Goal: Task Accomplishment & Management: Manage account settings

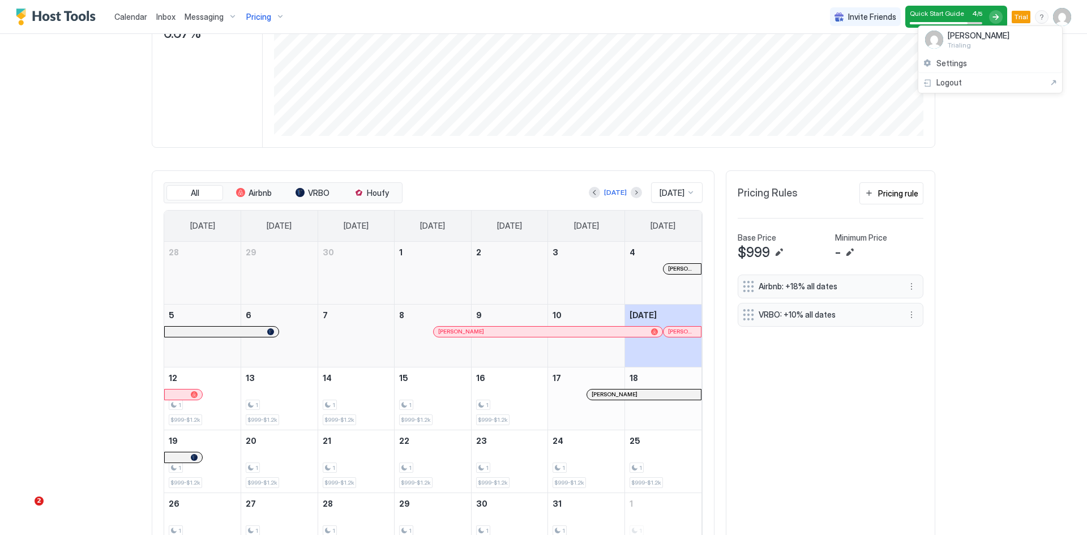
scroll to position [217, 652]
click at [956, 87] on span "Logout" at bounding box center [948, 83] width 25 height 10
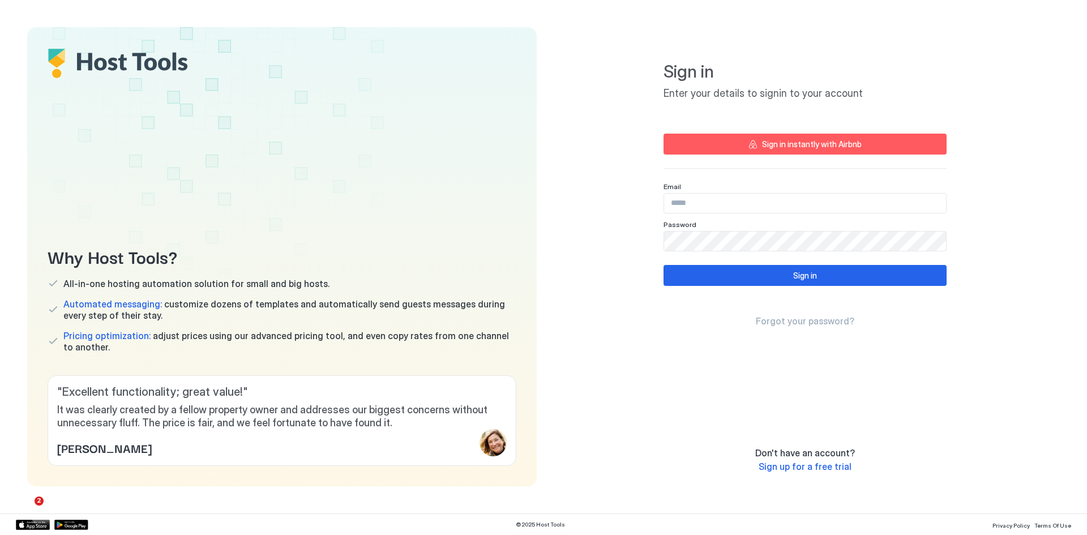
click at [691, 203] on input "Input Field" at bounding box center [805, 203] width 282 height 19
click at [691, 204] on input "Input Field" at bounding box center [805, 203] width 282 height 19
type input "**********"
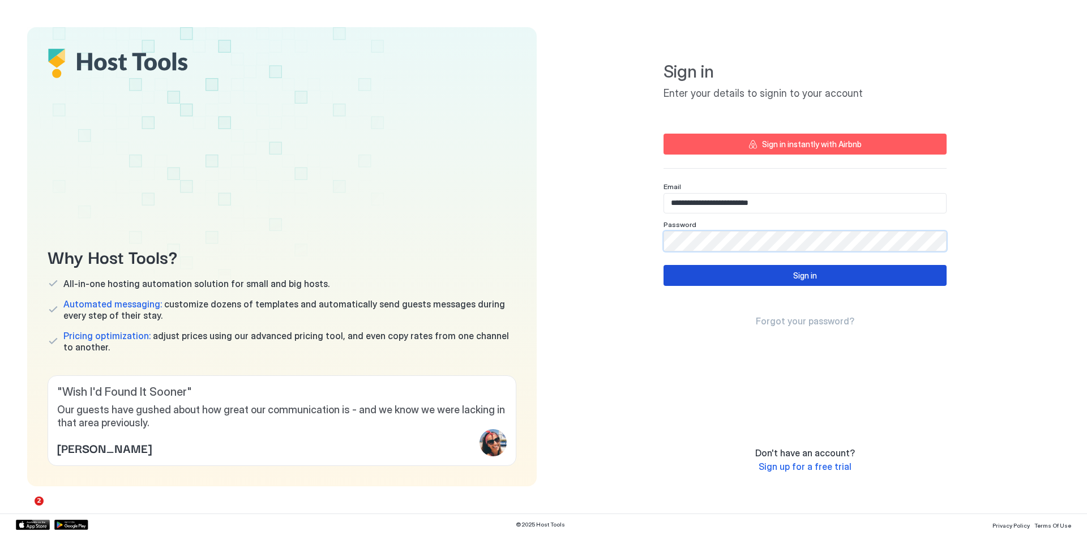
click at [811, 273] on div "Sign in" at bounding box center [805, 275] width 24 height 12
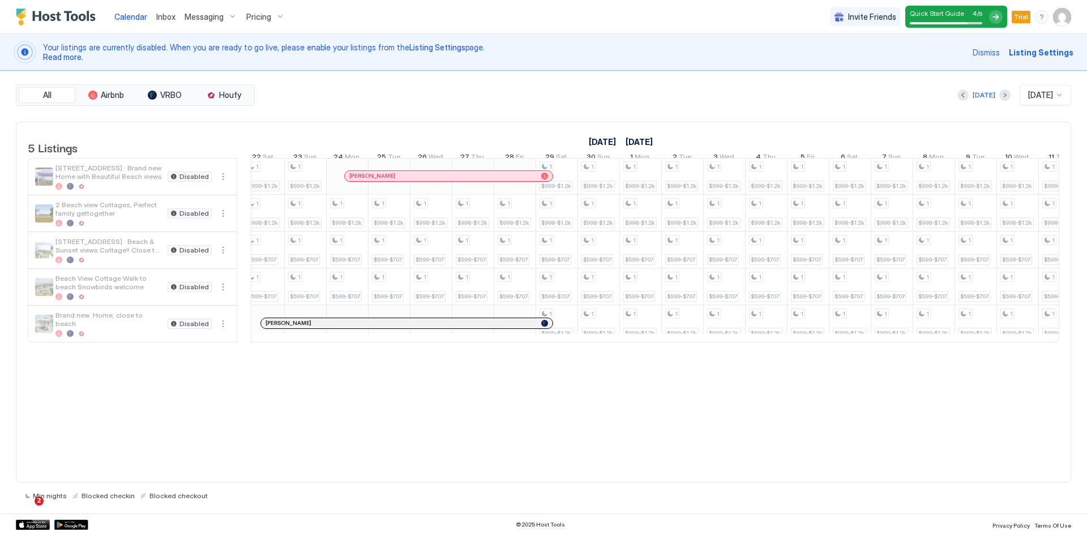
scroll to position [0, 761]
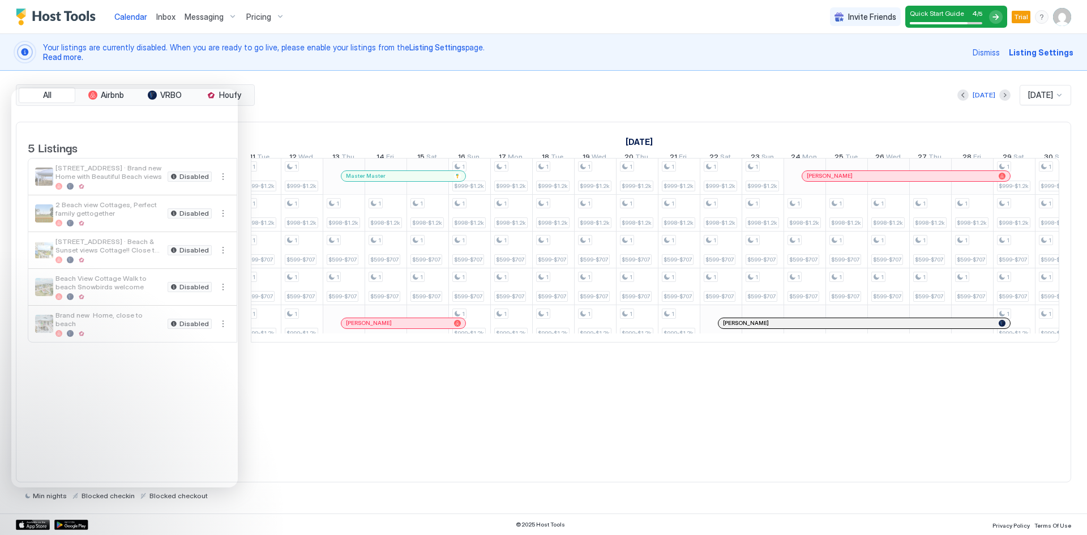
click at [349, 101] on div "[DATE] [DATE]" at bounding box center [664, 95] width 814 height 20
click at [277, 433] on div "5 Listings [DATE] [DATE] [DATE] 17 Fri 18 Sat 19 Sun 20 Mon 21 Tue 22 Wed 23 Th…" at bounding box center [543, 302] width 1055 height 361
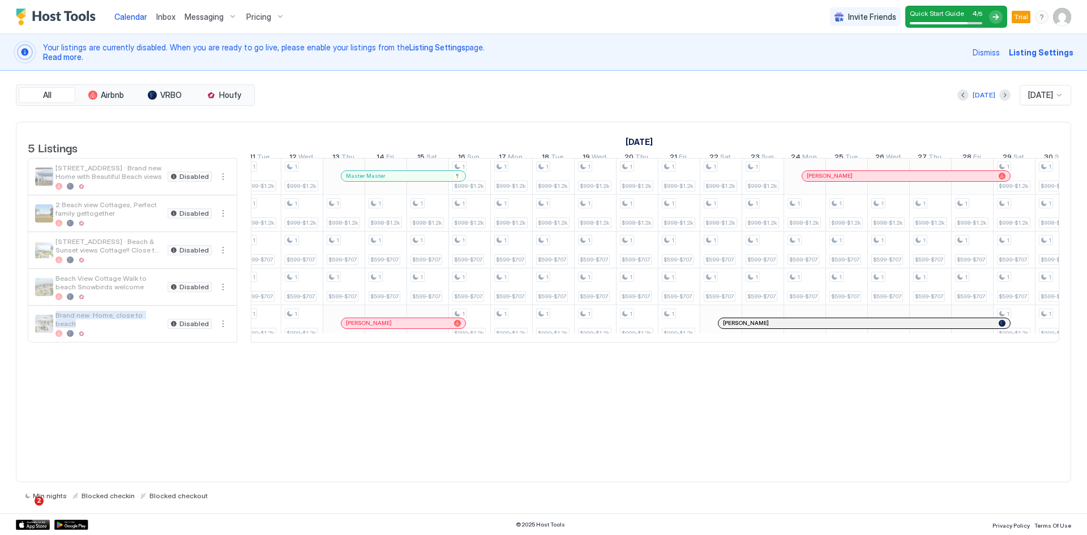
drag, startPoint x: 56, startPoint y: 327, endPoint x: 159, endPoint y: 325, distance: 102.5
click at [159, 325] on span "Brand new Home, close to beach" at bounding box center [109, 319] width 108 height 17
copy span "Brand new Home, close to beach"
click at [38, 500] on span "2" at bounding box center [41, 500] width 10 height 10
click at [41, 499] on body "Calendar Inbox Messaging Pricing Invite Friends Quick Start Guide 4 / 5 Trial P…" at bounding box center [543, 267] width 1087 height 535
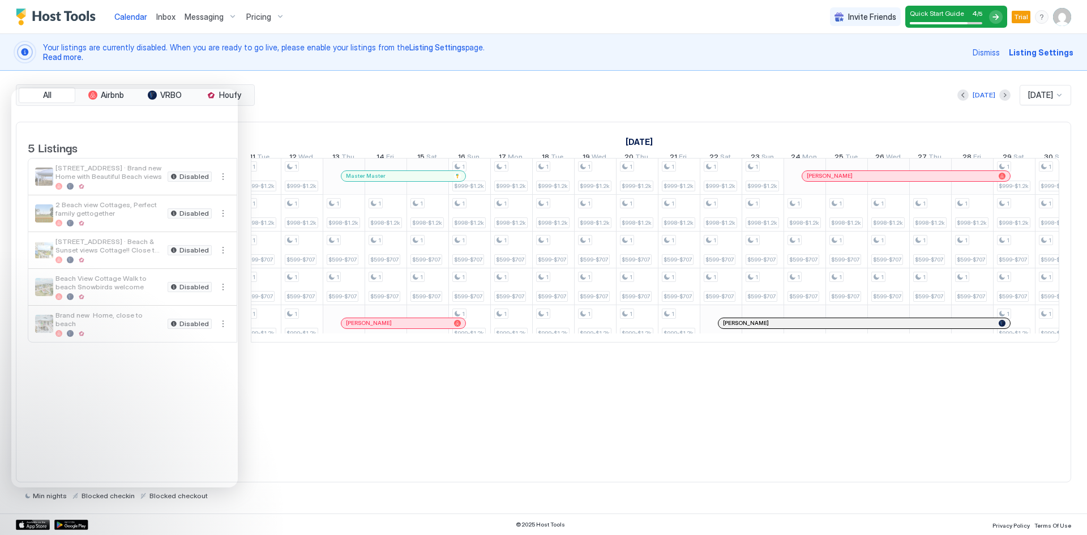
click at [356, 438] on div "5 Listings [DATE] [DATE] [DATE] 17 Fri 18 Sat 19 Sun 20 Mon 21 Tue 22 Wed 23 Th…" at bounding box center [543, 302] width 1055 height 361
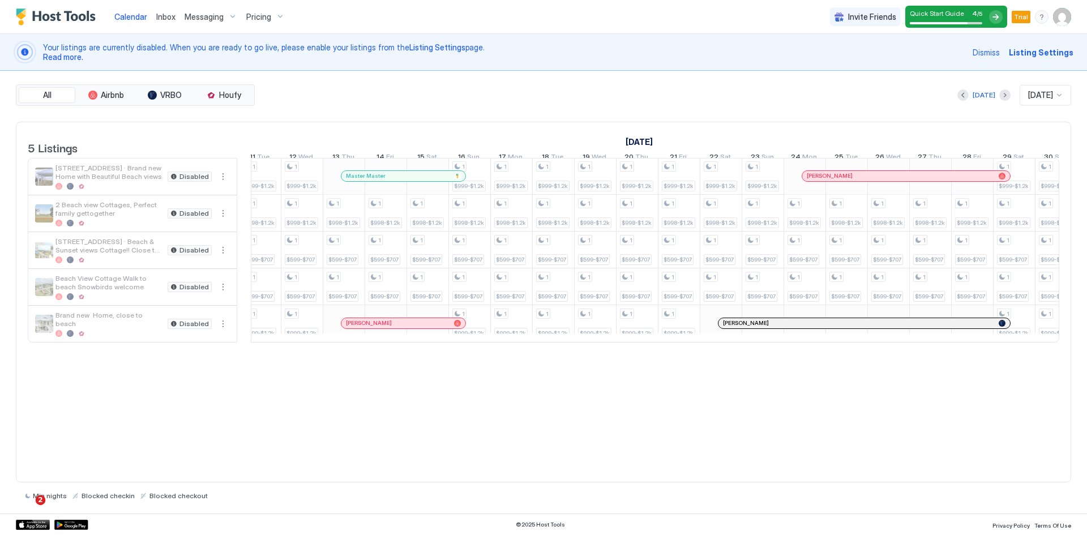
click at [1043, 52] on span "Listing Settings" at bounding box center [1041, 52] width 65 height 12
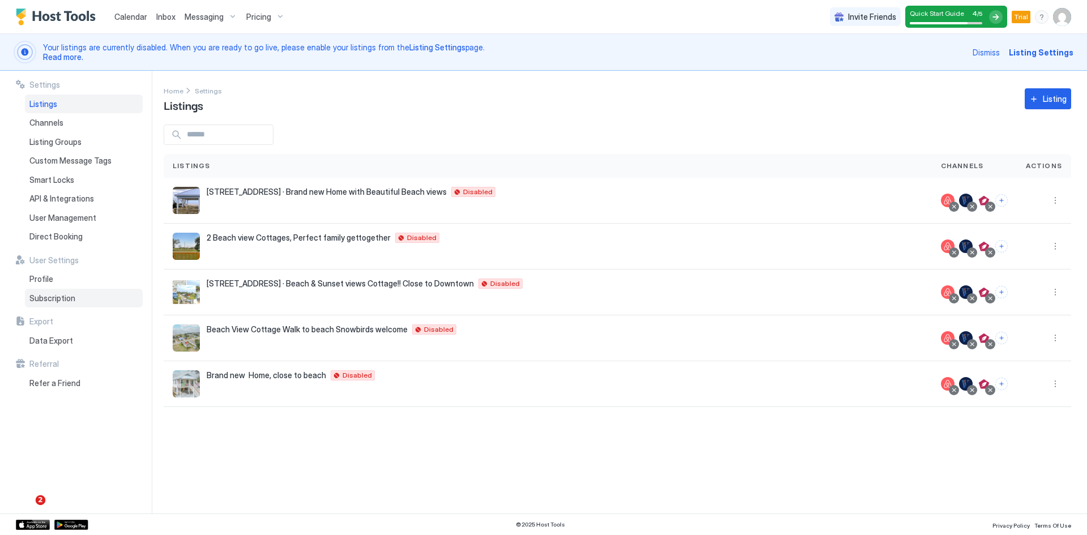
click at [47, 299] on span "Subscription" at bounding box center [52, 298] width 46 height 10
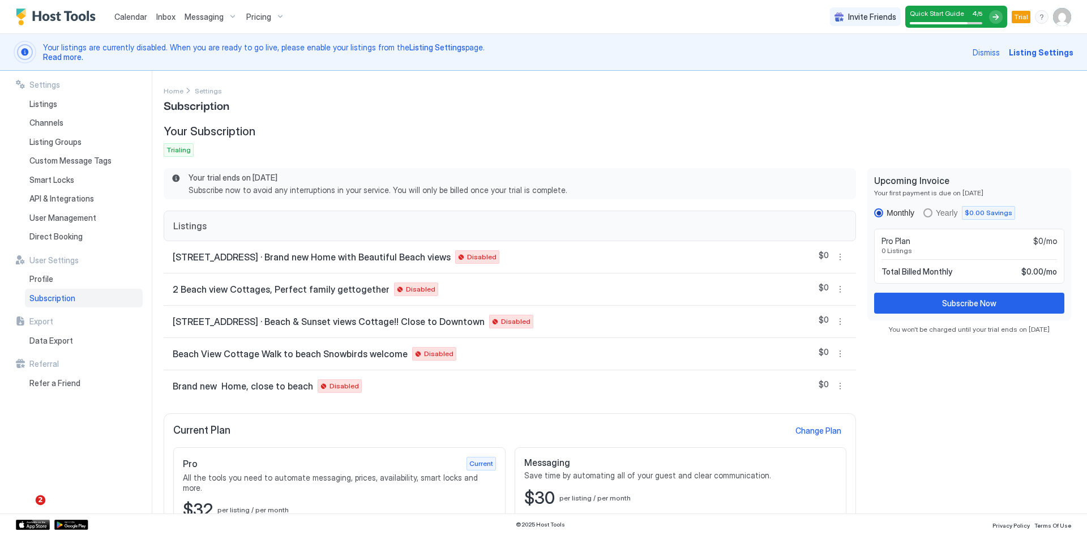
scroll to position [33, 0]
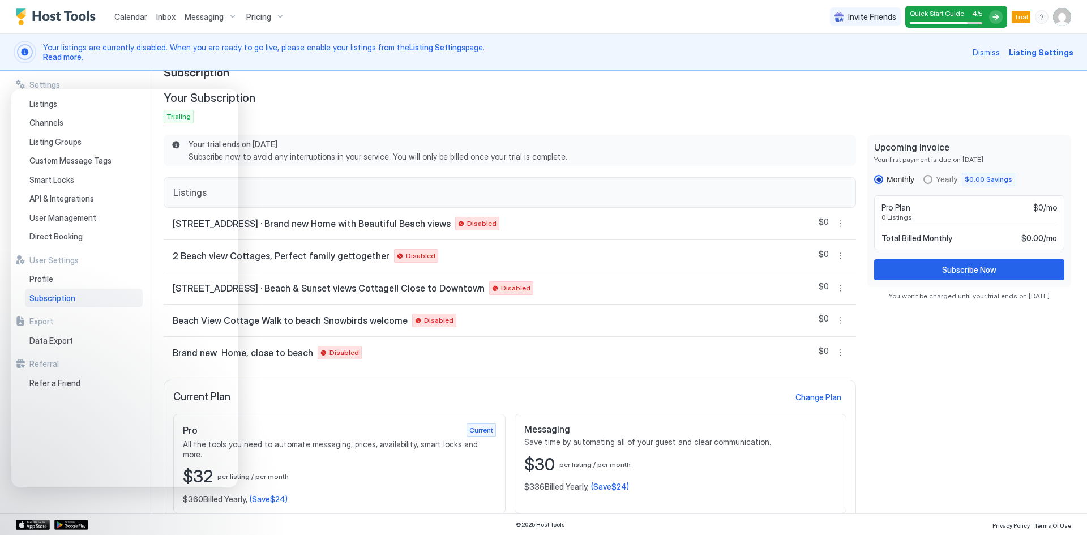
click at [327, 399] on div "Current Plan Change Plan" at bounding box center [509, 396] width 673 height 15
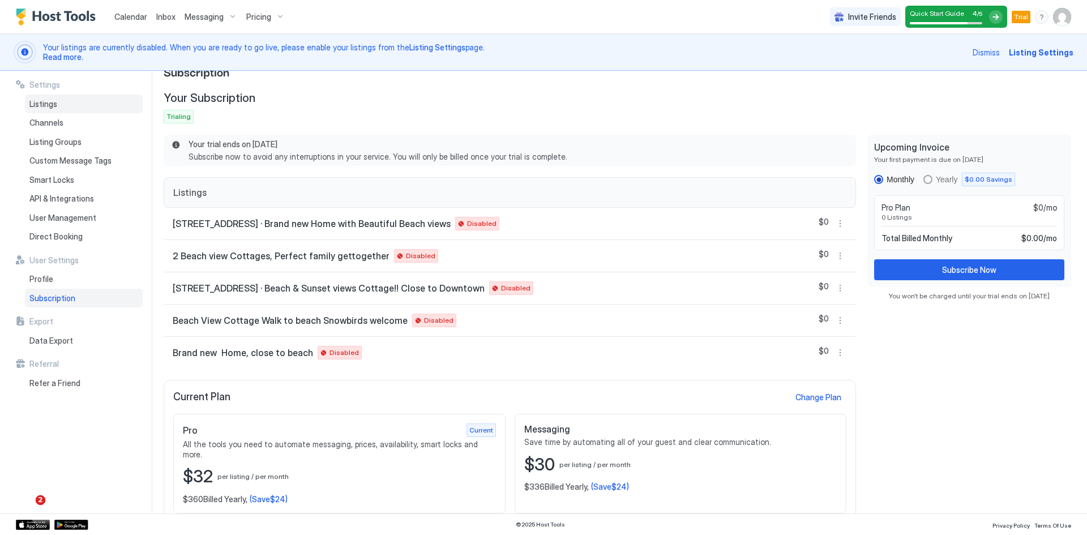
click at [49, 105] on span "Listings" at bounding box center [43, 104] width 28 height 10
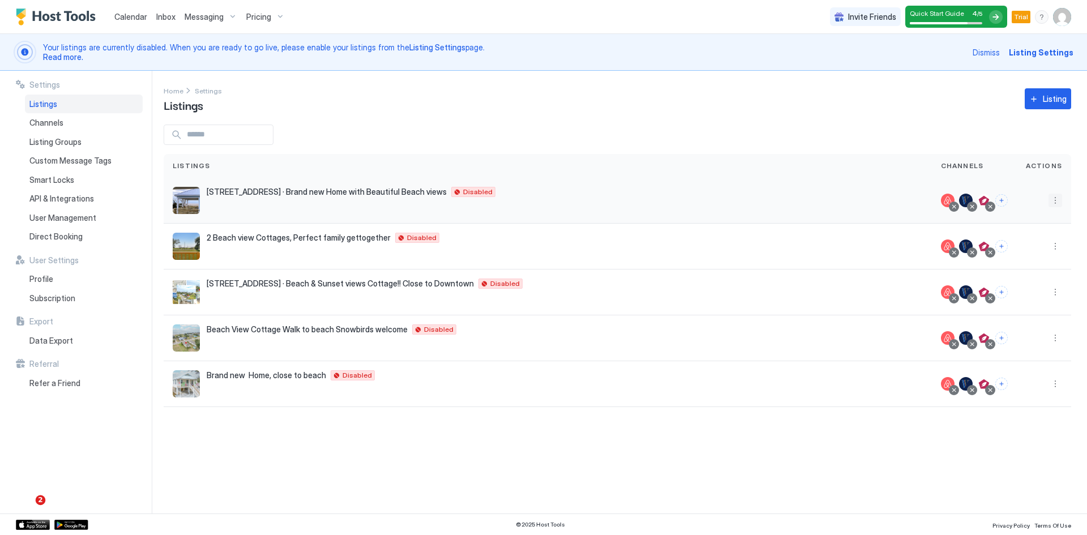
click at [1055, 198] on button "More options" at bounding box center [1055, 201] width 14 height 14
click at [1016, 250] on span "Listing Settings" at bounding box center [1029, 253] width 50 height 8
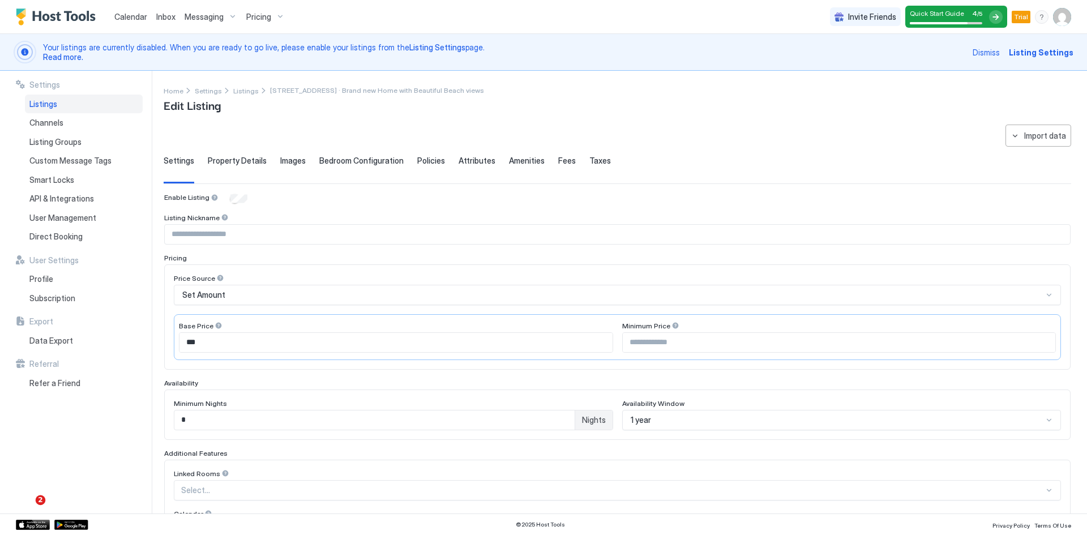
click at [521, 163] on span "Amenities" at bounding box center [527, 161] width 36 height 10
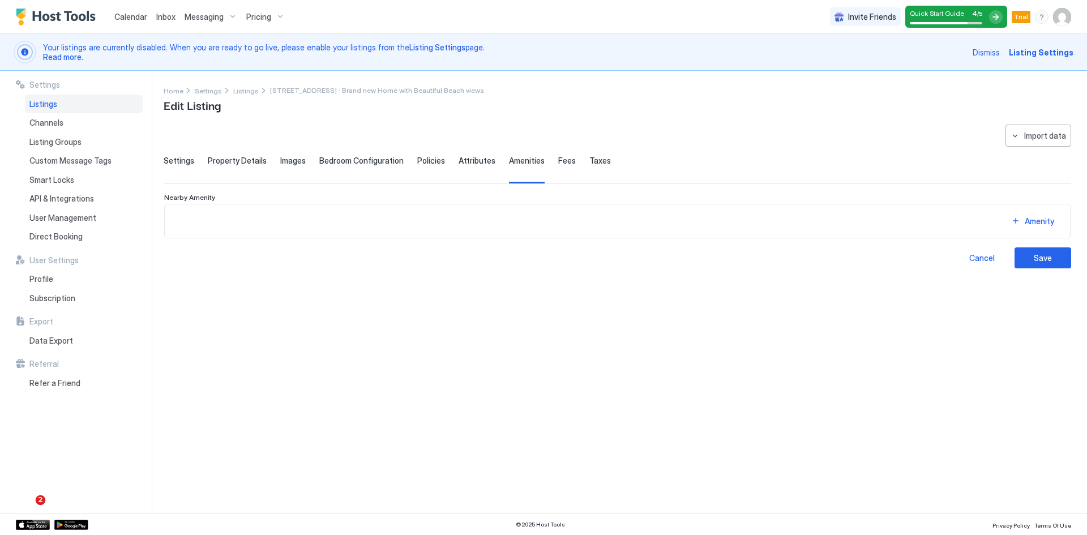
click at [469, 162] on span "Attributes" at bounding box center [477, 161] width 37 height 10
click at [1018, 222] on button "Attribute" at bounding box center [1032, 220] width 57 height 15
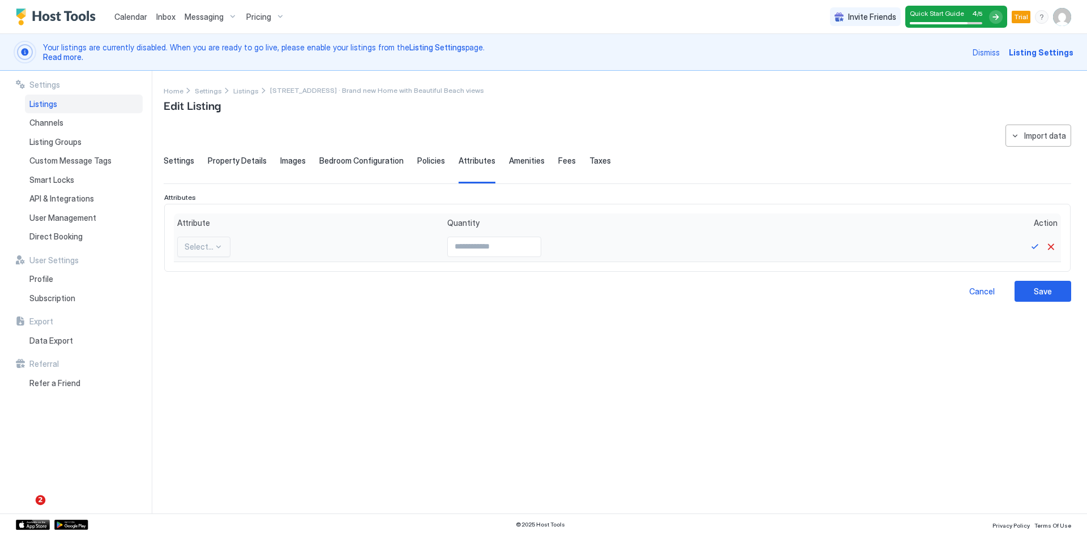
click at [217, 252] on div "Select..." at bounding box center [203, 247] width 53 height 20
click at [985, 292] on div "Cancel" at bounding box center [981, 291] width 25 height 12
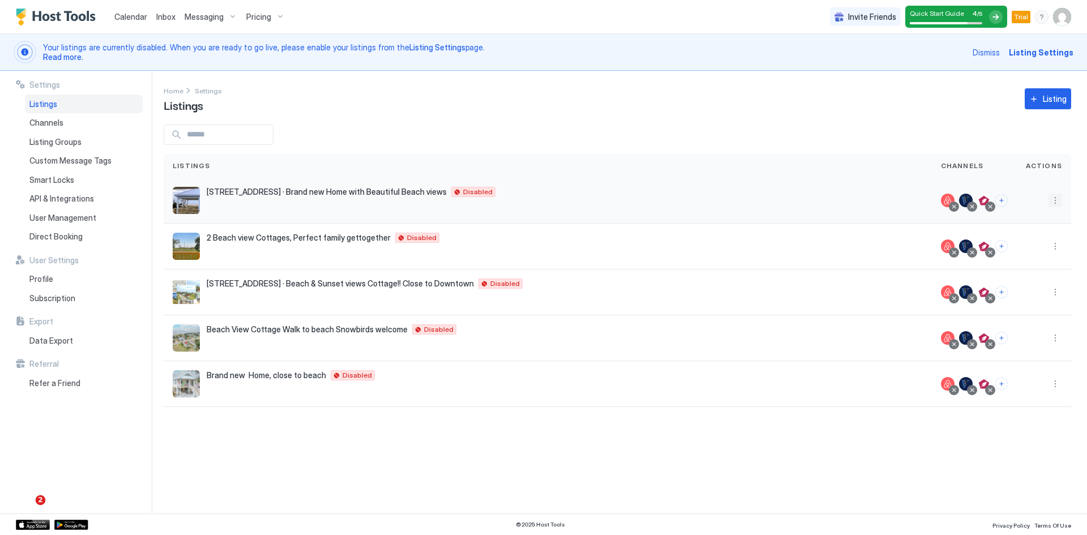
click at [1053, 201] on button "More options" at bounding box center [1055, 201] width 14 height 14
click at [1024, 254] on span "Listing Settings" at bounding box center [1029, 253] width 50 height 8
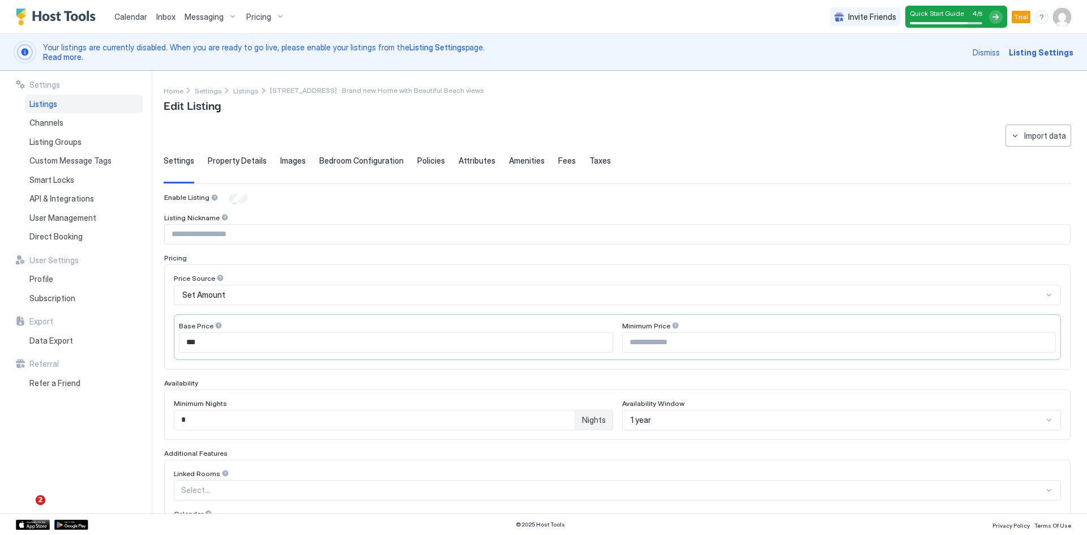
click at [245, 159] on span "Property Details" at bounding box center [237, 161] width 59 height 10
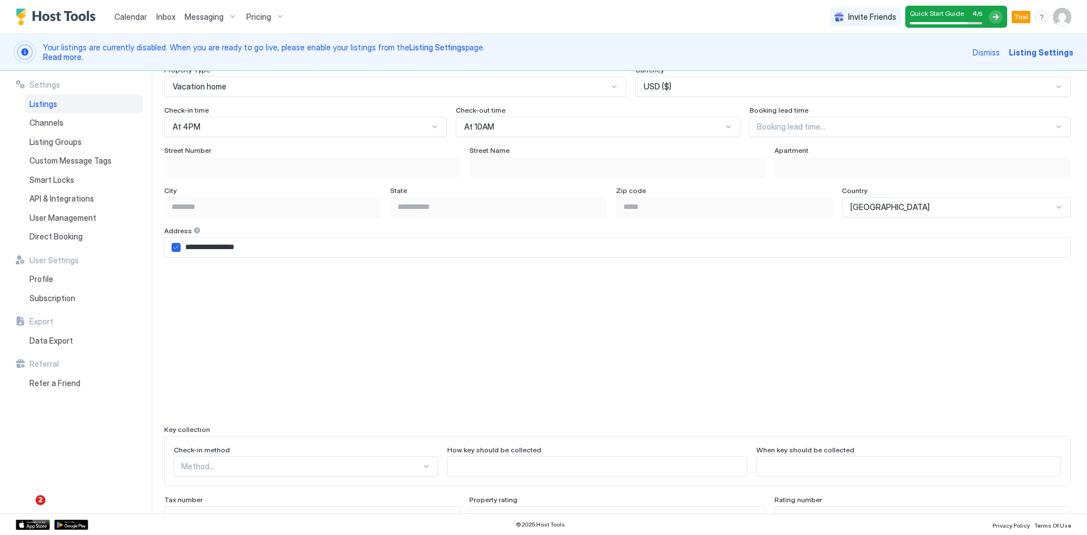
scroll to position [849, 0]
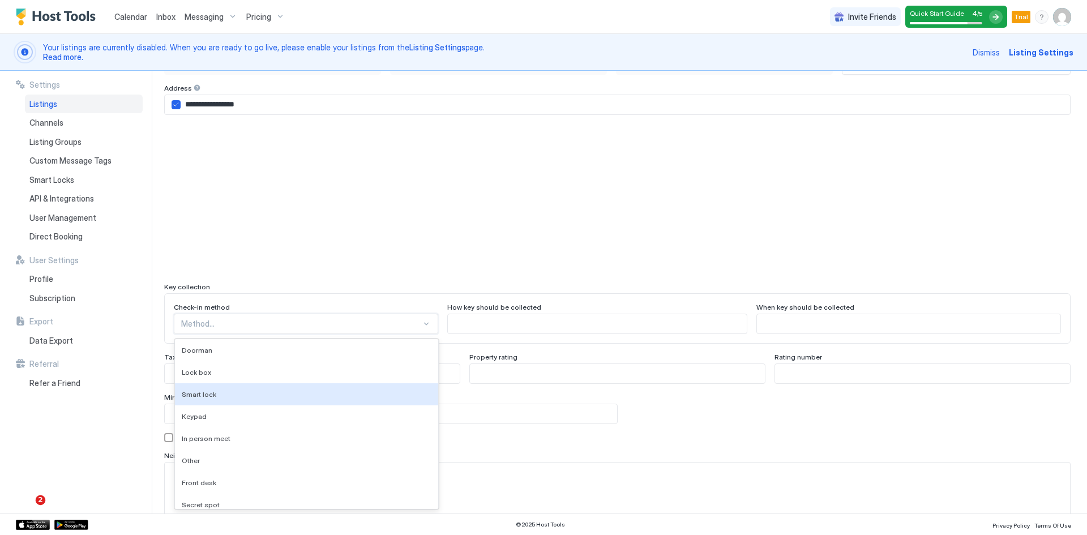
click at [411, 324] on div "9 results available. Use Up and Down to choose options, press Enter to select t…" at bounding box center [306, 324] width 264 height 20
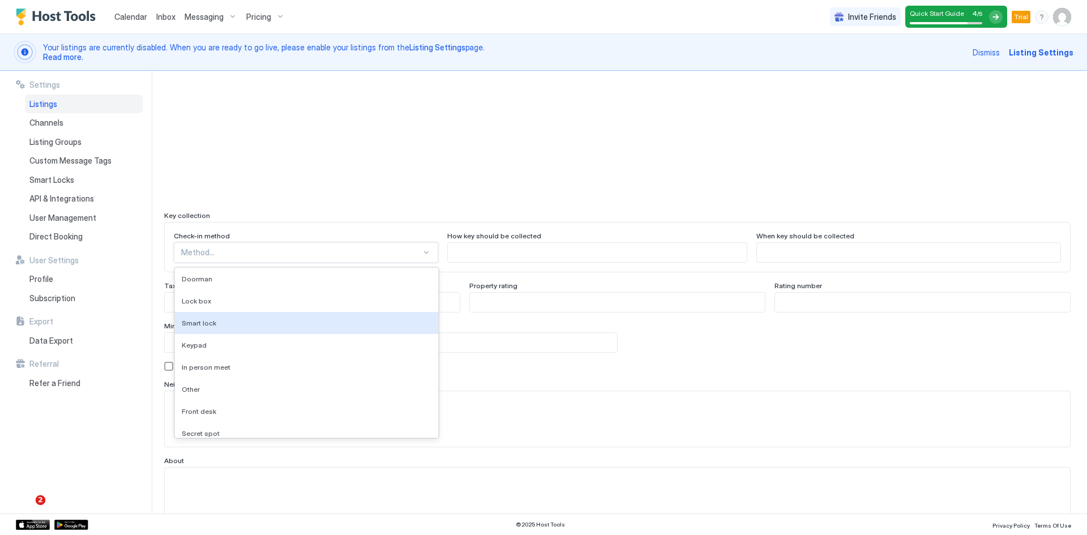
click at [411, 324] on div "Smart lock" at bounding box center [306, 323] width 263 height 22
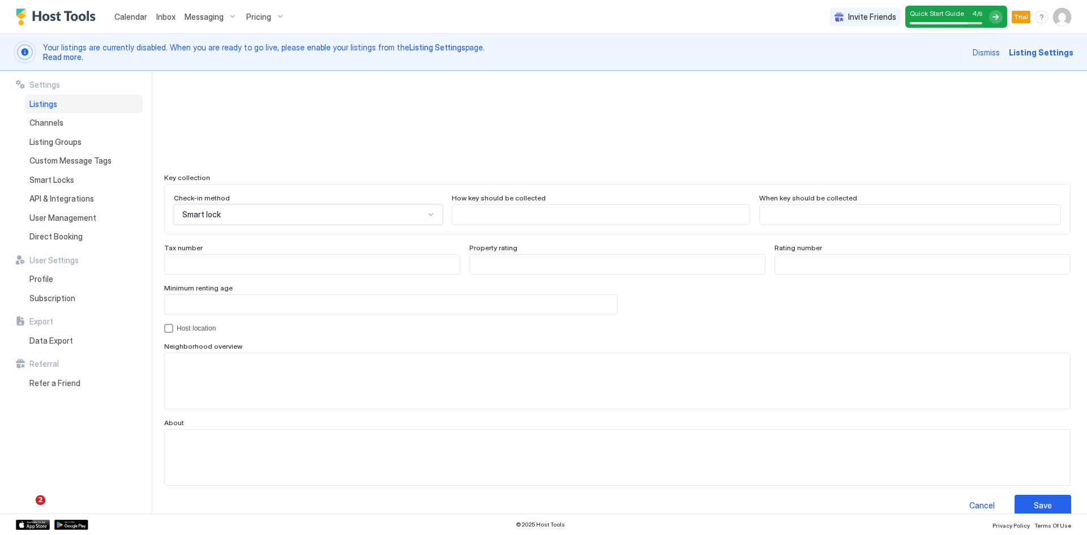
scroll to position [974, 0]
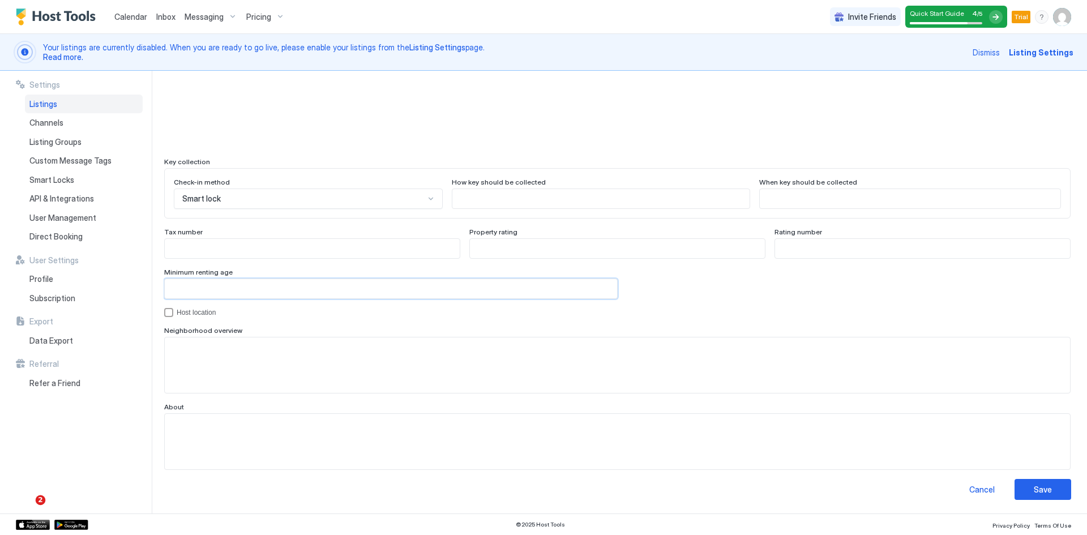
click at [228, 294] on input "Input Field" at bounding box center [391, 288] width 452 height 19
type input "**"
click at [232, 376] on textarea "Input Field" at bounding box center [617, 364] width 905 height 55
click at [1035, 491] on div "Save" at bounding box center [1043, 489] width 18 height 12
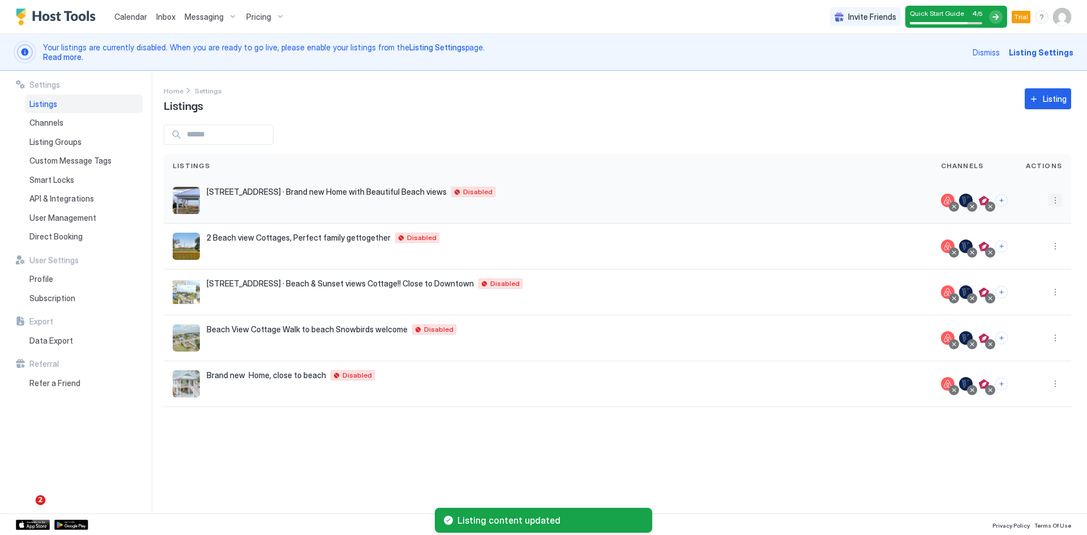
click at [1060, 200] on button "More options" at bounding box center [1055, 201] width 14 height 14
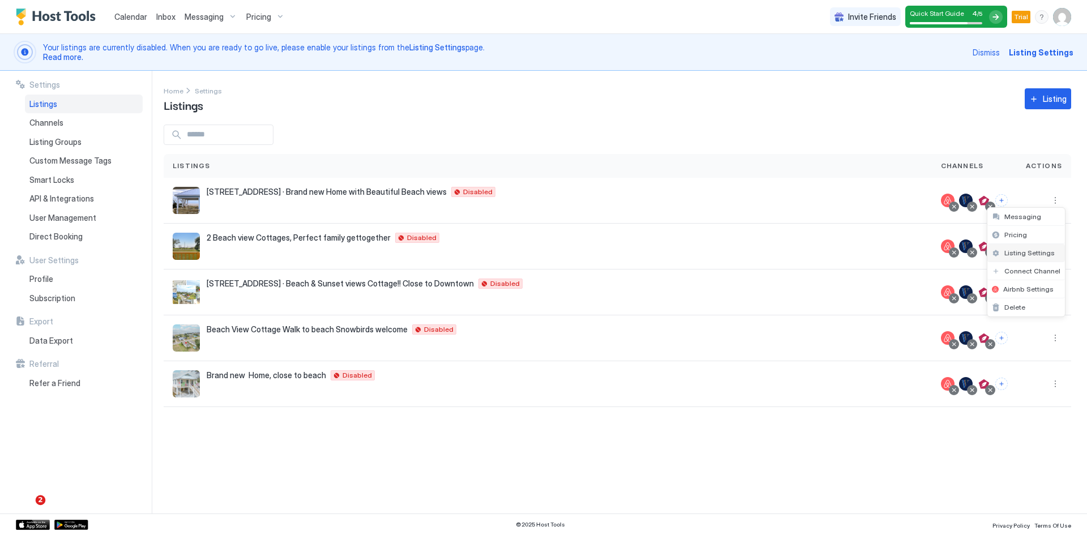
click at [1021, 250] on span "Listing Settings" at bounding box center [1029, 253] width 50 height 8
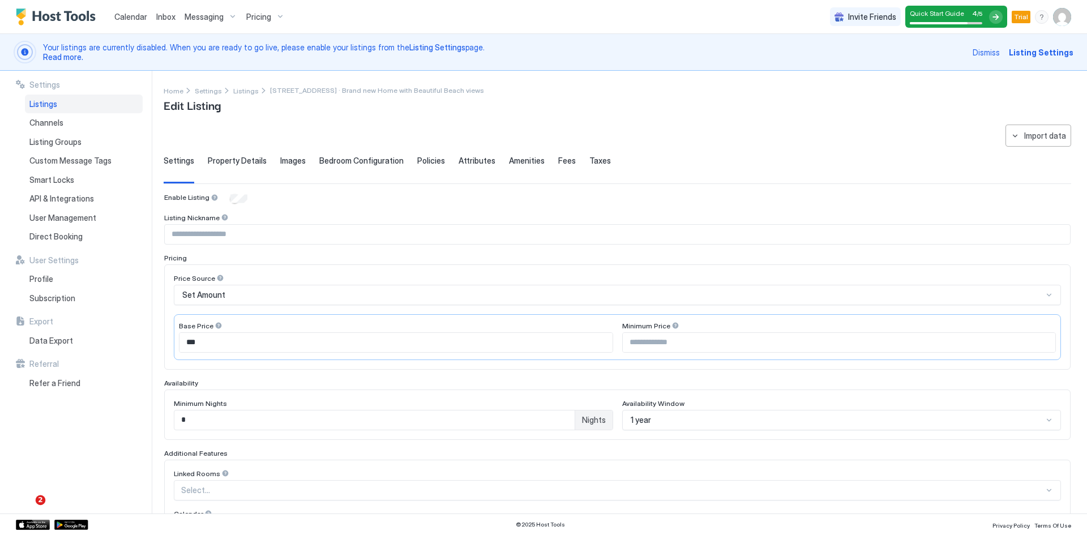
type input "*"
type input "**"
click at [428, 164] on span "Policies" at bounding box center [431, 161] width 28 height 10
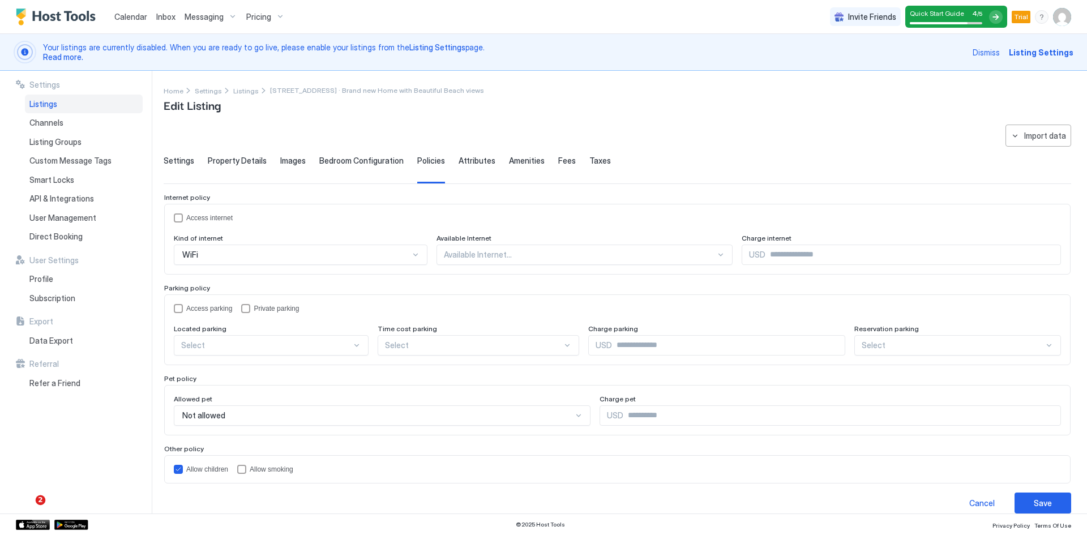
scroll to position [14, 0]
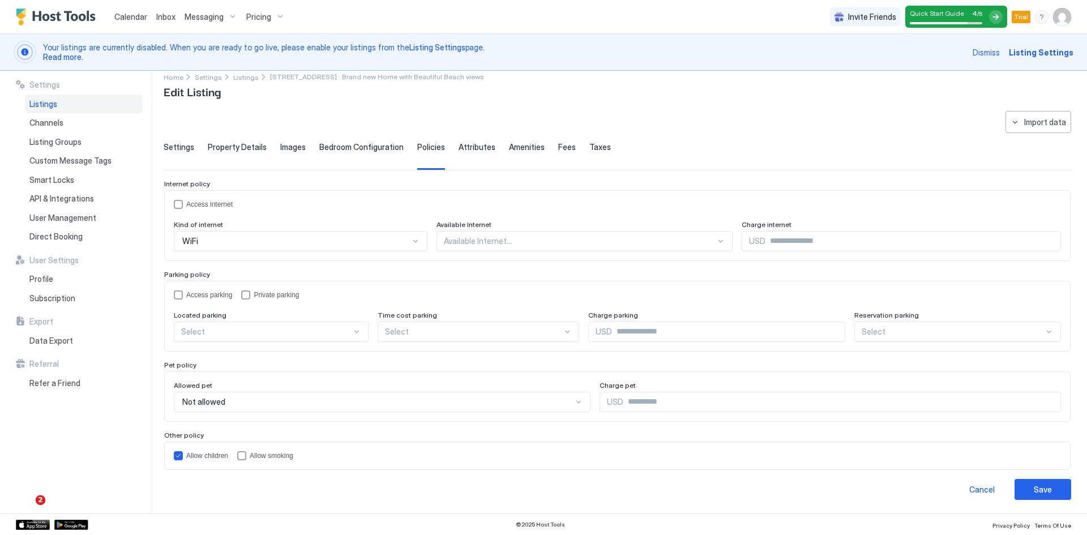
click at [473, 149] on span "Attributes" at bounding box center [477, 147] width 37 height 10
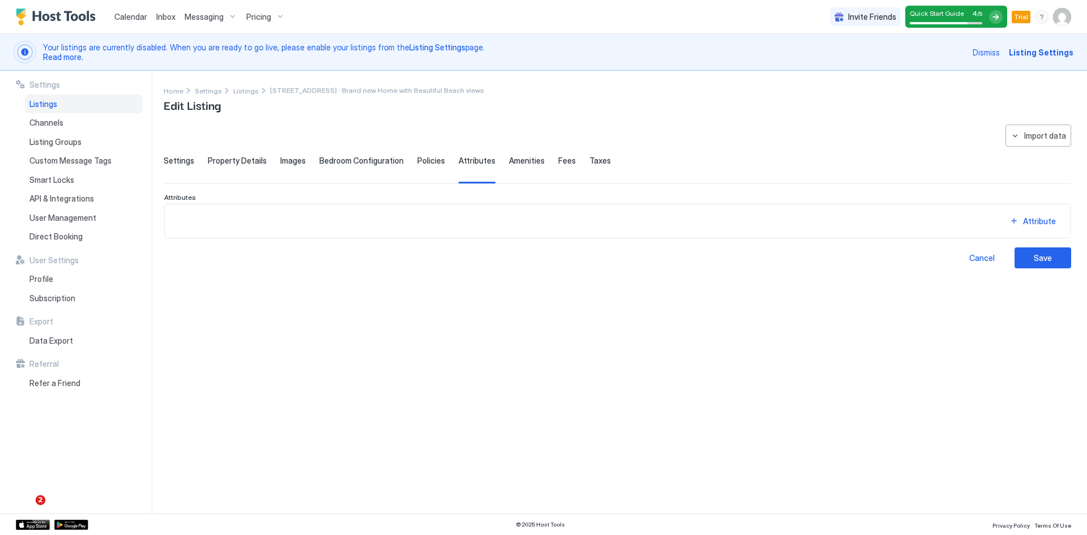
scroll to position [0, 0]
click at [509, 159] on span "Amenities" at bounding box center [527, 161] width 36 height 10
click at [558, 163] on span "Fees" at bounding box center [567, 161] width 18 height 10
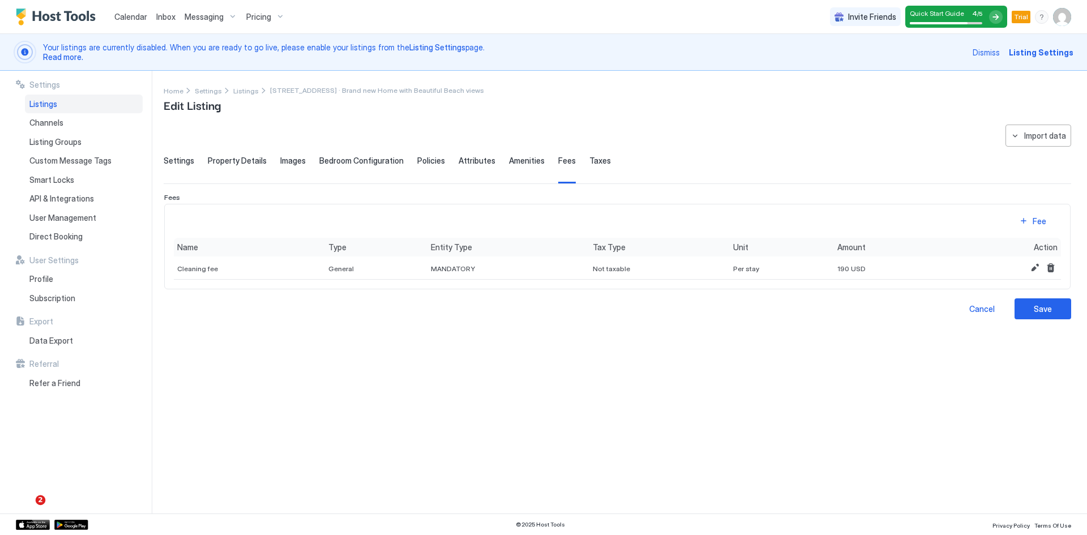
click at [595, 161] on span "Taxes" at bounding box center [600, 161] width 22 height 10
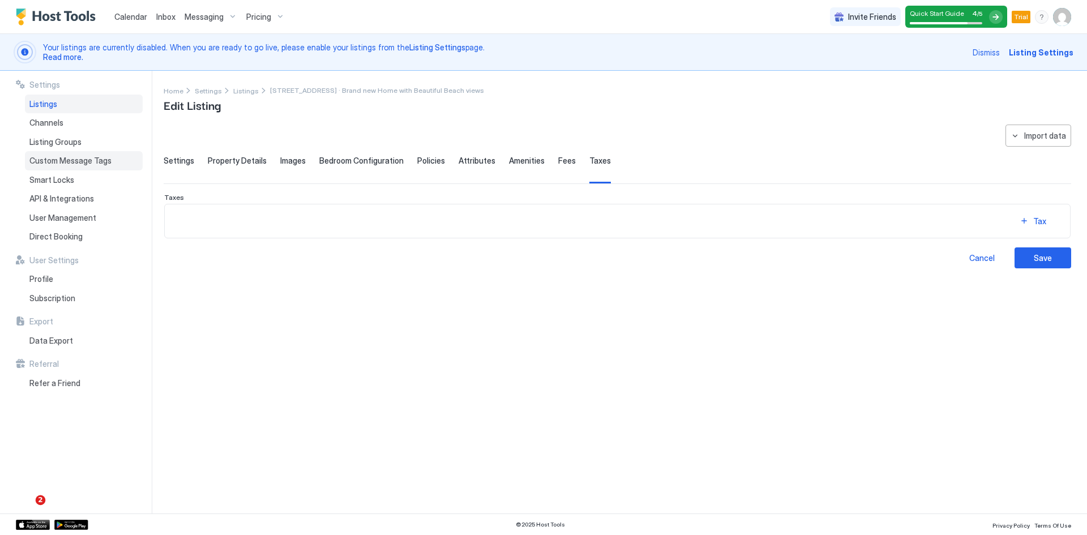
click at [75, 162] on span "Custom Message Tags" at bounding box center [70, 161] width 82 height 10
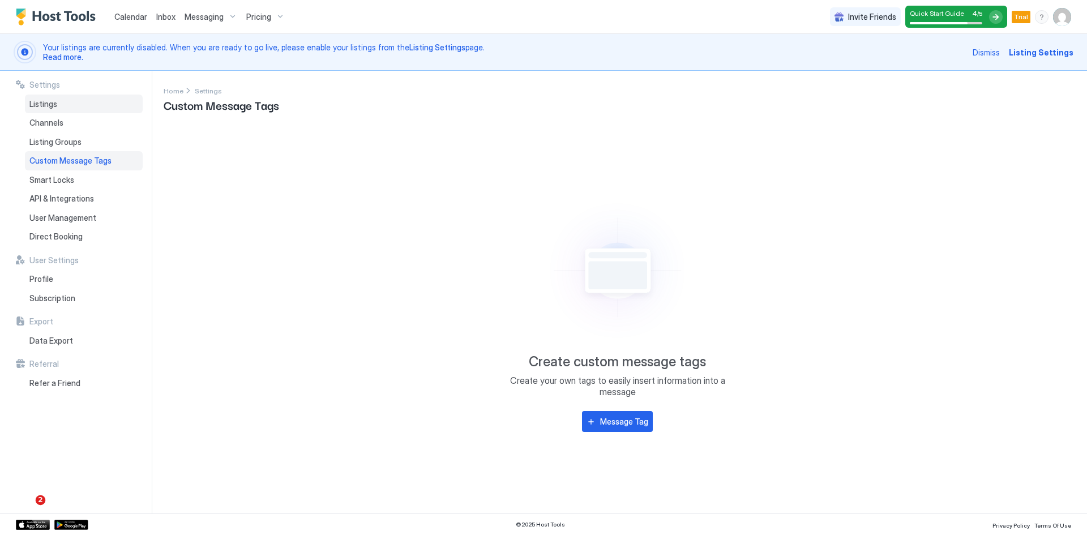
click at [49, 107] on span "Listings" at bounding box center [43, 104] width 28 height 10
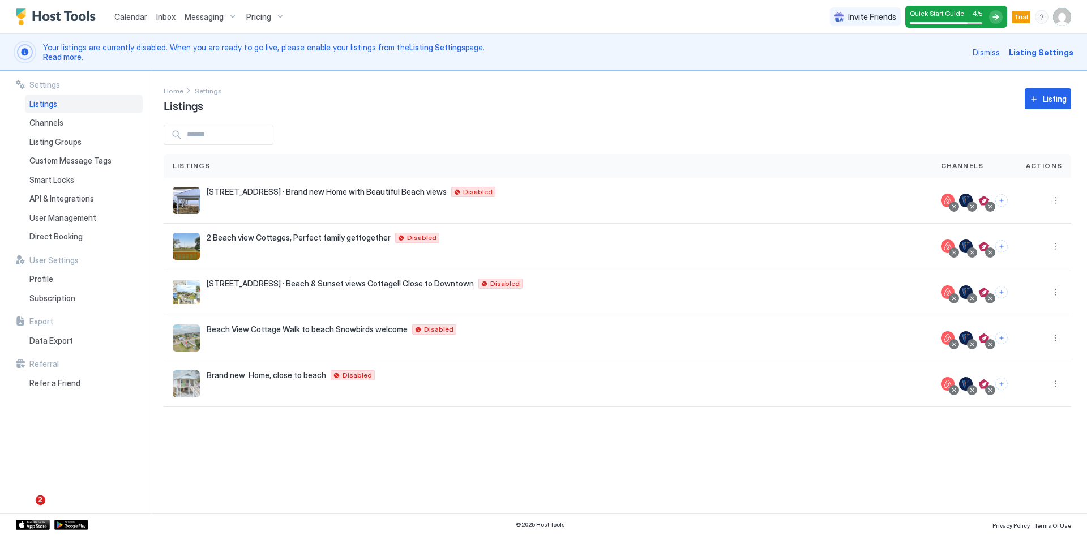
click at [192, 16] on span "Messaging" at bounding box center [204, 17] width 39 height 10
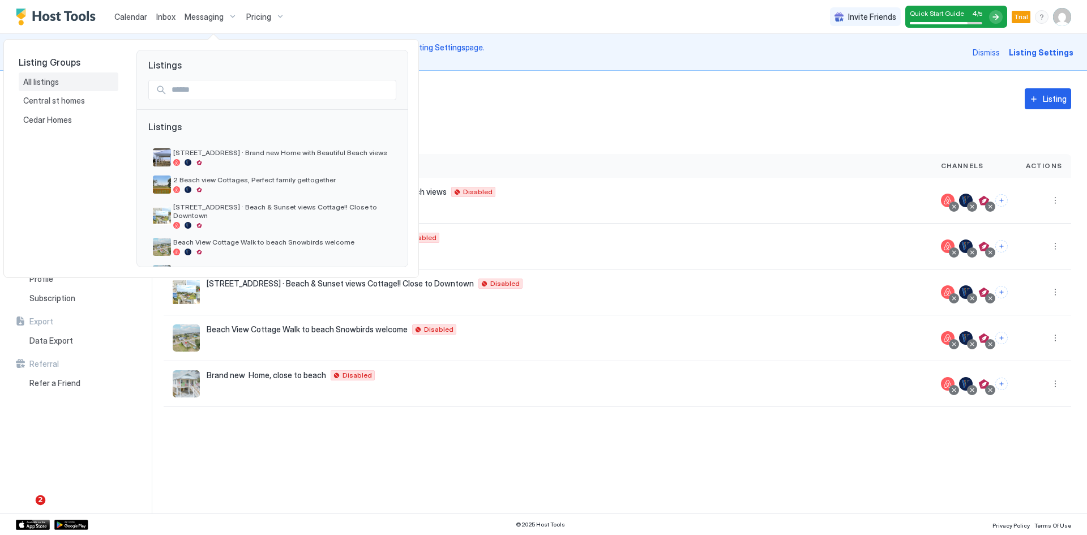
click at [54, 82] on span "All listings" at bounding box center [41, 82] width 37 height 10
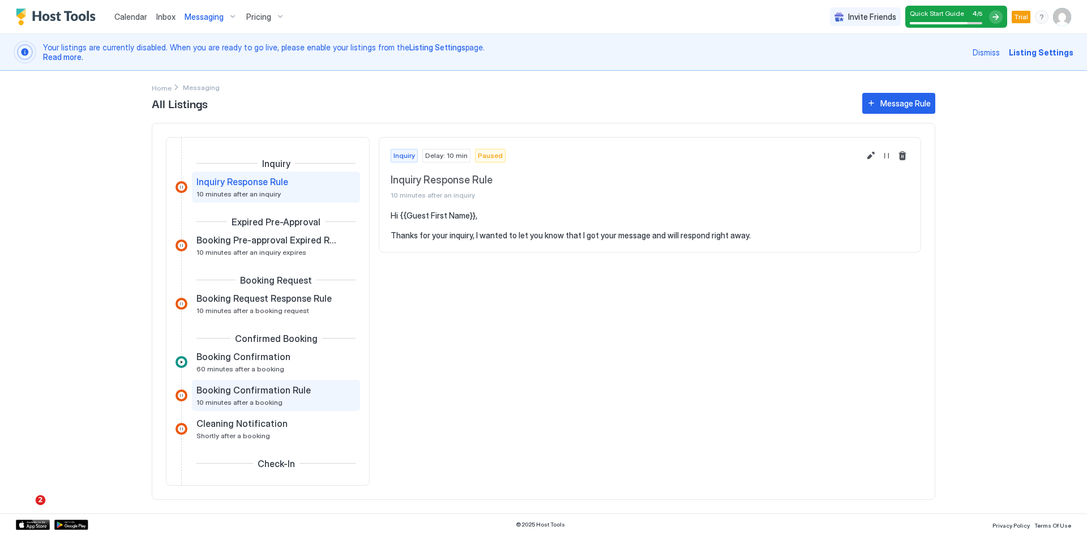
click at [236, 395] on span "Booking Confirmation Rule" at bounding box center [253, 389] width 114 height 11
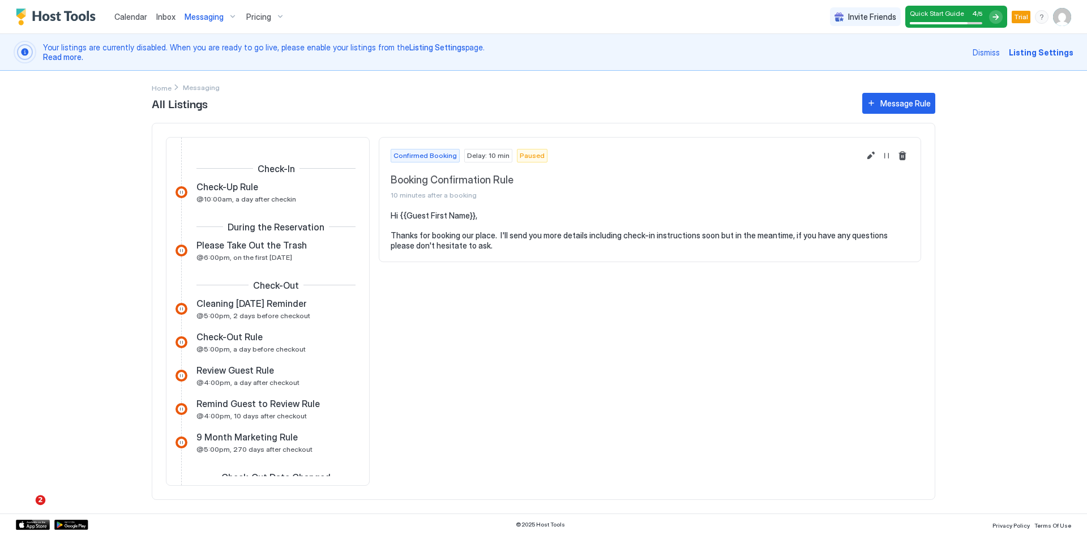
scroll to position [294, 0]
click at [227, 376] on span "Review Guest Rule" at bounding box center [235, 371] width 78 height 11
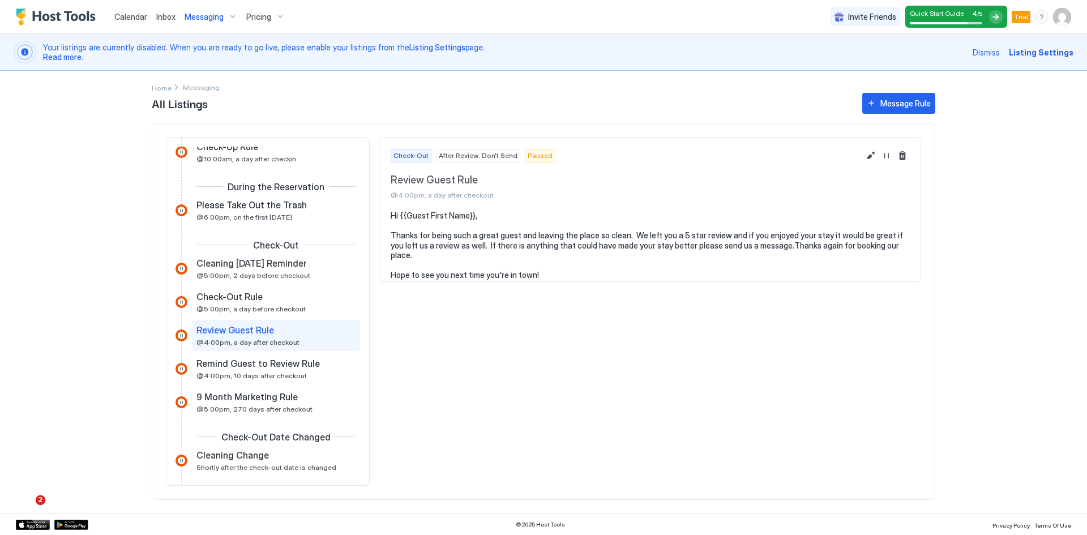
scroll to position [406, 0]
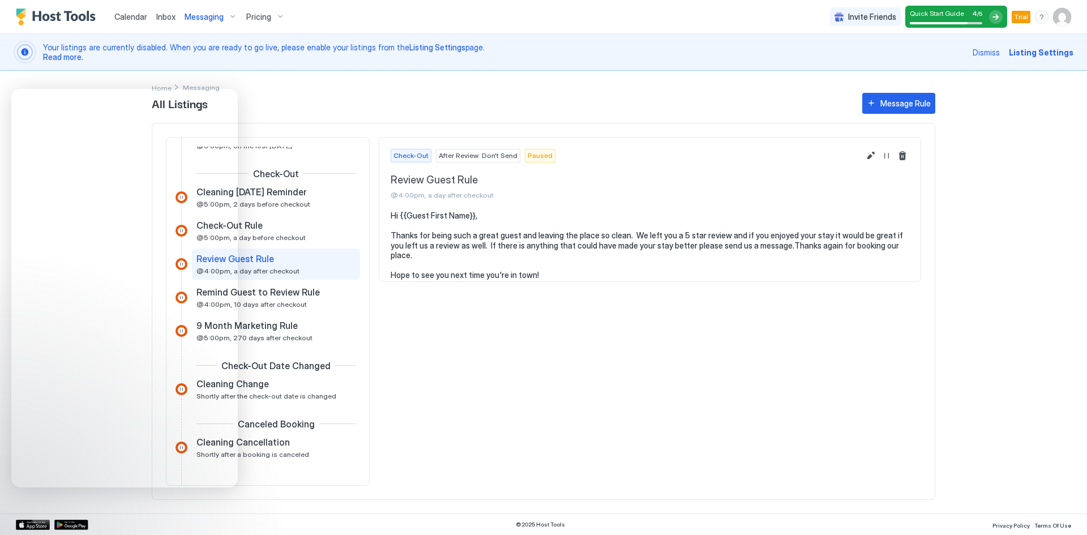
click at [556, 335] on div "Check-Out After Review: Don't Send Paused Review Guest Rule @4:00pm, a day afte…" at bounding box center [650, 311] width 542 height 349
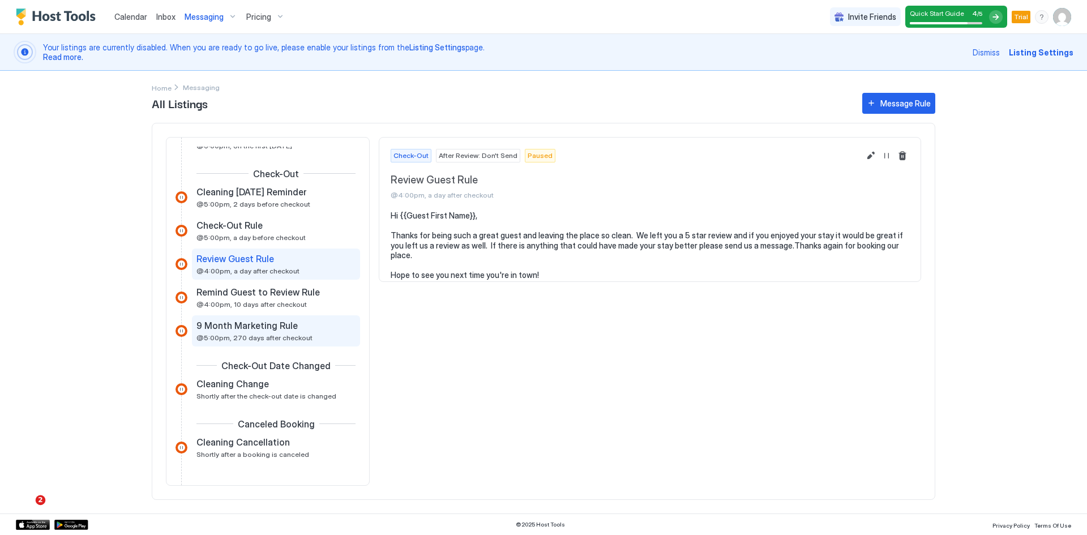
click at [241, 334] on span "@5:00pm, 270 days after checkout" at bounding box center [254, 337] width 116 height 8
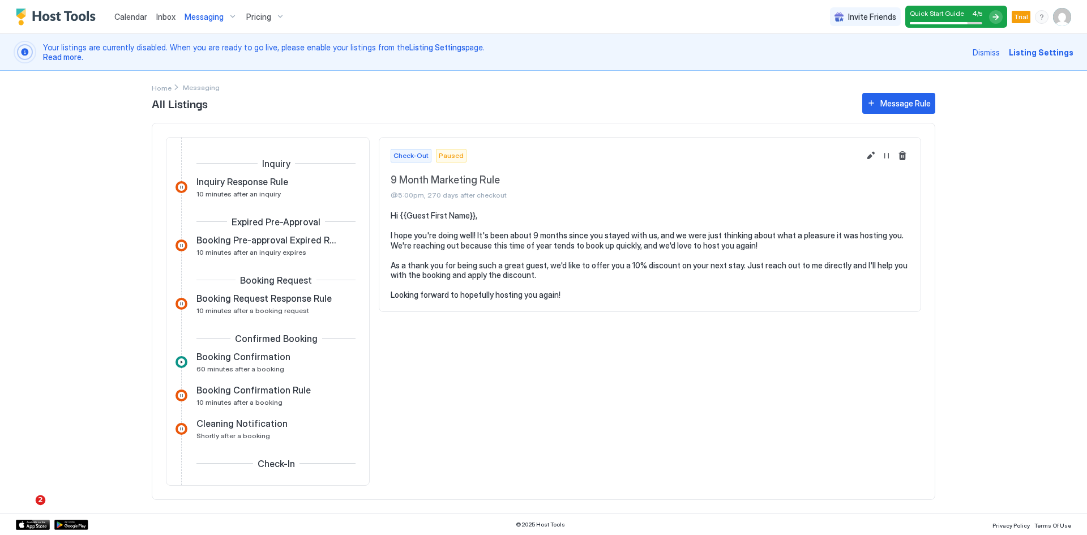
click at [72, 15] on img "Host Tools Logo" at bounding box center [58, 16] width 85 height 17
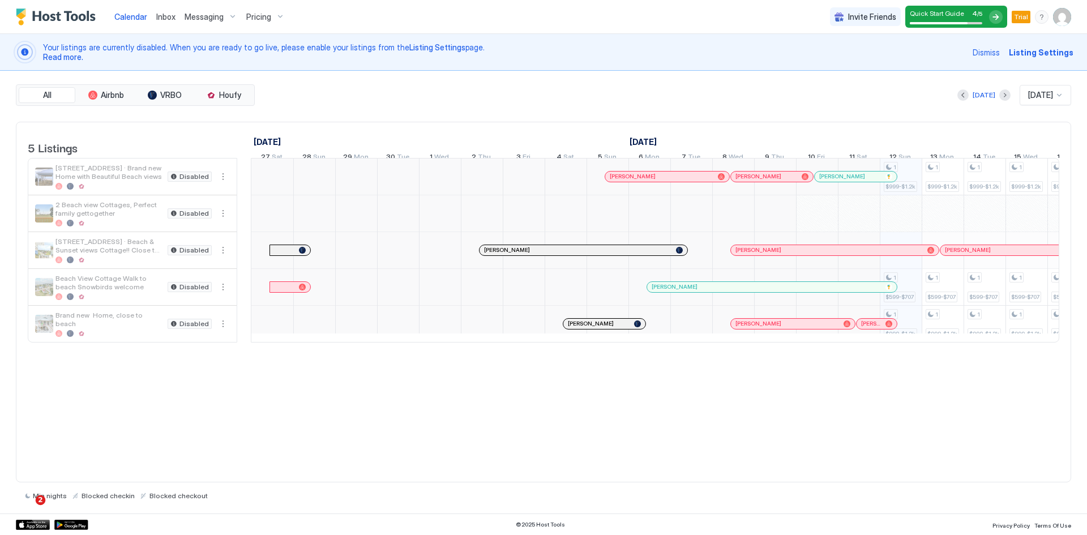
scroll to position [0, 629]
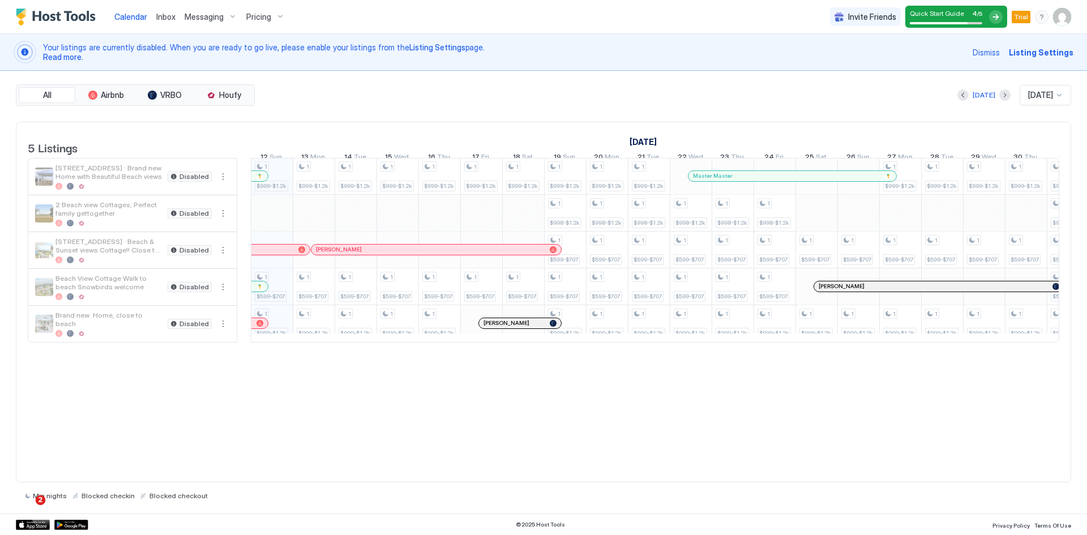
click at [271, 20] on div "Pricing" at bounding box center [266, 16] width 48 height 19
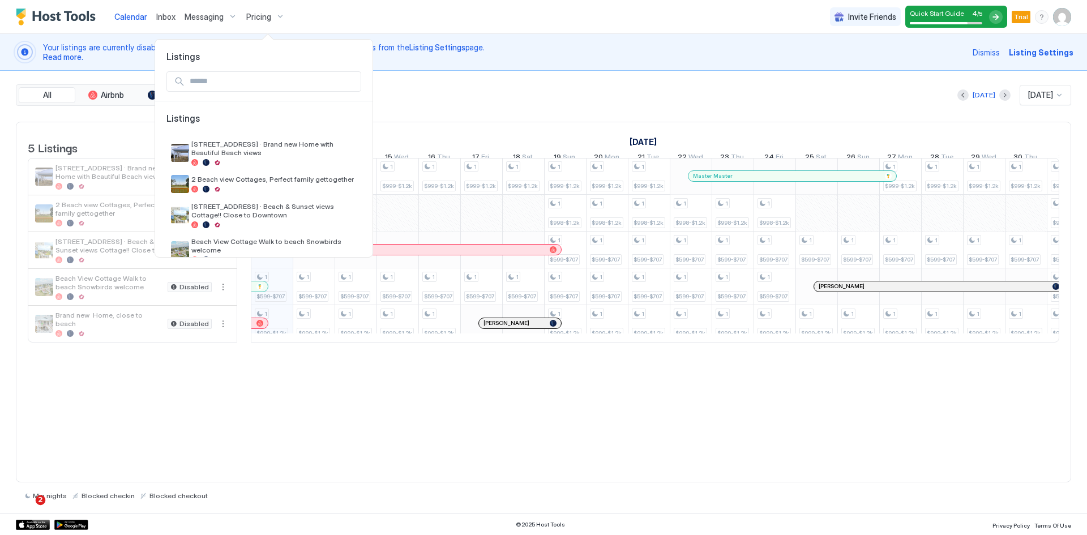
click at [227, 17] on div at bounding box center [543, 267] width 1087 height 535
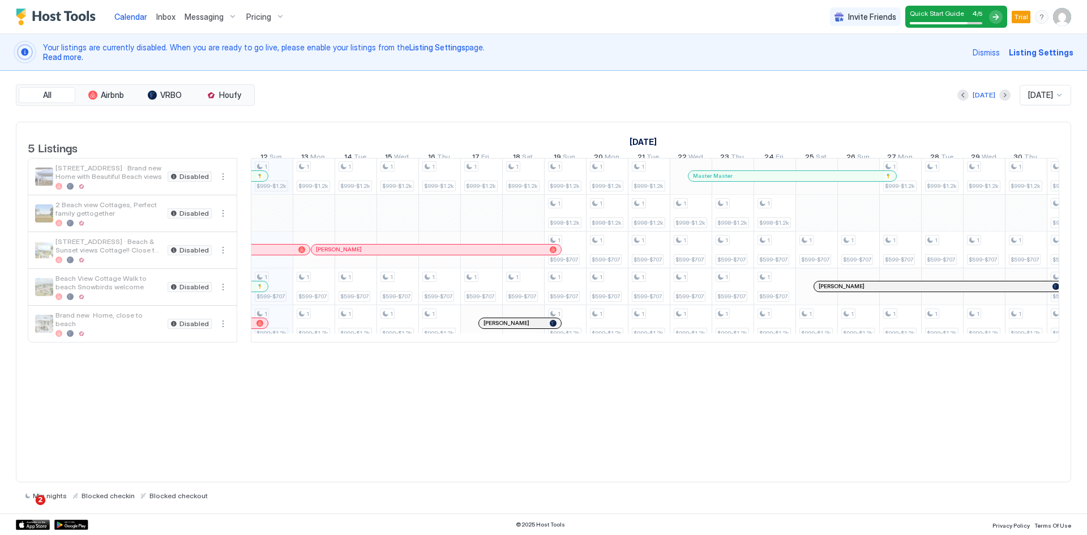
click at [227, 16] on div "Messaging" at bounding box center [211, 16] width 62 height 19
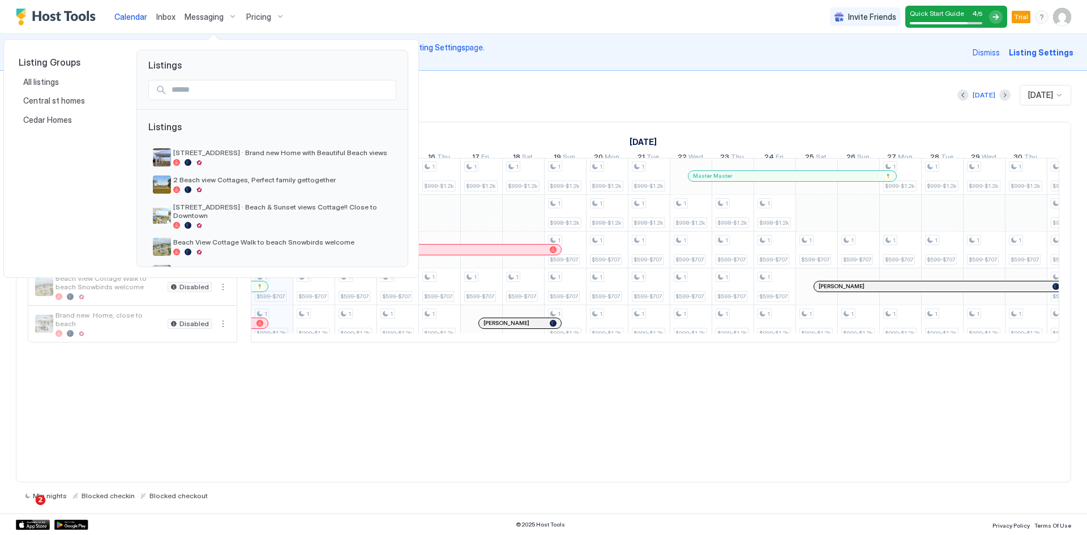
click at [166, 17] on div at bounding box center [543, 267] width 1087 height 535
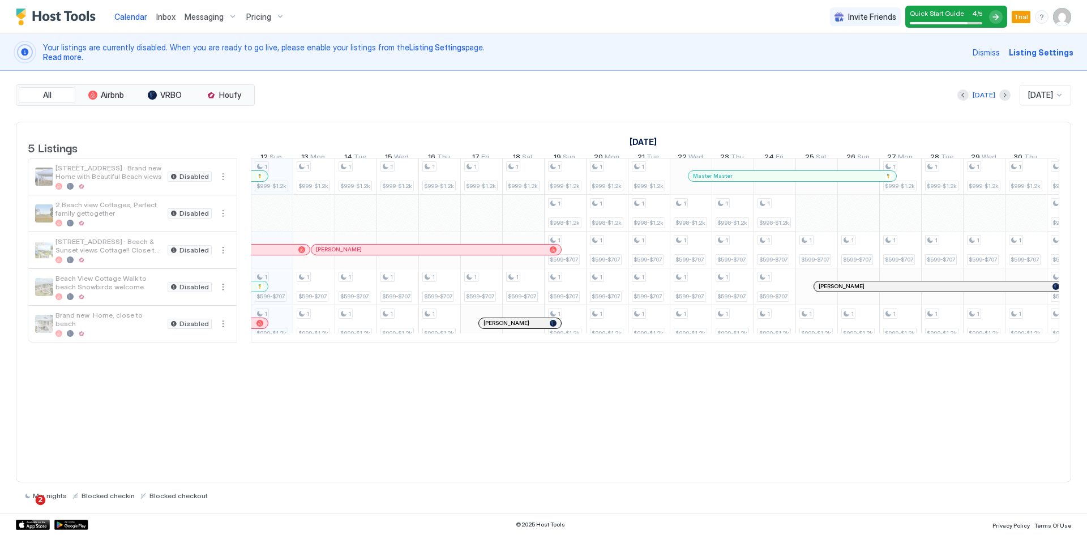
click at [166, 17] on span "Inbox" at bounding box center [165, 17] width 19 height 10
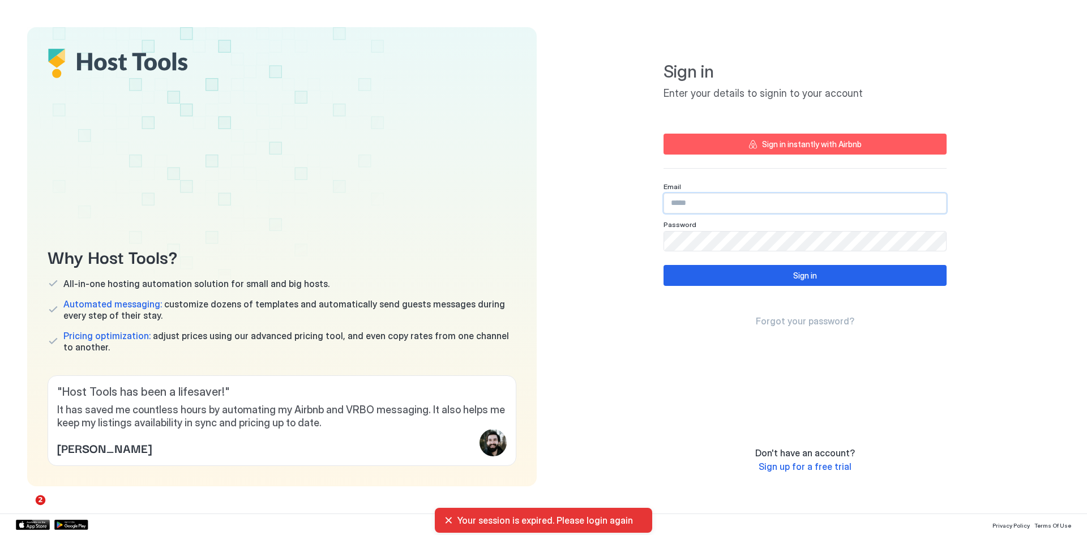
click at [712, 201] on input "Input Field" at bounding box center [805, 203] width 282 height 19
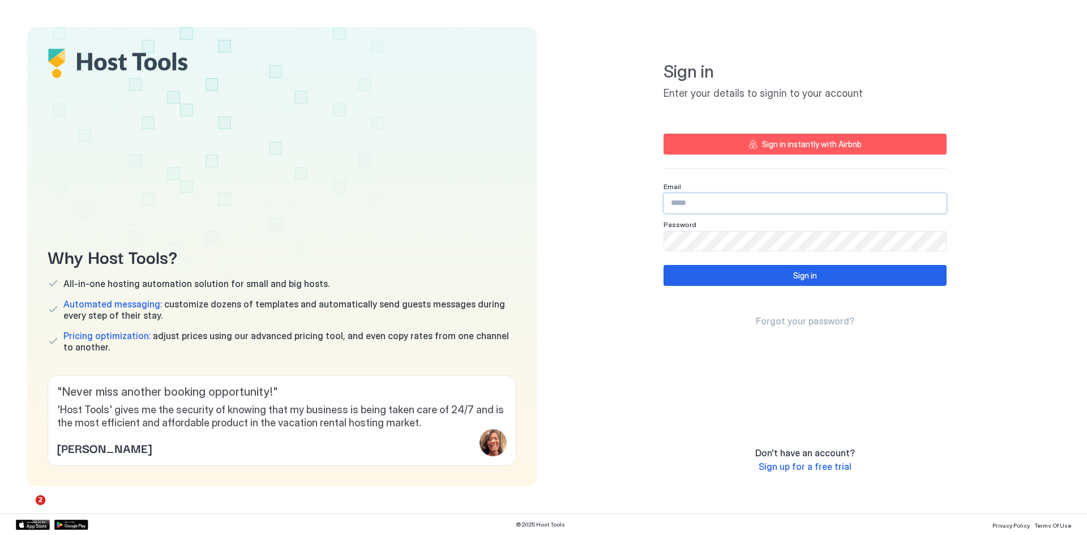
click at [712, 203] on input "Input Field" at bounding box center [805, 203] width 282 height 19
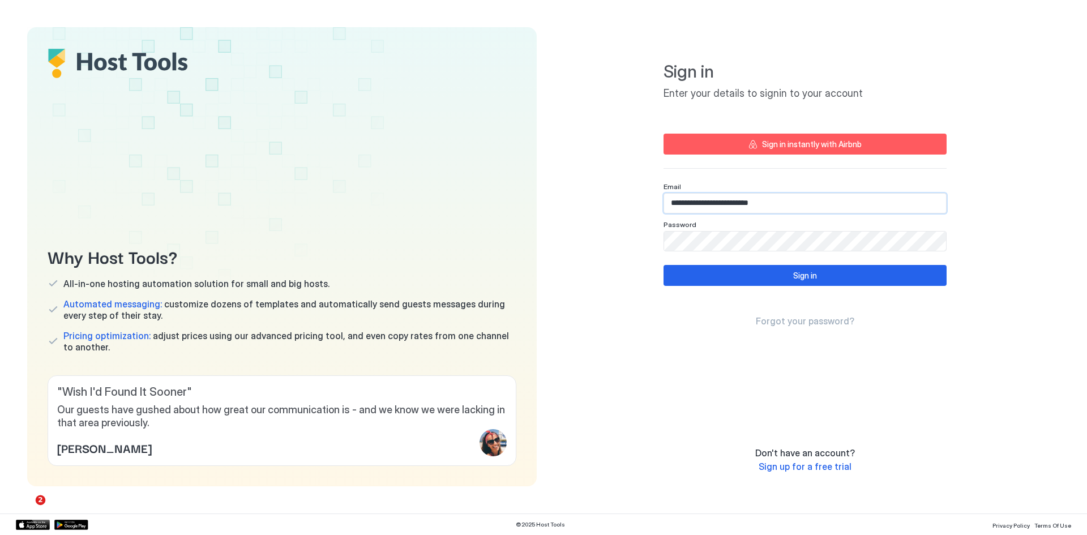
type input "**********"
click at [788, 276] on button "Sign in" at bounding box center [804, 275] width 283 height 21
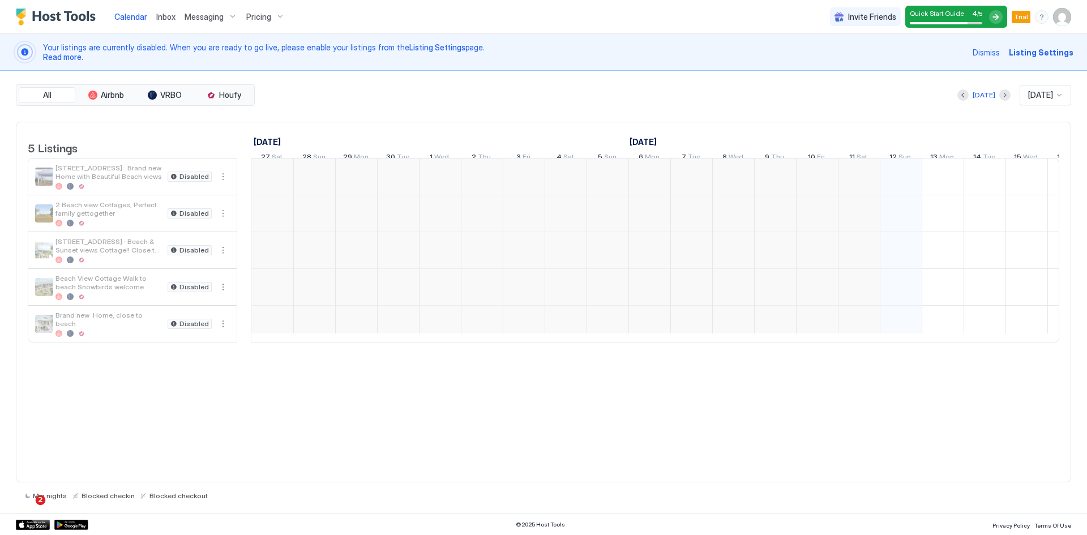
scroll to position [0, 629]
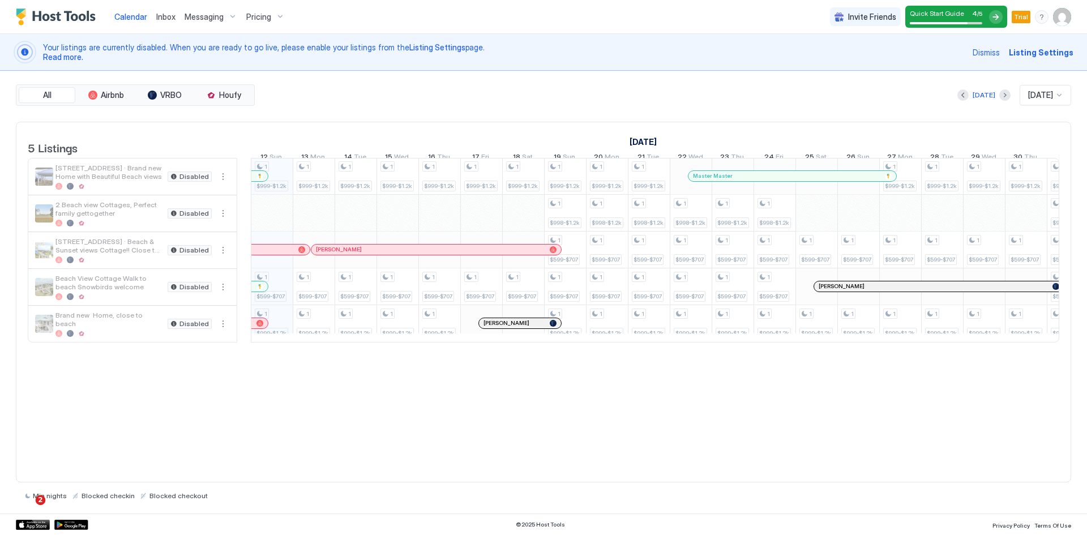
click at [195, 18] on span "Messaging" at bounding box center [204, 17] width 39 height 10
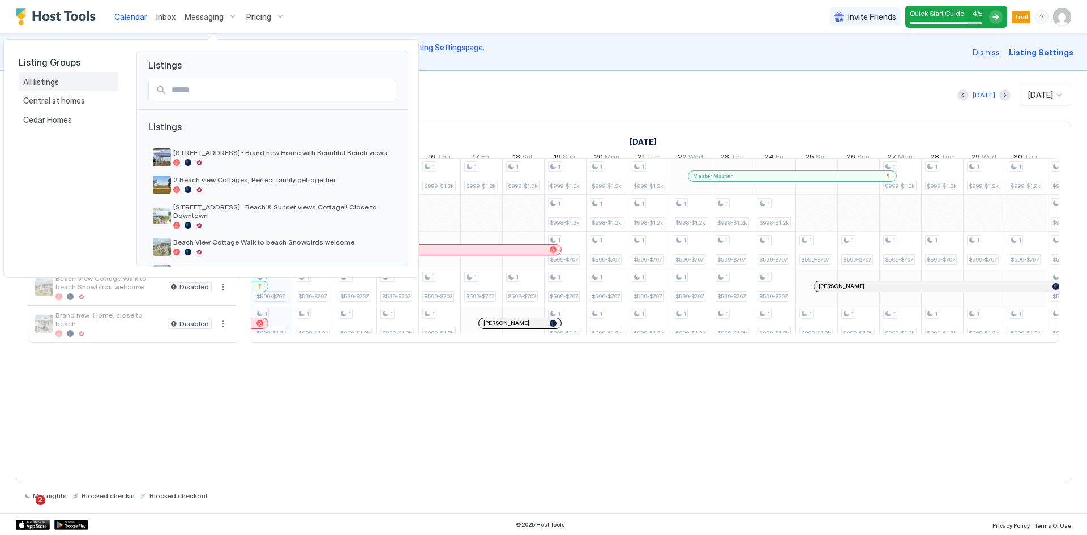
click at [41, 84] on span "All listings" at bounding box center [41, 82] width 37 height 10
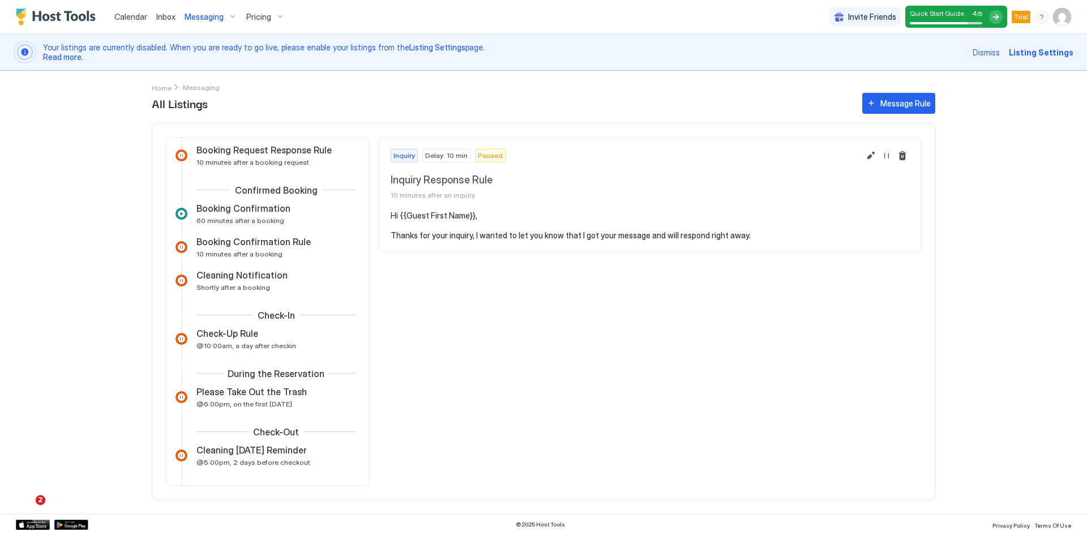
scroll to position [170, 0]
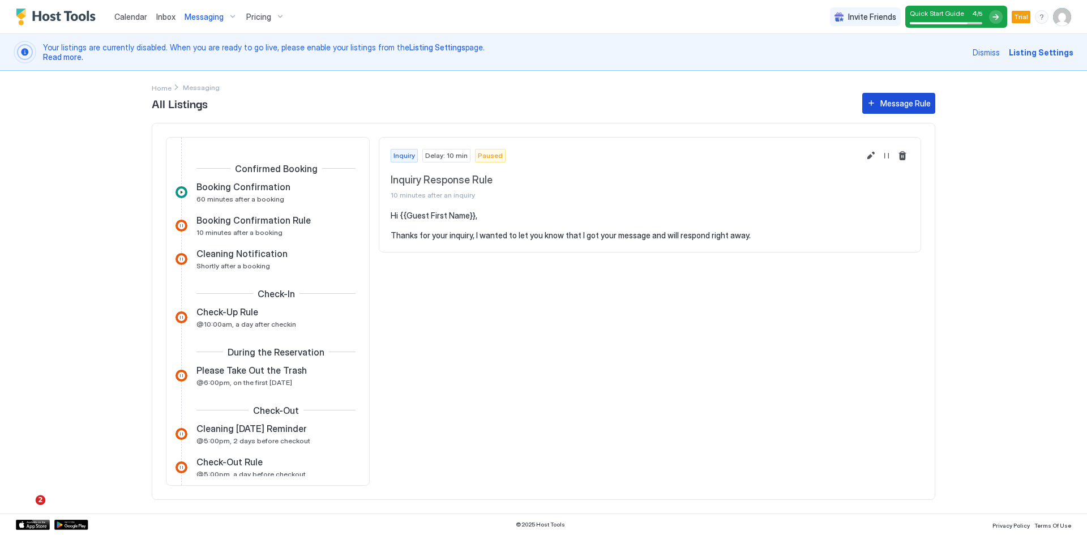
click at [890, 100] on div "Message Rule" at bounding box center [905, 103] width 50 height 12
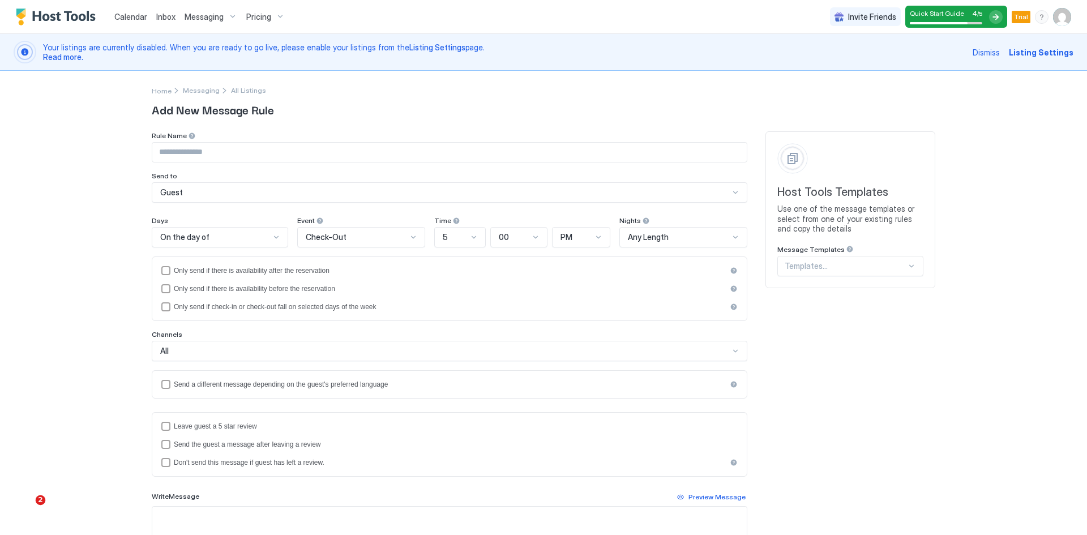
click at [190, 151] on input "Input Field" at bounding box center [449, 152] width 594 height 19
type input "********"
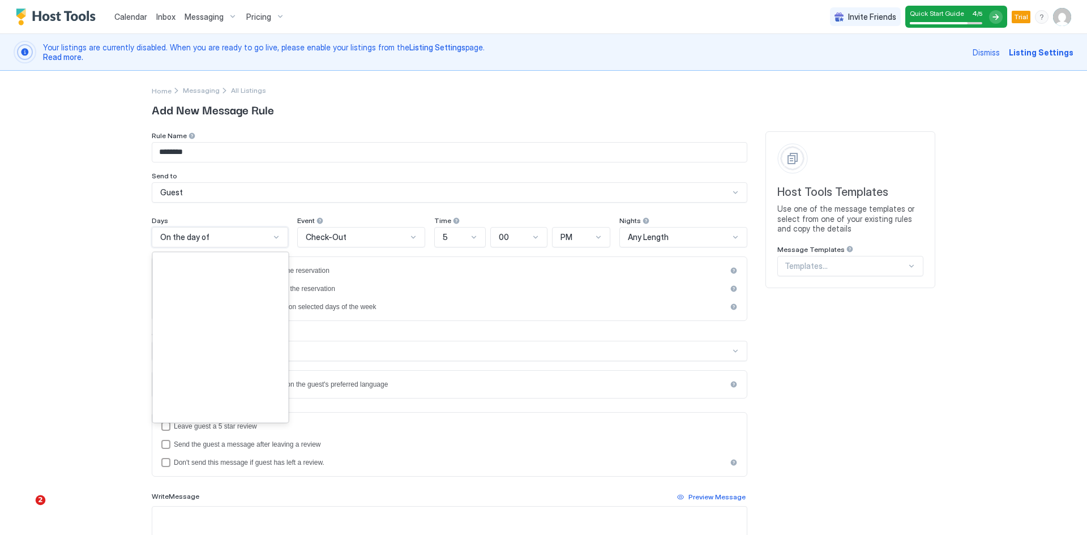
click at [202, 238] on span "On the day of" at bounding box center [184, 237] width 49 height 10
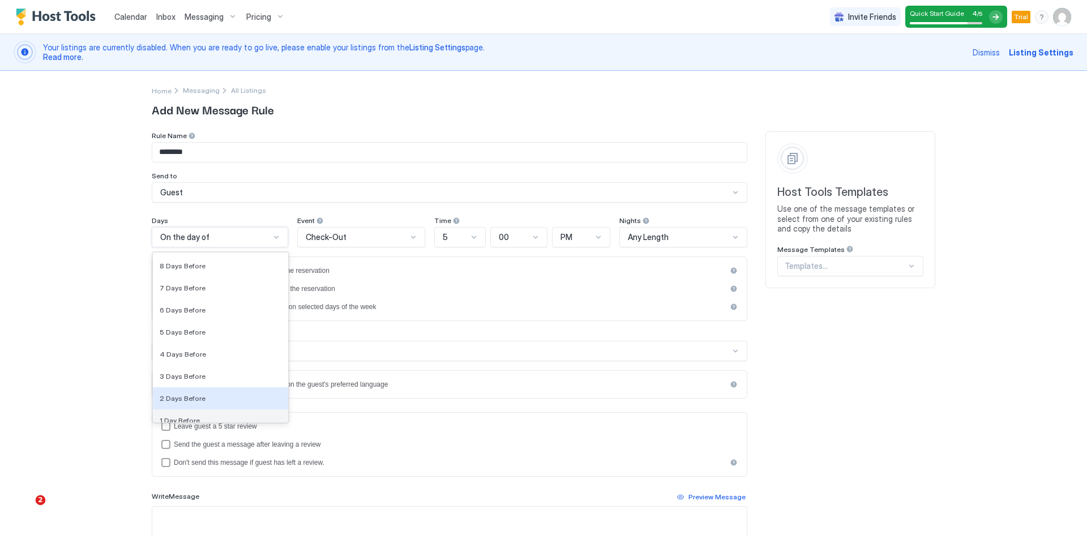
scroll to position [1636, 0]
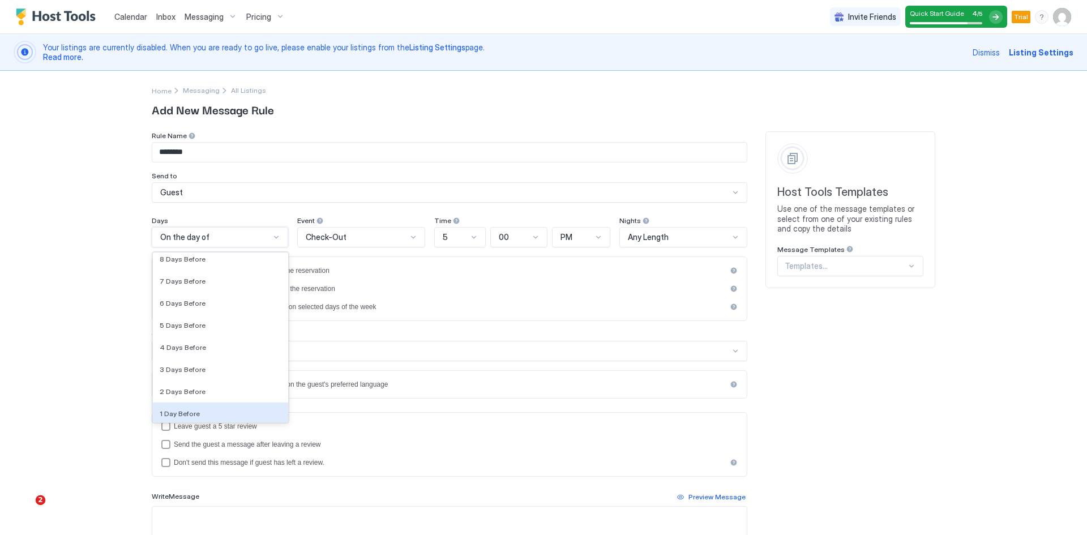
click at [183, 417] on span "1 Day Before" at bounding box center [180, 413] width 40 height 8
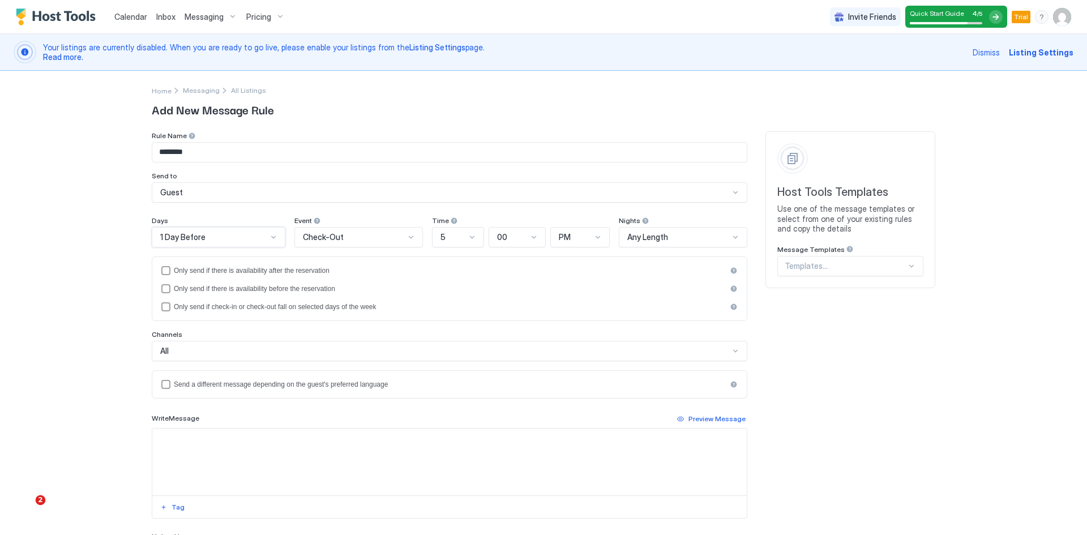
click at [446, 237] on div "5" at bounding box center [452, 237] width 25 height 10
click at [440, 392] on div "7" at bounding box center [458, 396] width 37 height 8
click at [194, 442] on textarea "Input Field" at bounding box center [449, 462] width 594 height 67
paste textarea "**********"
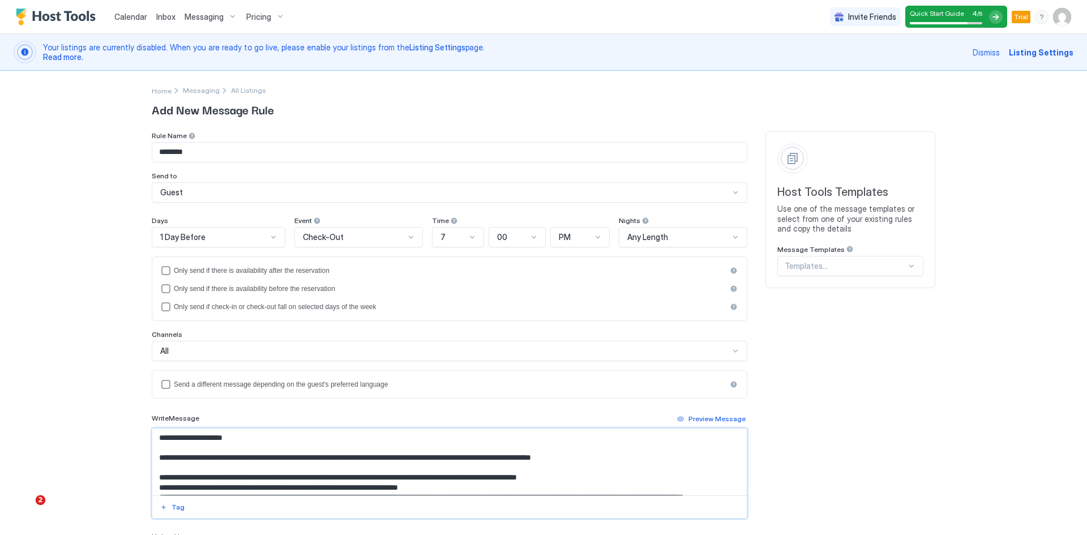
scroll to position [106, 0]
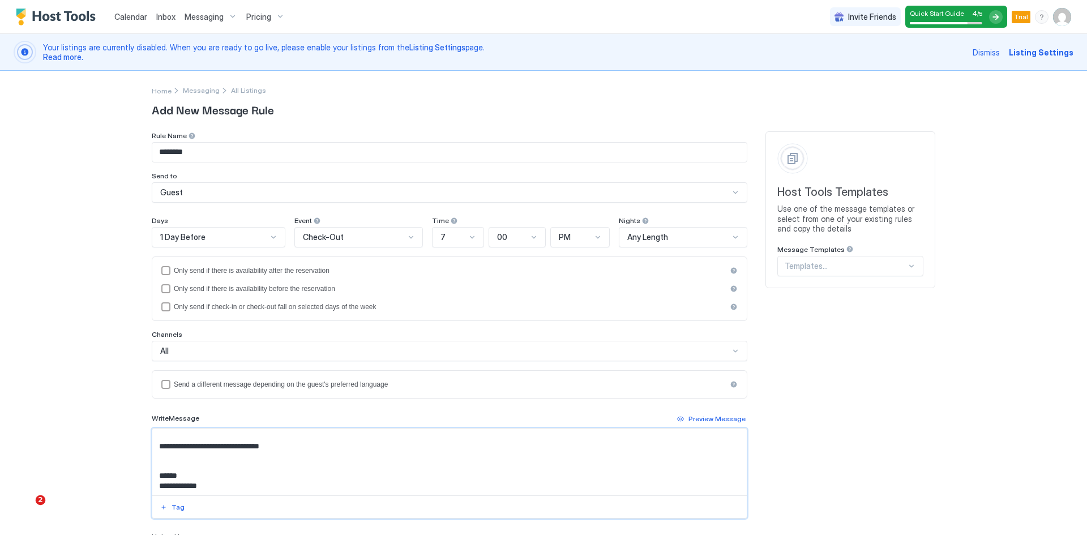
click at [153, 490] on textarea "**********" at bounding box center [449, 462] width 594 height 67
click at [166, 508] on button "Tag" at bounding box center [173, 507] width 28 height 14
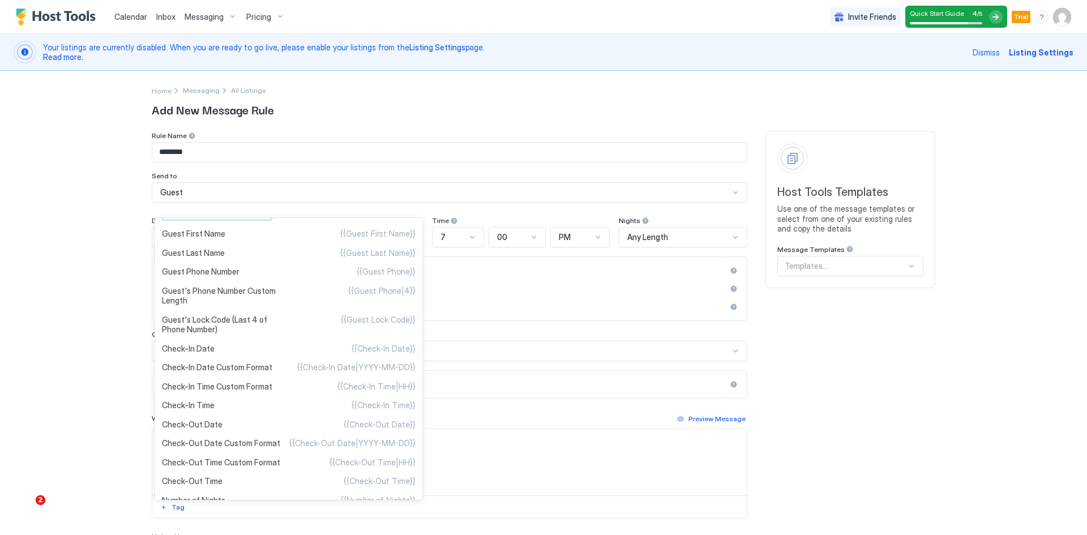
scroll to position [0, 0]
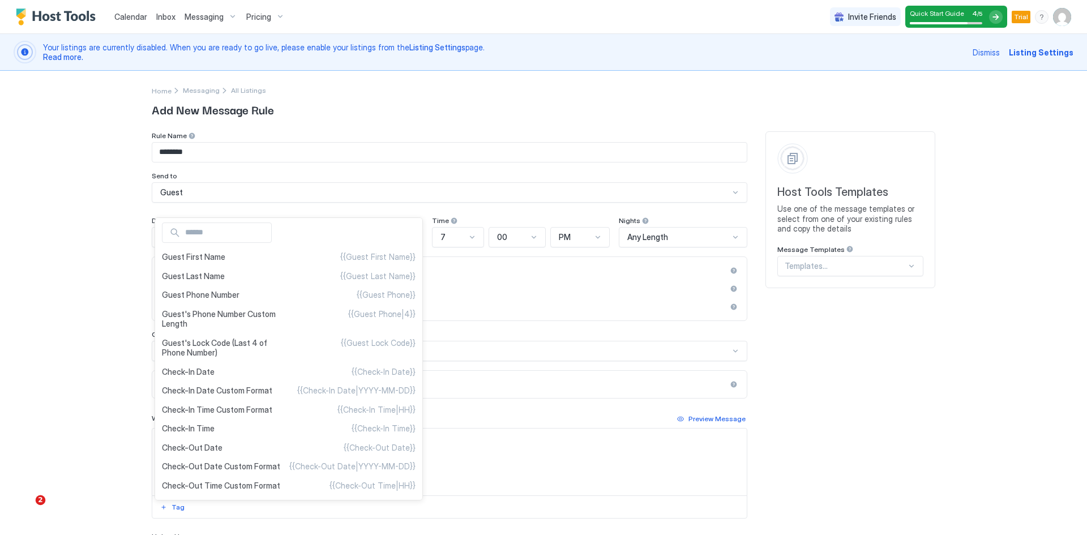
click at [85, 378] on div at bounding box center [543, 267] width 1087 height 535
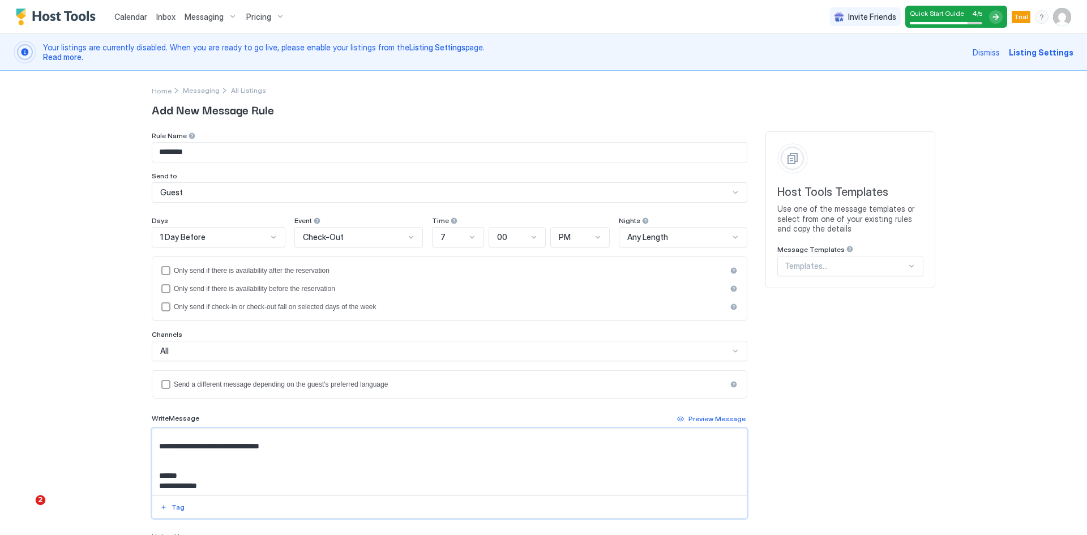
scroll to position [111, 0]
drag, startPoint x: 217, startPoint y: 488, endPoint x: 153, endPoint y: 490, distance: 64.6
click at [153, 490] on textarea "**********" at bounding box center [449, 462] width 594 height 67
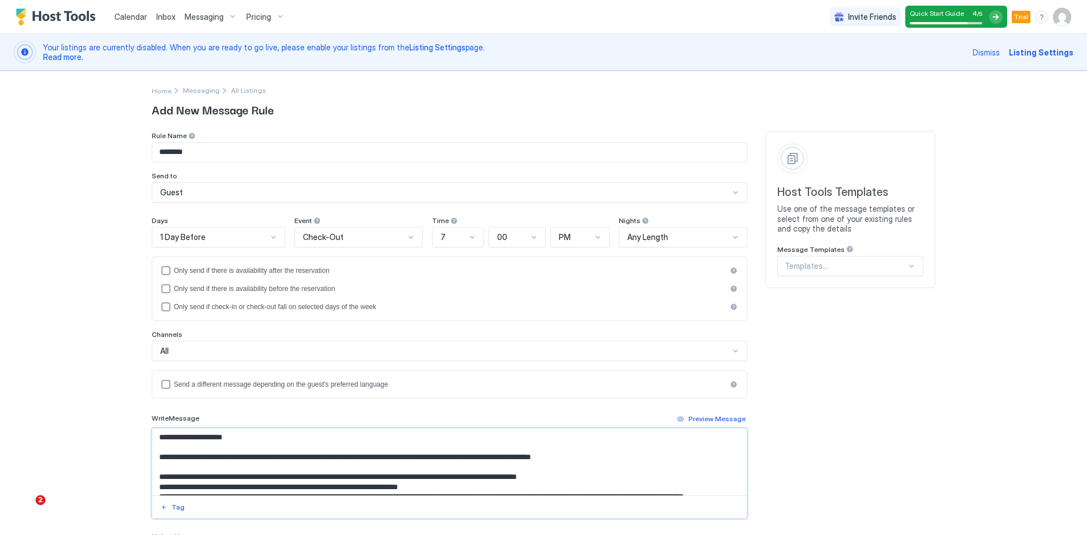
scroll to position [0, 0]
click at [174, 440] on textarea "**********" at bounding box center [449, 462] width 594 height 67
click at [163, 508] on button "Tag" at bounding box center [173, 507] width 28 height 14
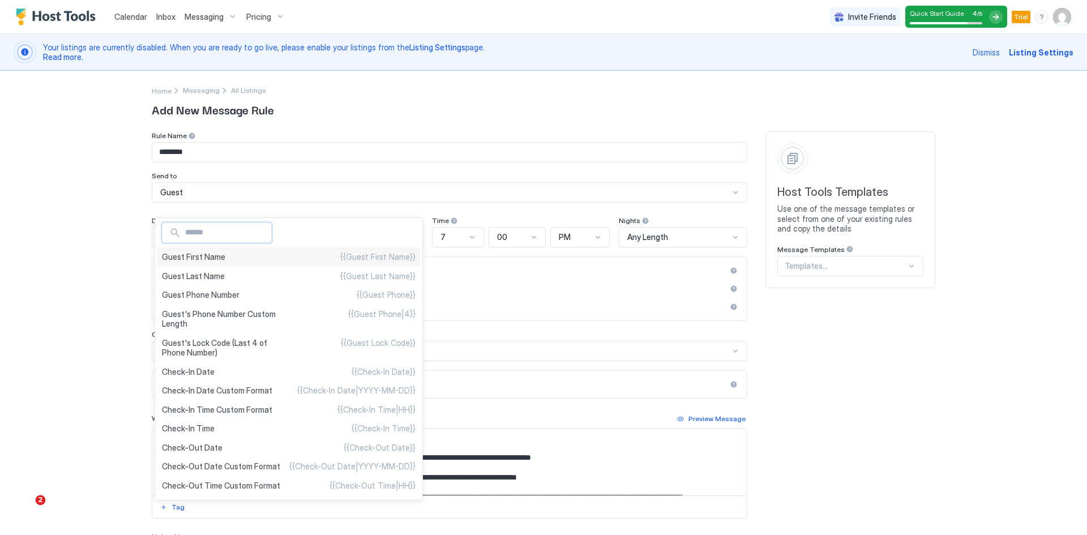
click at [194, 262] on span "Guest First Name" at bounding box center [193, 257] width 63 height 10
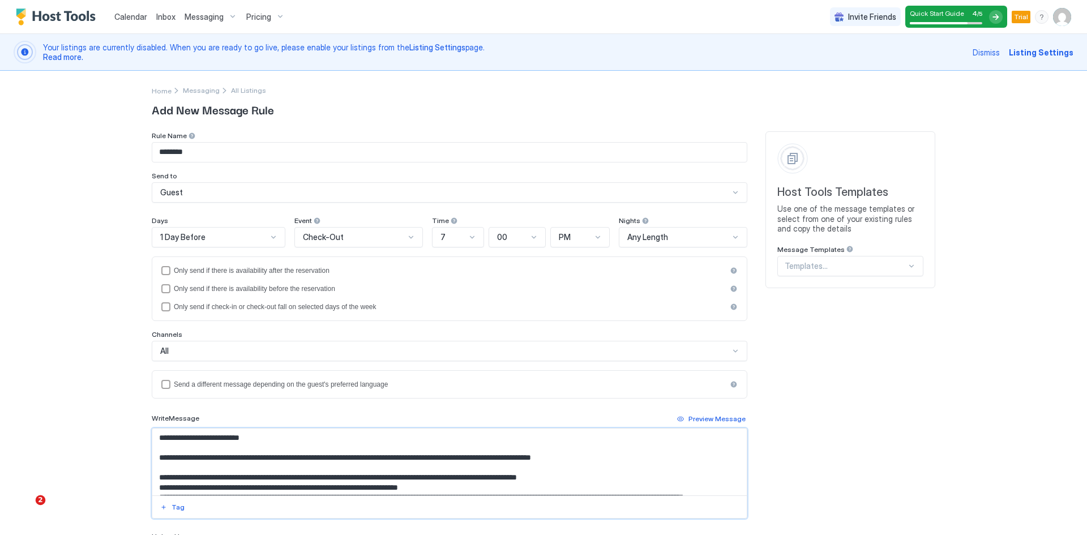
click at [337, 461] on textarea "**********" at bounding box center [449, 462] width 594 height 67
click at [172, 504] on div "Tag" at bounding box center [178, 507] width 13 height 10
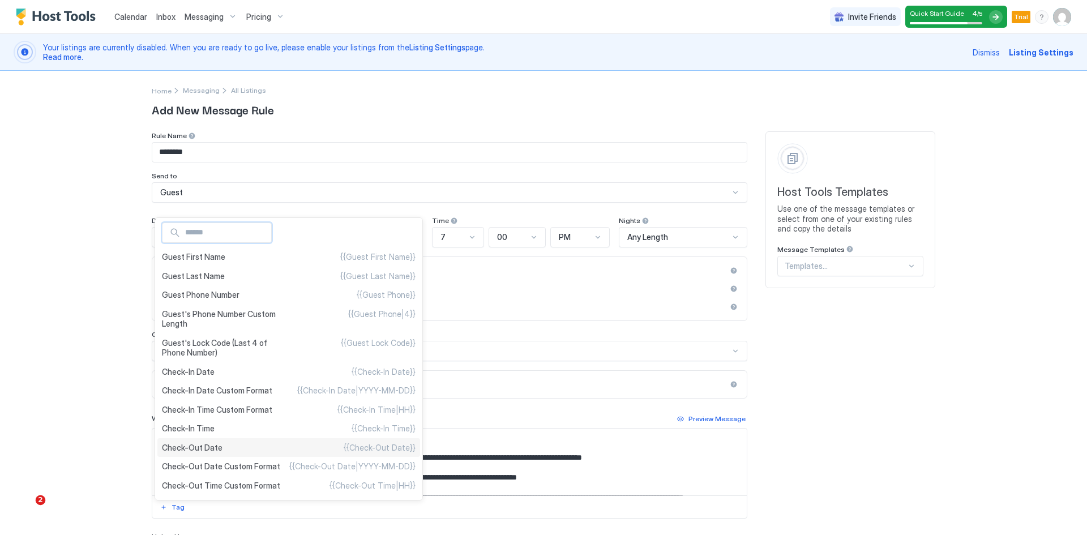
click at [196, 450] on span "Check-Out Date" at bounding box center [192, 448] width 61 height 10
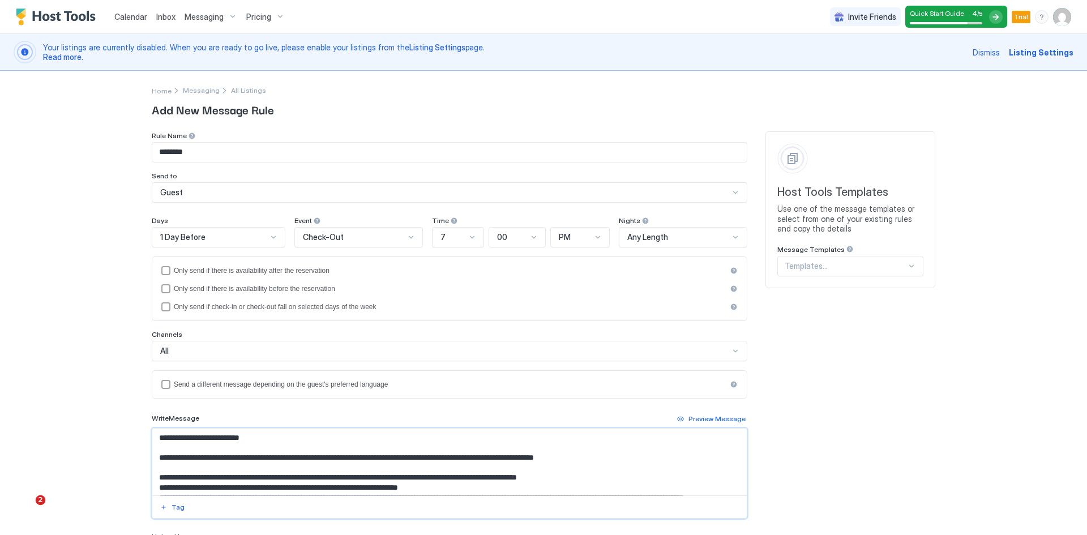
click at [417, 460] on textarea "**********" at bounding box center [449, 462] width 594 height 67
click at [172, 506] on div "Tag" at bounding box center [178, 507] width 13 height 10
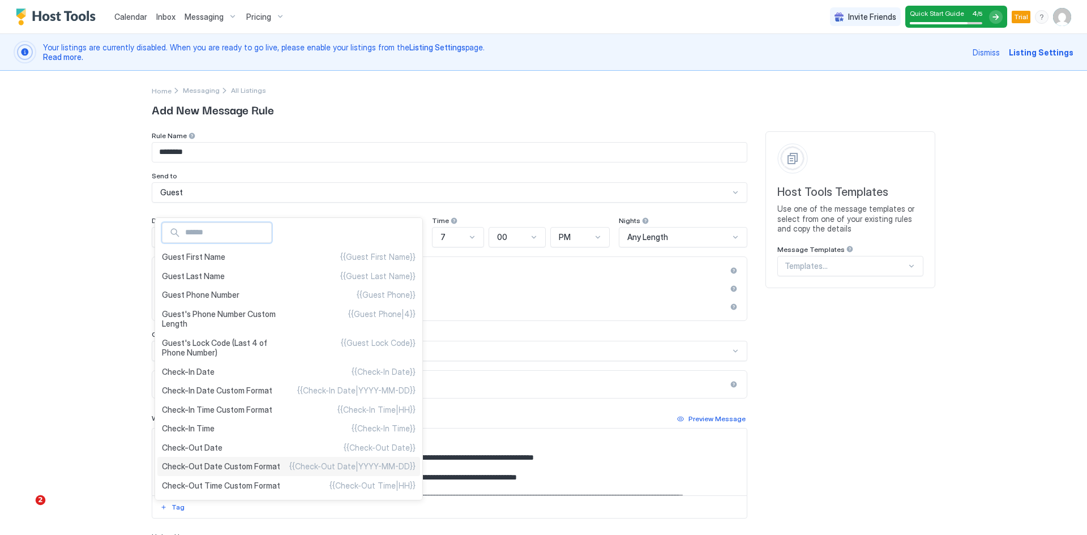
scroll to position [57, 0]
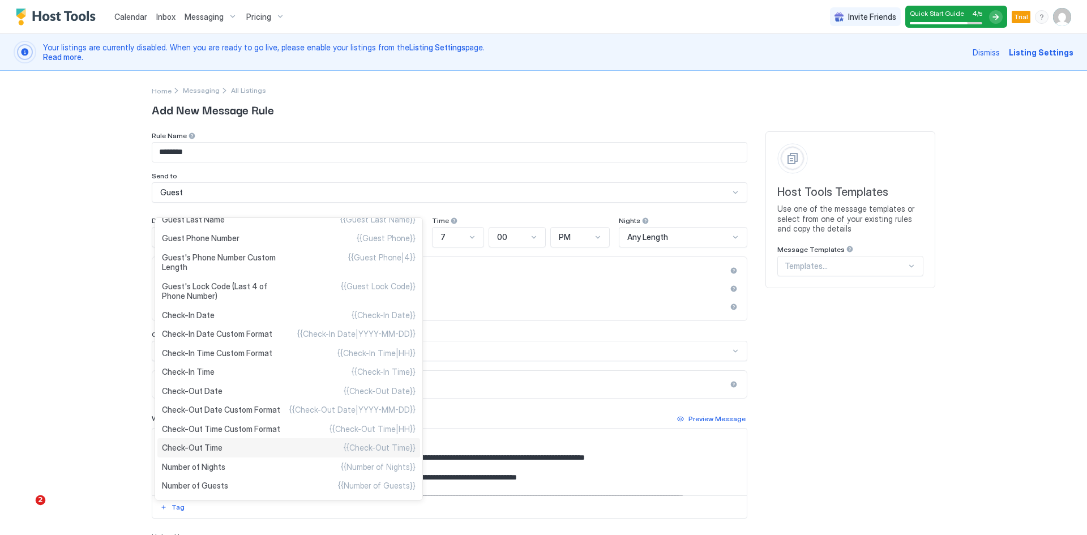
click at [198, 449] on span "Check-Out Time" at bounding box center [192, 448] width 61 height 10
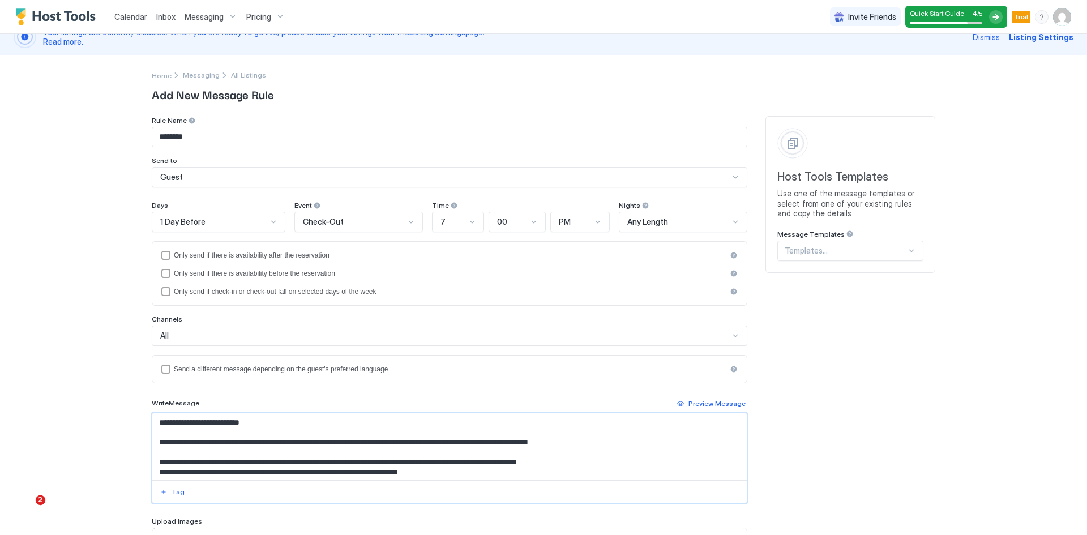
scroll to position [0, 0]
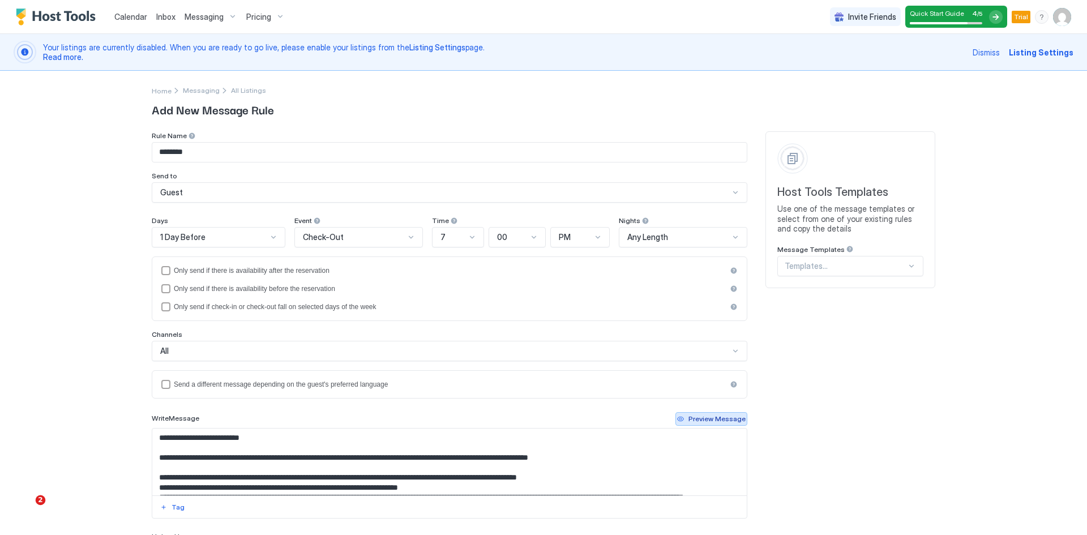
click at [708, 423] on div "Preview Message" at bounding box center [716, 419] width 57 height 10
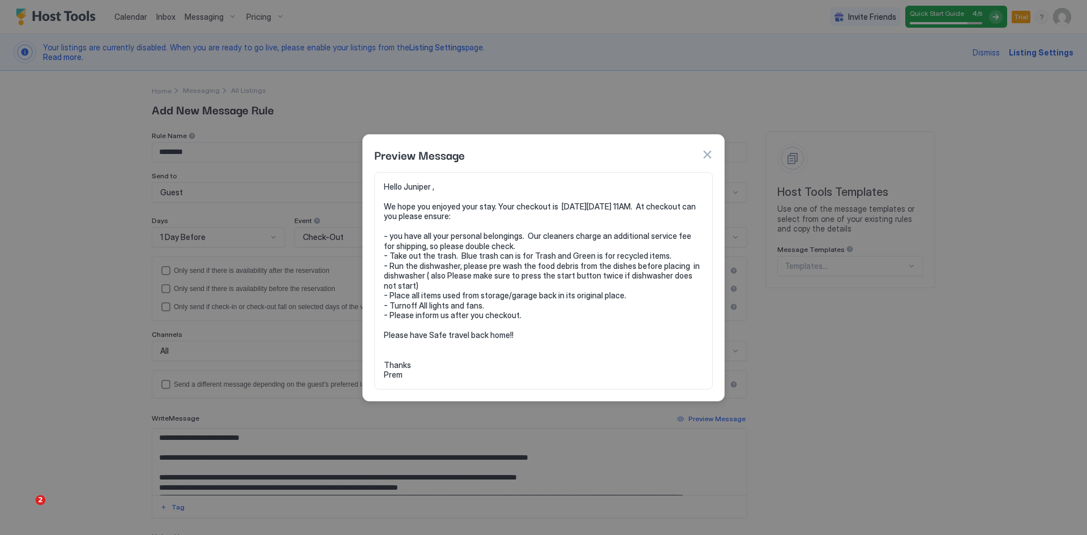
click at [707, 156] on button "button" at bounding box center [706, 154] width 11 height 11
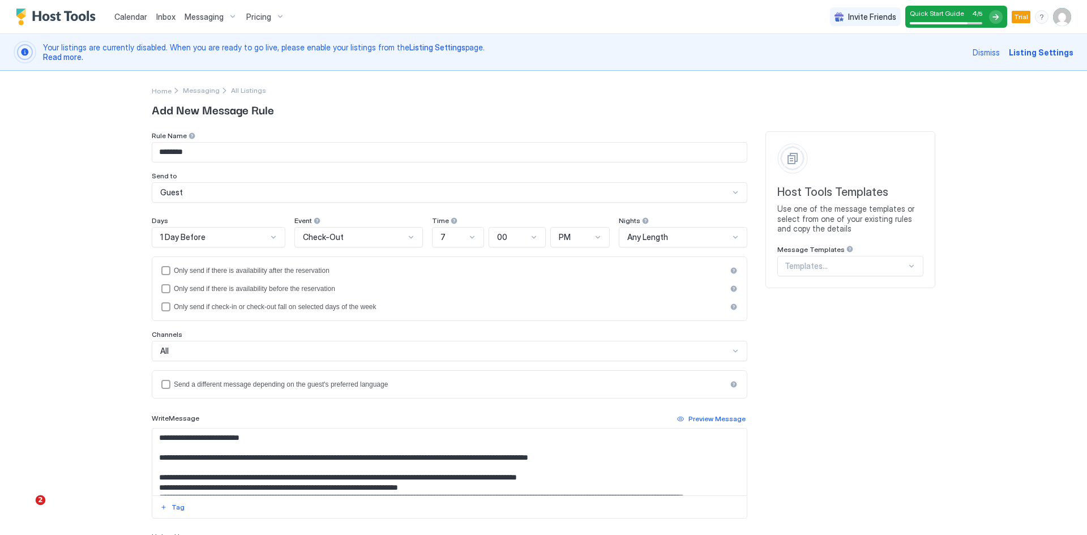
click at [164, 481] on textarea "**********" at bounding box center [449, 462] width 594 height 67
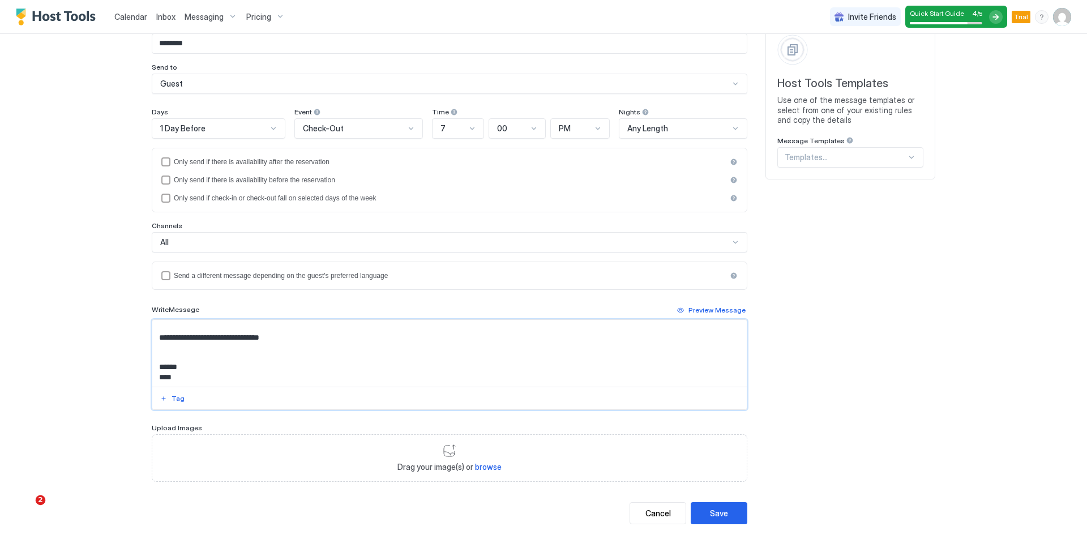
scroll to position [132, 0]
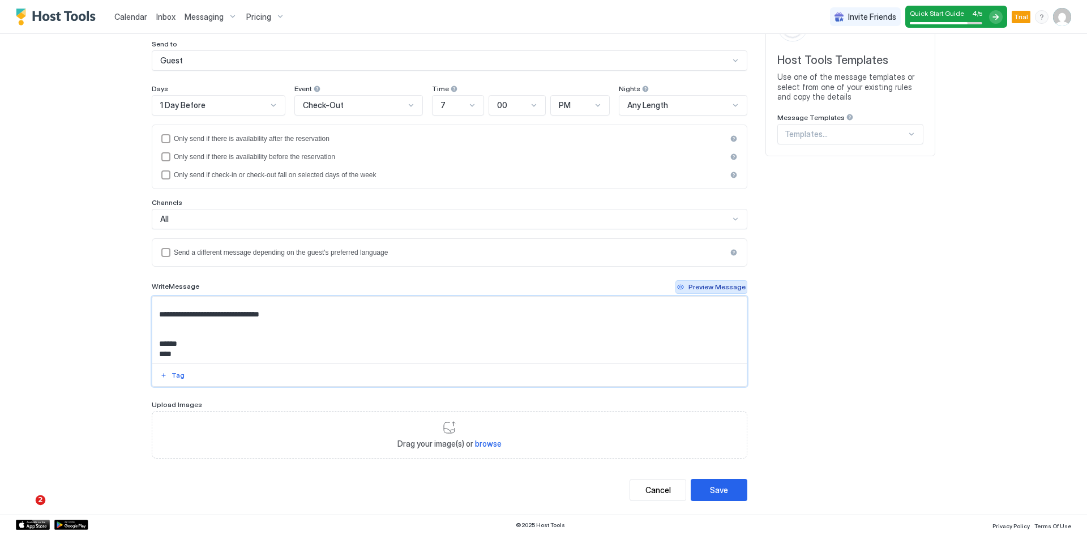
type textarea "**********"
click at [698, 288] on div "Preview Message" at bounding box center [716, 287] width 57 height 10
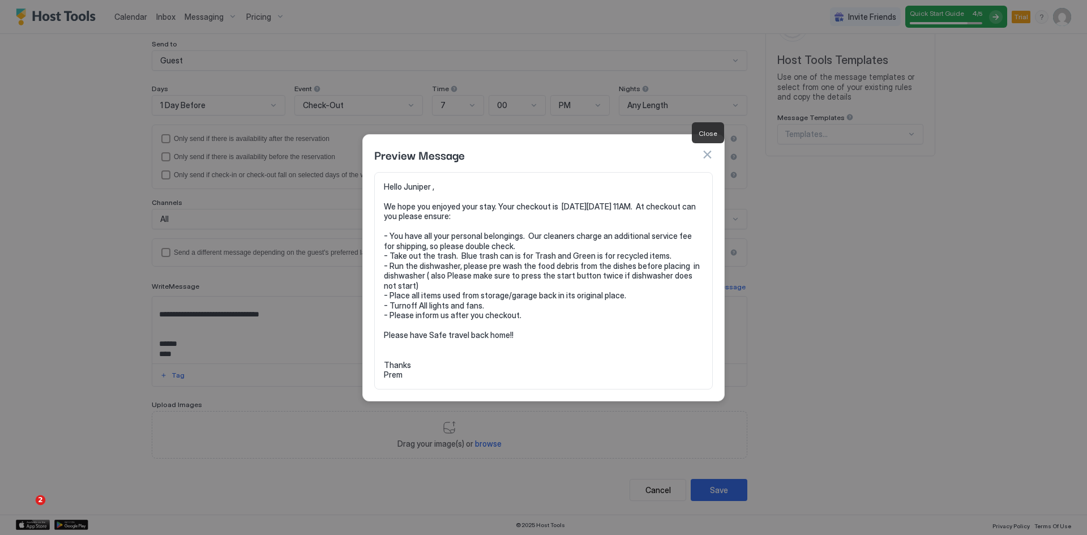
click at [708, 156] on button "button" at bounding box center [706, 154] width 11 height 11
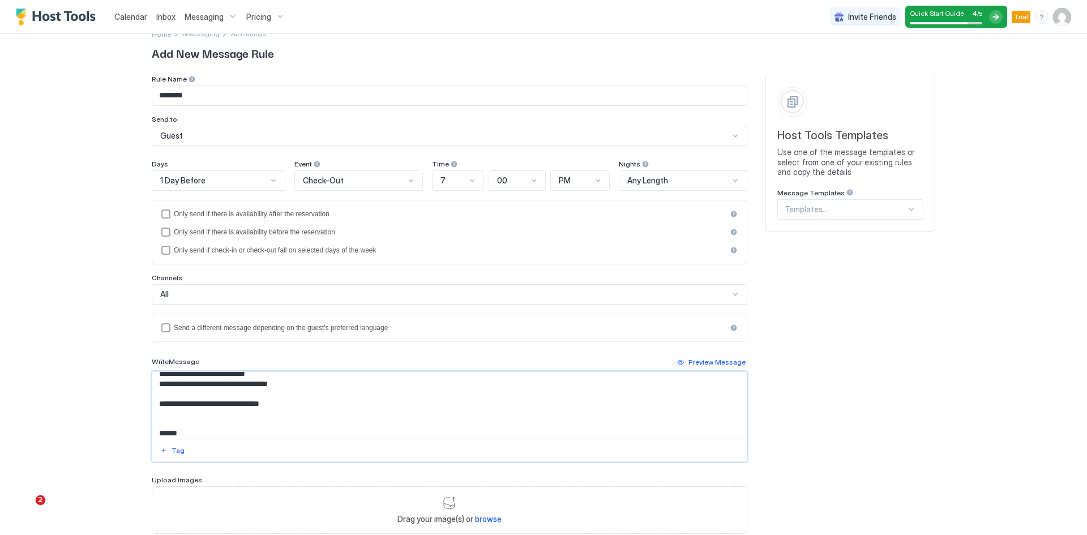
scroll to position [111, 0]
drag, startPoint x: 160, startPoint y: 421, endPoint x: 306, endPoint y: 423, distance: 146.6
click at [306, 430] on textarea "**********" at bounding box center [449, 405] width 594 height 67
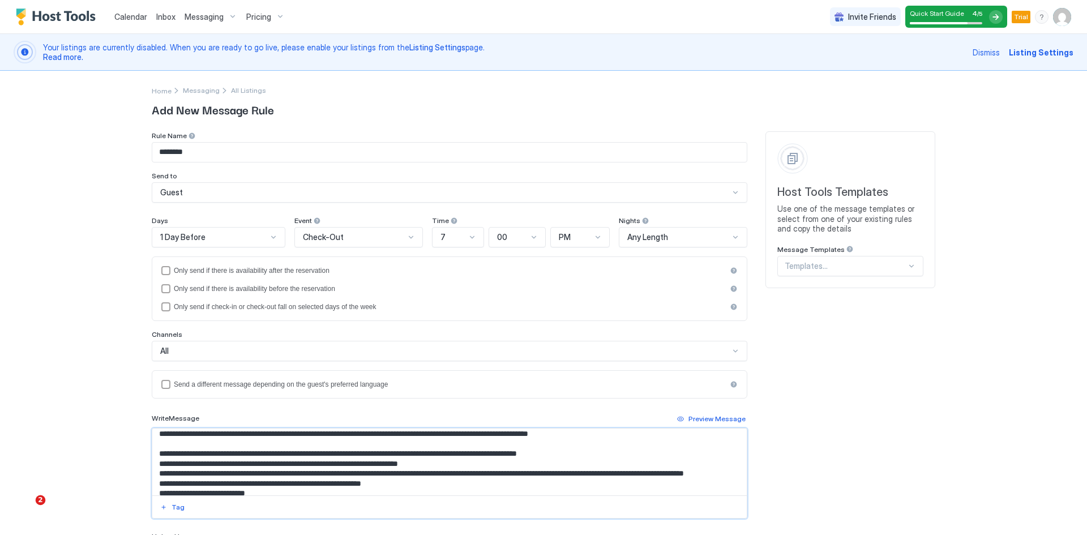
scroll to position [20, 0]
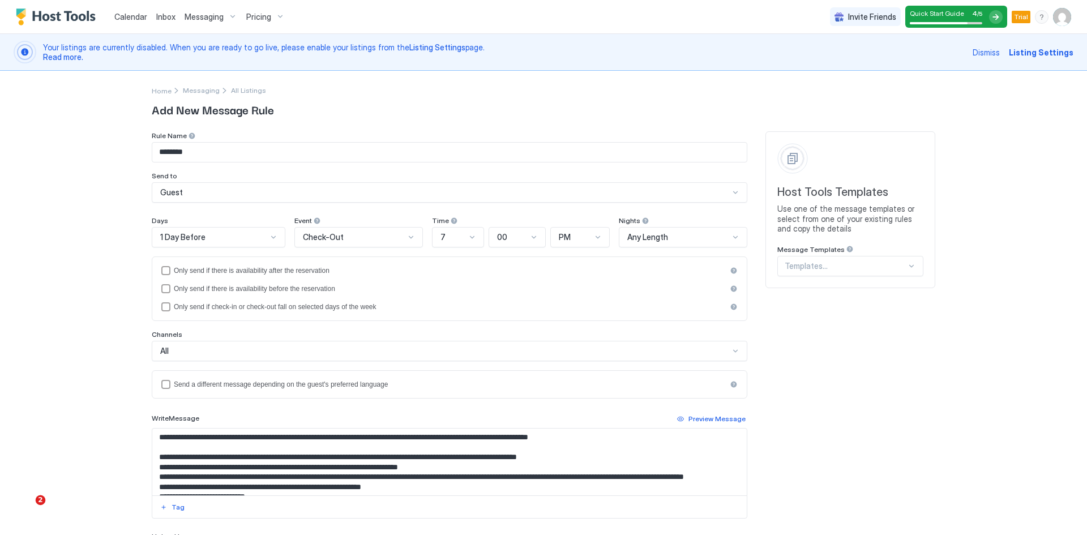
click at [121, 432] on div "Calendar Inbox Messaging Pricing Invite Friends Quick Start Guide 4 / 5 Trial P…" at bounding box center [543, 267] width 1087 height 535
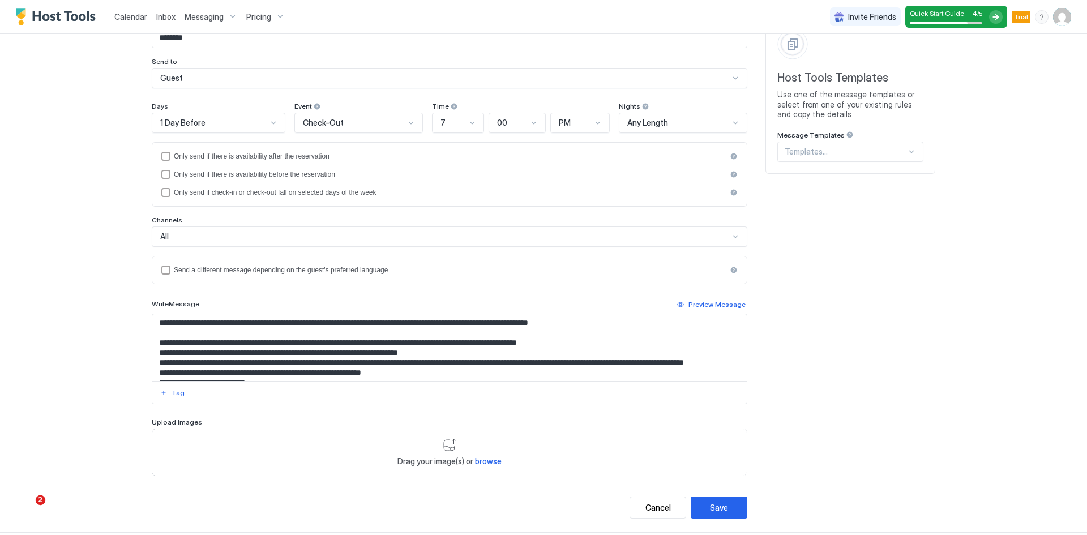
scroll to position [132, 0]
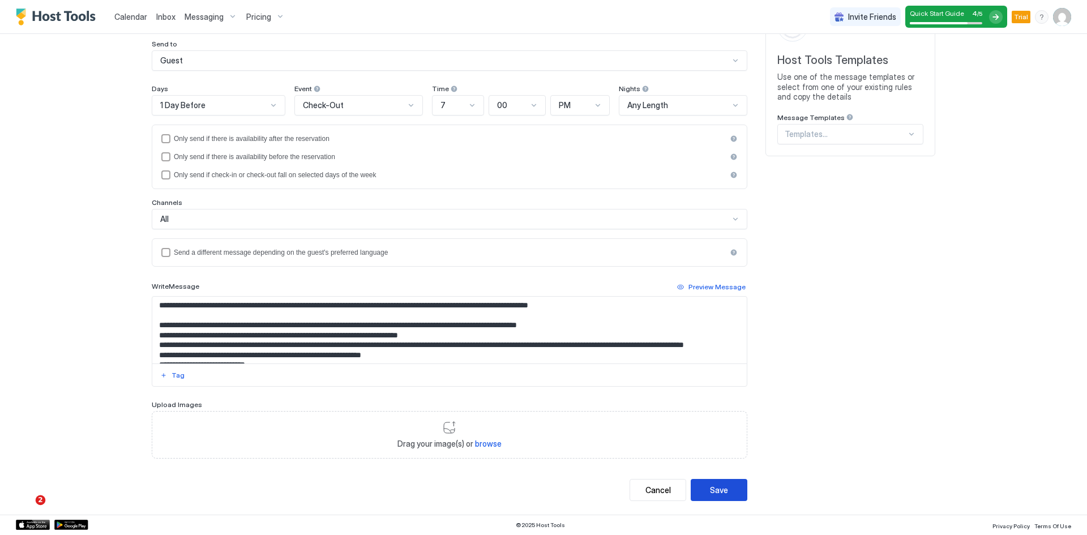
click at [721, 493] on div "Save" at bounding box center [719, 490] width 18 height 12
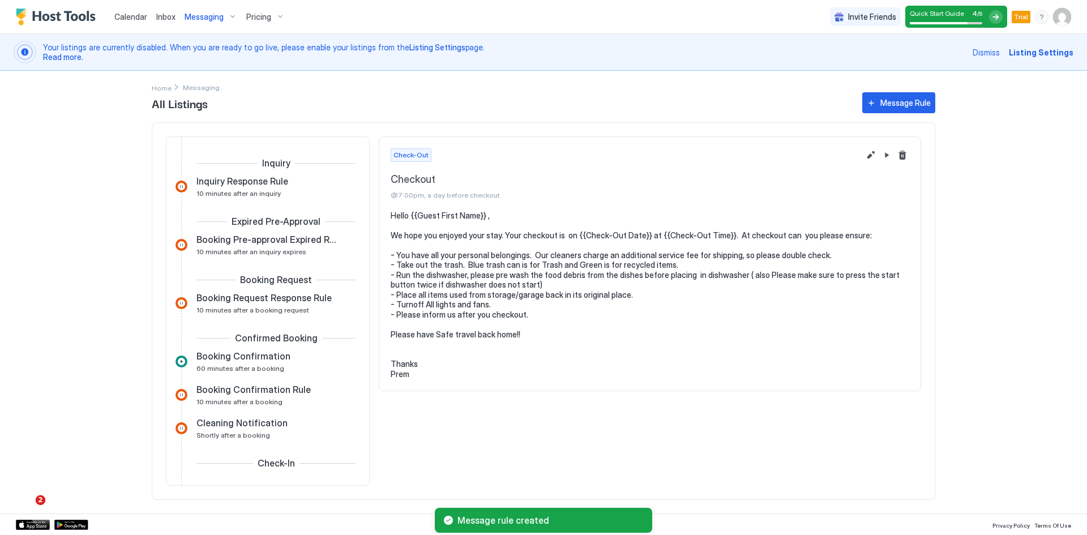
scroll to position [359, 0]
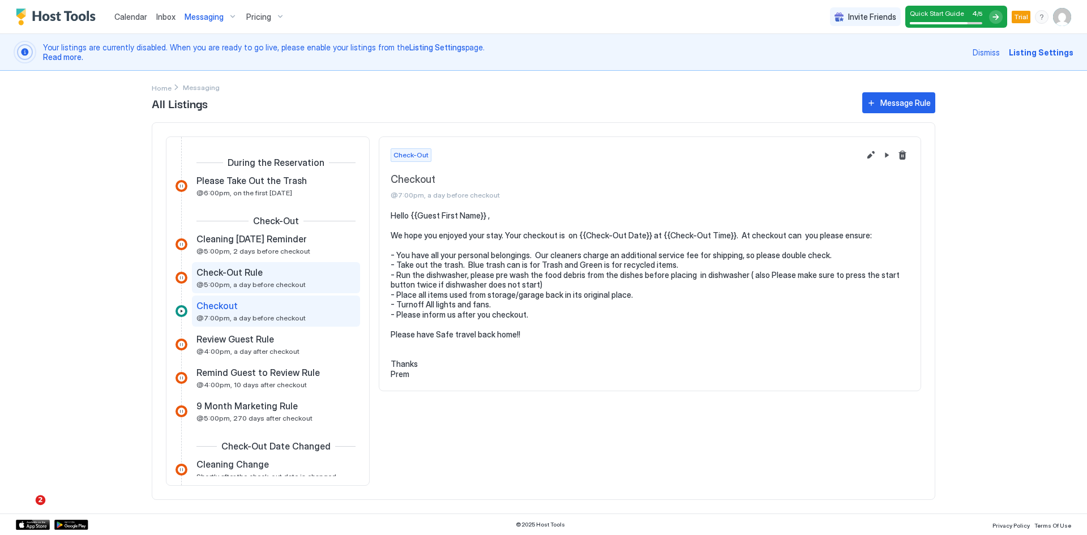
click at [233, 282] on span "@5:00pm, a day before checkout" at bounding box center [250, 284] width 109 height 8
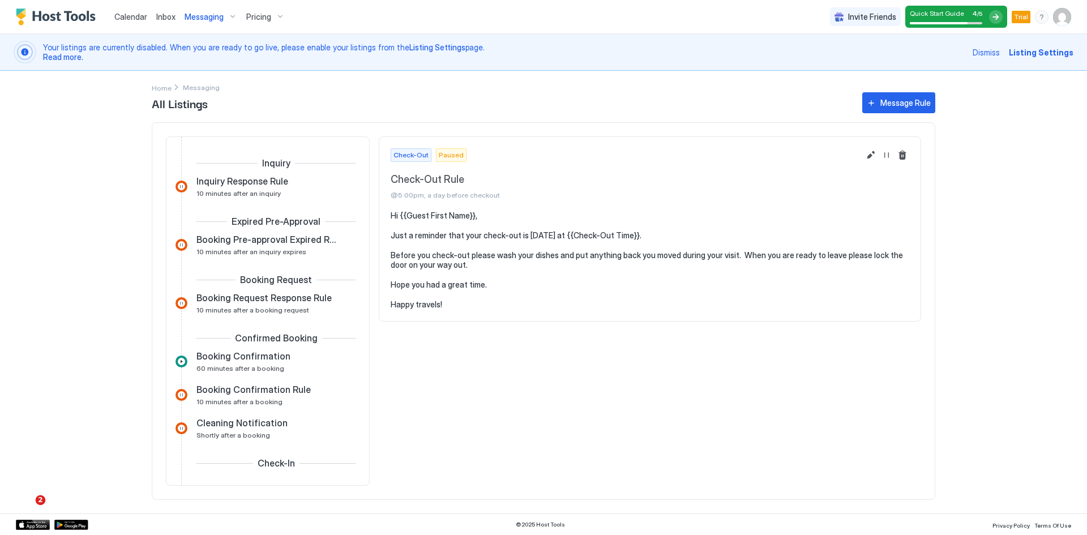
click at [210, 14] on span "Messaging" at bounding box center [204, 17] width 39 height 10
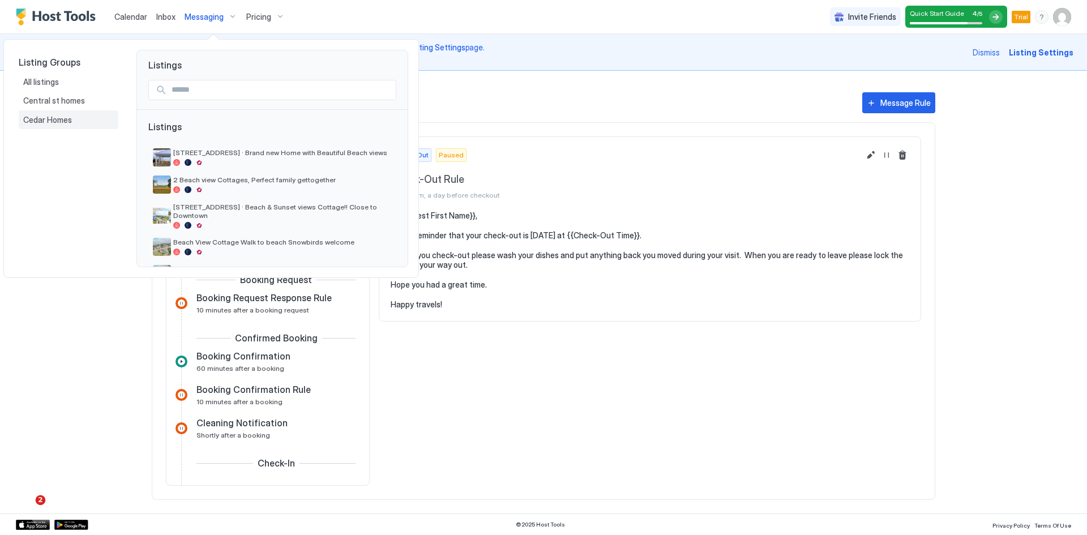
click at [45, 119] on span "Cedar Homes" at bounding box center [48, 120] width 50 height 10
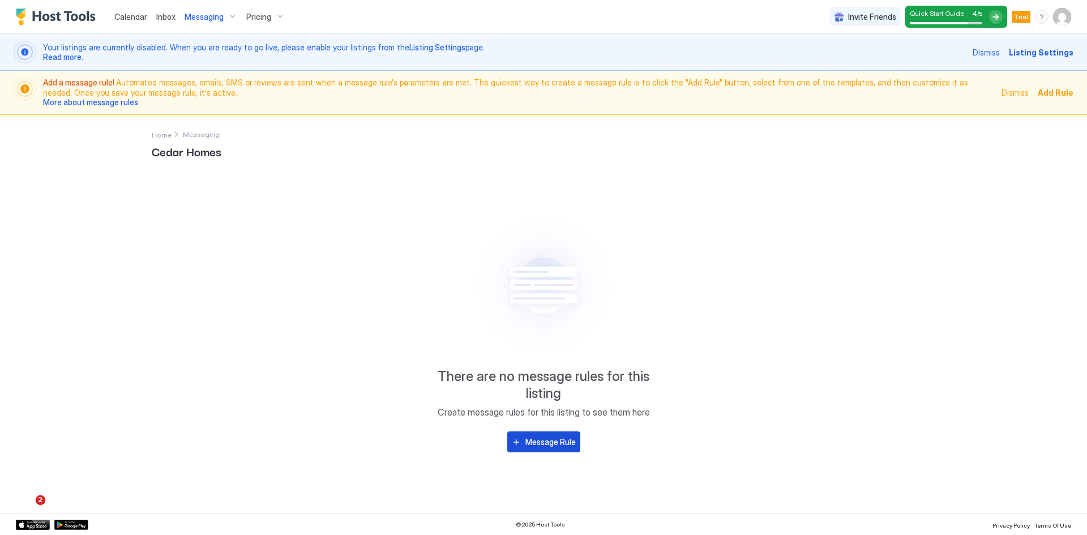
click at [541, 445] on div "Message Rule" at bounding box center [550, 442] width 50 height 12
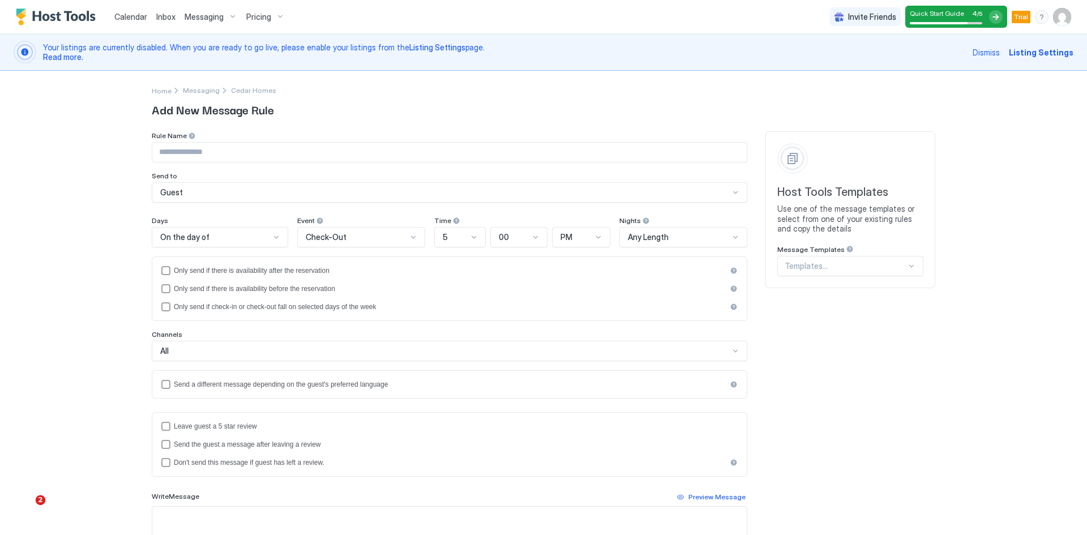
click at [200, 152] on input "Input Field" at bounding box center [449, 152] width 594 height 19
type input "**********"
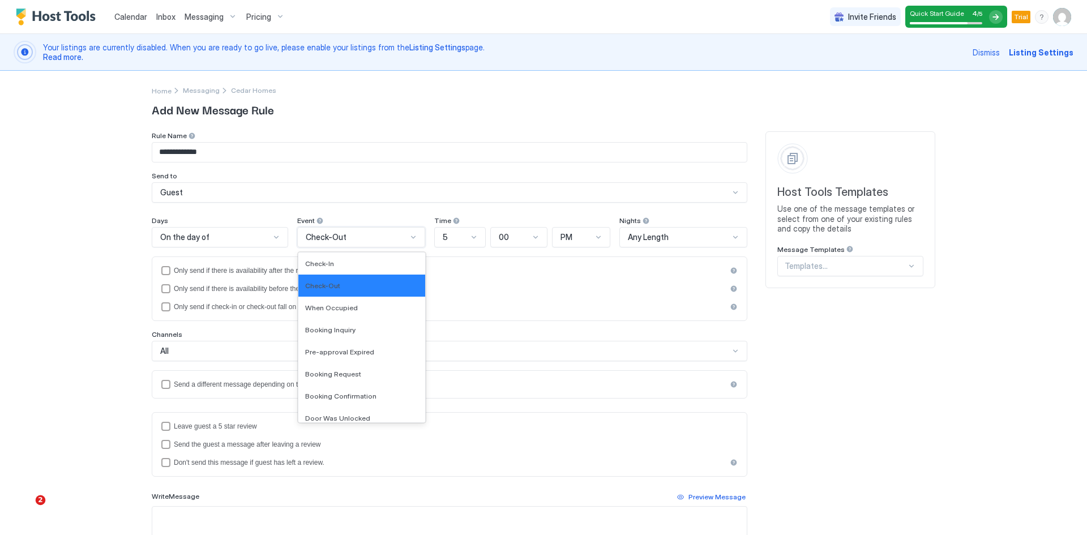
click at [314, 237] on span "Check-Out" at bounding box center [326, 237] width 41 height 10
click at [331, 263] on div "Check-In" at bounding box center [361, 263] width 113 height 8
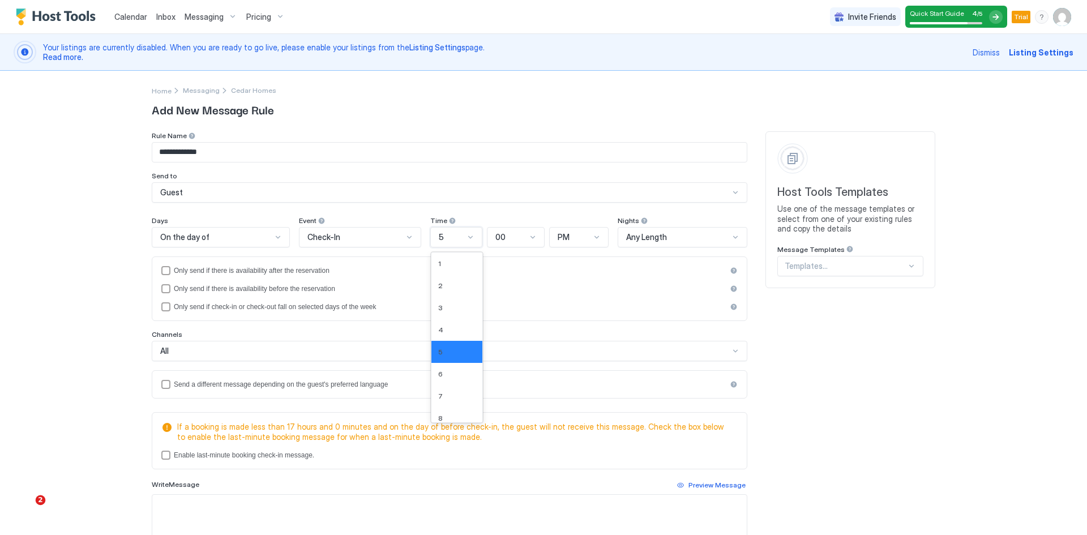
click at [466, 237] on div at bounding box center [470, 237] width 9 height 9
click at [443, 407] on div "12" at bounding box center [457, 411] width 38 height 8
click at [559, 237] on span "PM" at bounding box center [564, 237] width 12 height 10
click at [558, 286] on span "PM" at bounding box center [563, 285] width 11 height 8
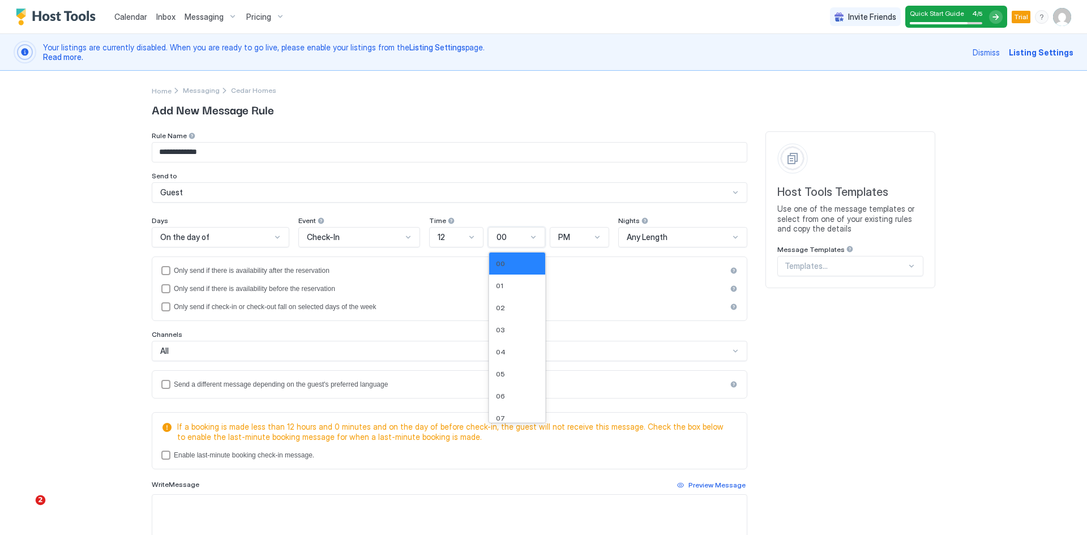
click at [533, 237] on div at bounding box center [533, 237] width 9 height 9
click at [498, 286] on div "01" at bounding box center [517, 285] width 42 height 8
click at [469, 272] on div "Only send if there is availability after the reservation" at bounding box center [450, 271] width 553 height 8
click at [164, 271] on icon "afterReservation" at bounding box center [166, 270] width 5 height 3
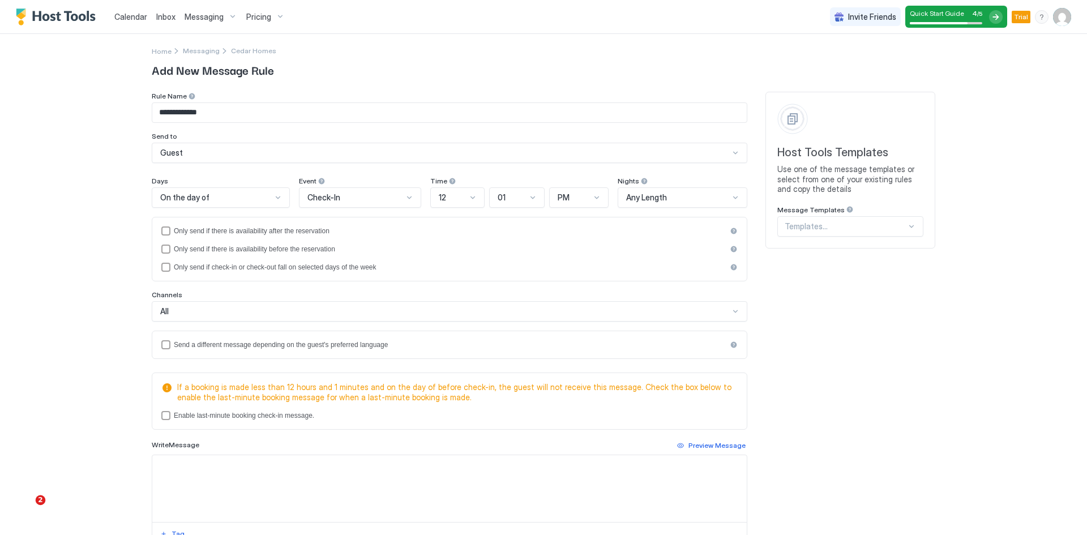
scroll to position [57, 0]
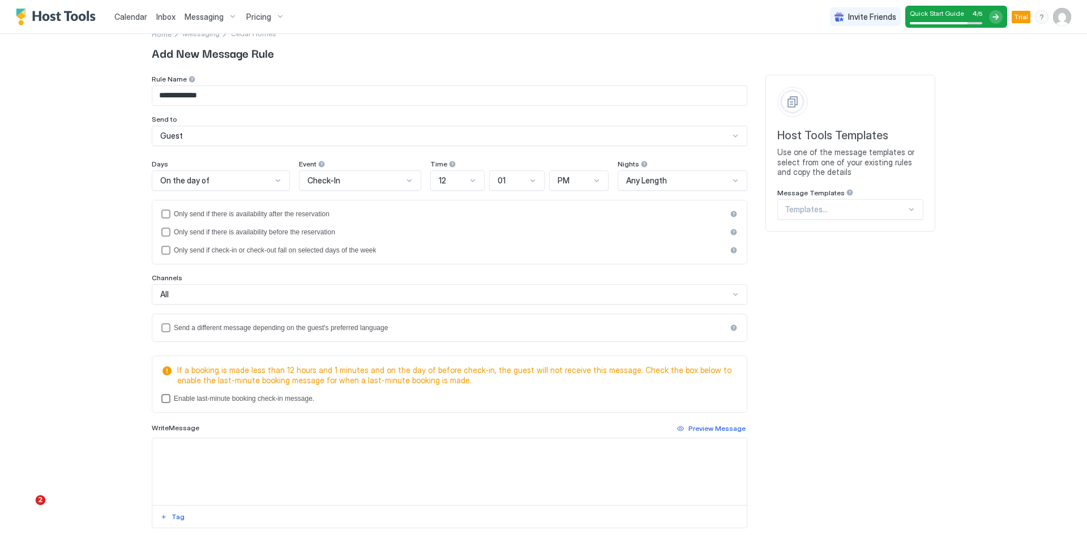
click at [161, 398] on div "lastMinuteMessageEnabled" at bounding box center [165, 398] width 9 height 9
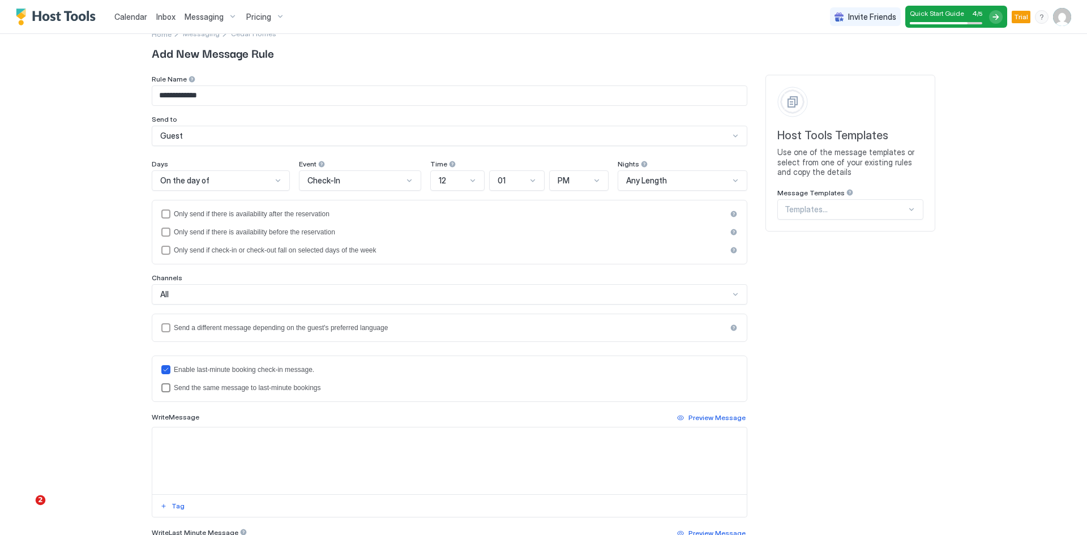
click at [161, 387] on div "lastMinuteMessageIsTheSame" at bounding box center [165, 387] width 9 height 9
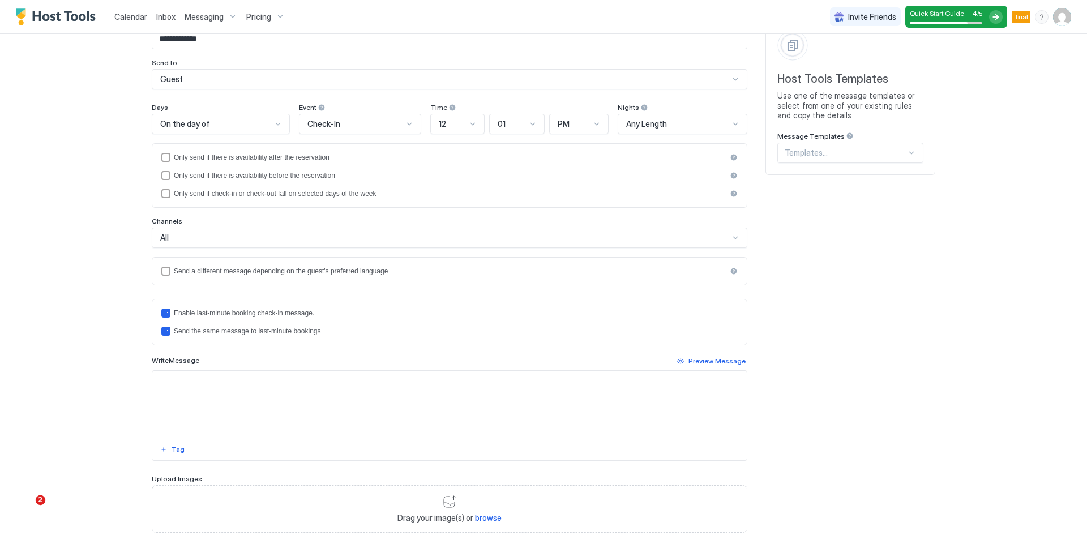
scroll to position [170, 0]
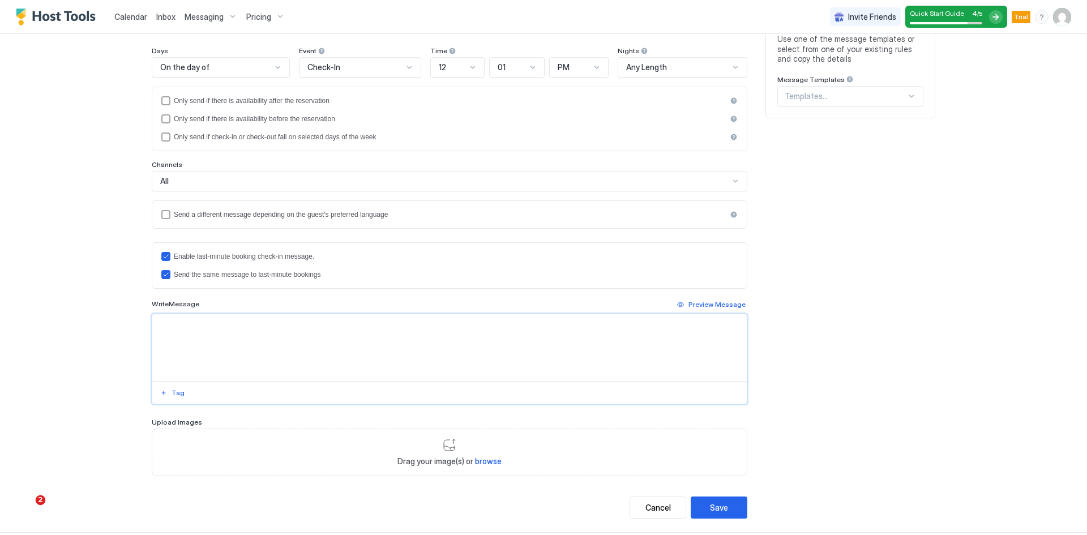
click at [213, 337] on textarea "Input Field" at bounding box center [449, 347] width 594 height 67
paste textarea "**********"
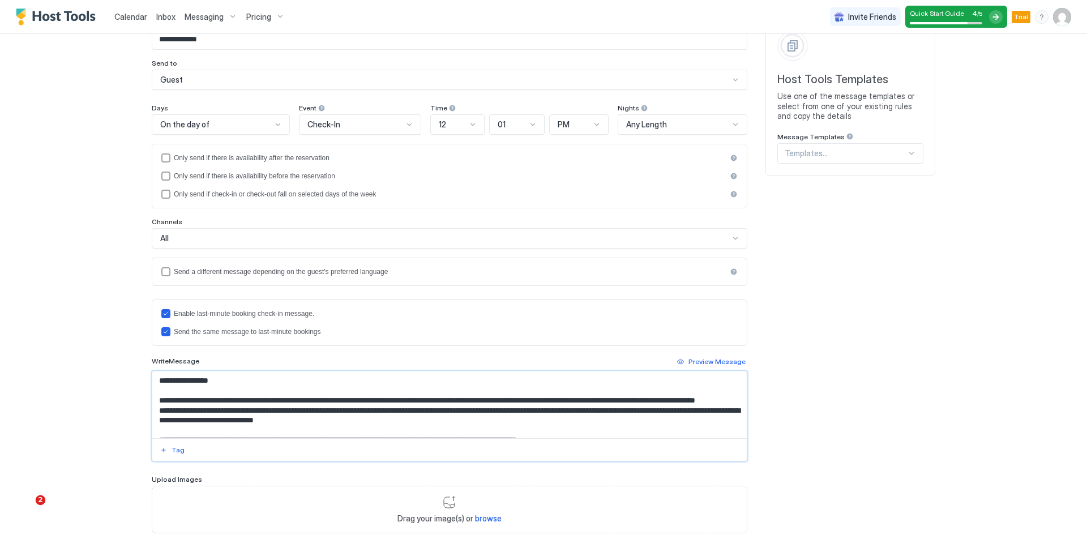
scroll to position [113, 0]
click at [163, 380] on textarea "**********" at bounding box center [449, 404] width 594 height 67
click at [166, 449] on button "Tag" at bounding box center [173, 450] width 28 height 14
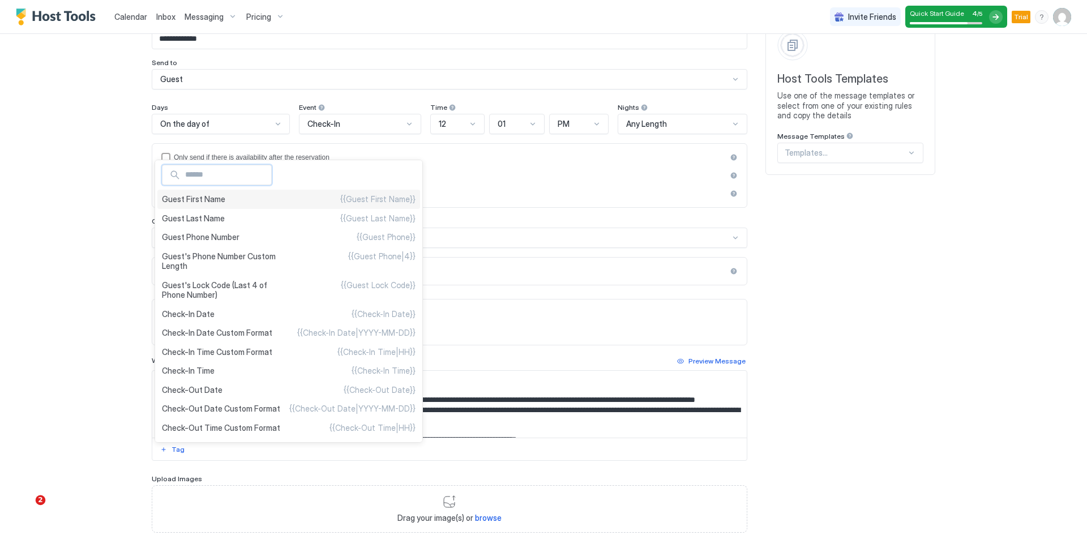
click at [199, 196] on span "Guest First Name" at bounding box center [193, 199] width 63 height 10
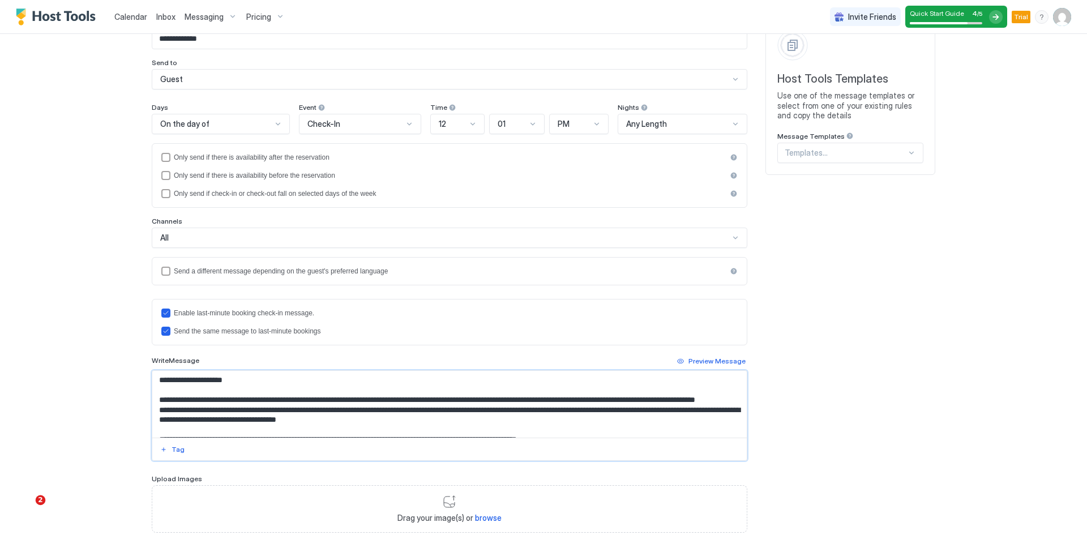
click at [386, 420] on textarea "**********" at bounding box center [449, 404] width 594 height 67
paste textarea "***"
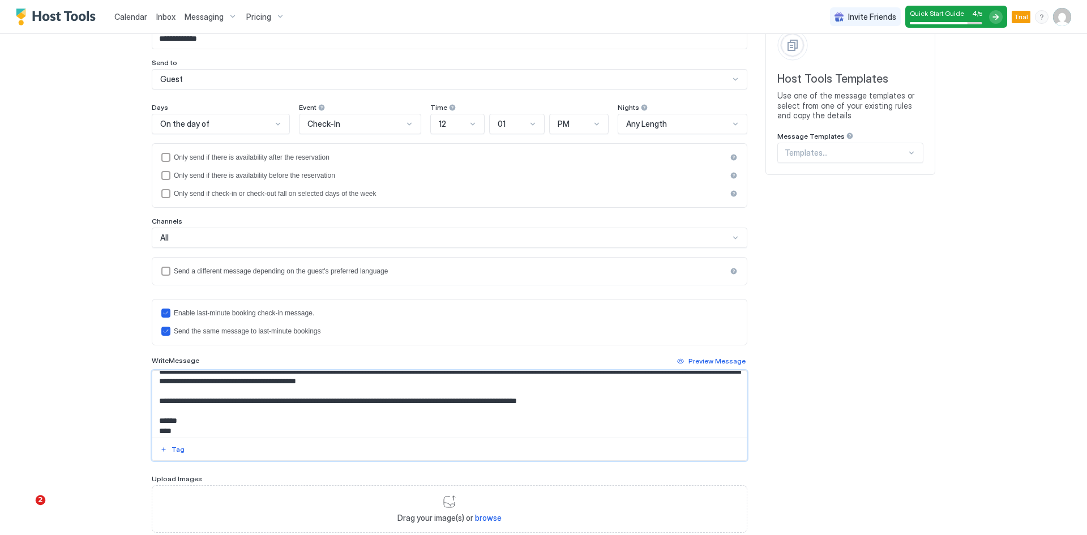
scroll to position [45, 0]
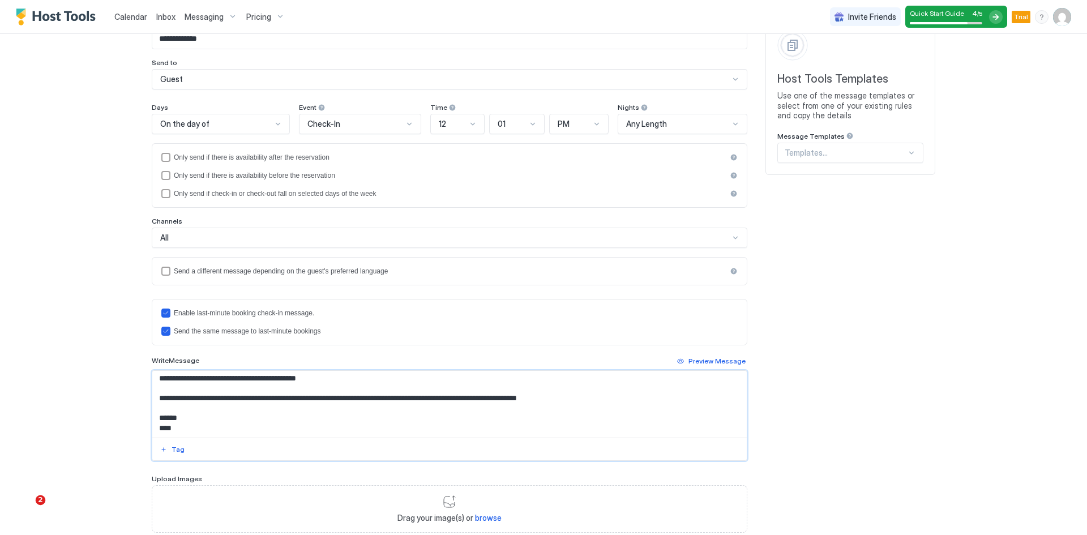
paste textarea "*****"
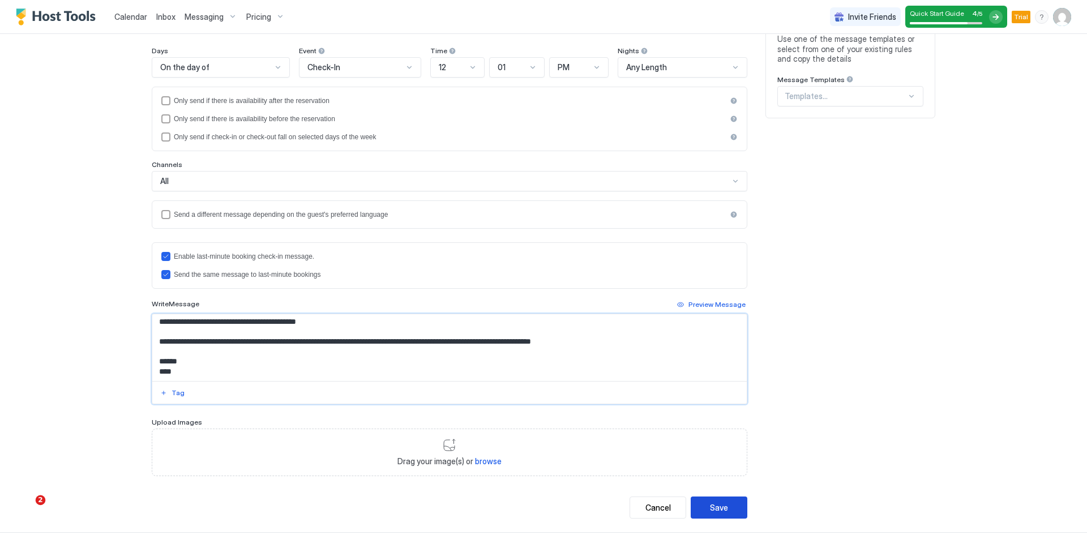
type textarea "**********"
click at [714, 505] on div "Save" at bounding box center [719, 508] width 18 height 12
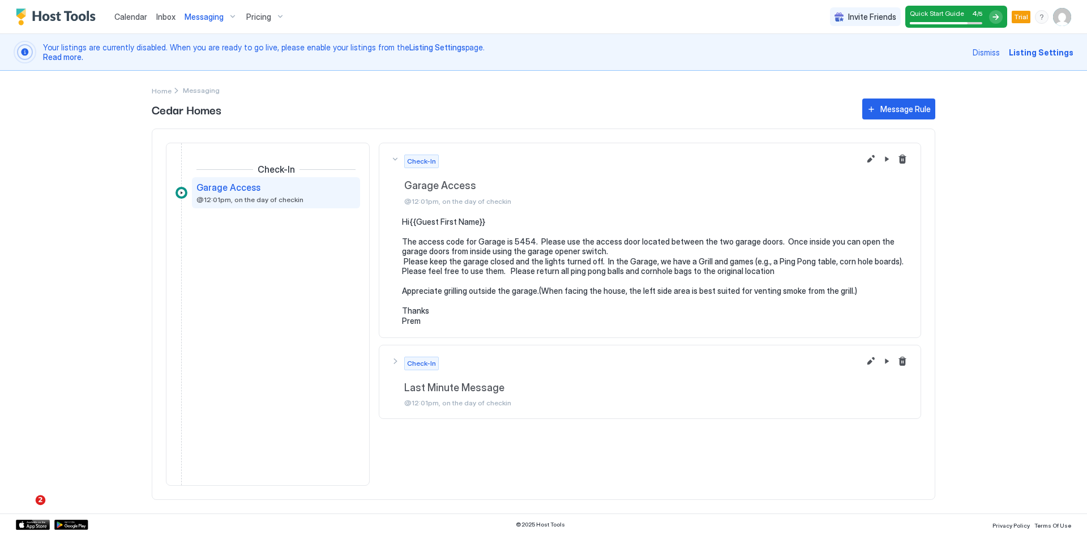
click at [486, 393] on span "Last Minute Message" at bounding box center [656, 388] width 505 height 13
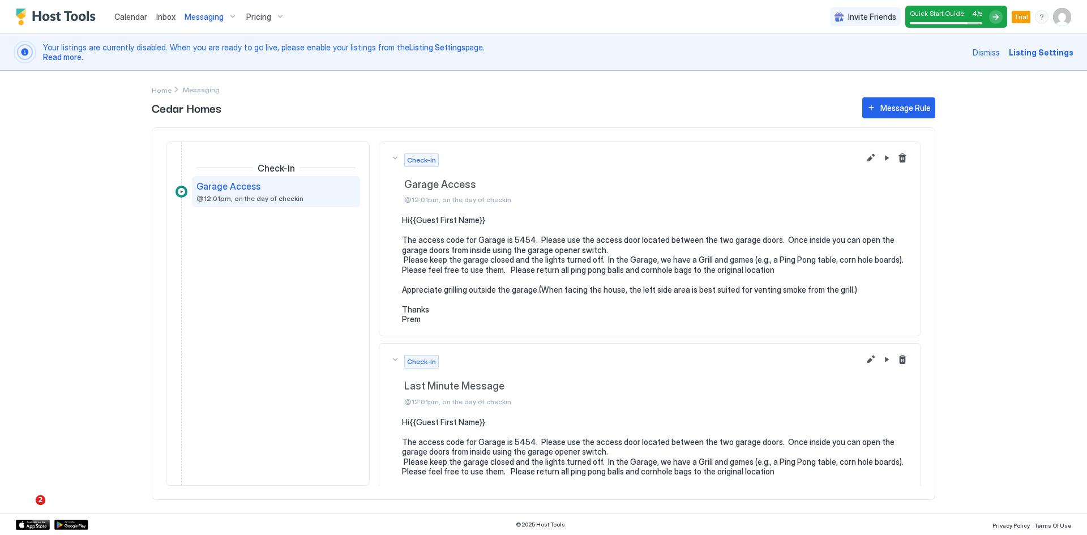
click at [397, 359] on div "Check-In Last Minute Message @12:01pm, on the day of checkin" at bounding box center [650, 380] width 519 height 51
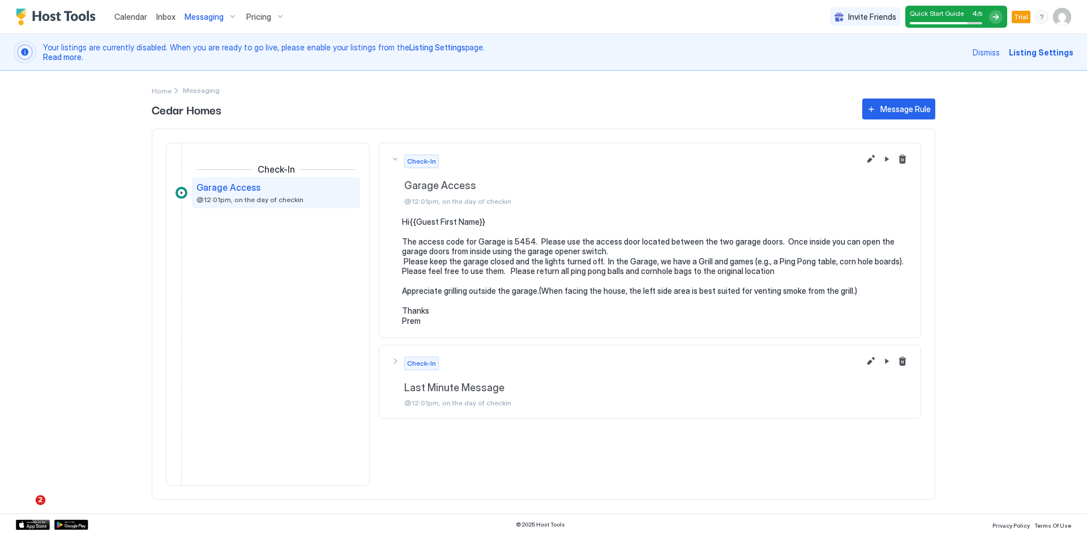
click at [212, 14] on span "Messaging" at bounding box center [204, 17] width 39 height 10
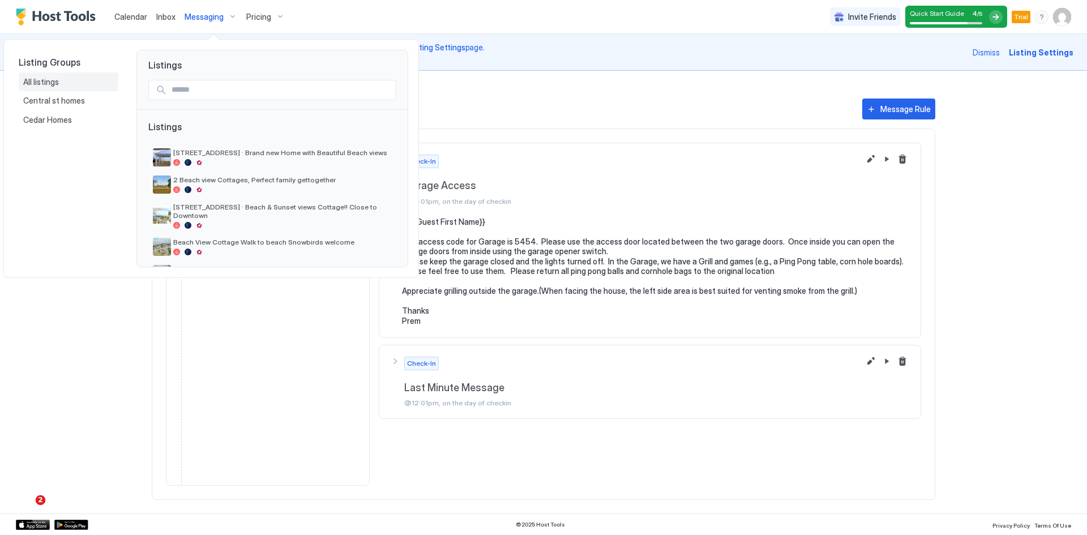
click at [48, 81] on span "All listings" at bounding box center [41, 82] width 37 height 10
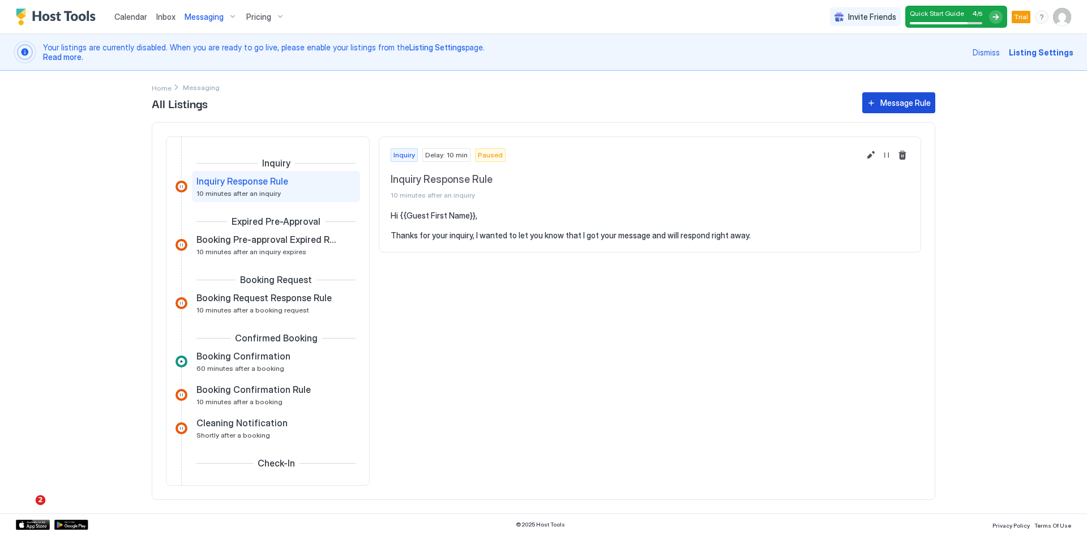
click at [898, 101] on div "Message Rule" at bounding box center [905, 103] width 50 height 12
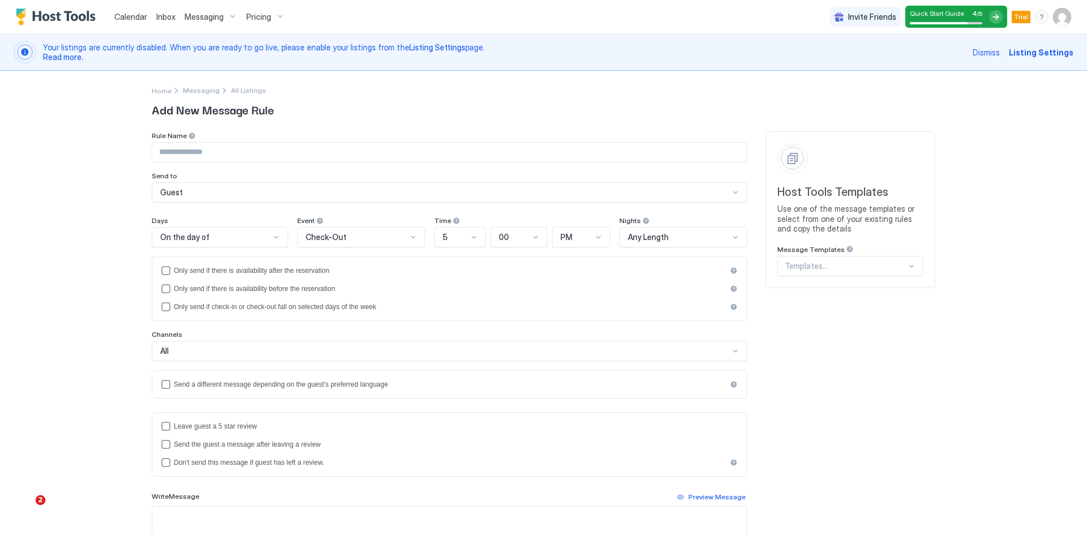
click at [272, 236] on div at bounding box center [276, 237] width 9 height 9
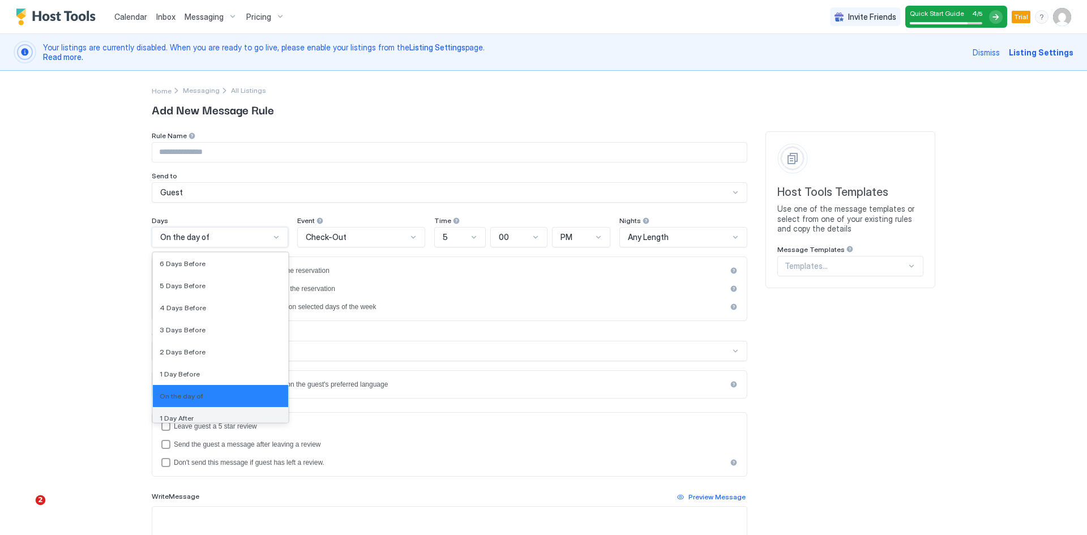
scroll to position [1685, 0]
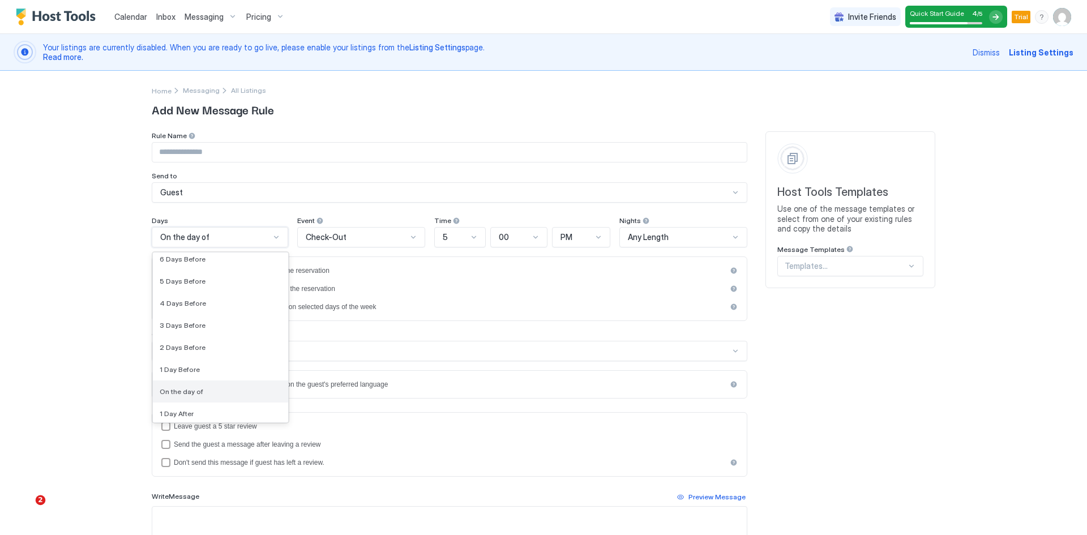
click at [194, 389] on span "On the day of" at bounding box center [182, 391] width 44 height 8
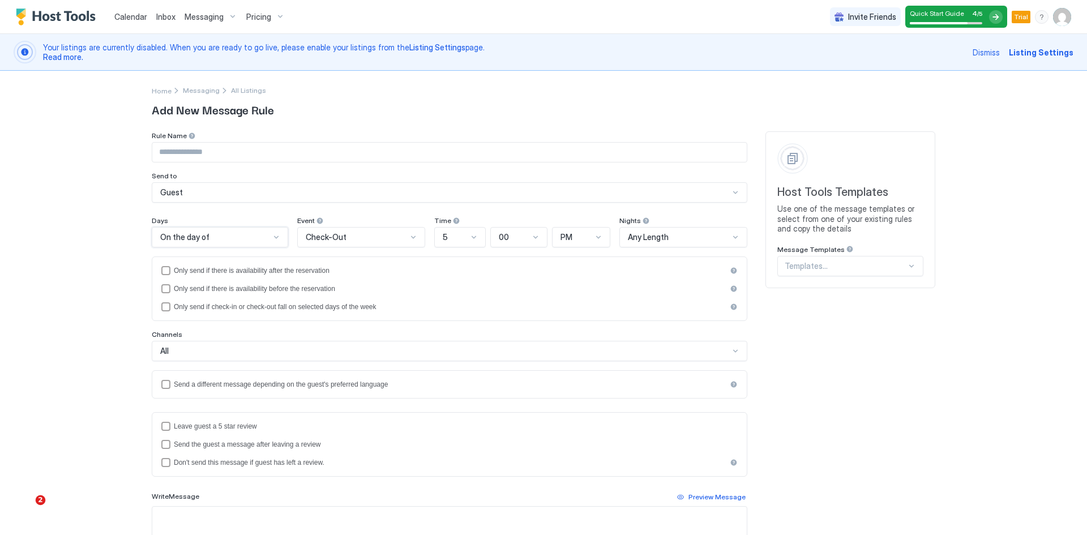
click at [469, 234] on div at bounding box center [473, 237] width 9 height 9
click at [446, 391] on div "7" at bounding box center [460, 396] width 51 height 22
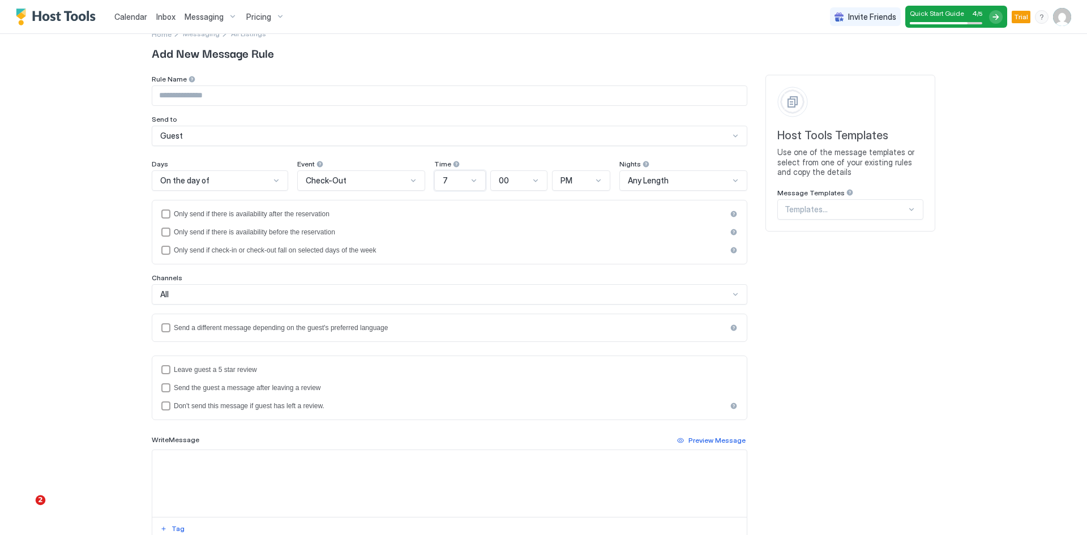
scroll to position [113, 0]
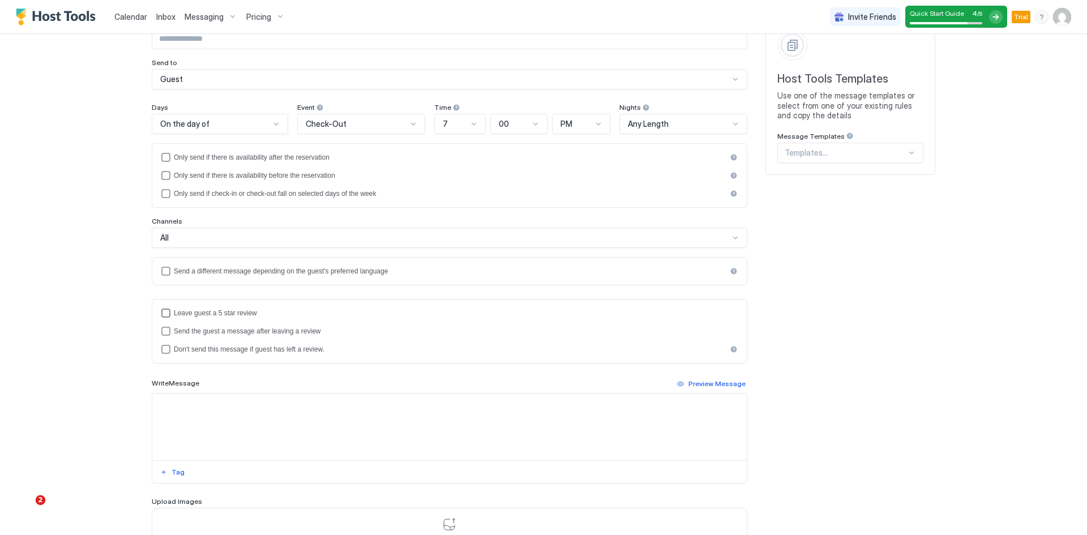
click at [161, 312] on div "reviewEnabled" at bounding box center [165, 313] width 9 height 9
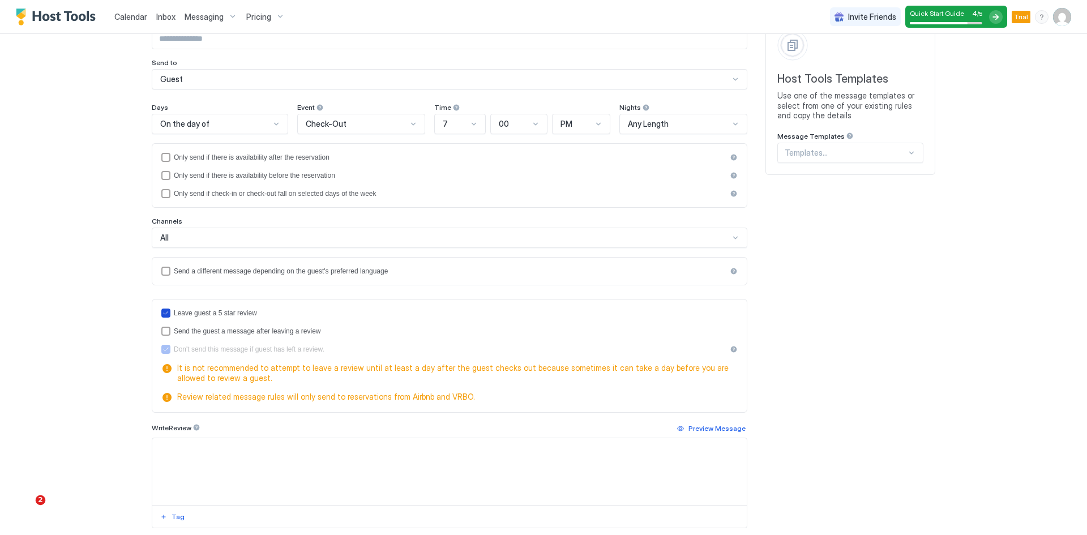
click at [163, 315] on icon "reviewEnabled" at bounding box center [165, 313] width 7 height 7
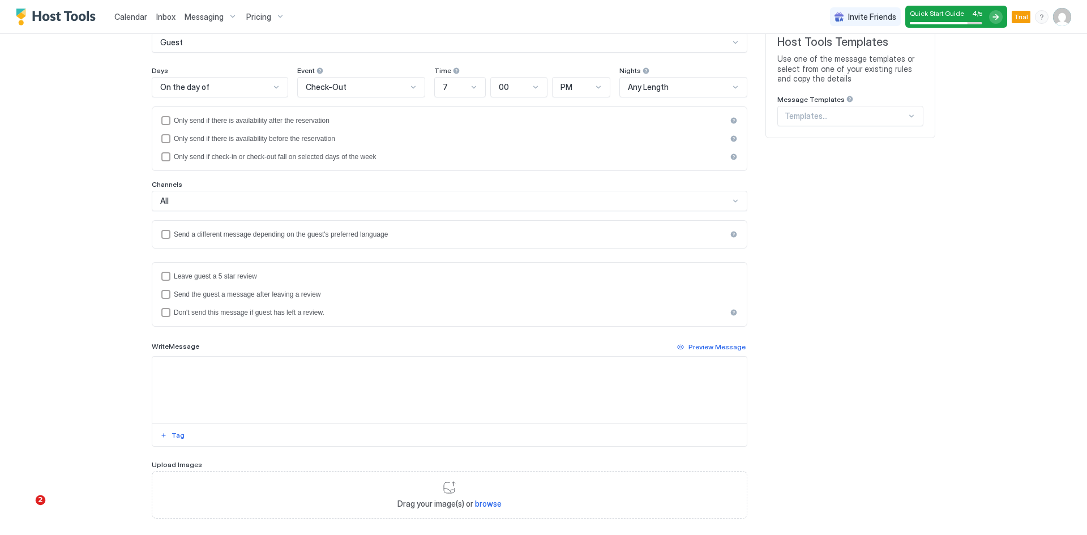
scroll to position [170, 0]
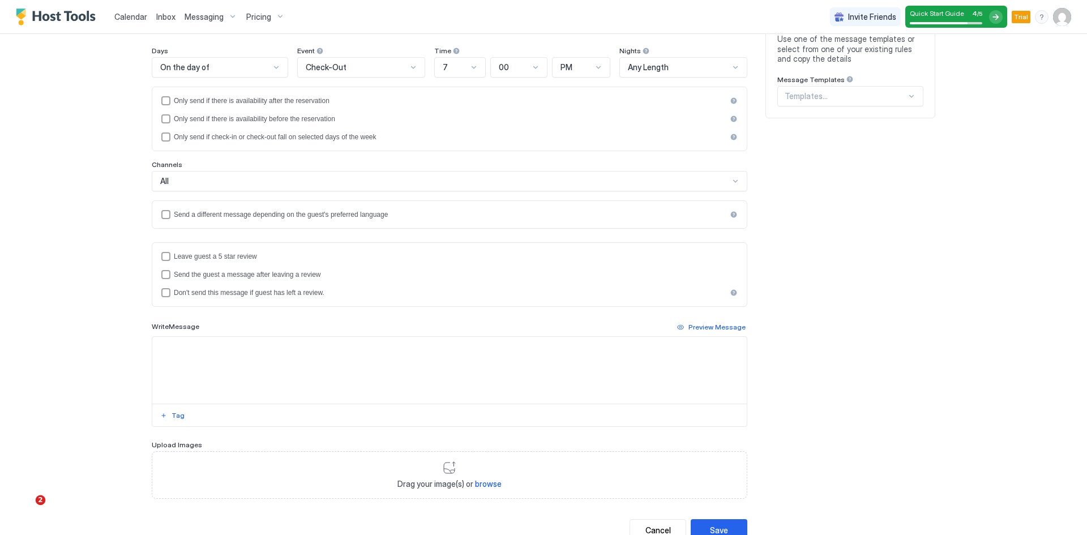
click at [186, 356] on textarea "Input Field" at bounding box center [449, 370] width 594 height 67
paste textarea "**********"
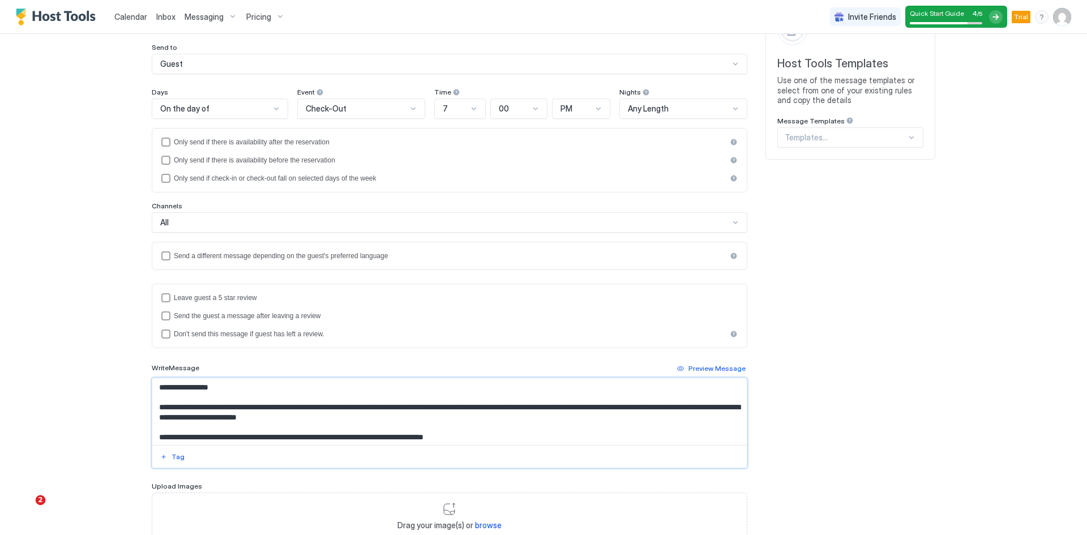
scroll to position [113, 0]
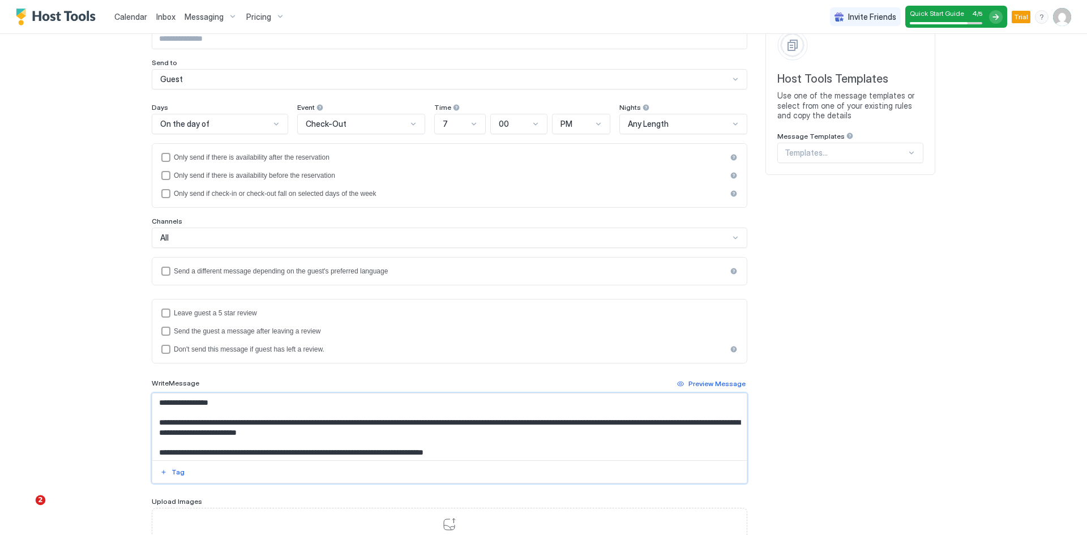
click at [165, 404] on textarea "**********" at bounding box center [449, 426] width 594 height 67
click at [174, 474] on div "Tag" at bounding box center [178, 472] width 13 height 10
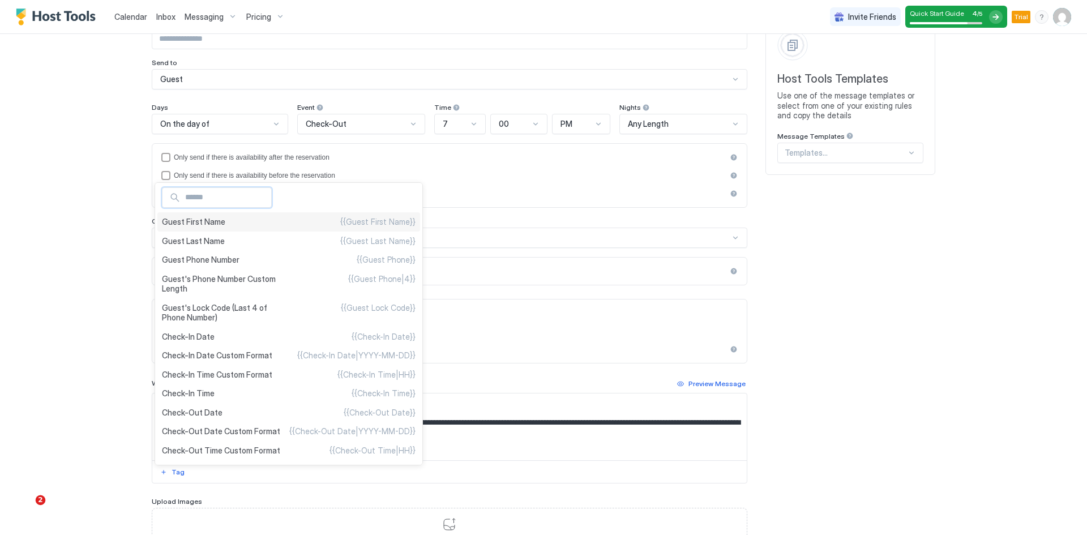
click at [190, 226] on span "Guest First Name" at bounding box center [193, 222] width 63 height 10
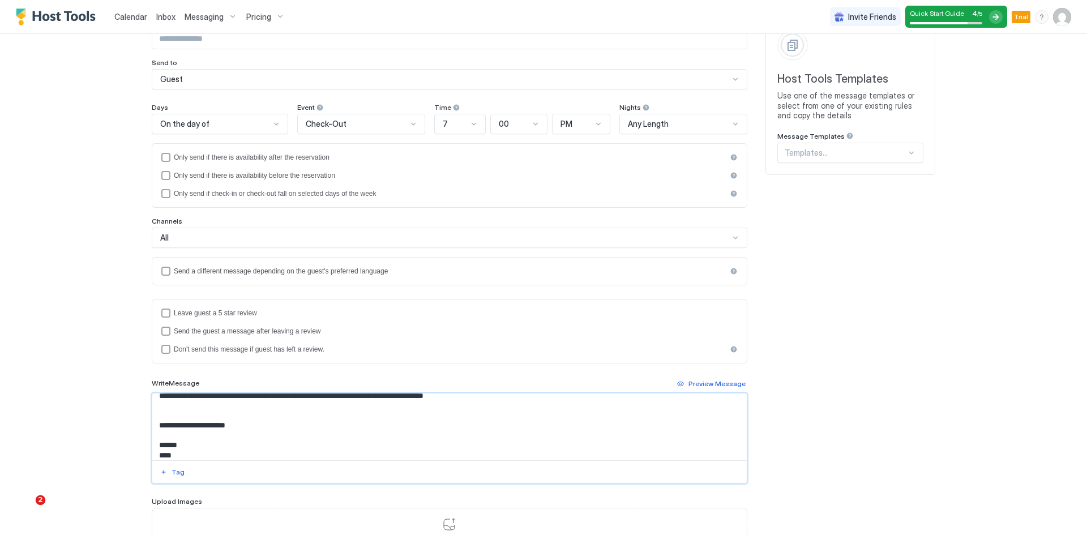
scroll to position [0, 0]
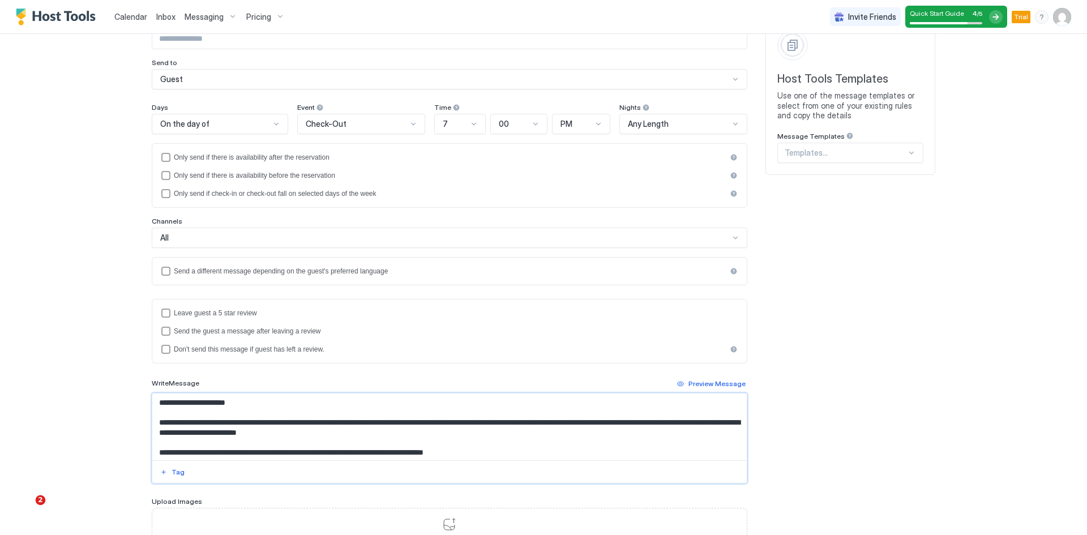
click at [604, 450] on textarea "**********" at bounding box center [449, 426] width 594 height 67
click at [534, 423] on textarea "**********" at bounding box center [449, 426] width 594 height 67
click at [536, 425] on textarea "**********" at bounding box center [449, 426] width 594 height 67
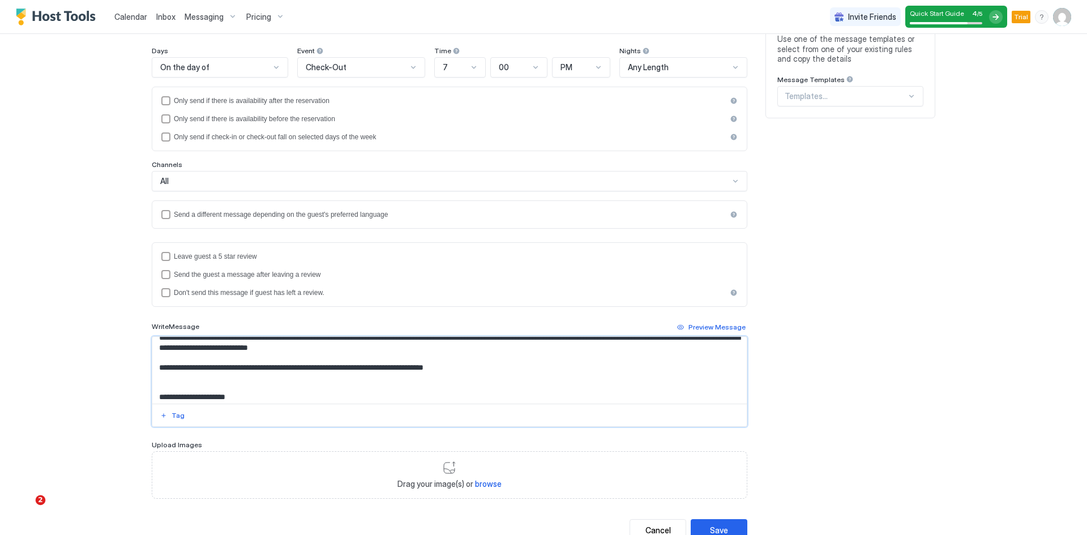
scroll to position [57, 0]
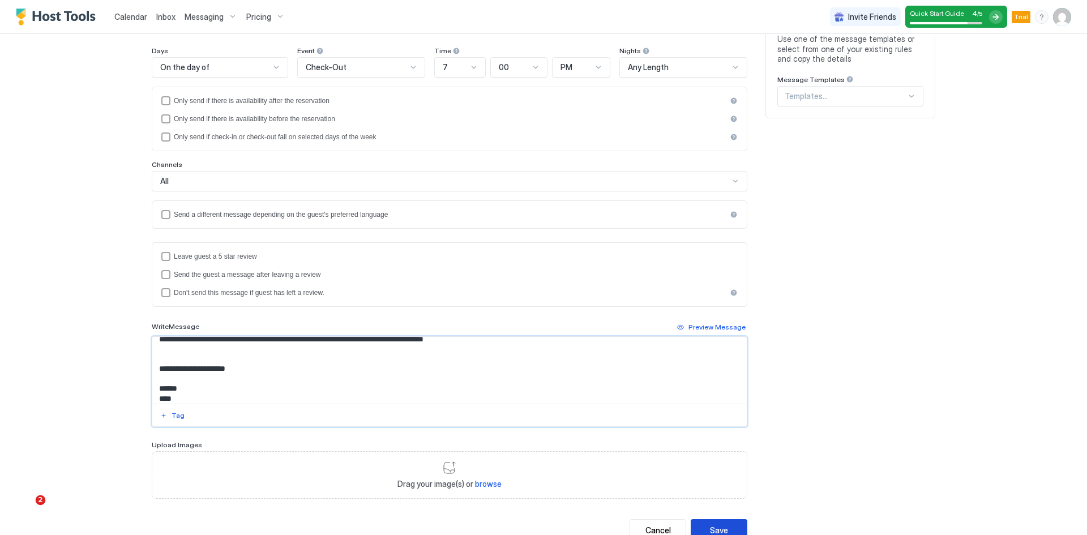
type textarea "**********"
click at [736, 528] on button "Save" at bounding box center [719, 530] width 57 height 22
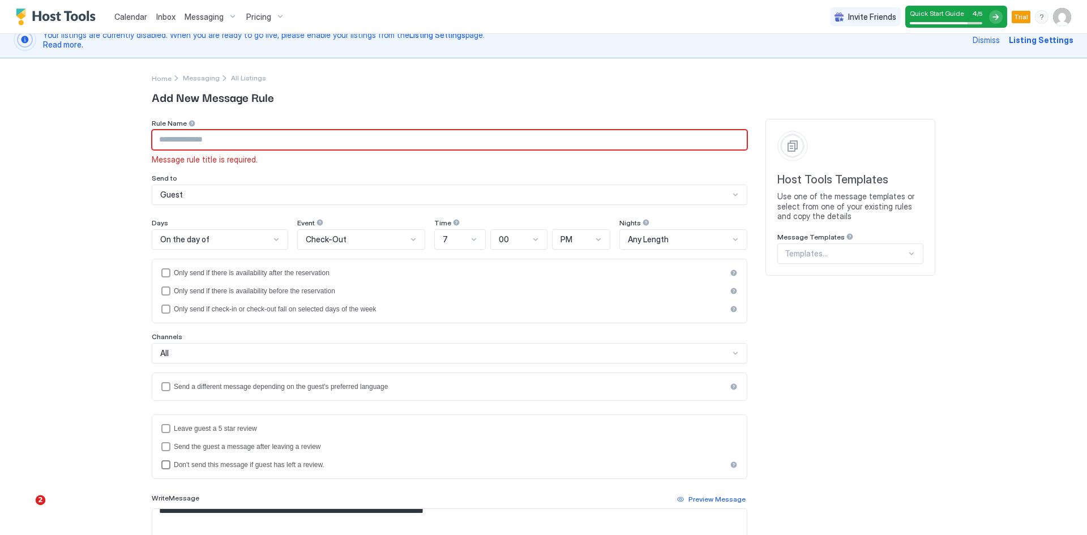
scroll to position [0, 0]
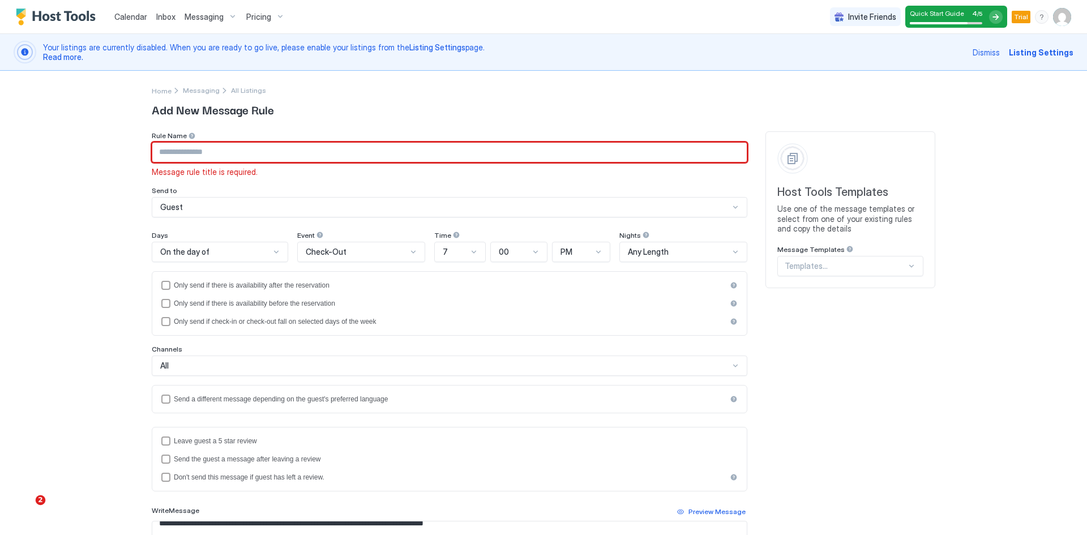
click at [167, 154] on input "Input Field" at bounding box center [449, 152] width 594 height 19
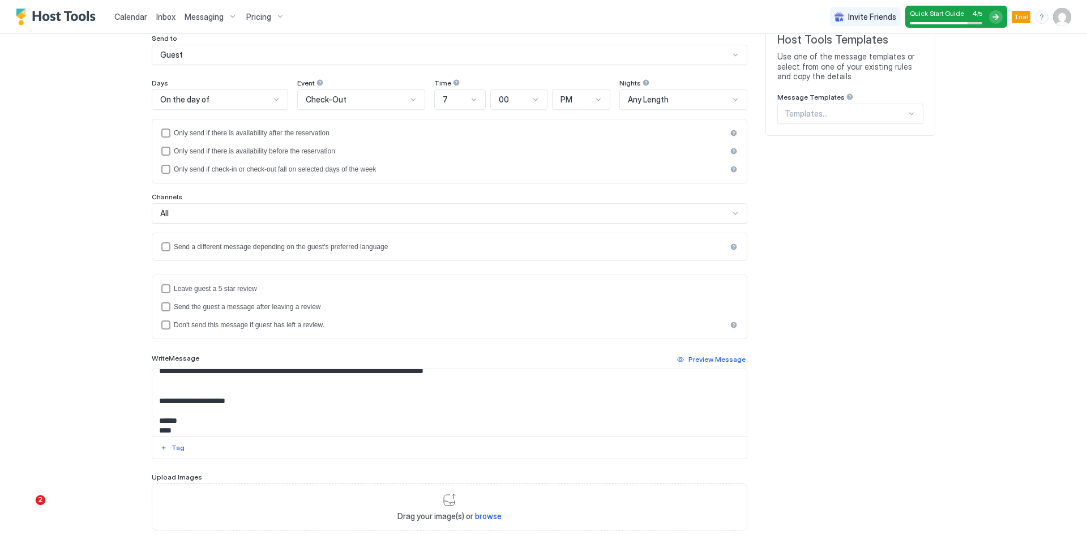
scroll to position [224, 0]
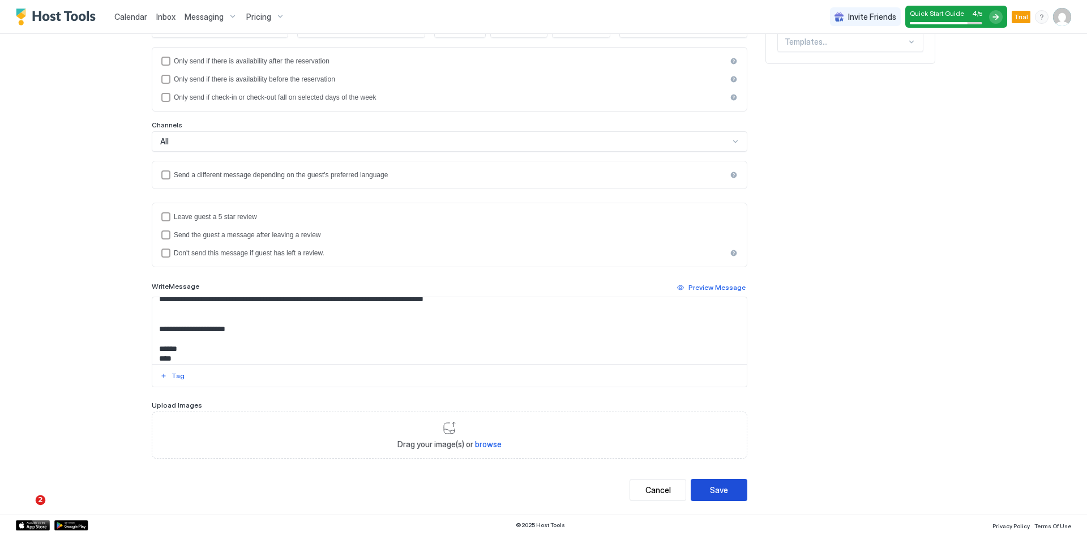
type input "**********"
click at [720, 489] on div "Save" at bounding box center [719, 490] width 18 height 12
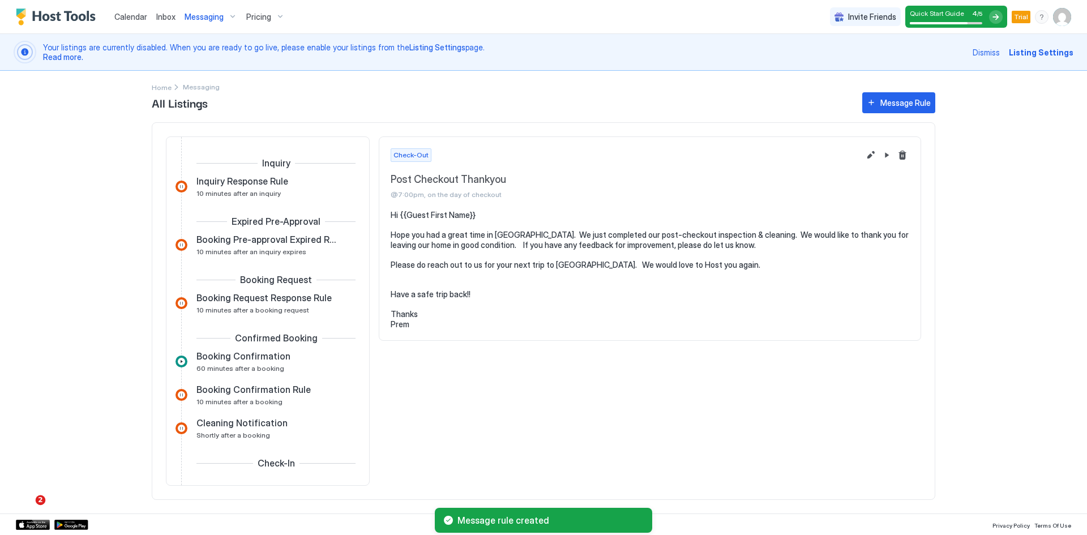
scroll to position [392, 0]
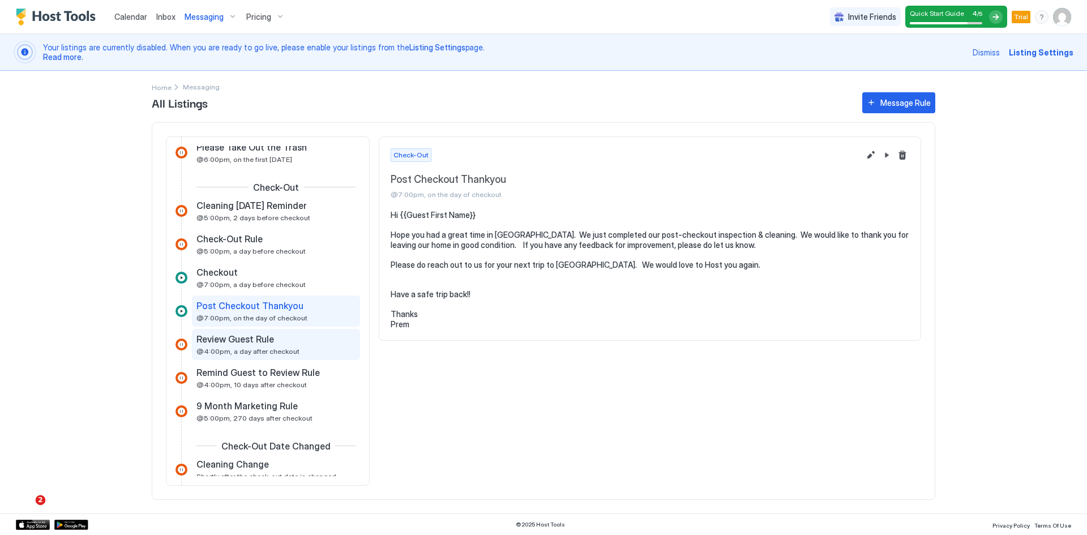
click at [242, 349] on span "@4:00pm, a day after checkout" at bounding box center [247, 351] width 103 height 8
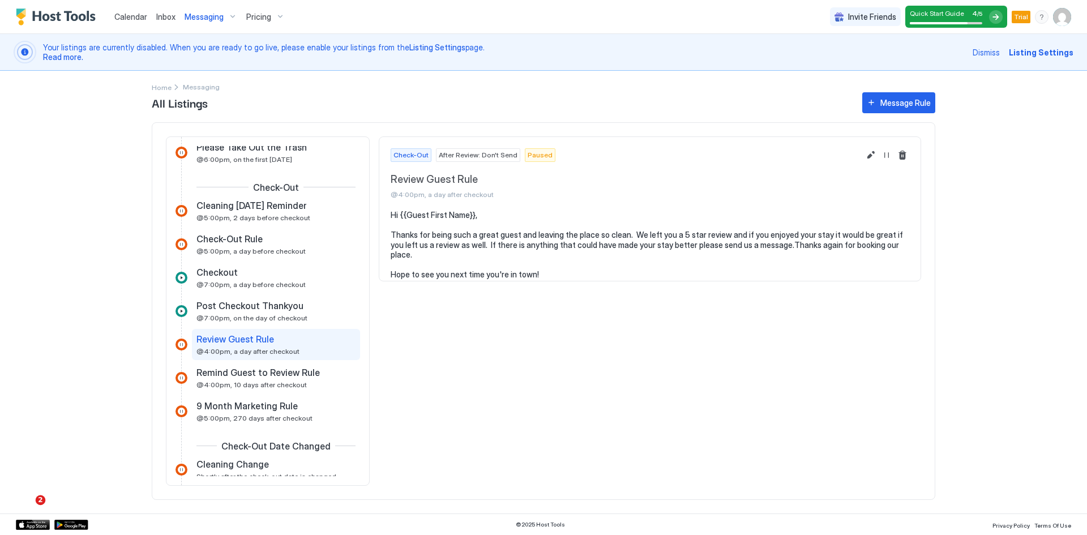
click at [207, 17] on span "Messaging" at bounding box center [204, 17] width 39 height 10
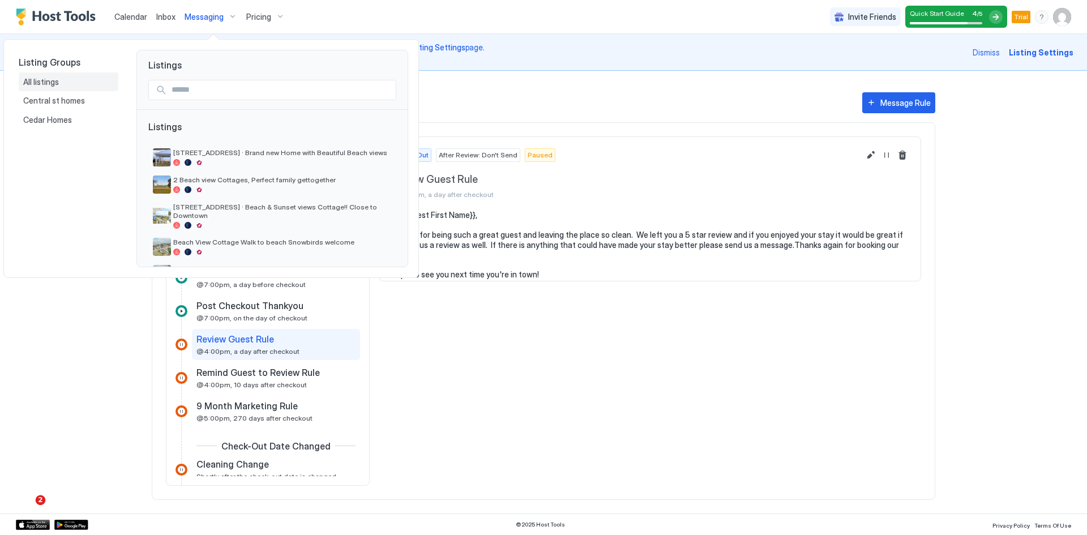
click at [44, 83] on span "All listings" at bounding box center [41, 82] width 37 height 10
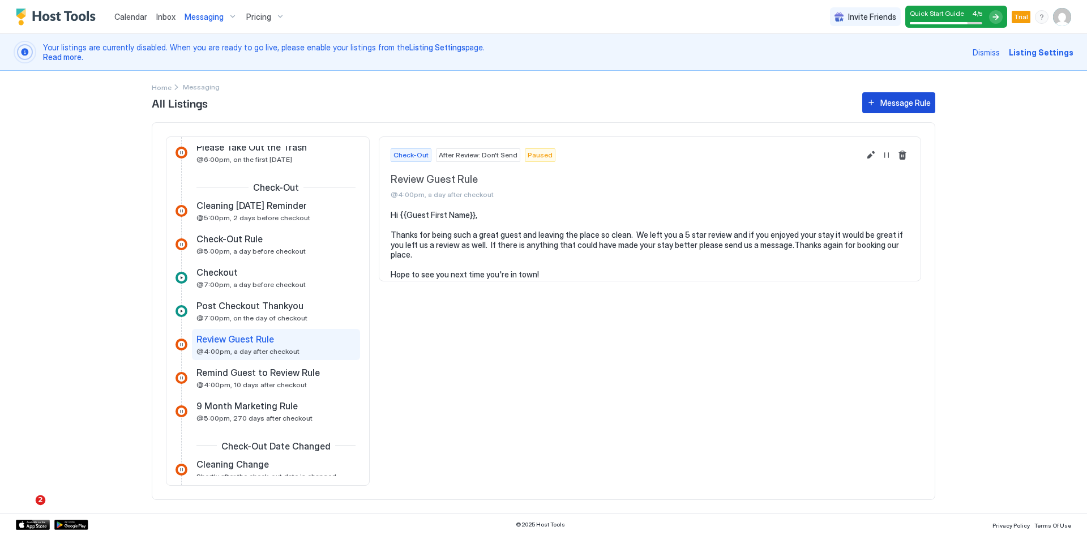
click at [896, 103] on div "Message Rule" at bounding box center [905, 103] width 50 height 12
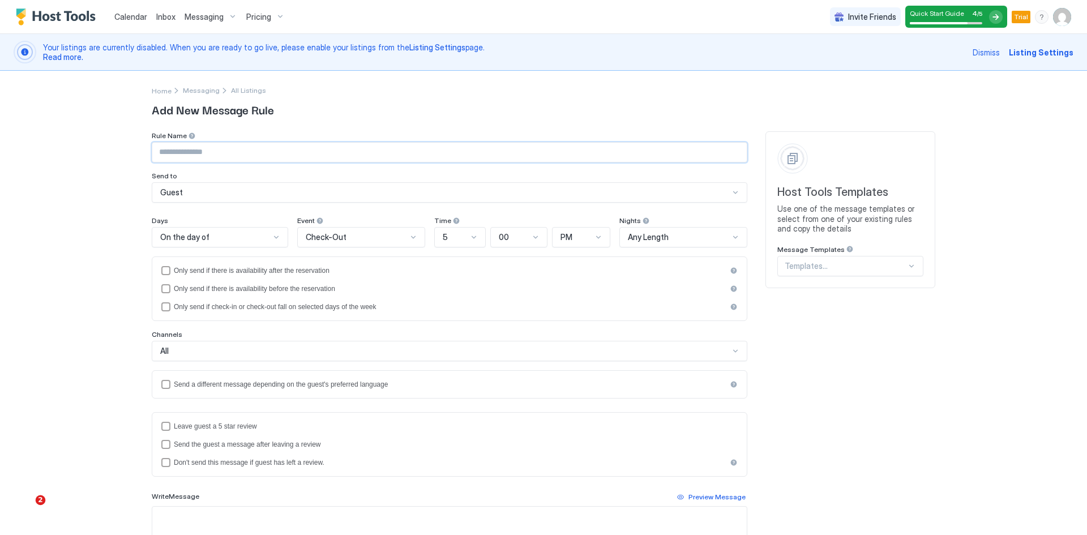
click at [190, 149] on input "Input Field" at bounding box center [449, 152] width 594 height 19
click at [154, 154] on input "******" at bounding box center [449, 152] width 594 height 19
click at [228, 156] on input "******" at bounding box center [449, 152] width 594 height 19
type input "**********"
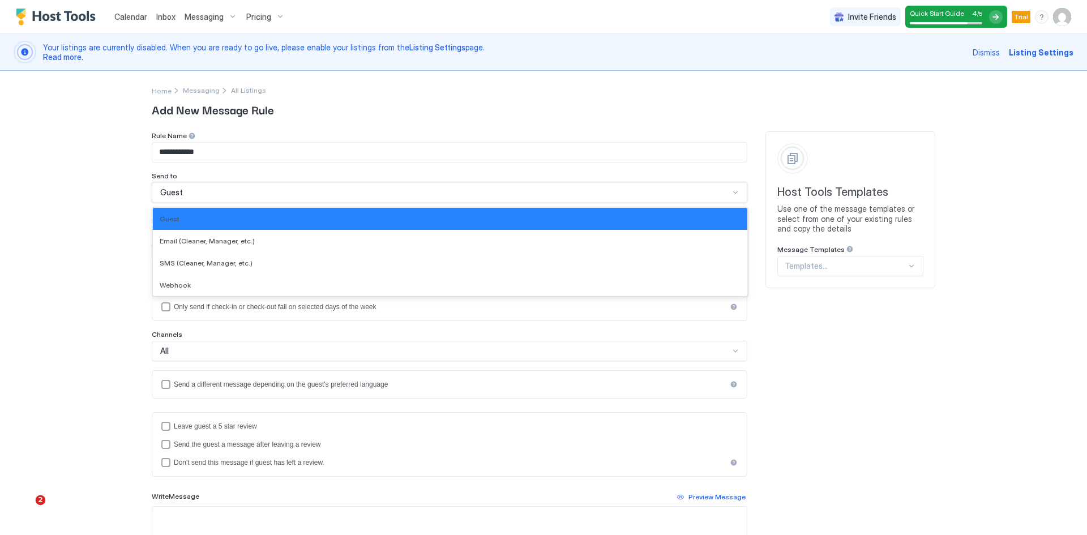
click at [226, 193] on div "Guest" at bounding box center [444, 192] width 569 height 10
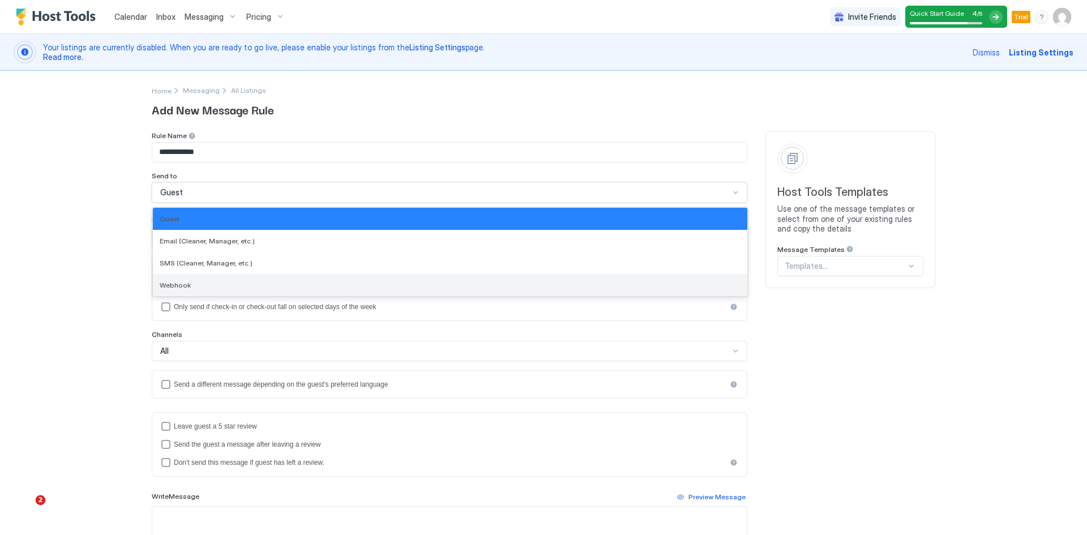
click at [180, 285] on span "Webhook" at bounding box center [175, 285] width 31 height 8
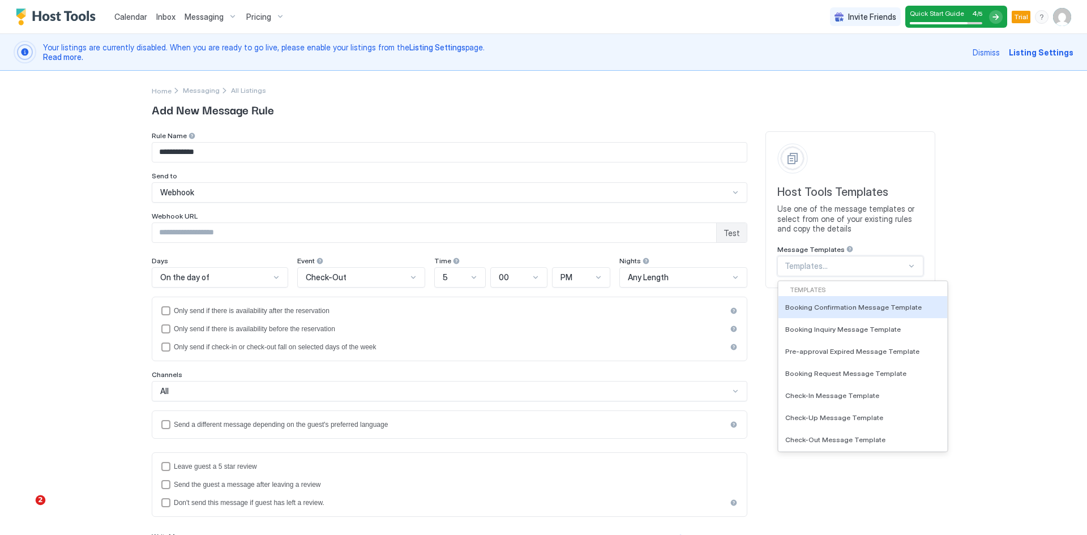
click at [804, 266] on div at bounding box center [846, 266] width 122 height 10
click at [971, 220] on div "**********" at bounding box center [543, 267] width 1087 height 535
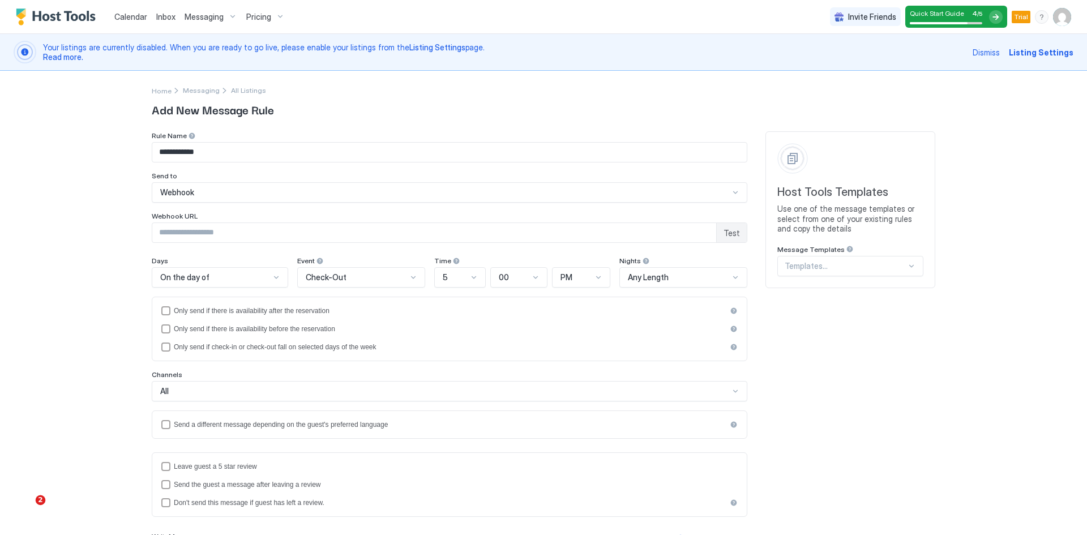
click at [187, 194] on span "Webhook" at bounding box center [177, 192] width 34 height 10
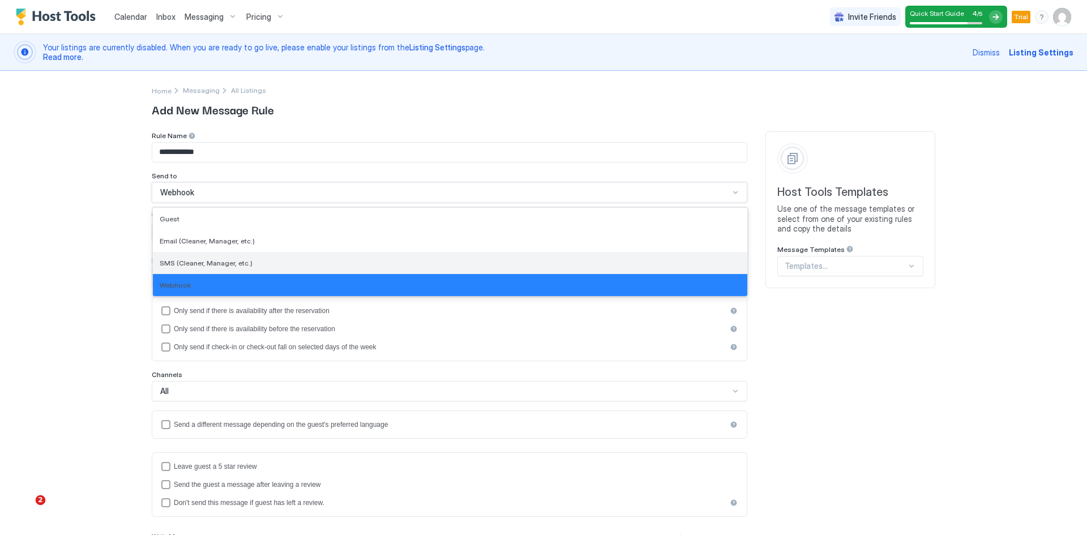
click at [188, 266] on span "SMS (Cleaner, Manager, etc.)" at bounding box center [206, 263] width 93 height 8
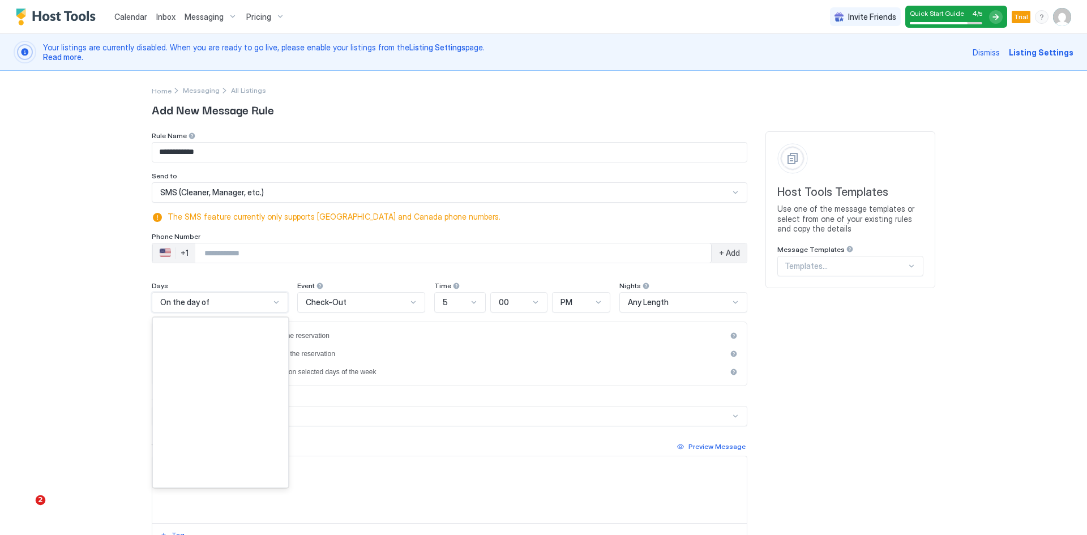
click at [205, 301] on div "On the day of" at bounding box center [215, 302] width 110 height 10
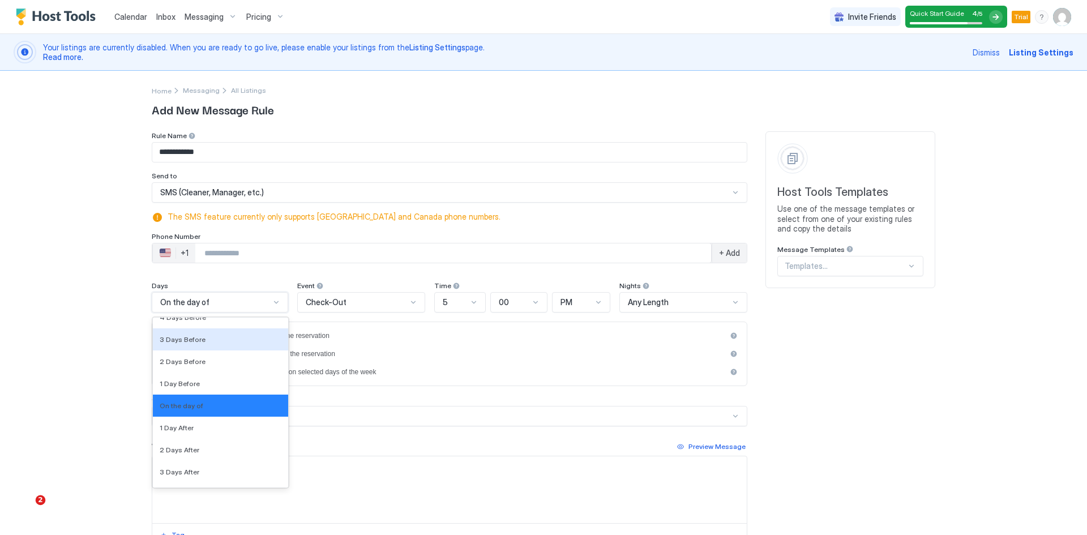
scroll to position [1742, 0]
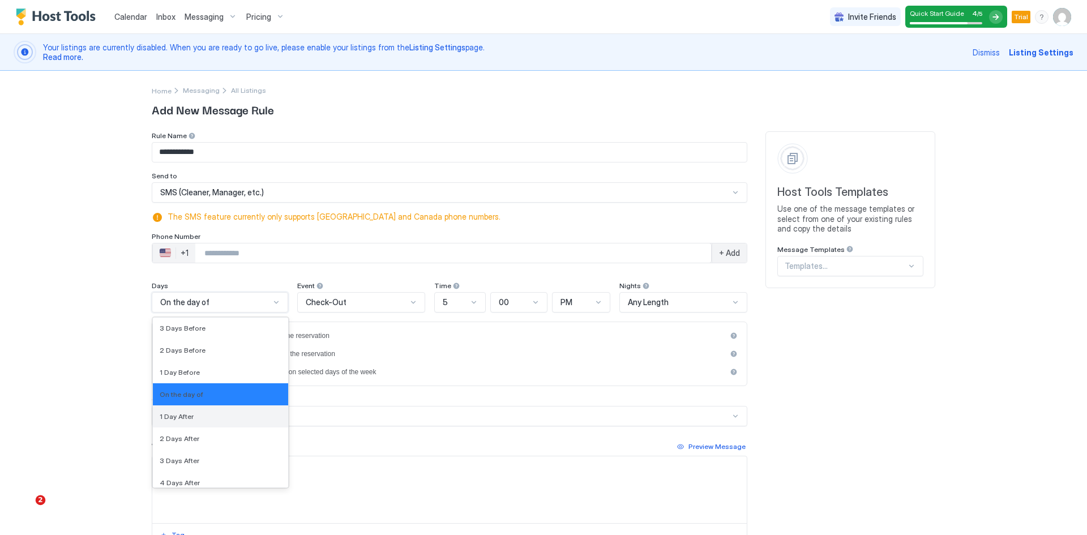
click at [167, 416] on span "1 Day After" at bounding box center [177, 416] width 34 height 8
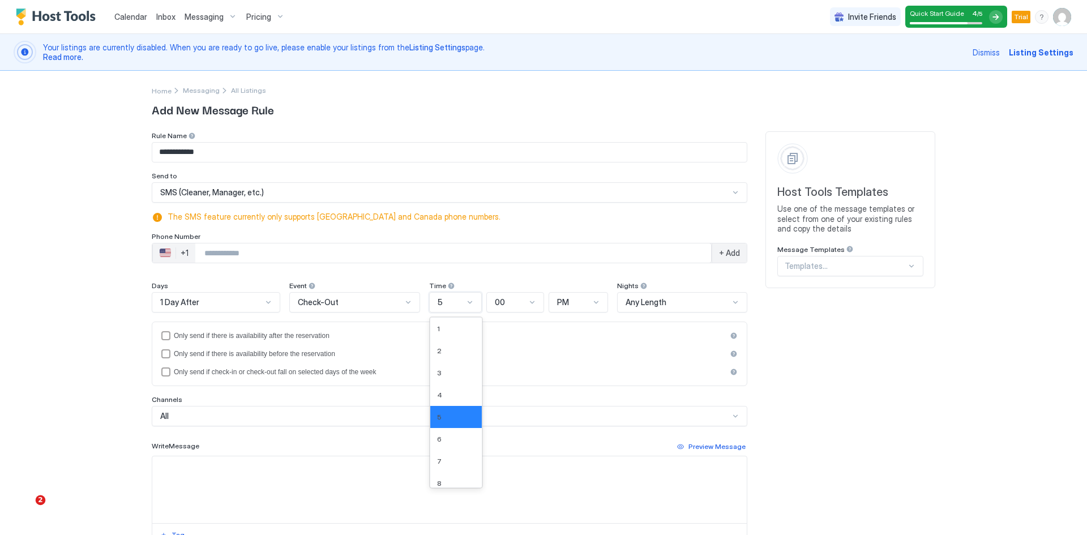
click at [465, 304] on div at bounding box center [469, 302] width 9 height 9
click at [438, 459] on div "7" at bounding box center [456, 461] width 38 height 8
click at [238, 195] on span "SMS (Cleaner, Manager, etc.)" at bounding box center [212, 192] width 104 height 10
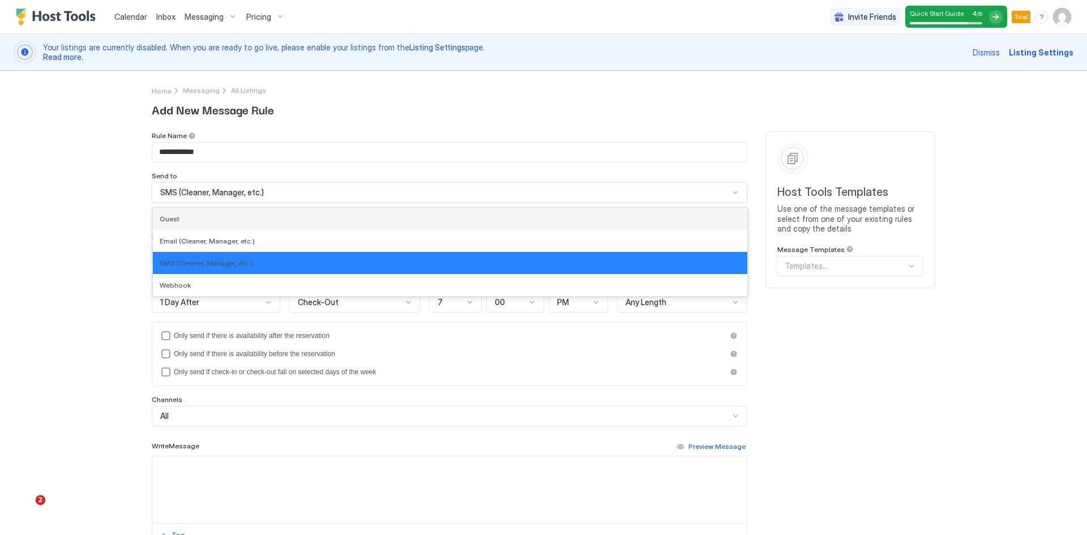
click at [208, 216] on div "Guest" at bounding box center [450, 219] width 581 height 8
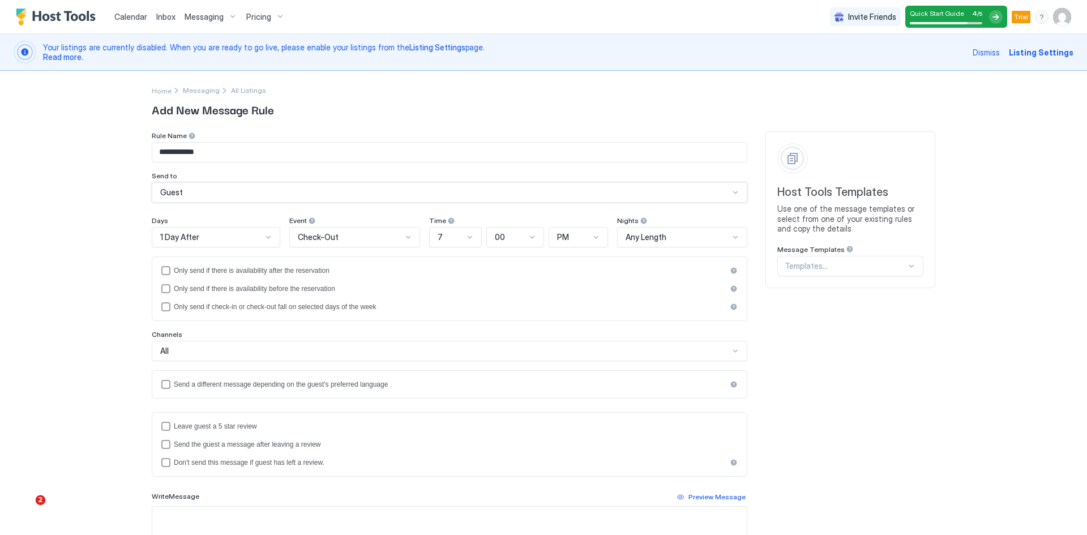
click at [217, 191] on div "Guest" at bounding box center [444, 192] width 569 height 10
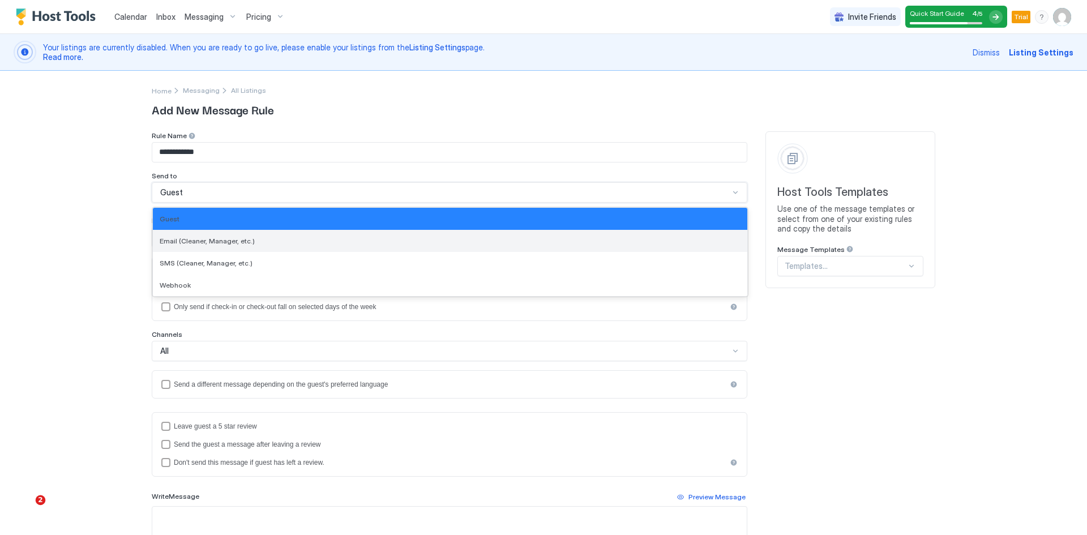
click at [195, 243] on span "Email (Cleaner, Manager, etc.)" at bounding box center [207, 241] width 95 height 8
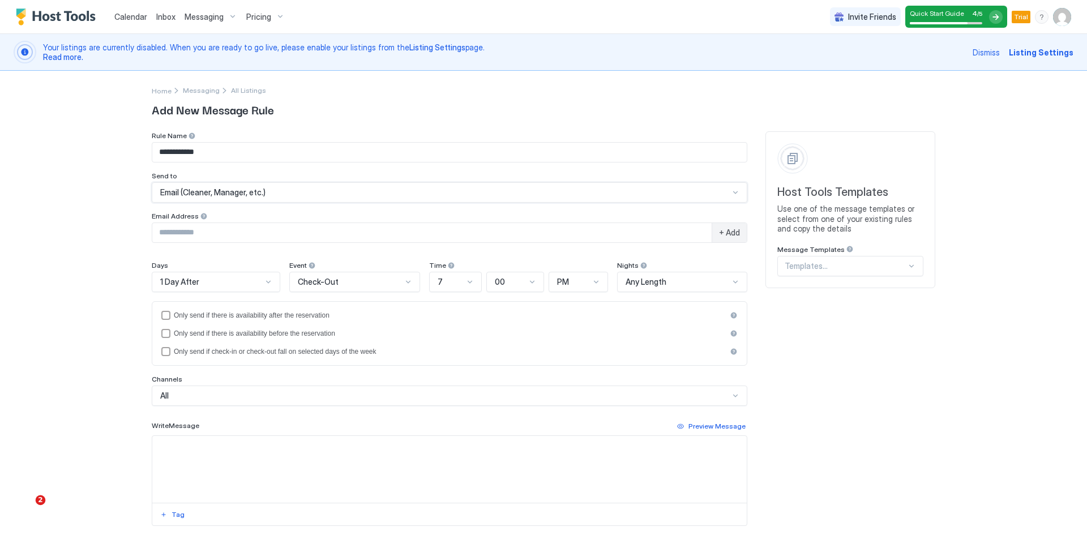
click at [210, 193] on span "Email (Cleaner, Manager, etc.)" at bounding box center [212, 192] width 105 height 10
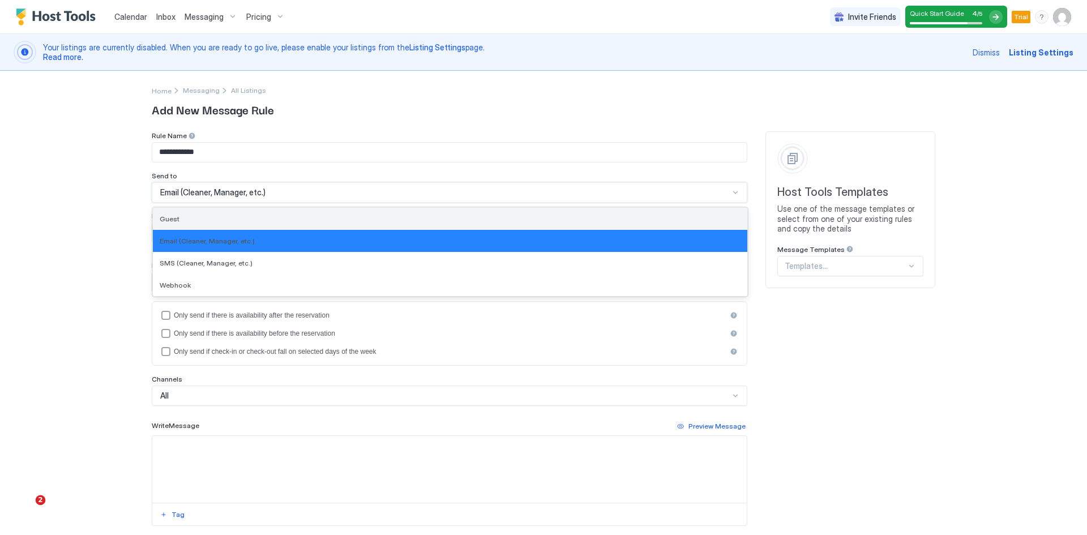
click at [195, 217] on div "Guest" at bounding box center [450, 219] width 581 height 8
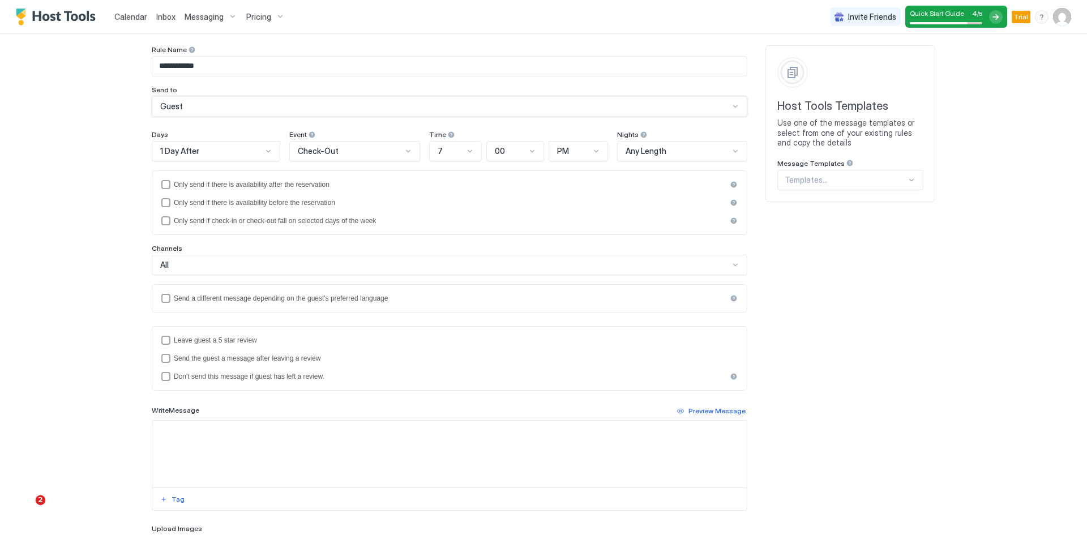
scroll to position [113, 0]
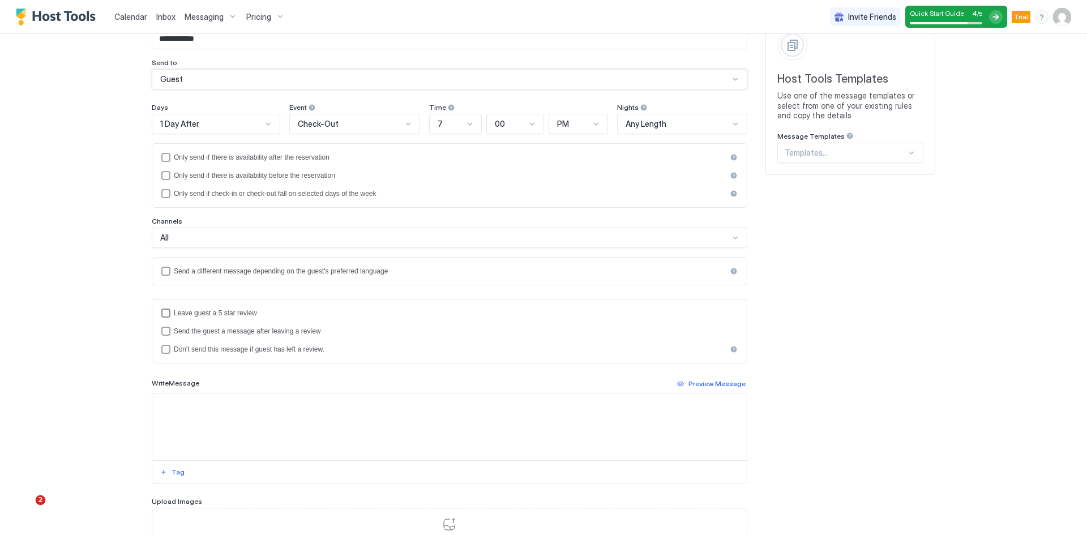
click at [163, 314] on div "reviewEnabled" at bounding box center [165, 313] width 9 height 9
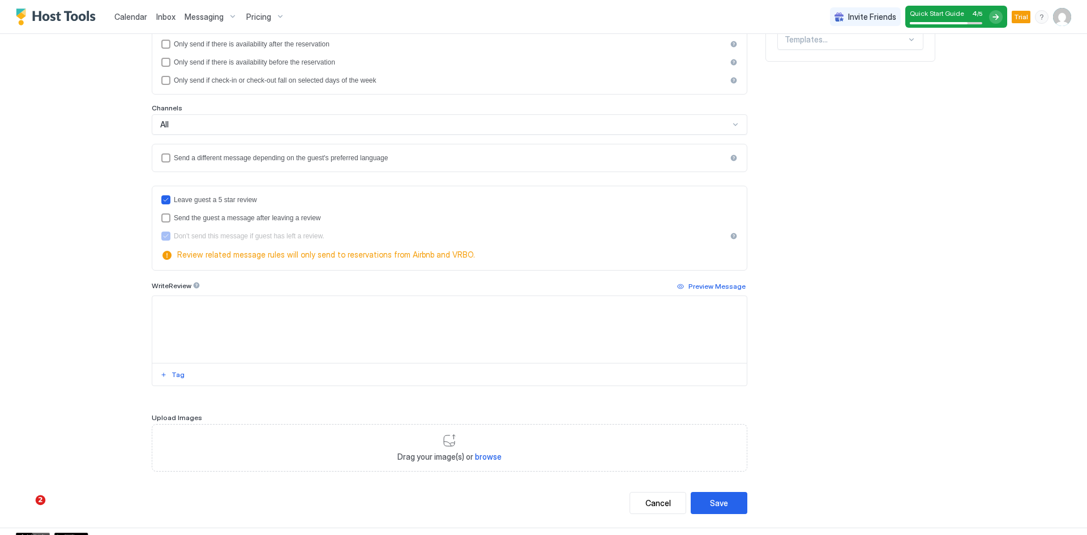
scroll to position [170, 0]
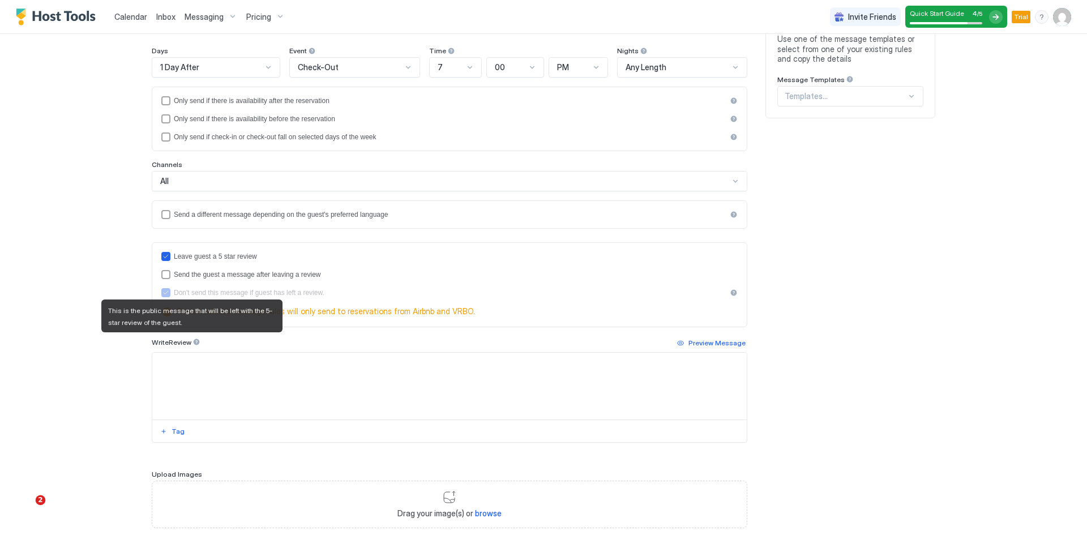
click at [192, 341] on div at bounding box center [196, 342] width 8 height 8
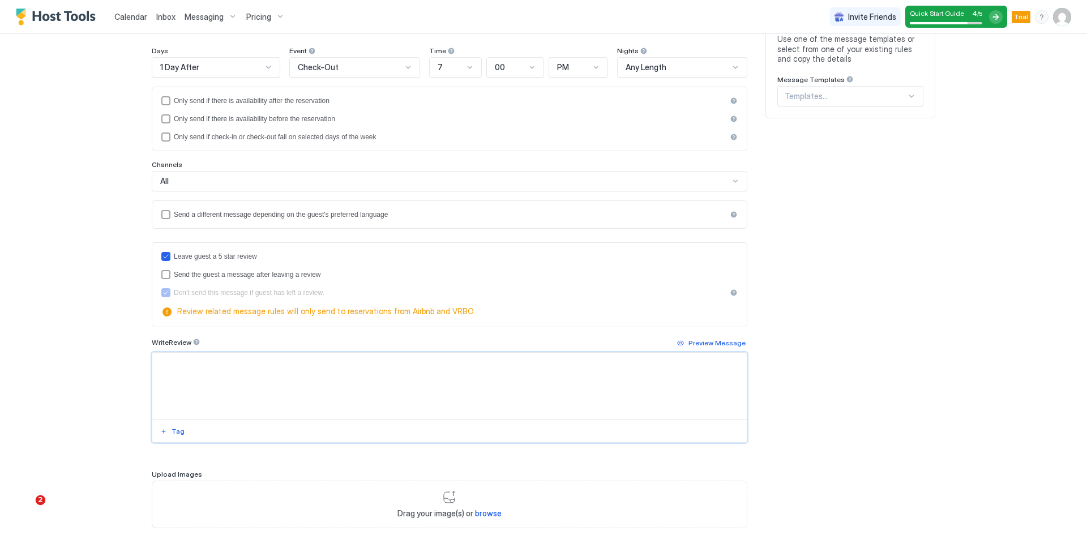
click at [185, 365] on textarea "Input Field" at bounding box center [449, 386] width 594 height 67
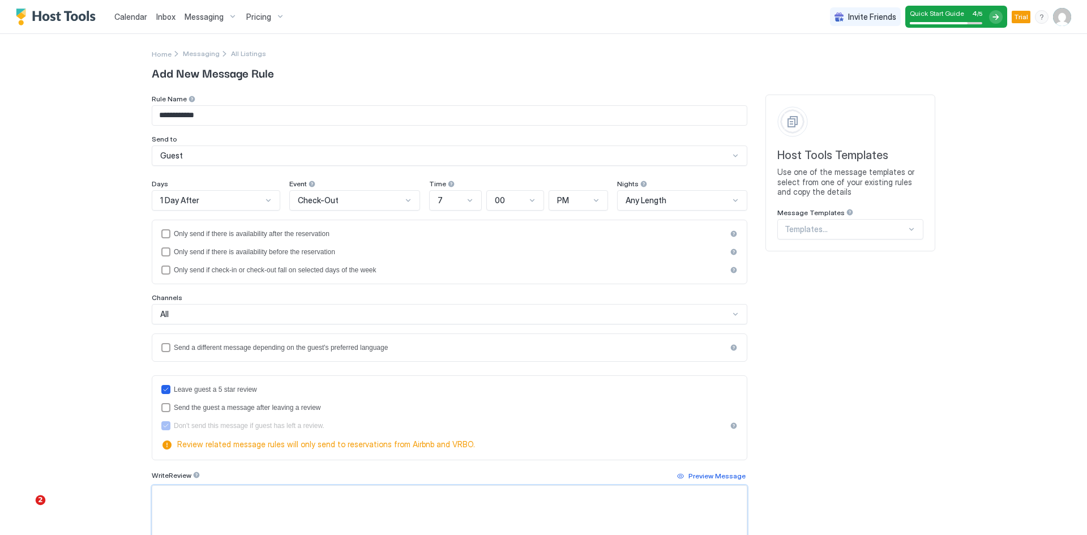
scroll to position [57, 0]
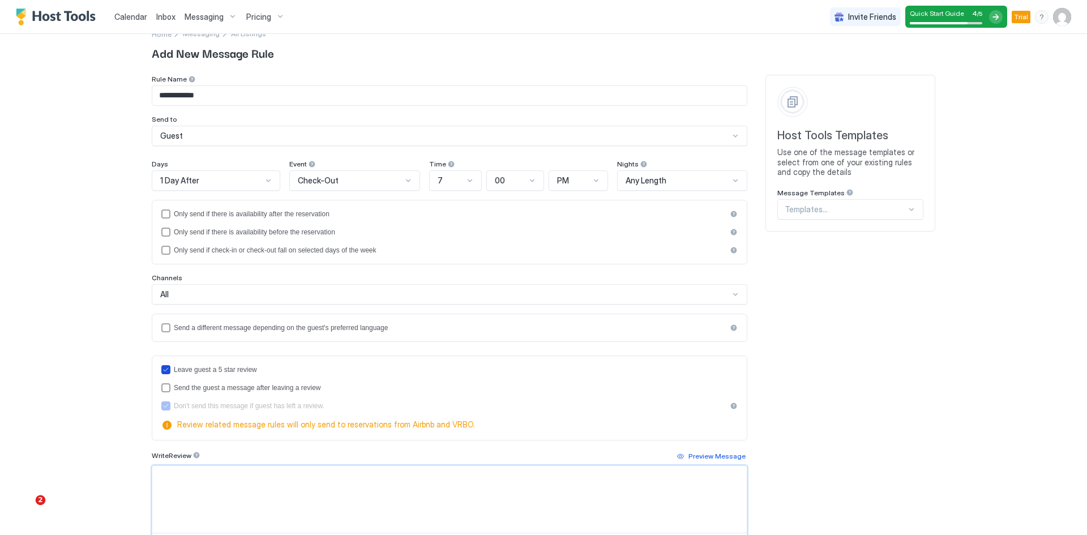
click at [162, 369] on icon "reviewEnabled" at bounding box center [165, 369] width 7 height 7
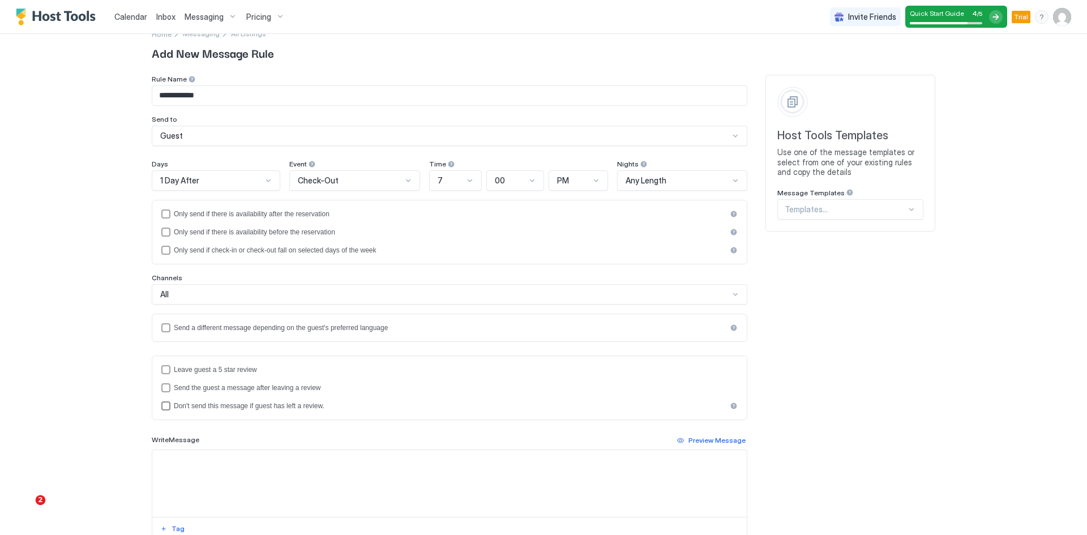
click at [162, 408] on div "disableMessageAfterReview" at bounding box center [165, 405] width 9 height 9
click at [162, 408] on icon "disableMessageAfterReview" at bounding box center [165, 406] width 7 height 7
click at [165, 370] on div "reviewEnabled" at bounding box center [165, 369] width 9 height 9
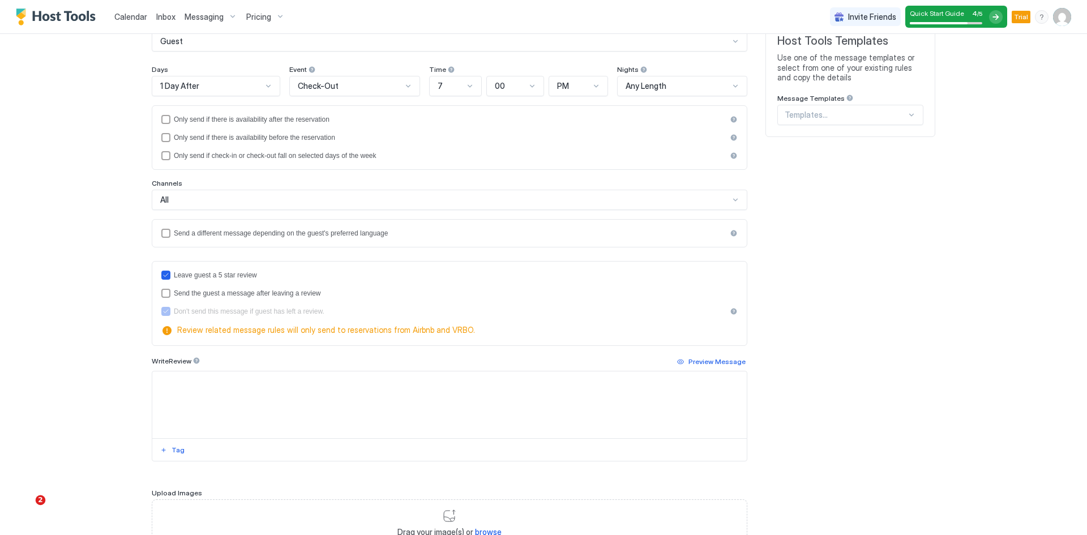
scroll to position [170, 0]
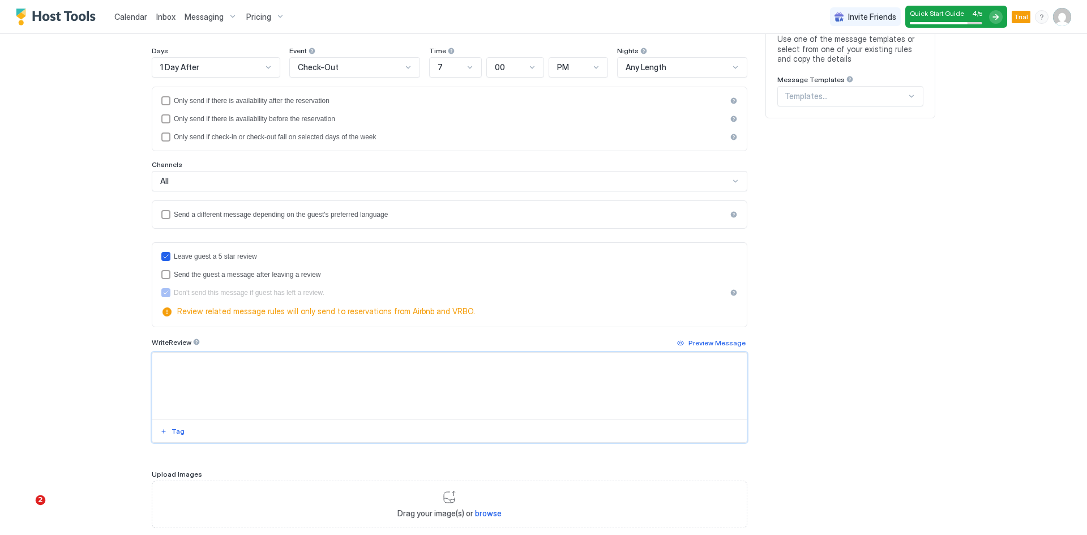
click at [199, 376] on textarea "Input Field" at bounding box center [449, 386] width 594 height 67
paste textarea "**********"
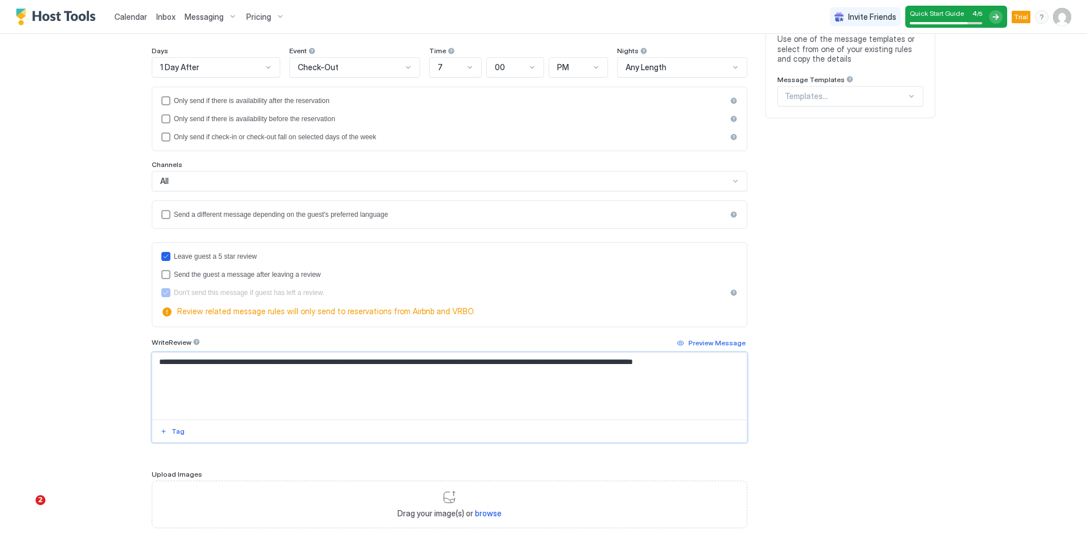
click at [155, 364] on textarea "**********" at bounding box center [449, 386] width 594 height 67
click at [175, 432] on div "Tag" at bounding box center [178, 431] width 13 height 10
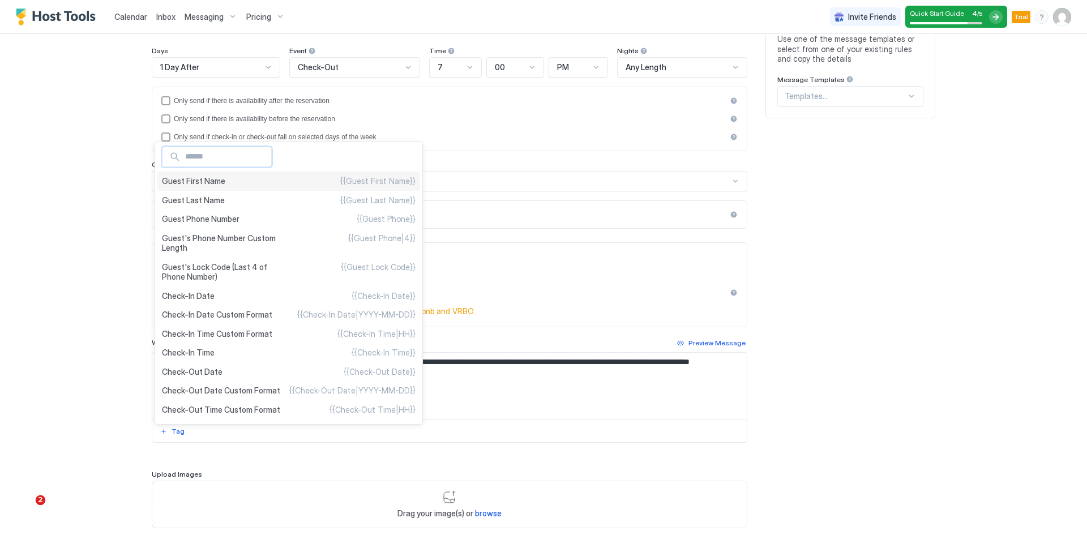
click at [196, 182] on span "Guest First Name" at bounding box center [193, 181] width 63 height 10
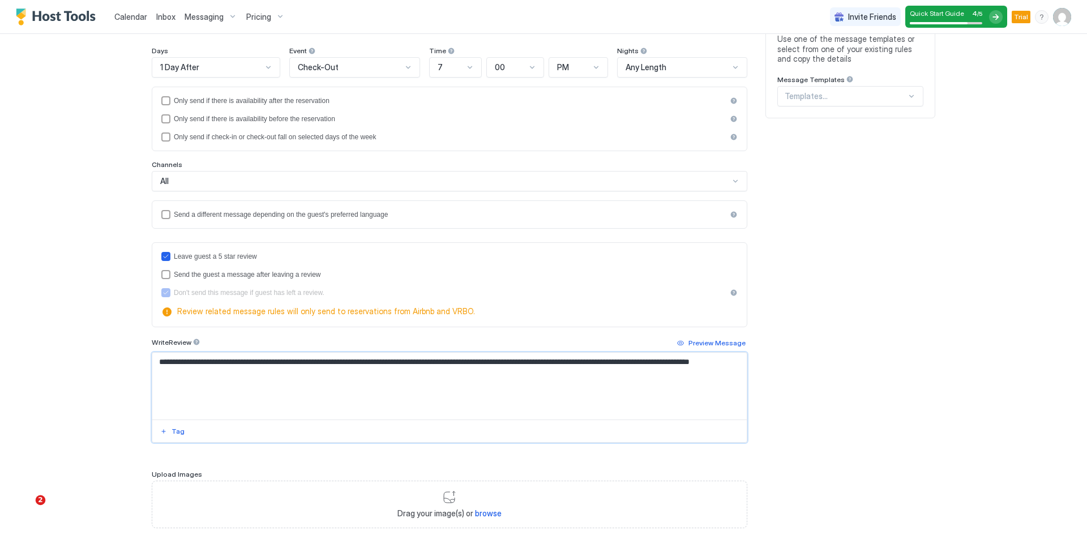
click at [225, 363] on textarea "**********" at bounding box center [449, 386] width 594 height 67
click at [545, 382] on textarea "**********" at bounding box center [449, 386] width 594 height 67
click at [656, 361] on textarea "**********" at bounding box center [449, 386] width 594 height 67
click at [174, 433] on div "Tag" at bounding box center [178, 431] width 13 height 10
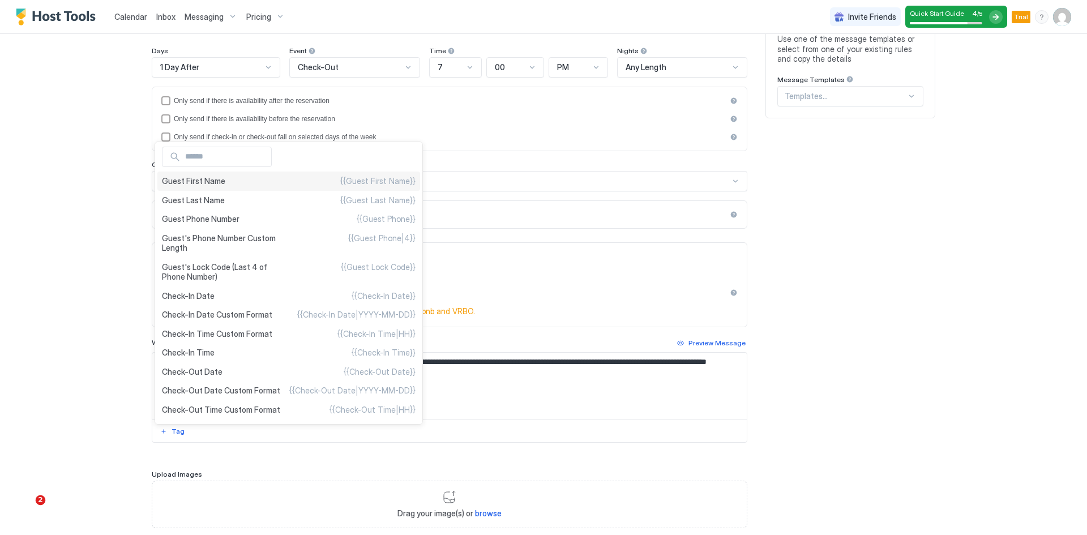
click at [195, 184] on span "Guest First Name" at bounding box center [193, 181] width 63 height 10
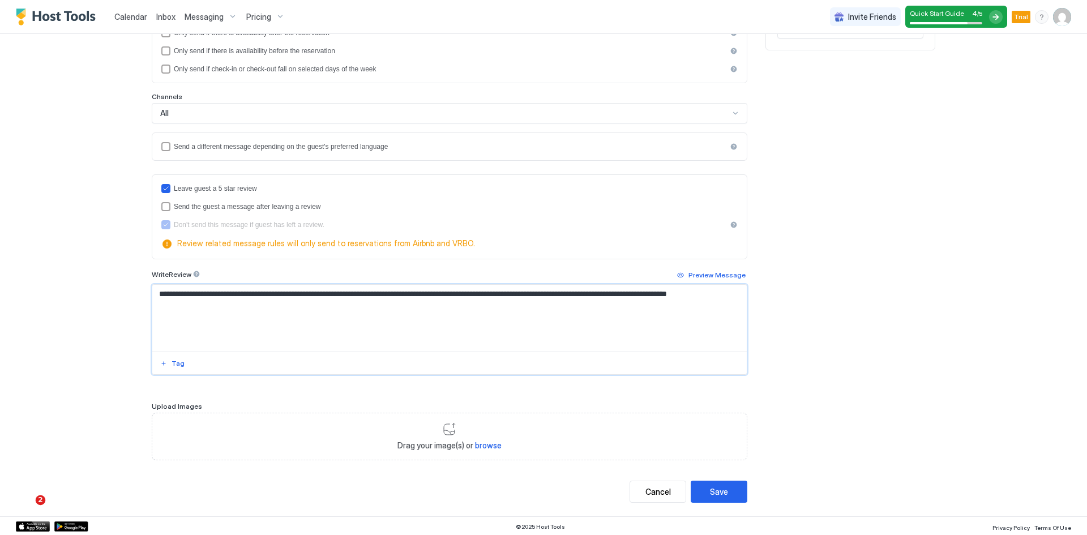
scroll to position [239, 0]
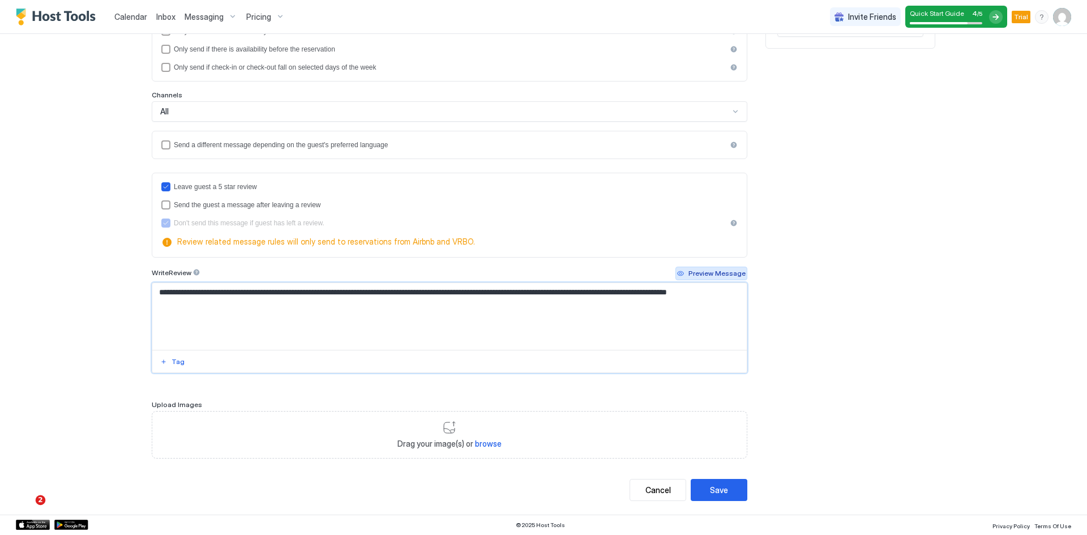
type textarea "**********"
click at [725, 276] on div "Preview Message" at bounding box center [716, 273] width 57 height 10
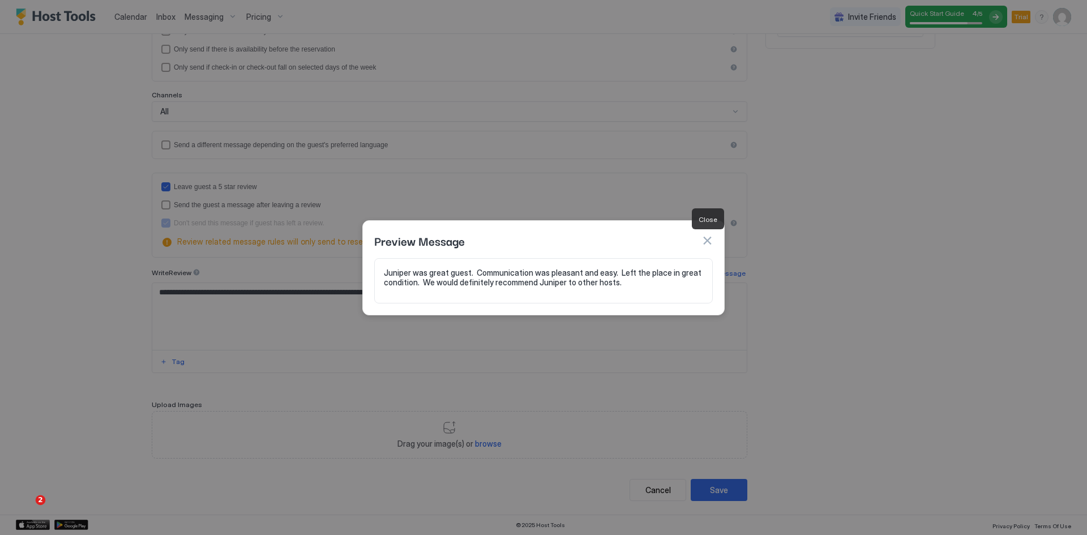
click at [710, 243] on button "button" at bounding box center [706, 240] width 11 height 11
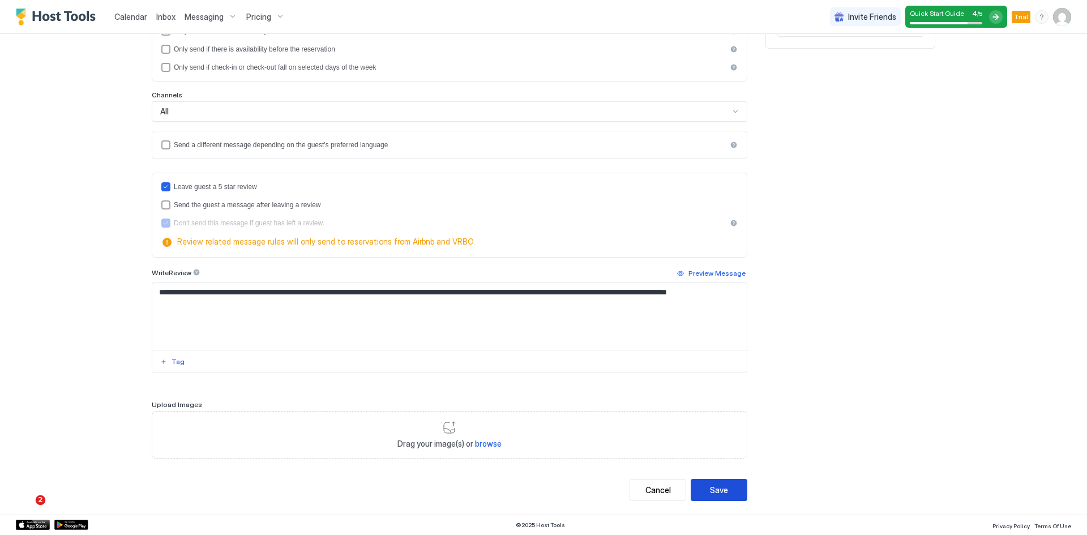
click at [721, 489] on div "Save" at bounding box center [719, 490] width 18 height 12
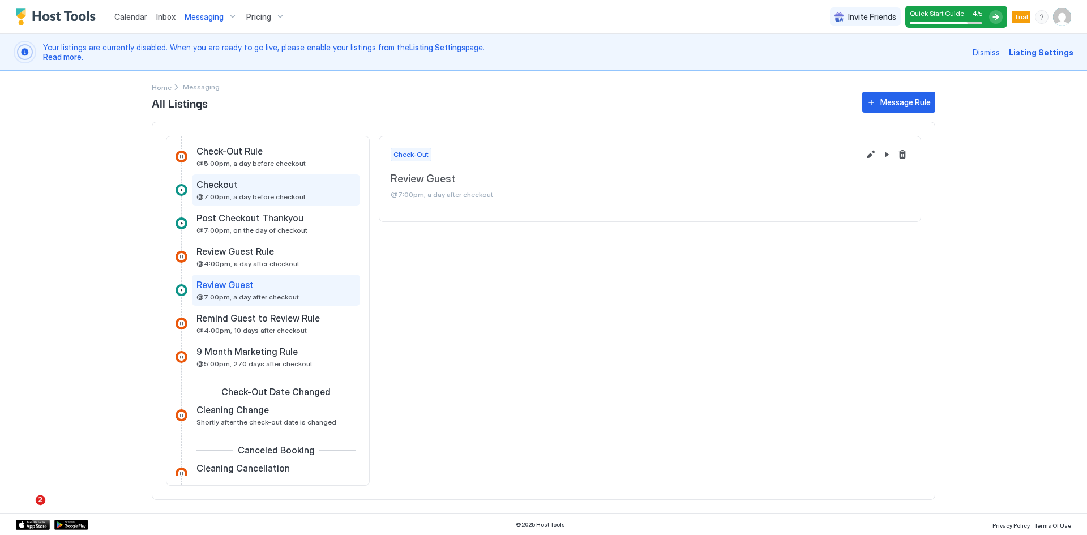
scroll to position [506, 0]
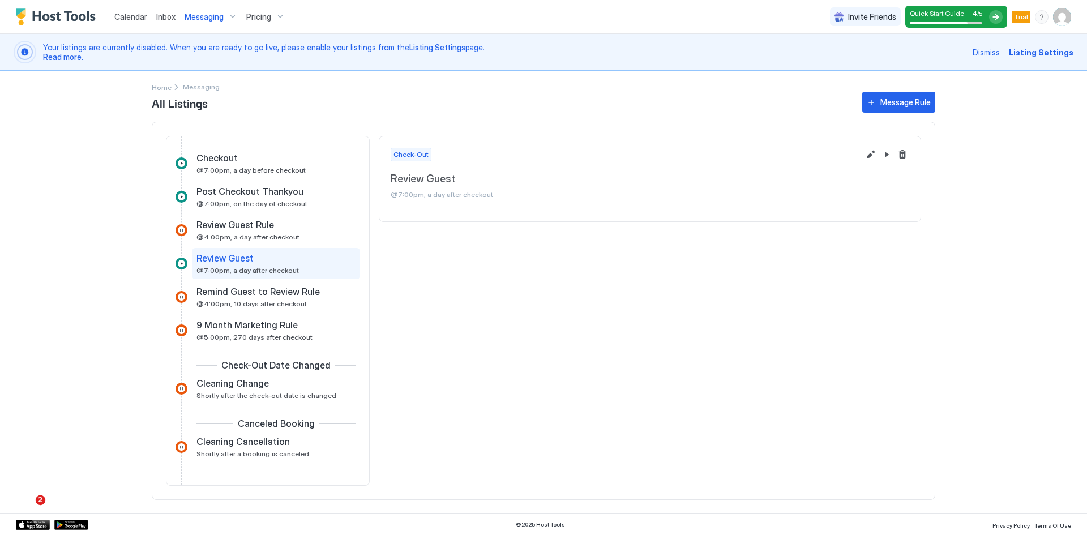
click at [213, 17] on span "Messaging" at bounding box center [204, 17] width 39 height 10
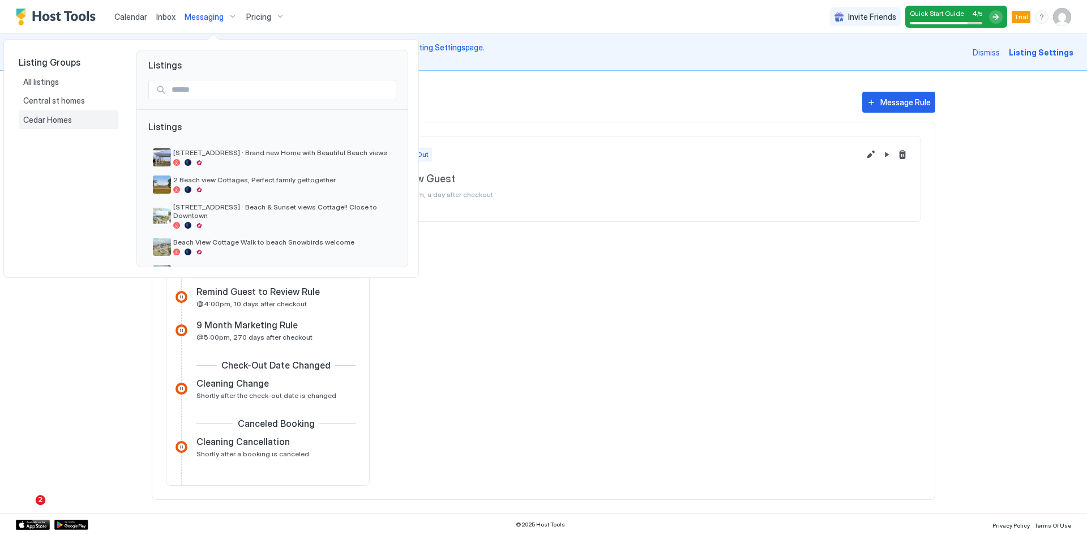
click at [53, 119] on span "Cedar Homes" at bounding box center [48, 120] width 50 height 10
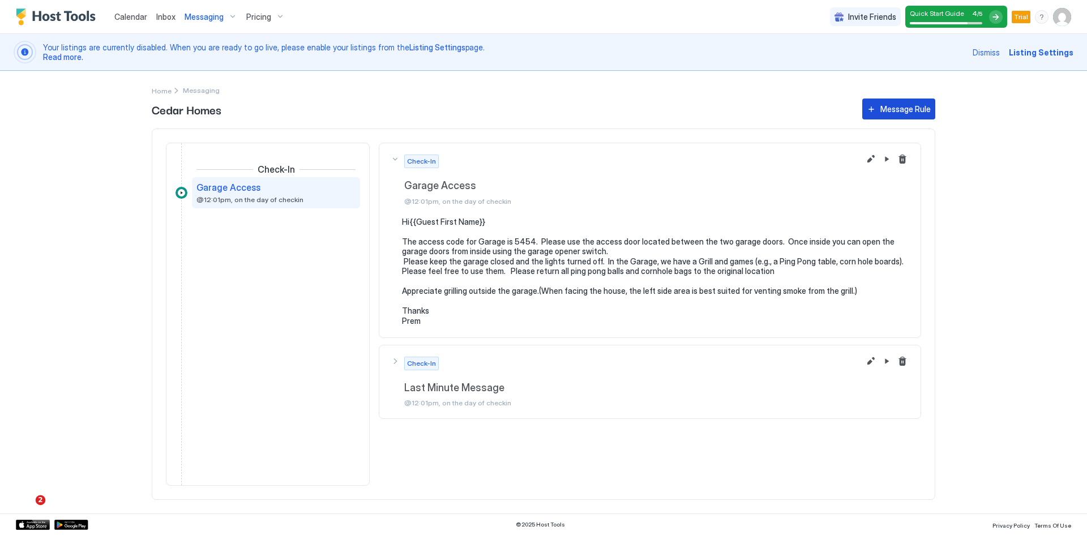
click at [892, 109] on div "Message Rule" at bounding box center [905, 109] width 50 height 12
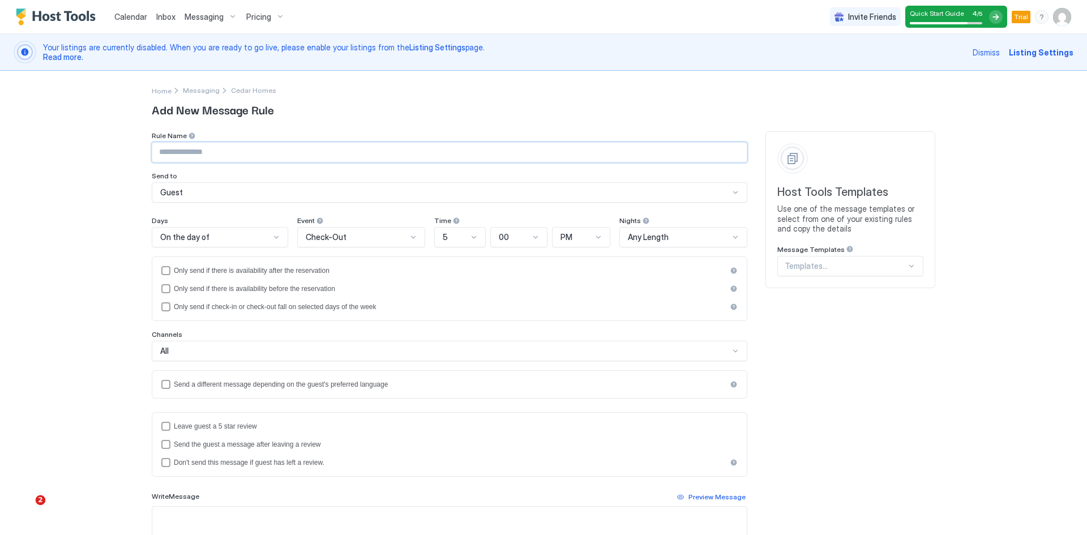
click at [190, 153] on input "Input Field" at bounding box center [449, 152] width 594 height 19
click at [152, 151] on input "**********" at bounding box center [449, 152] width 594 height 19
type input "**********"
click at [220, 238] on div "On the day of" at bounding box center [215, 237] width 110 height 10
click at [87, 302] on div "**********" at bounding box center [543, 267] width 1087 height 535
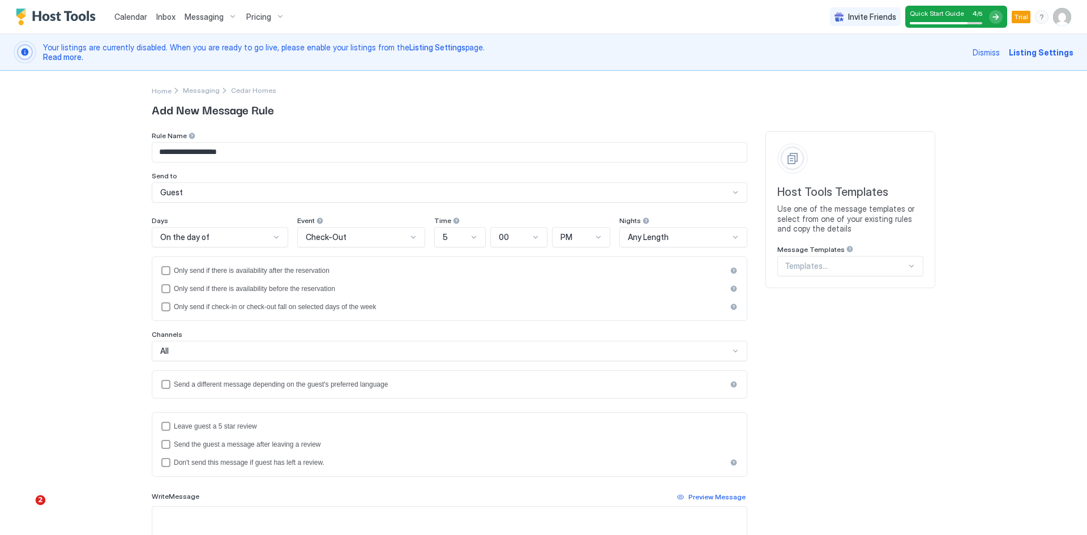
click at [907, 267] on div at bounding box center [911, 266] width 9 height 9
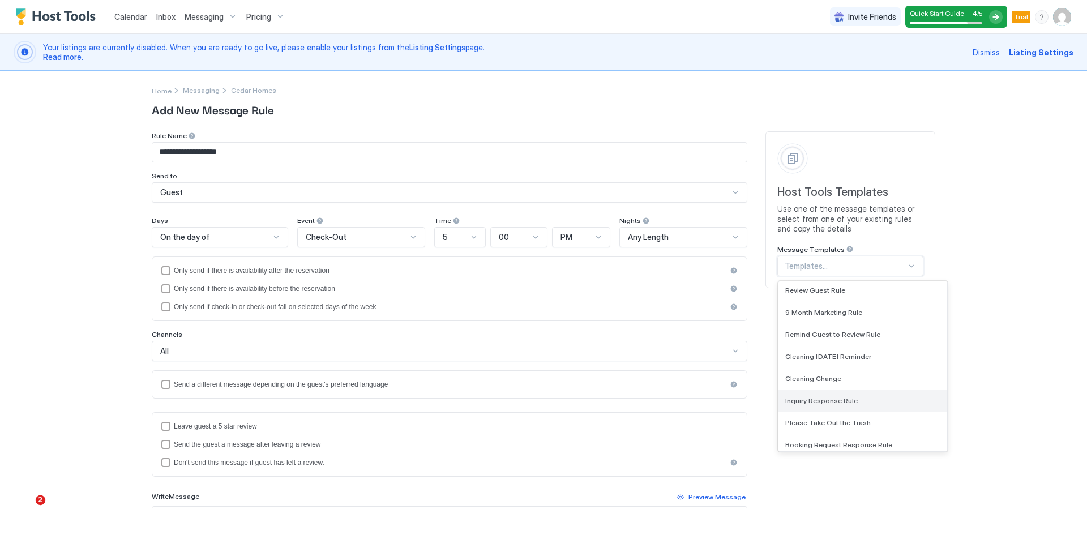
scroll to position [639, 0]
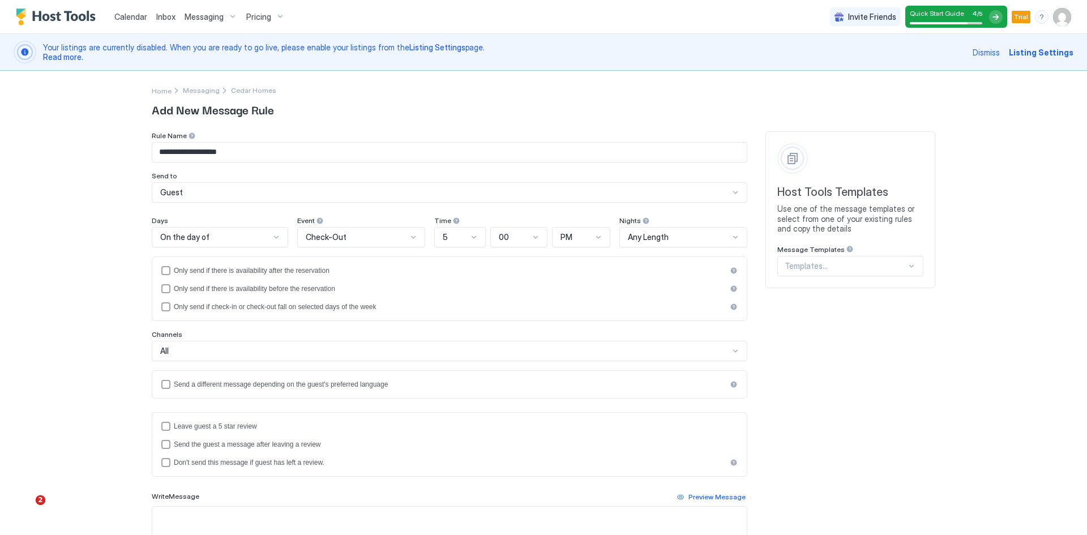
click at [997, 385] on div "**********" at bounding box center [543, 267] width 1087 height 535
click at [200, 16] on span "Messaging" at bounding box center [204, 17] width 39 height 10
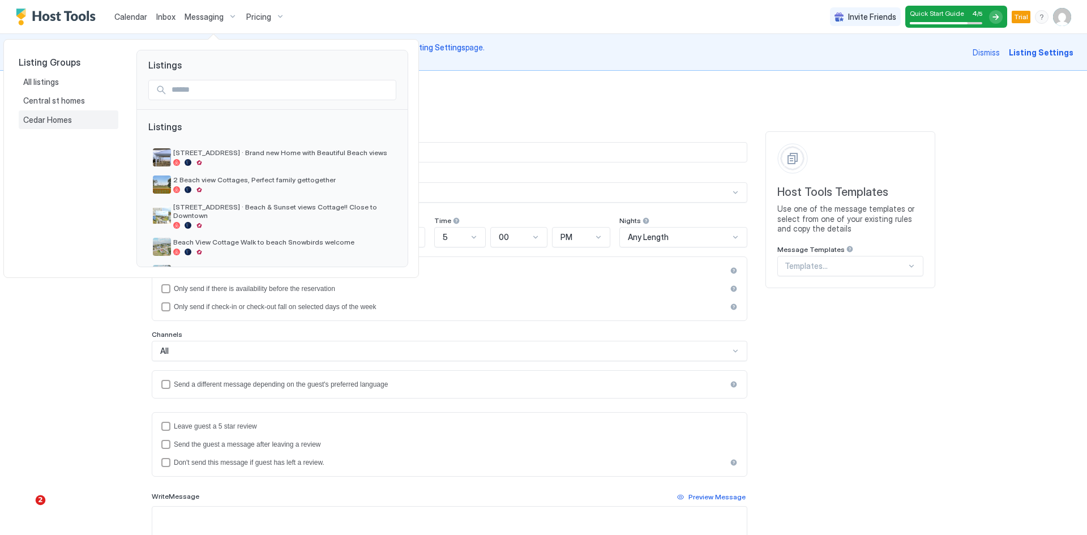
click at [50, 123] on span "Cedar Homes" at bounding box center [48, 120] width 50 height 10
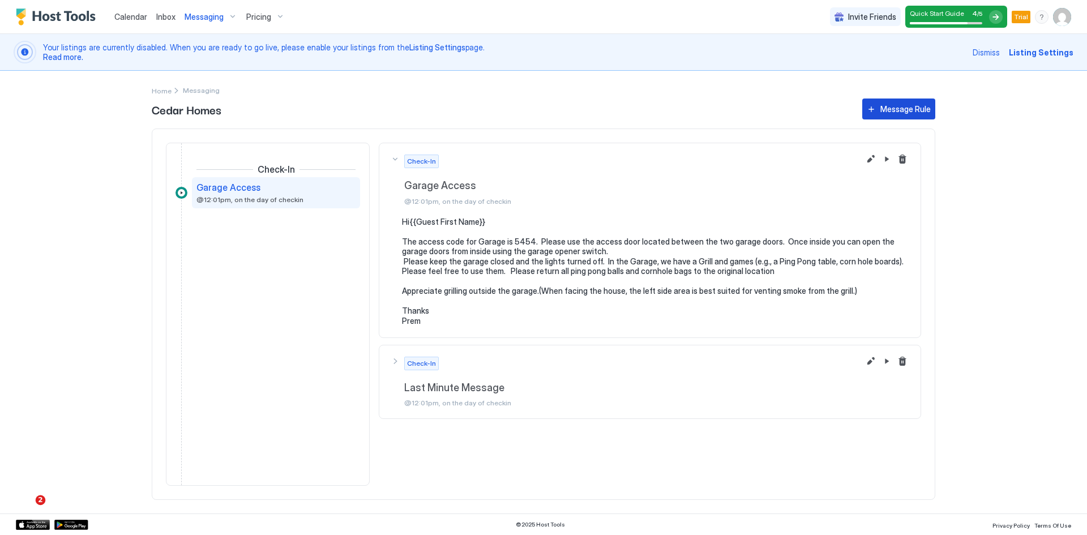
click at [876, 108] on button "Message Rule" at bounding box center [898, 109] width 73 height 21
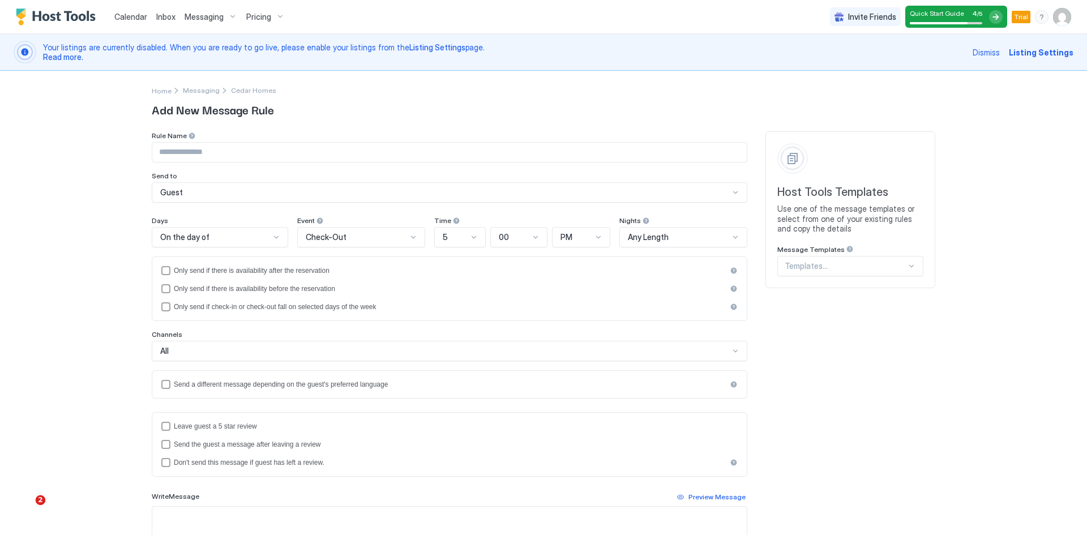
click at [908, 265] on div at bounding box center [911, 266] width 9 height 9
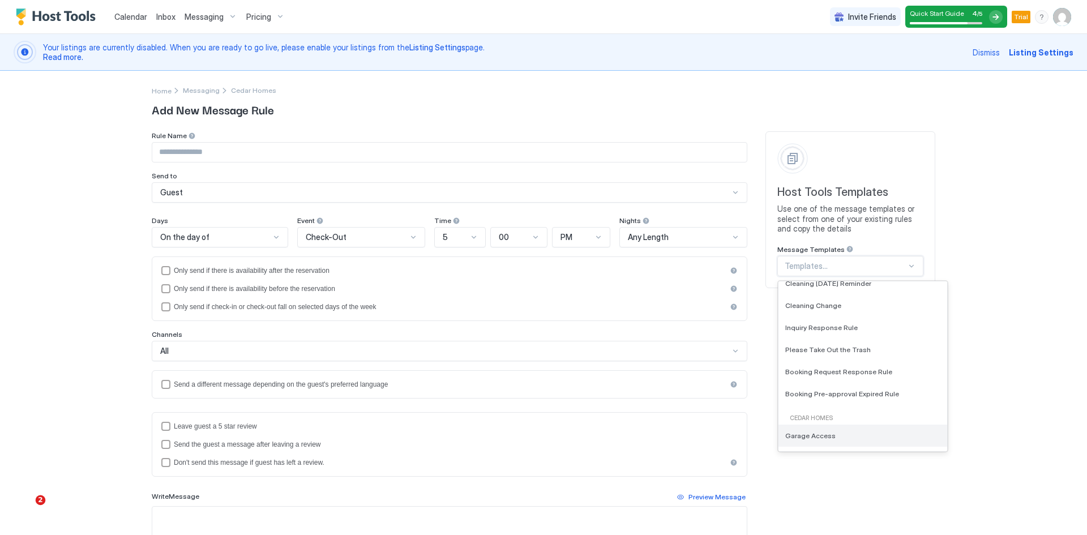
click at [813, 438] on span "Garage Access" at bounding box center [810, 435] width 50 height 8
type input "**********"
type textarea "**********"
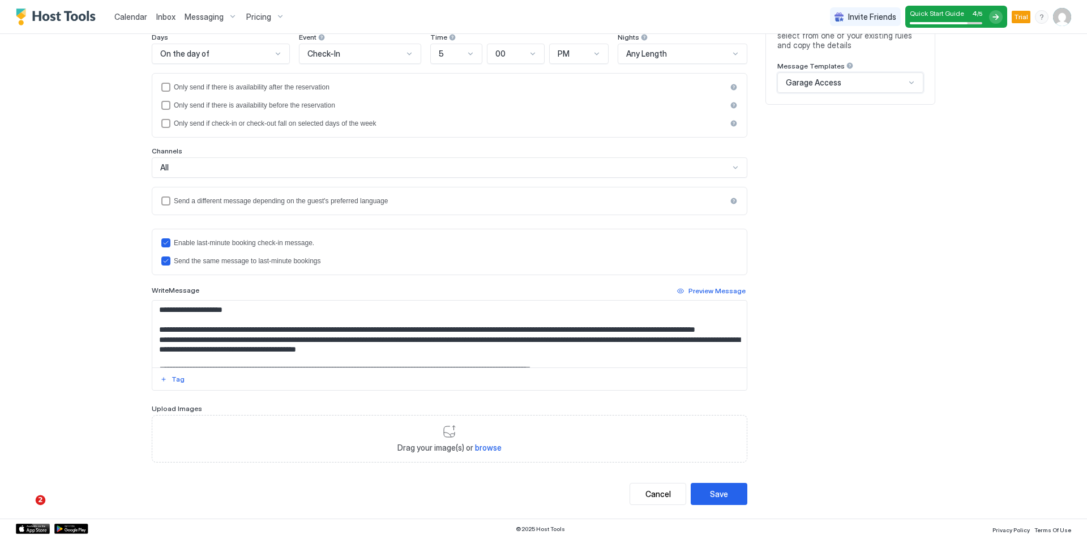
scroll to position [187, 0]
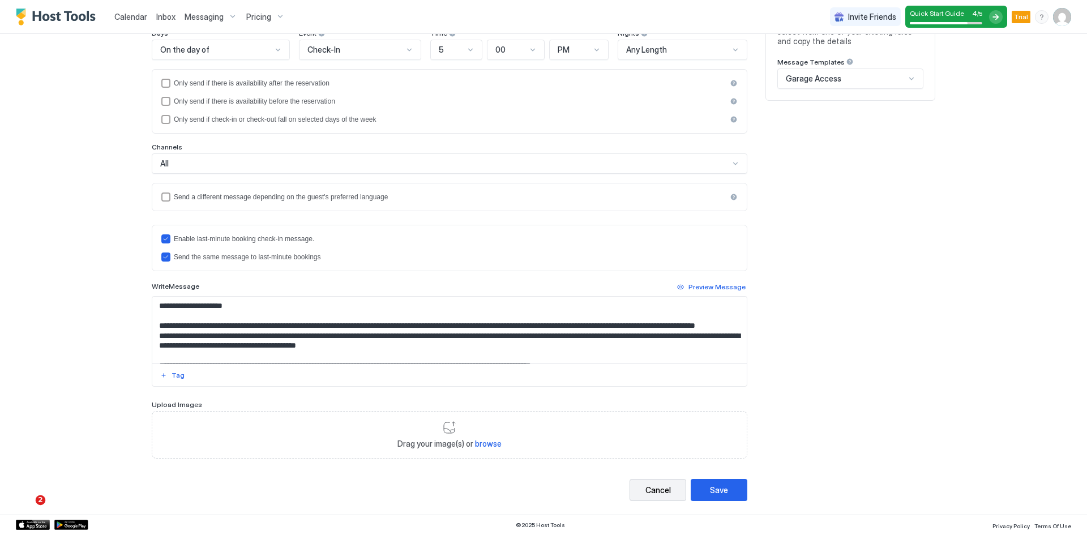
click at [654, 492] on div "Cancel" at bounding box center [657, 490] width 25 height 12
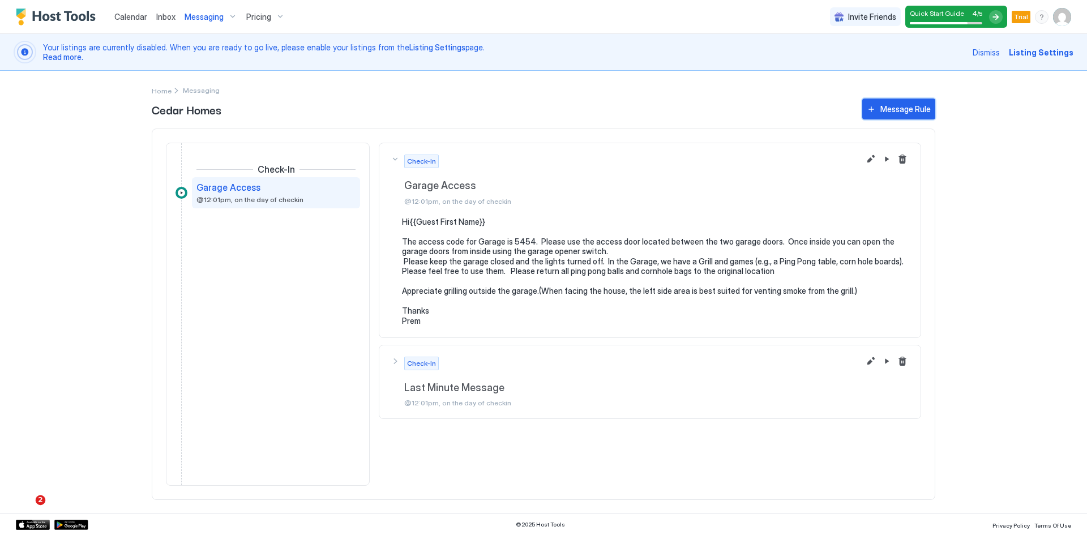
click at [877, 108] on button "Message Rule" at bounding box center [898, 109] width 73 height 21
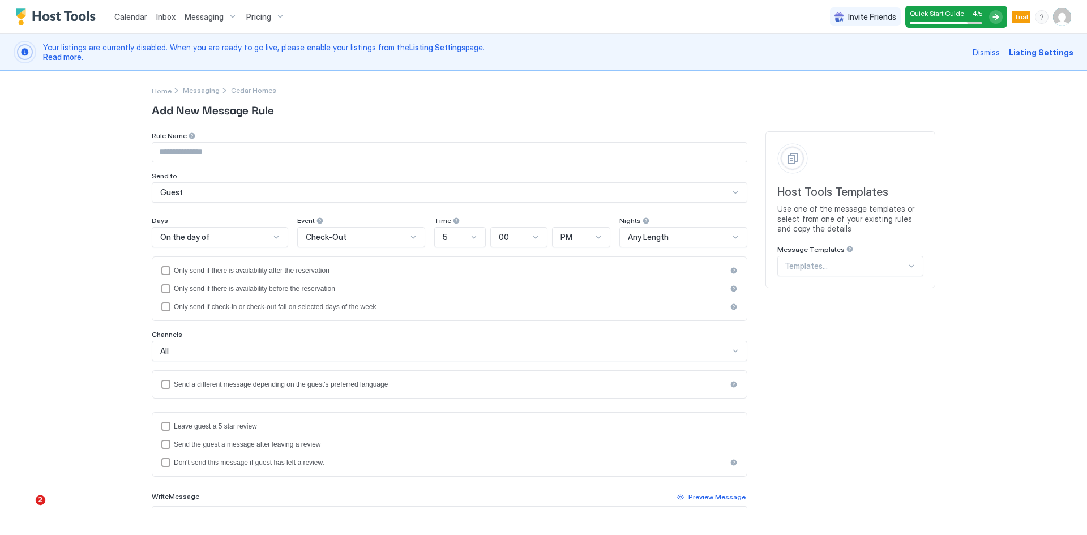
click at [332, 248] on div "Days On the day of Event Check-Out Time 5 00 PM Nights Any Length Only send if …" at bounding box center [450, 307] width 596 height 182
click at [335, 237] on span "Check-Out" at bounding box center [326, 237] width 41 height 10
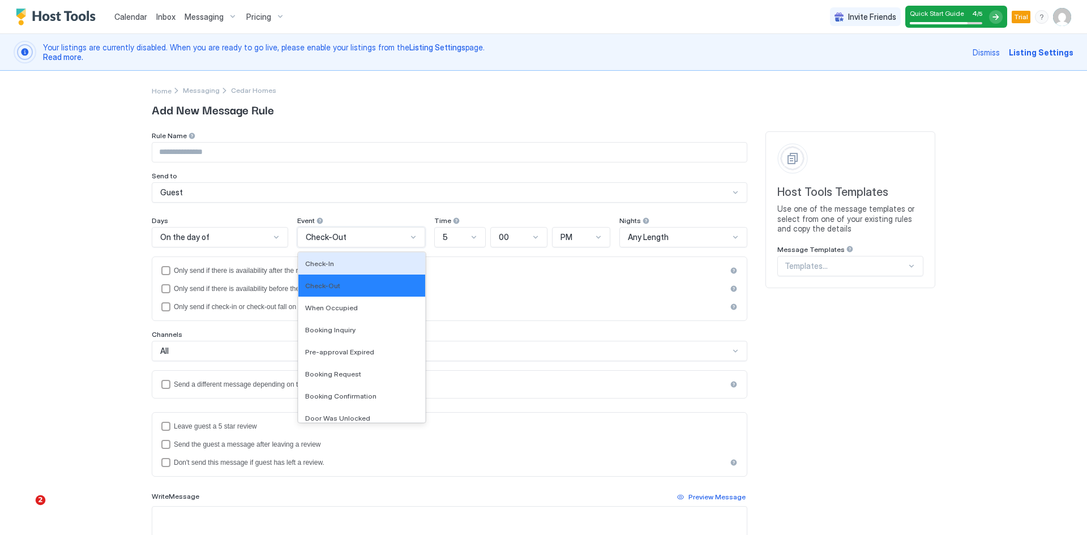
click at [280, 199] on div "Guest" at bounding box center [450, 192] width 596 height 20
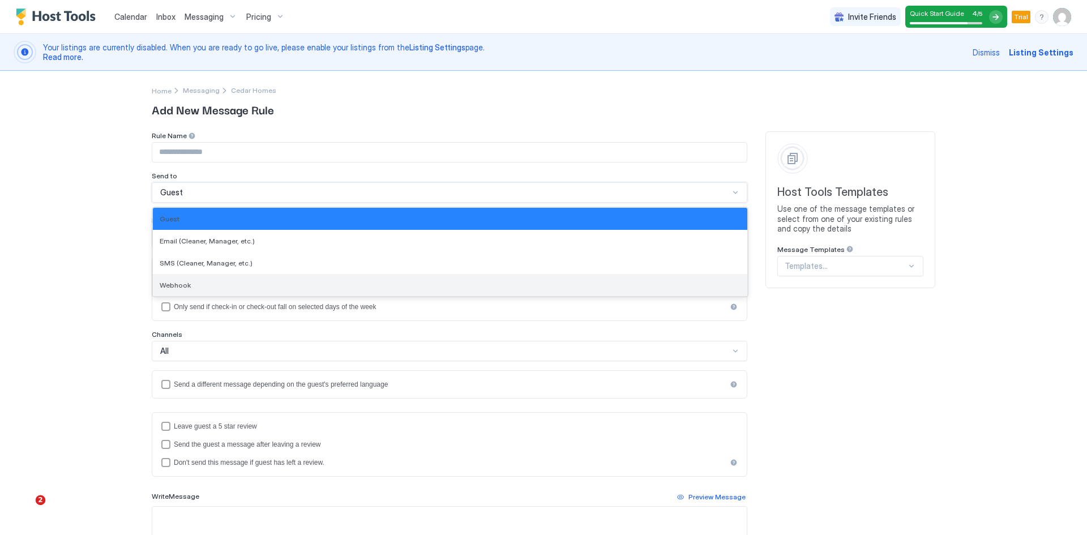
click at [170, 286] on span "Webhook" at bounding box center [175, 285] width 31 height 8
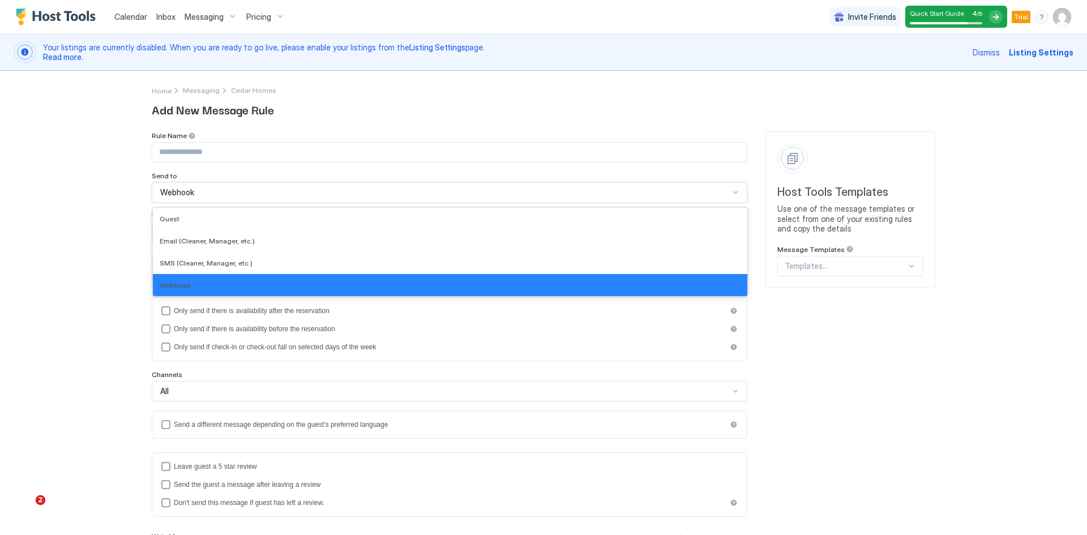
click at [186, 192] on span "Webhook" at bounding box center [177, 192] width 34 height 10
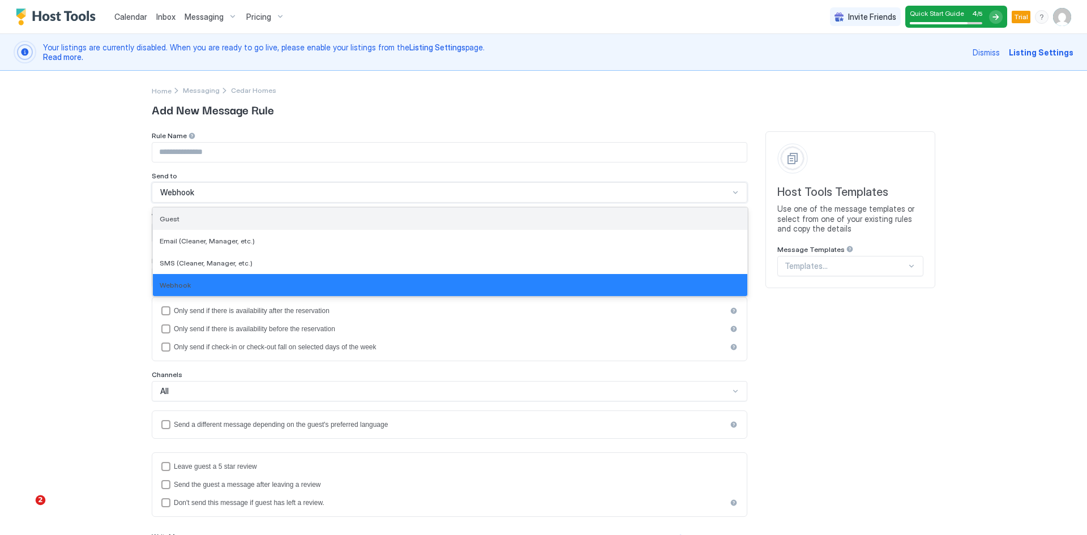
click at [183, 220] on div "Guest" at bounding box center [450, 219] width 581 height 8
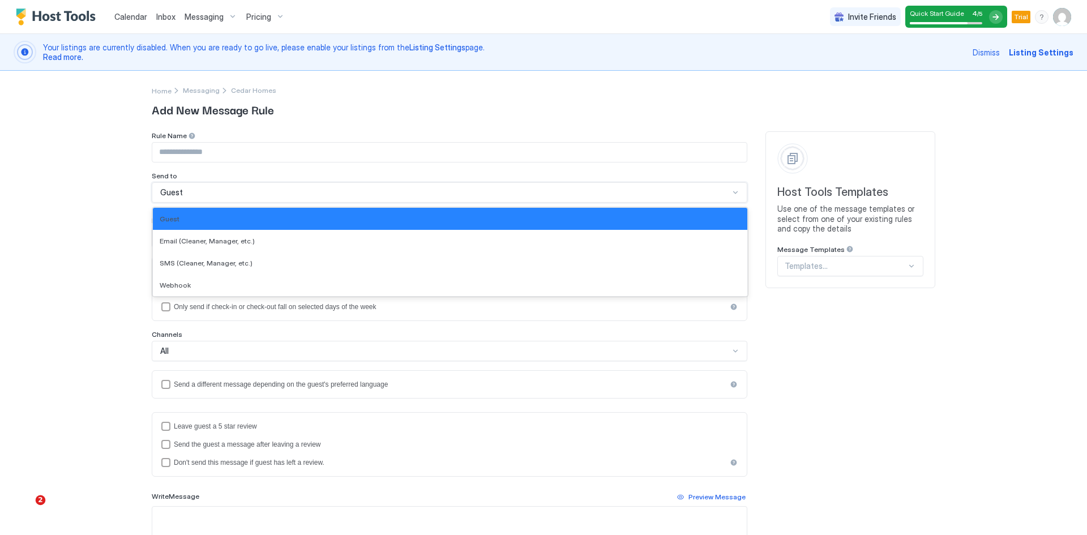
click at [183, 193] on div "Guest" at bounding box center [444, 192] width 569 height 10
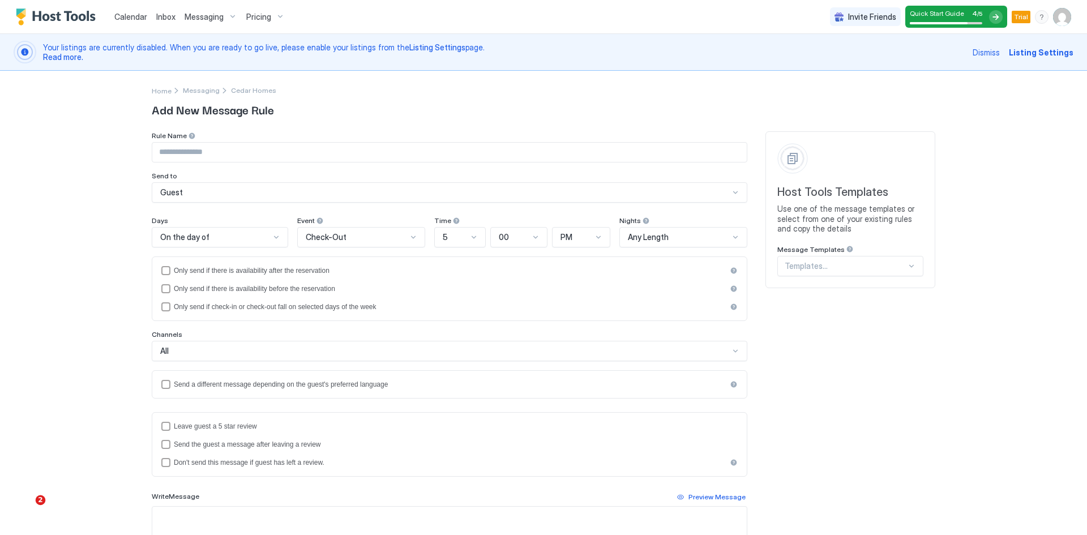
click at [110, 247] on div "Calendar Inbox Messaging Pricing Invite Friends Quick Start Guide 4 / 5 Trial P…" at bounding box center [543, 267] width 1087 height 535
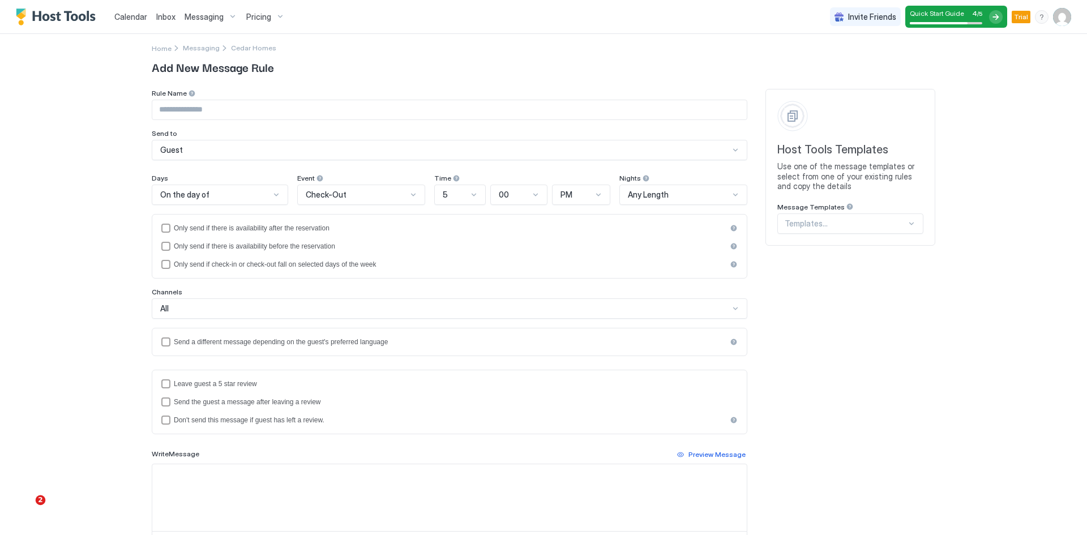
scroll to position [210, 0]
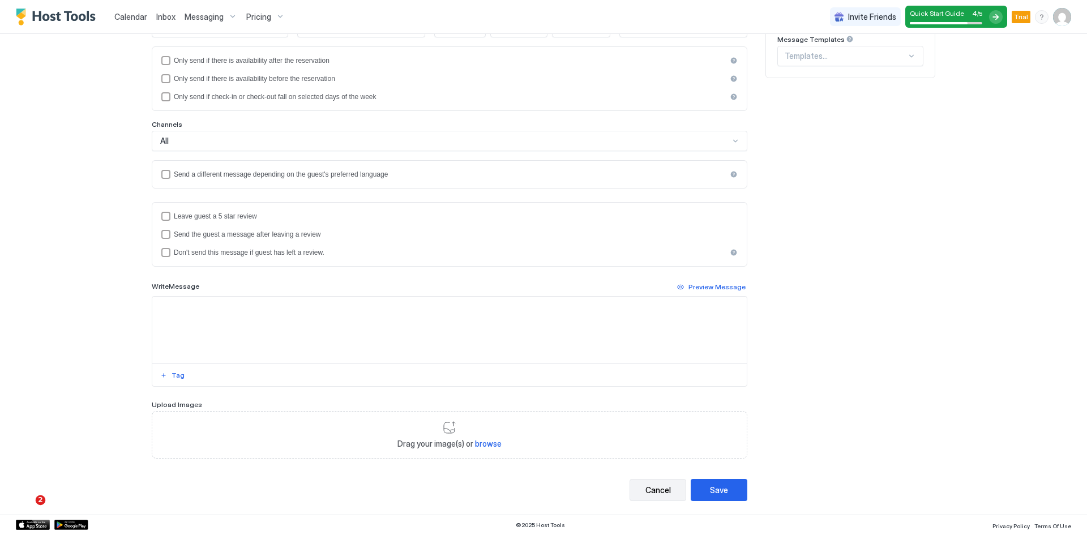
click at [647, 493] on div "Cancel" at bounding box center [657, 490] width 25 height 12
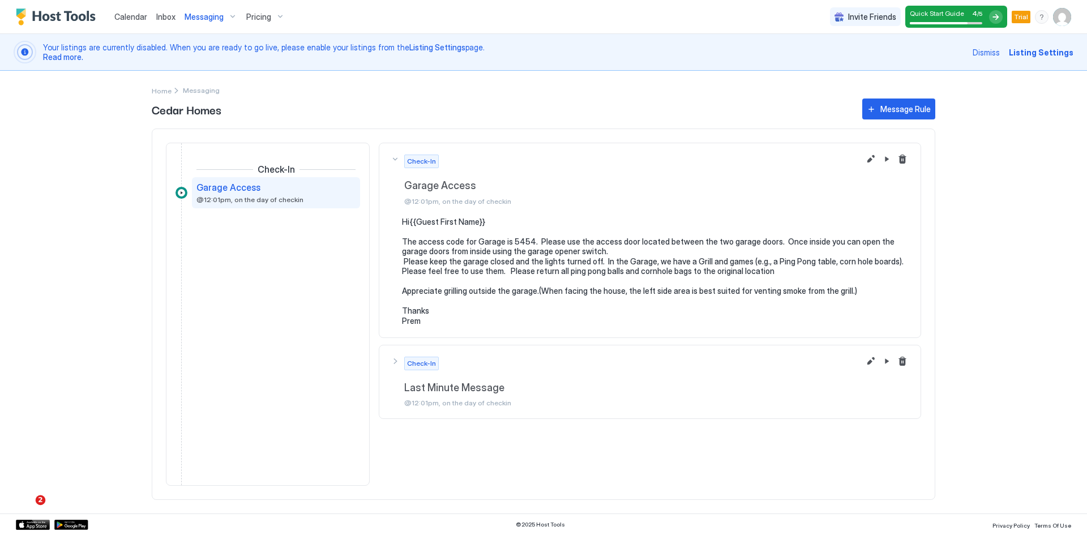
click at [131, 16] on span "Calendar" at bounding box center [130, 17] width 33 height 10
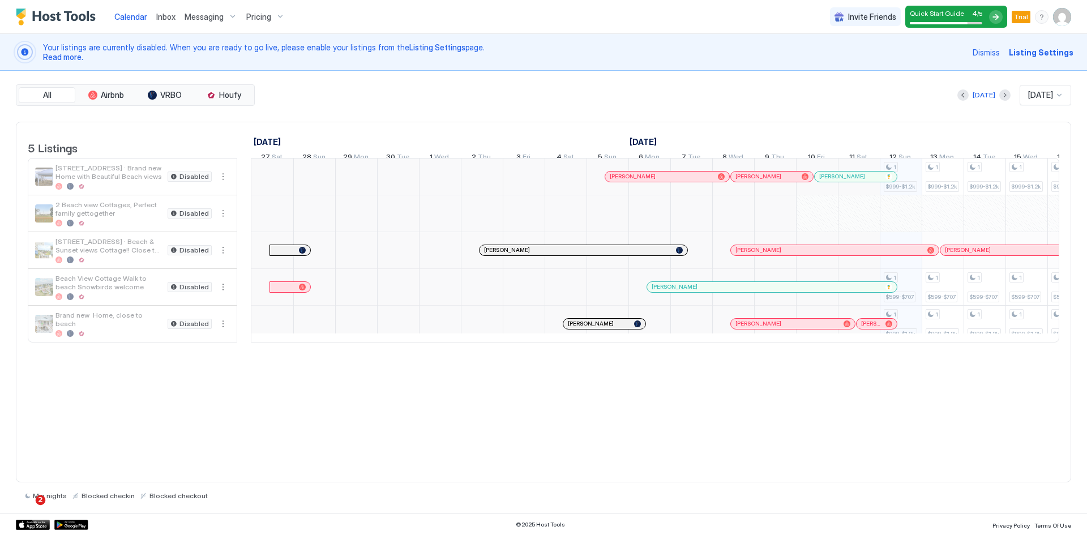
scroll to position [0, 629]
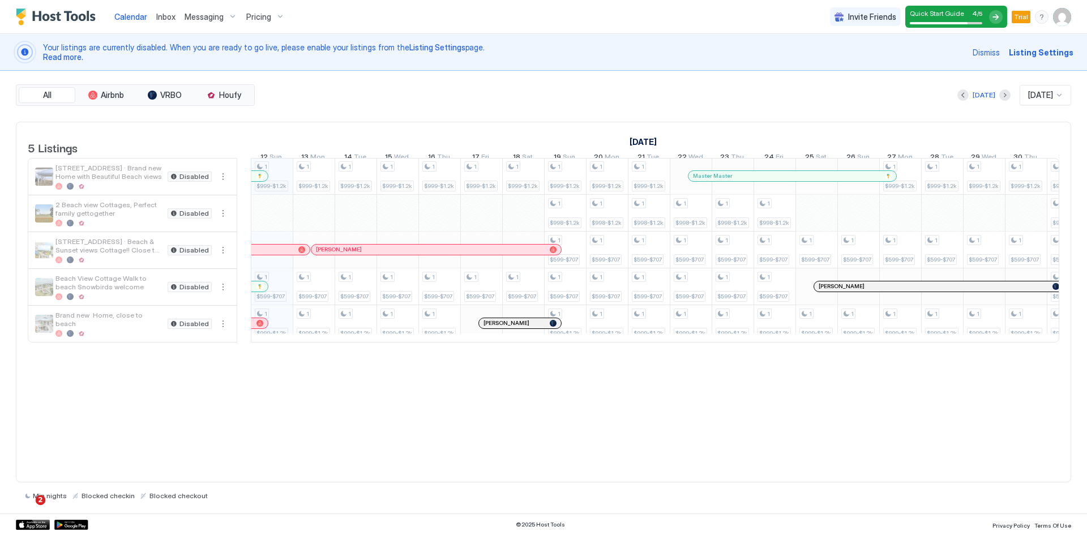
click at [1052, 51] on span "Listing Settings" at bounding box center [1041, 52] width 65 height 12
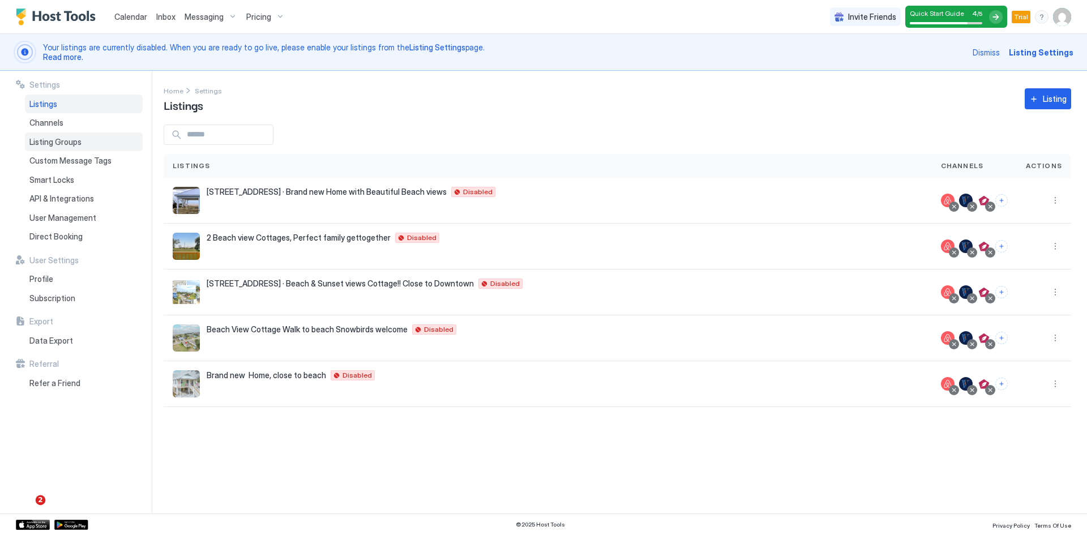
click at [70, 144] on span "Listing Groups" at bounding box center [55, 142] width 52 height 10
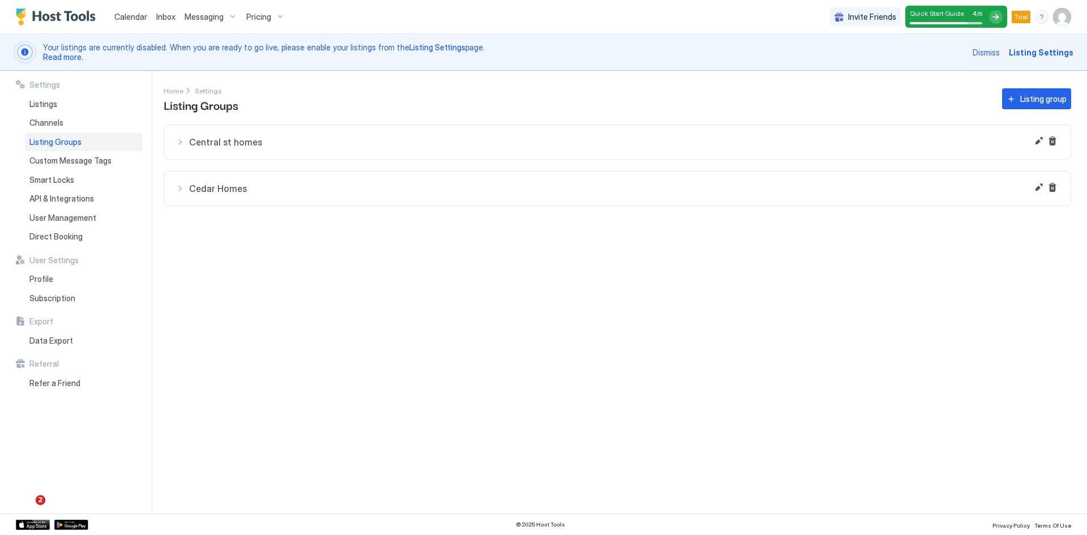
click at [238, 144] on span "Central st homes" at bounding box center [624, 141] width 870 height 11
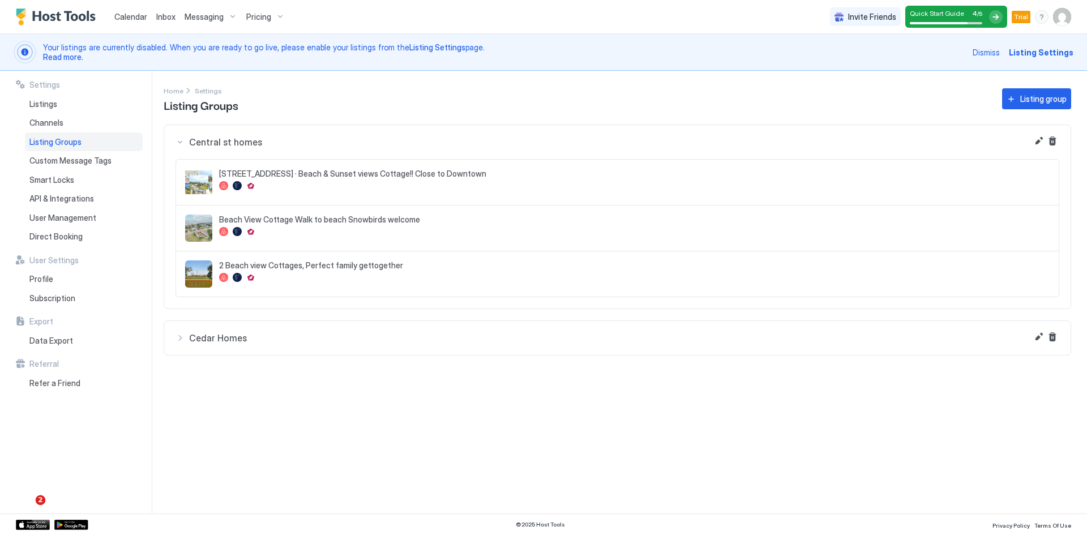
click at [238, 144] on span "Central st homes" at bounding box center [624, 141] width 870 height 11
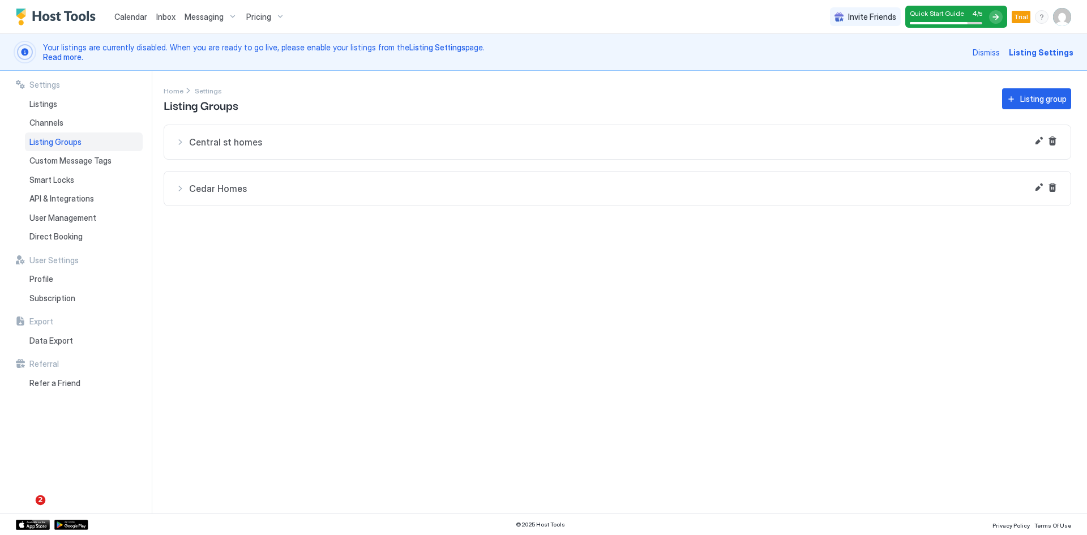
click at [224, 187] on span "Cedar Homes" at bounding box center [624, 188] width 870 height 11
drag, startPoint x: 285, startPoint y: 190, endPoint x: 260, endPoint y: 194, distance: 25.1
click at [260, 194] on span "Cedar Homes" at bounding box center [624, 188] width 870 height 11
click at [42, 296] on span "Subscription" at bounding box center [52, 298] width 46 height 10
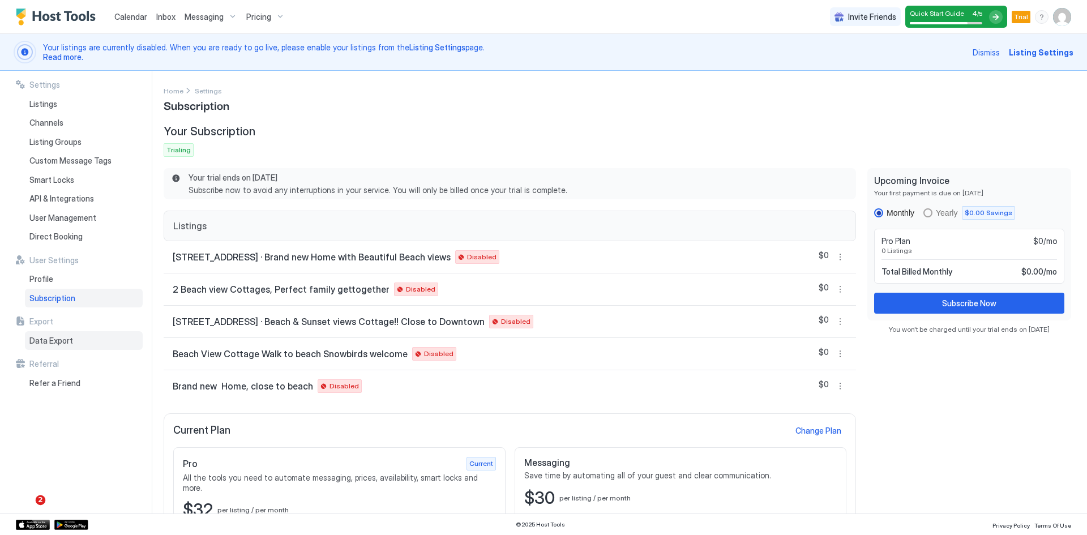
click at [42, 341] on span "Data Export" at bounding box center [51, 341] width 44 height 10
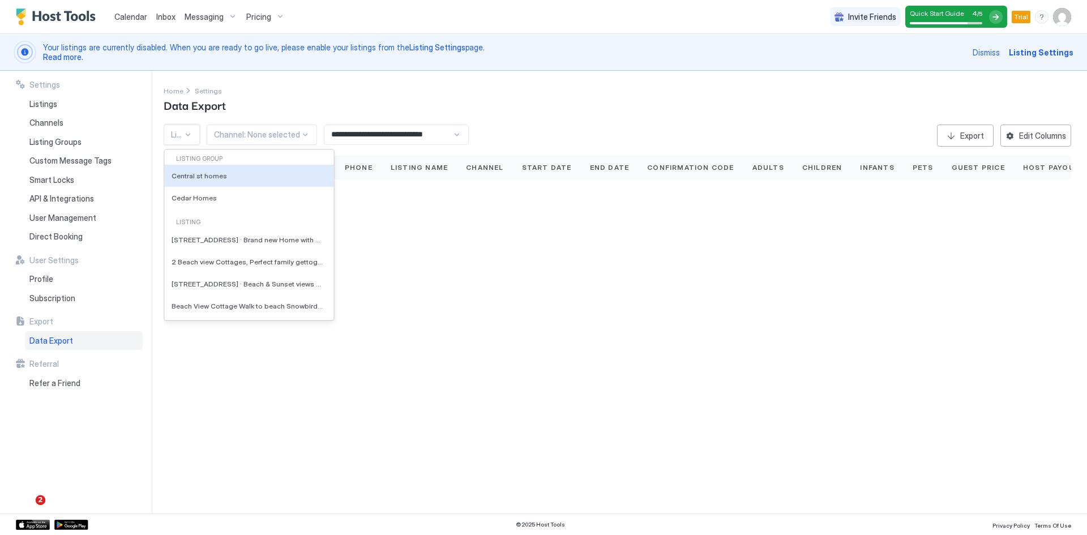
click at [189, 134] on div at bounding box center [187, 134] width 9 height 9
click at [194, 195] on span "Cedar Homes" at bounding box center [194, 198] width 45 height 8
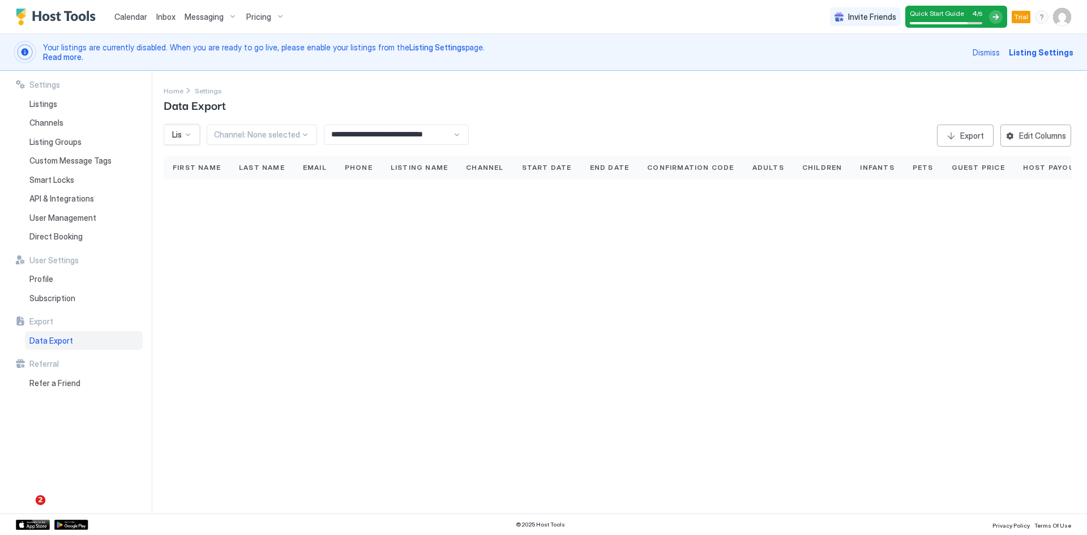
click at [190, 133] on div at bounding box center [187, 134] width 9 height 9
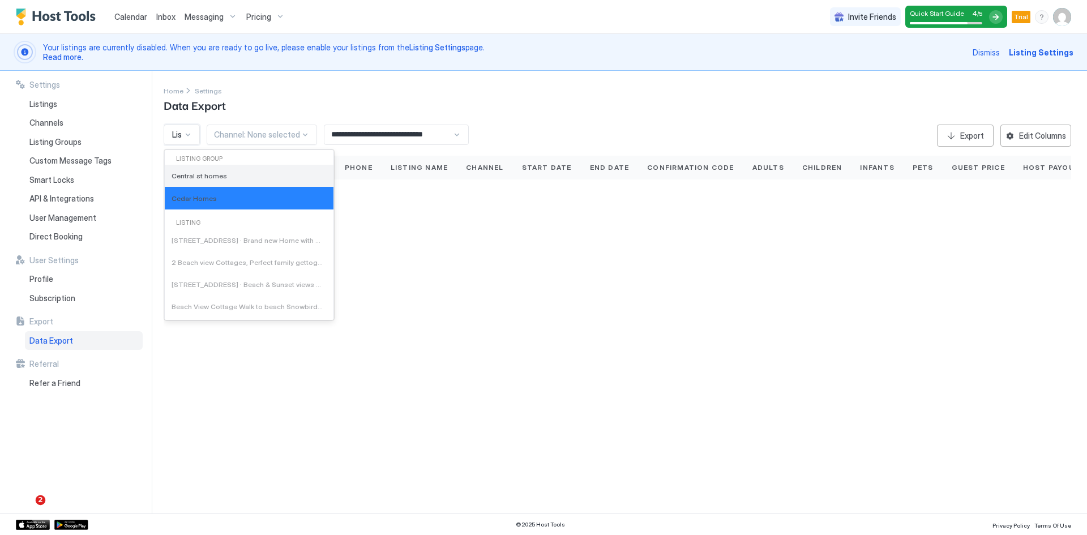
click at [192, 176] on span "Central st homes" at bounding box center [199, 176] width 55 height 8
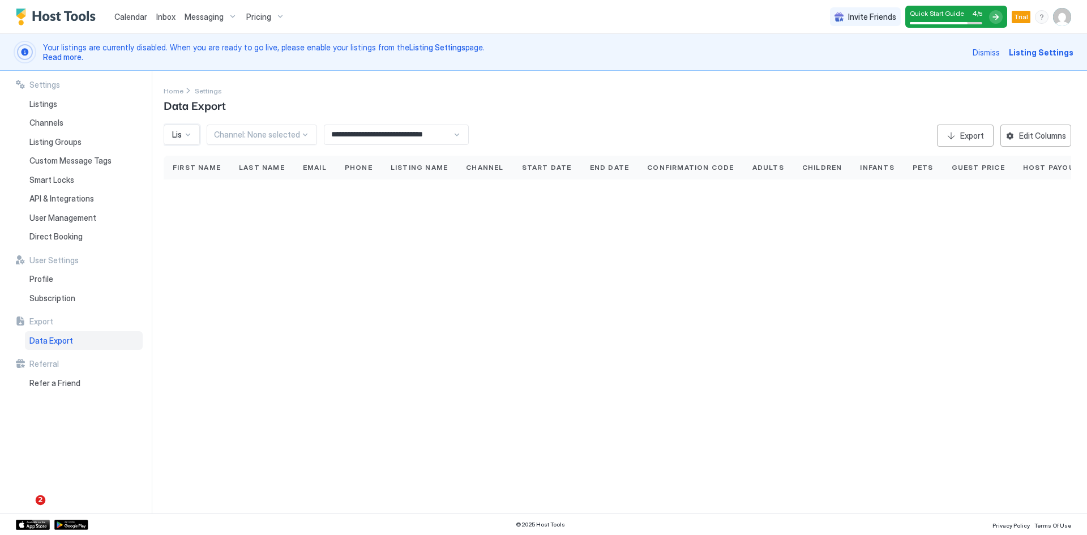
click at [301, 135] on div at bounding box center [305, 134] width 9 height 9
click at [239, 165] on div "Airbnb" at bounding box center [262, 161] width 109 height 22
click at [187, 133] on div at bounding box center [187, 134] width 9 height 9
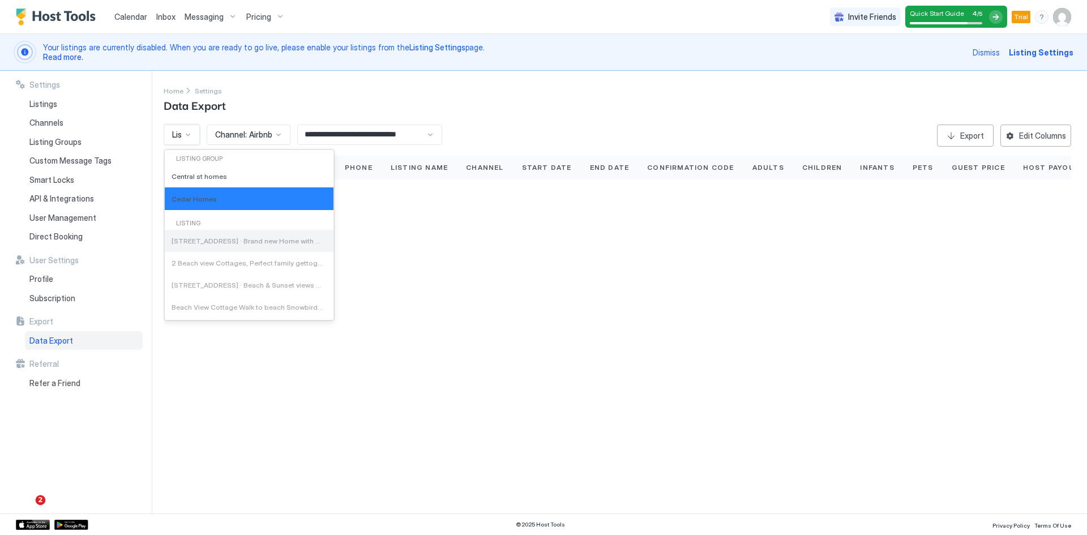
click at [192, 238] on span "[STREET_ADDRESS] · Brand new Home with Beautiful Beach views" at bounding box center [248, 241] width 153 height 8
click at [190, 241] on span "[STREET_ADDRESS] · Brand new Home with Beautiful Beach views" at bounding box center [248, 241] width 153 height 8
click at [209, 176] on span "Central st homes" at bounding box center [199, 176] width 55 height 8
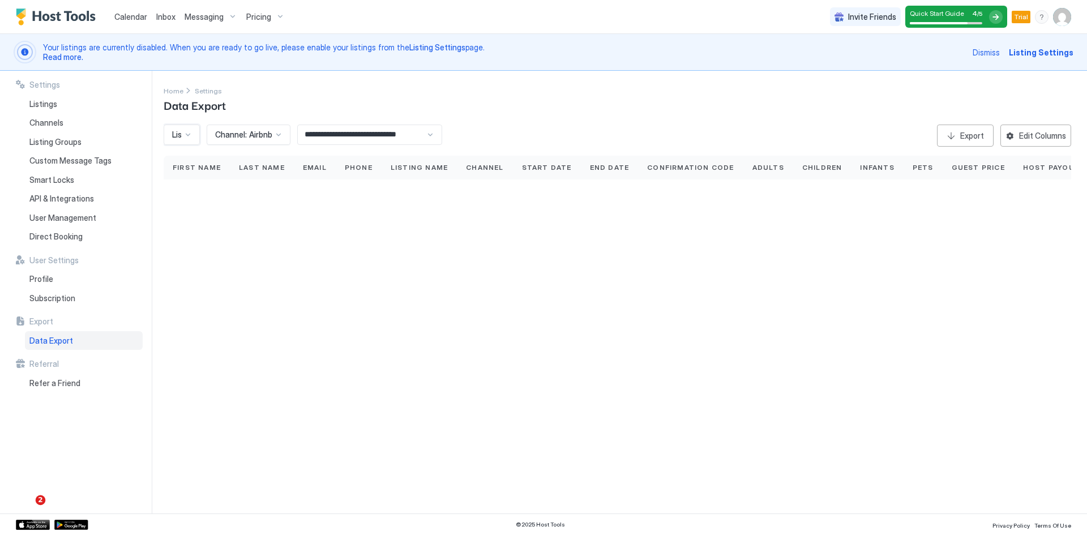
click at [192, 134] on div at bounding box center [187, 134] width 9 height 9
click at [194, 196] on span "Cedar Homes" at bounding box center [194, 198] width 45 height 8
click at [280, 136] on div at bounding box center [278, 134] width 9 height 9
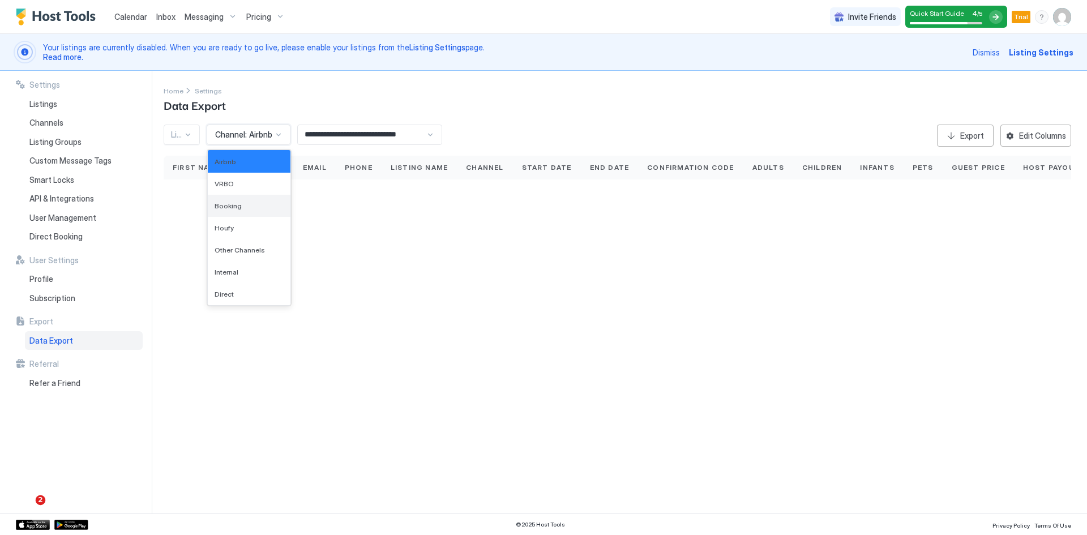
click at [221, 211] on div "Booking" at bounding box center [249, 206] width 83 height 22
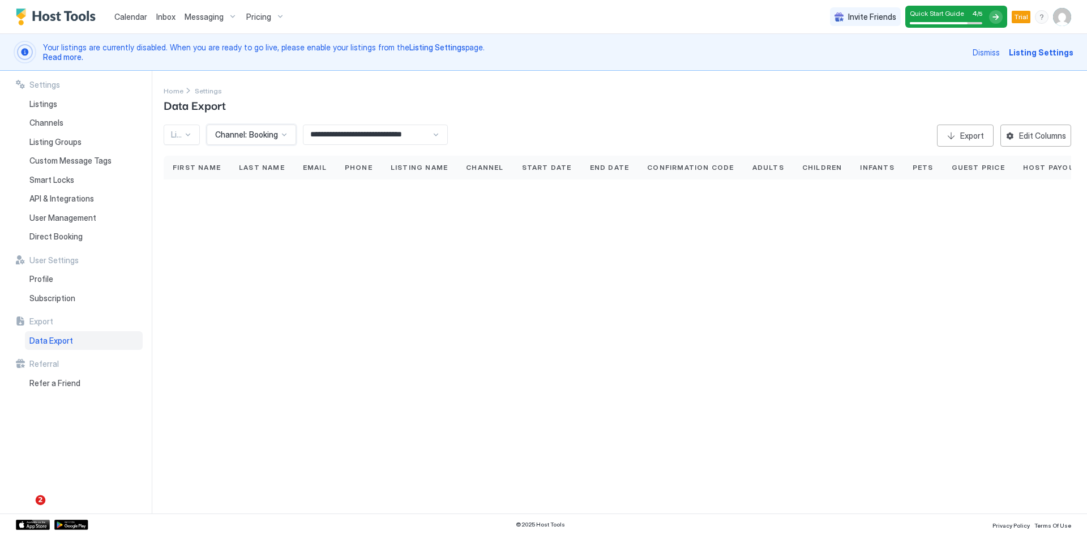
click at [281, 139] on div at bounding box center [284, 135] width 10 height 10
click at [236, 235] on div "Houfy" at bounding box center [252, 228] width 88 height 22
click at [369, 139] on input "**********" at bounding box center [361, 134] width 128 height 19
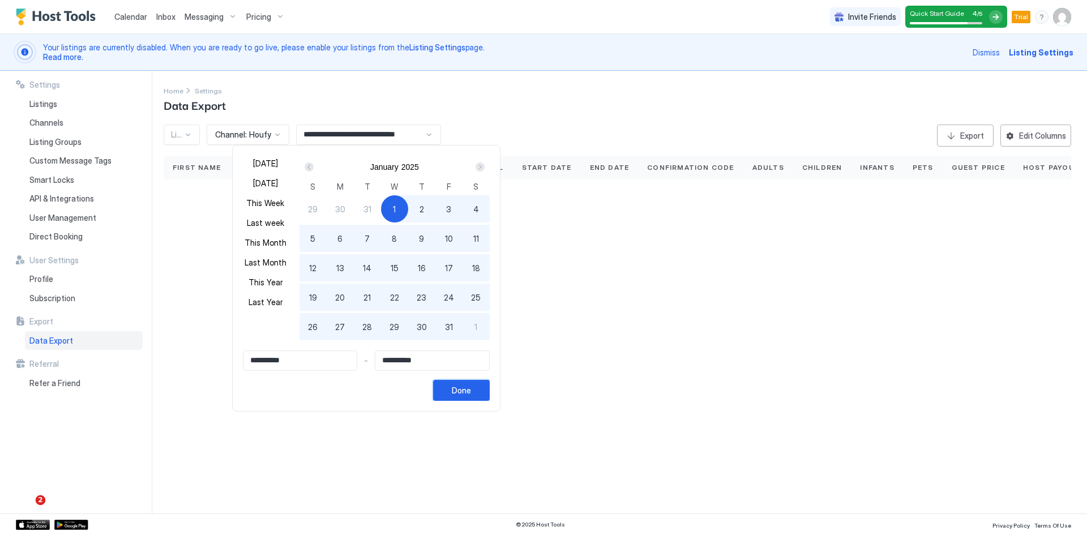
click at [474, 396] on button "Done" at bounding box center [461, 390] width 57 height 21
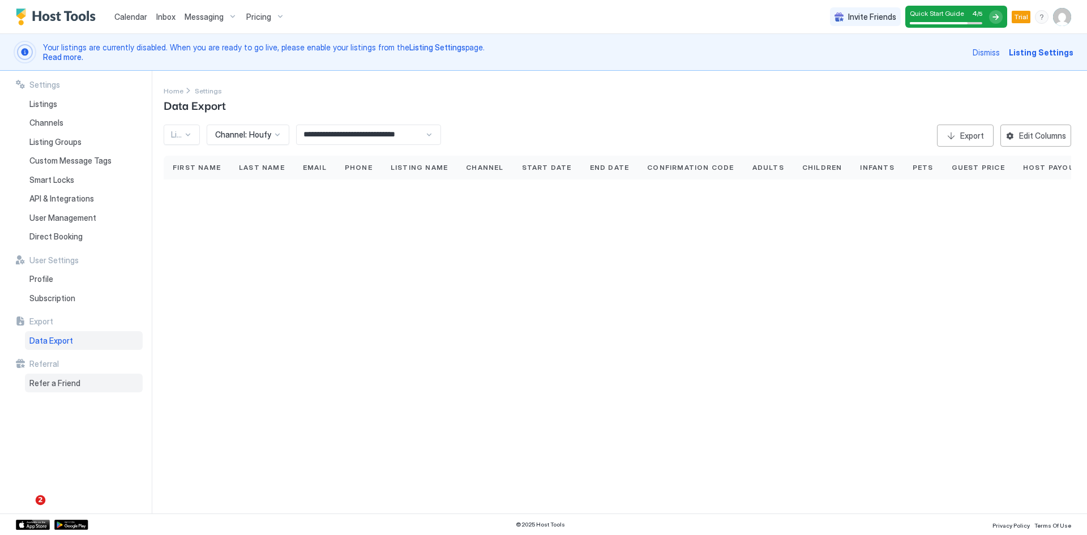
click at [44, 387] on span "Refer a Friend" at bounding box center [54, 383] width 51 height 10
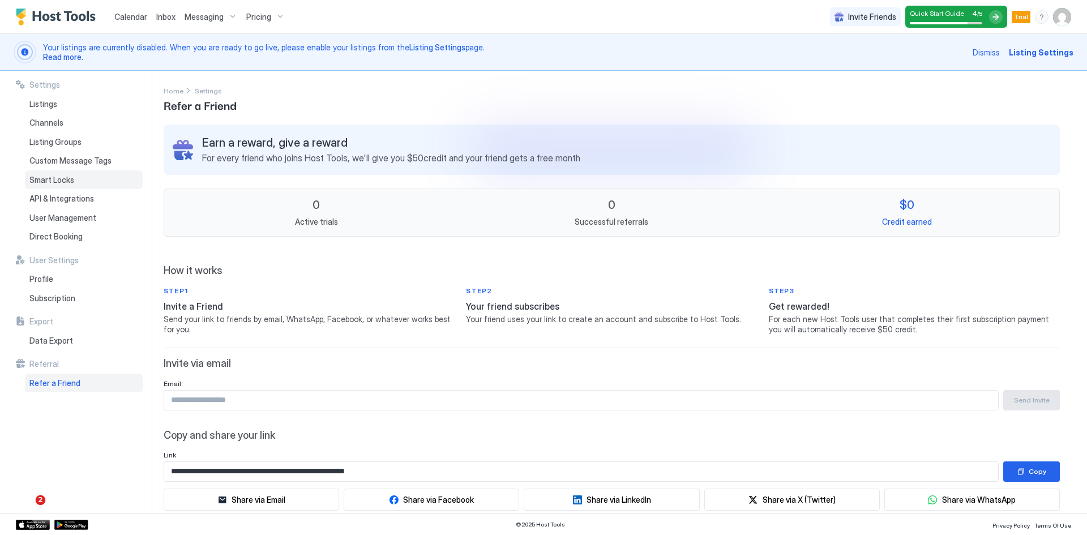
click at [54, 183] on span "Smart Locks" at bounding box center [51, 180] width 45 height 10
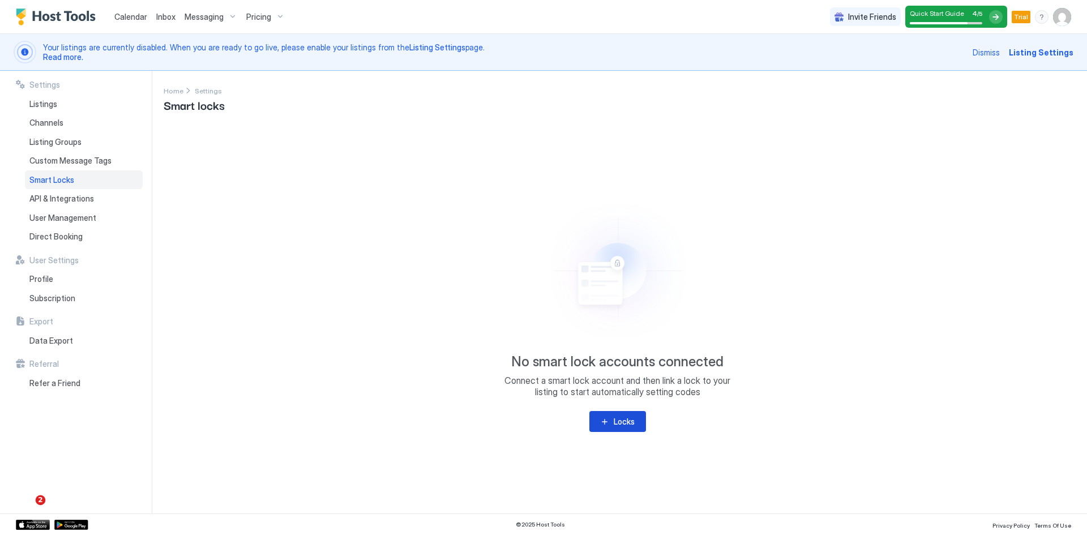
click at [608, 424] on button "Locks" at bounding box center [617, 421] width 57 height 21
click at [75, 163] on span "Custom Message Tags" at bounding box center [70, 161] width 82 height 10
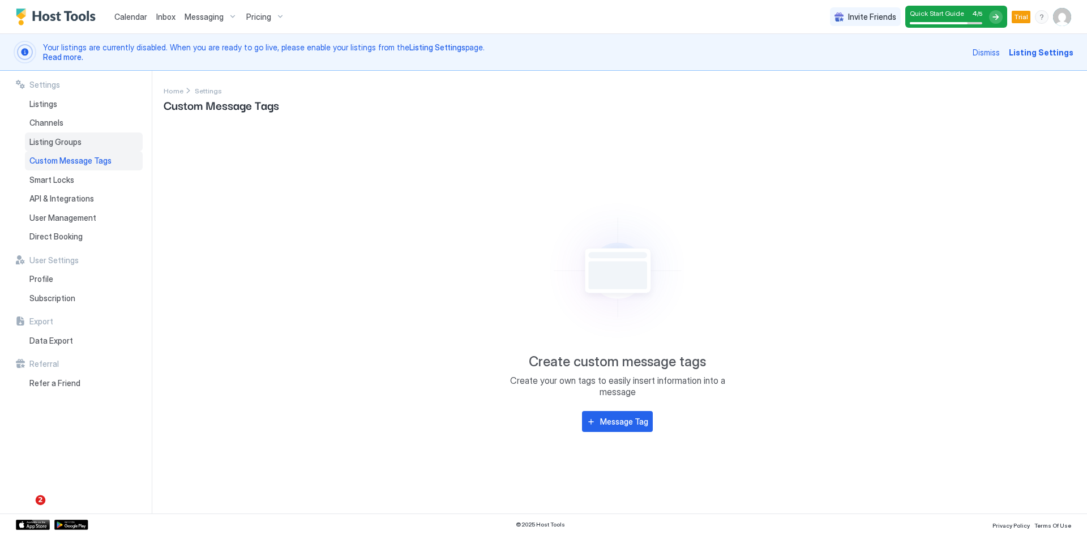
click at [46, 143] on span "Listing Groups" at bounding box center [55, 142] width 52 height 10
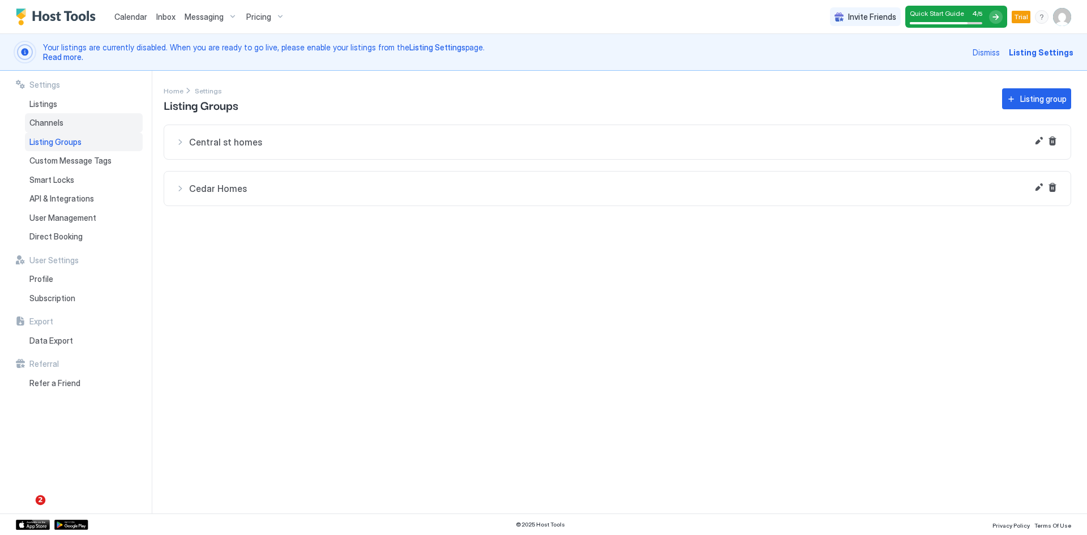
click at [44, 124] on span "Channels" at bounding box center [46, 123] width 34 height 10
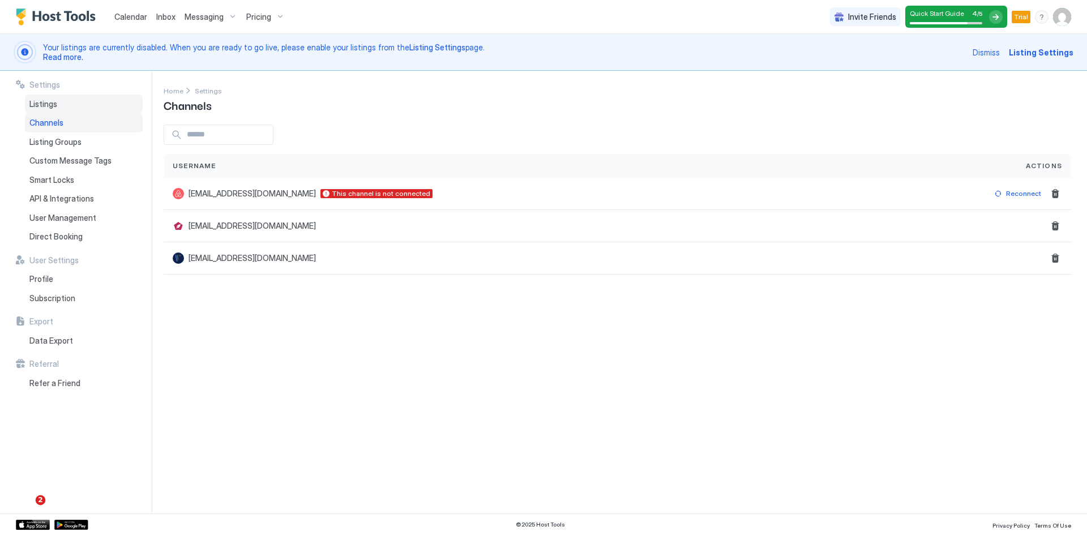
click at [35, 106] on span "Listings" at bounding box center [43, 104] width 28 height 10
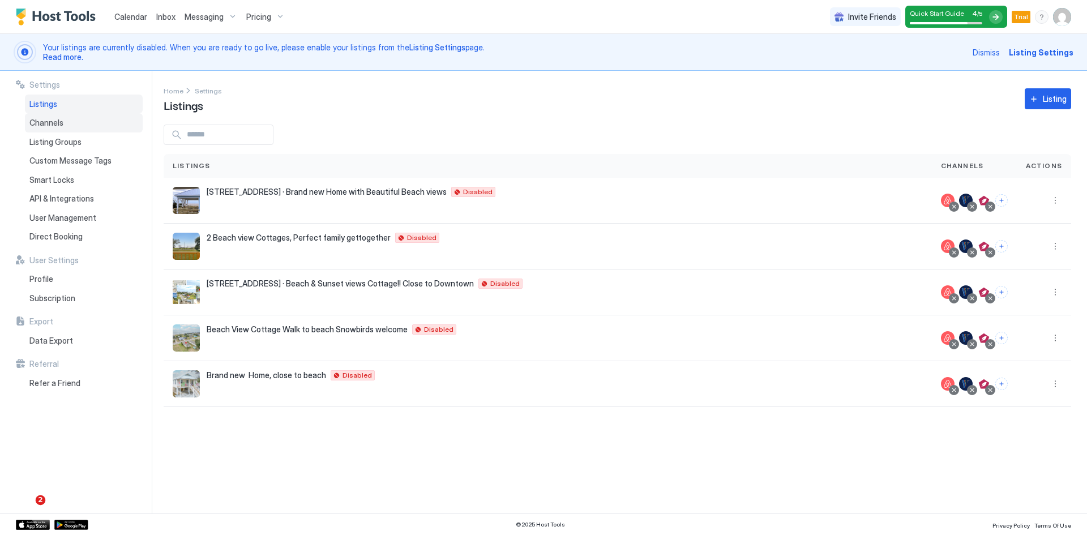
click at [43, 125] on span "Channels" at bounding box center [46, 123] width 34 height 10
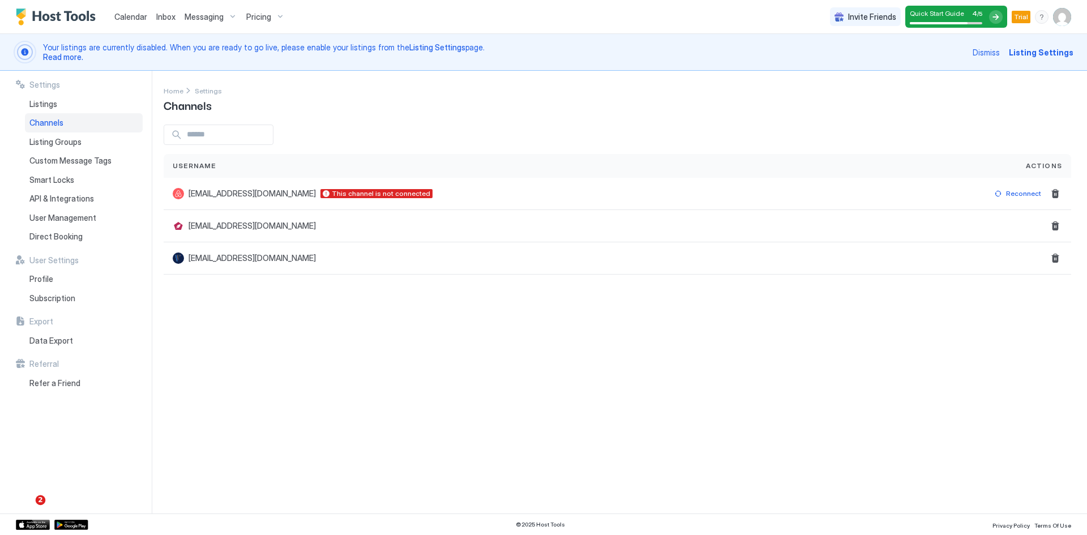
click at [252, 19] on span "Pricing" at bounding box center [258, 17] width 25 height 10
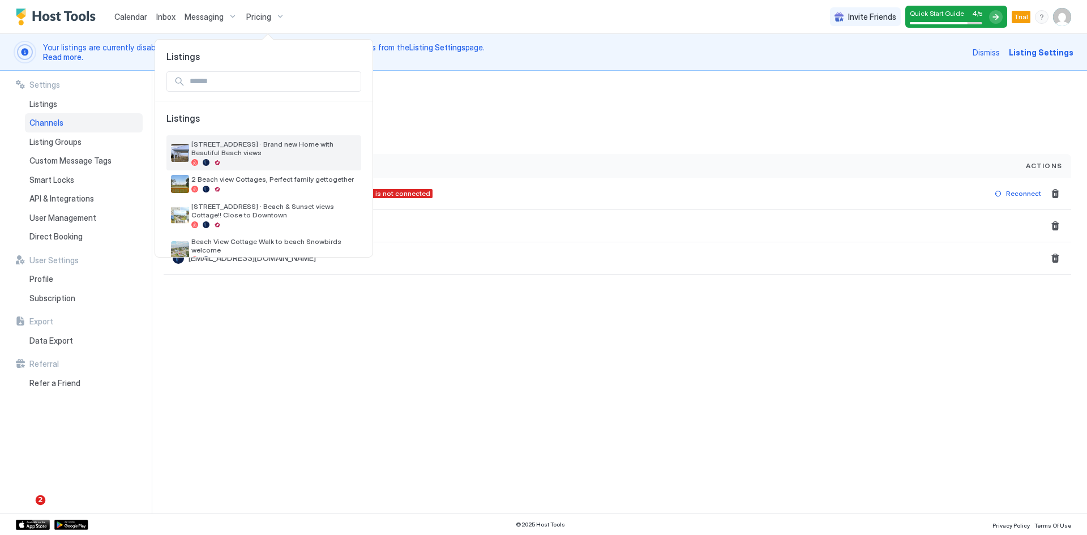
click at [202, 152] on span "[STREET_ADDRESS] · Brand new Home with Beautiful Beach views" at bounding box center [273, 148] width 165 height 17
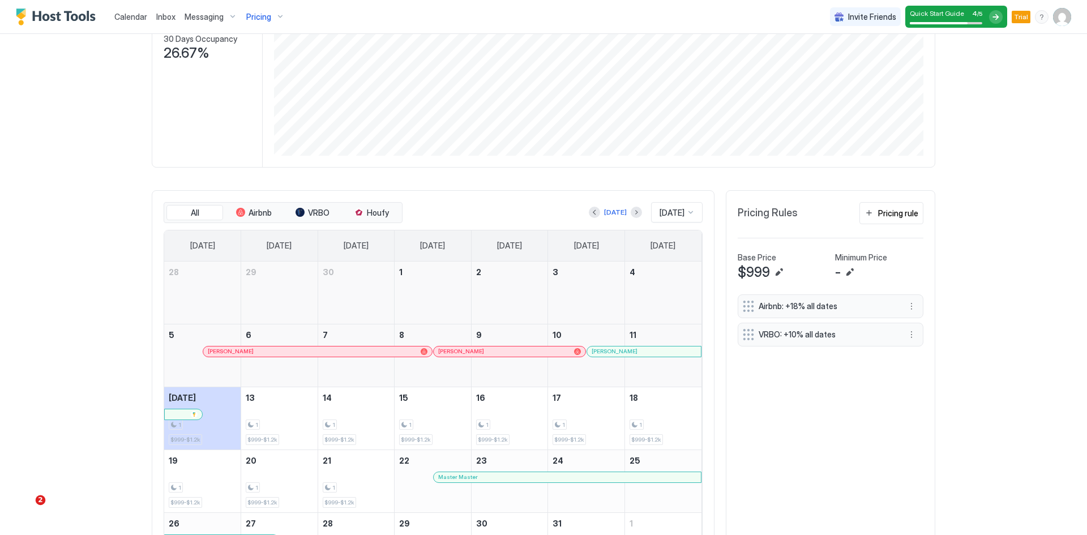
scroll to position [283, 0]
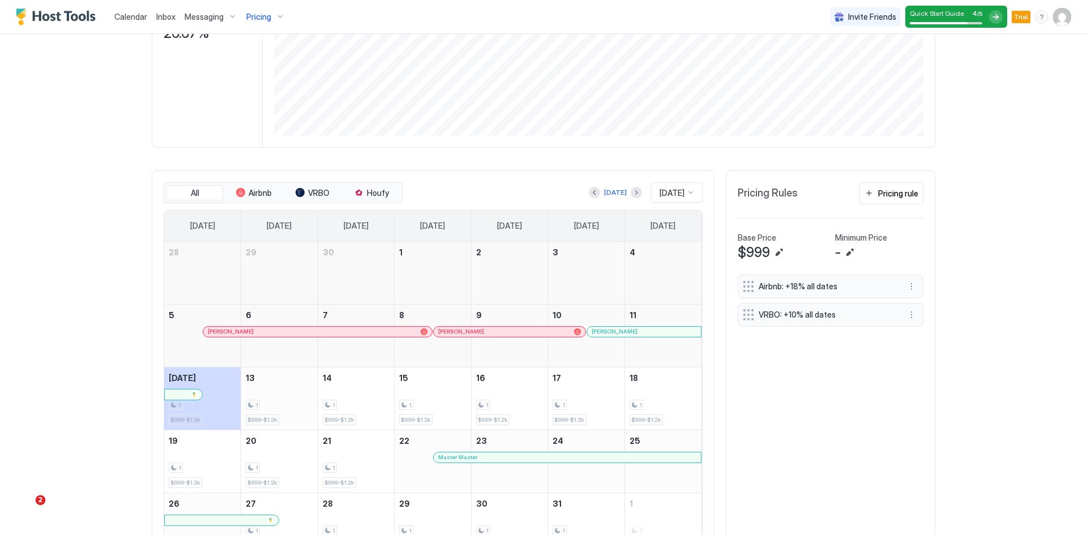
click at [276, 400] on div "1" at bounding box center [279, 405] width 67 height 11
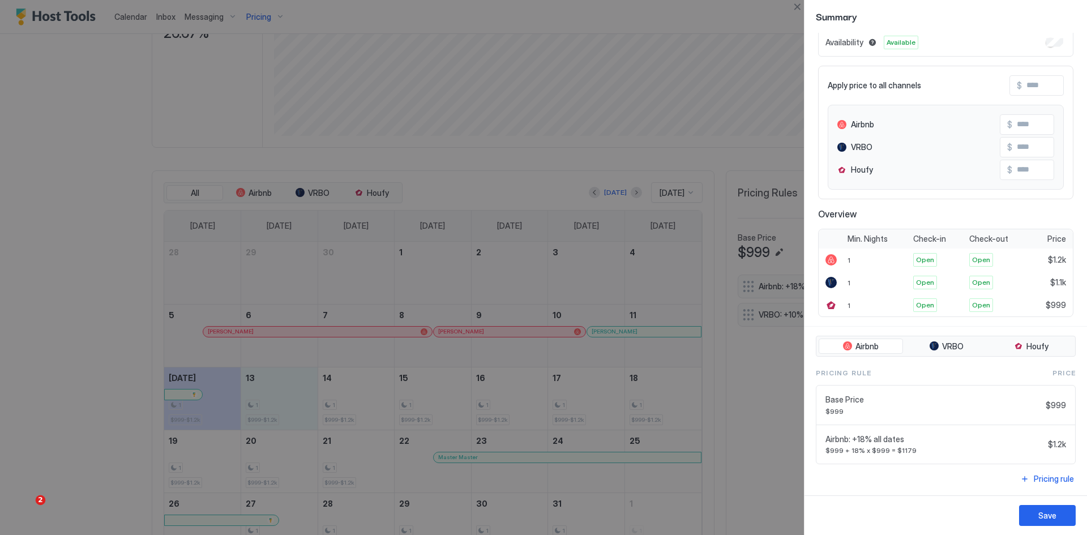
scroll to position [0, 0]
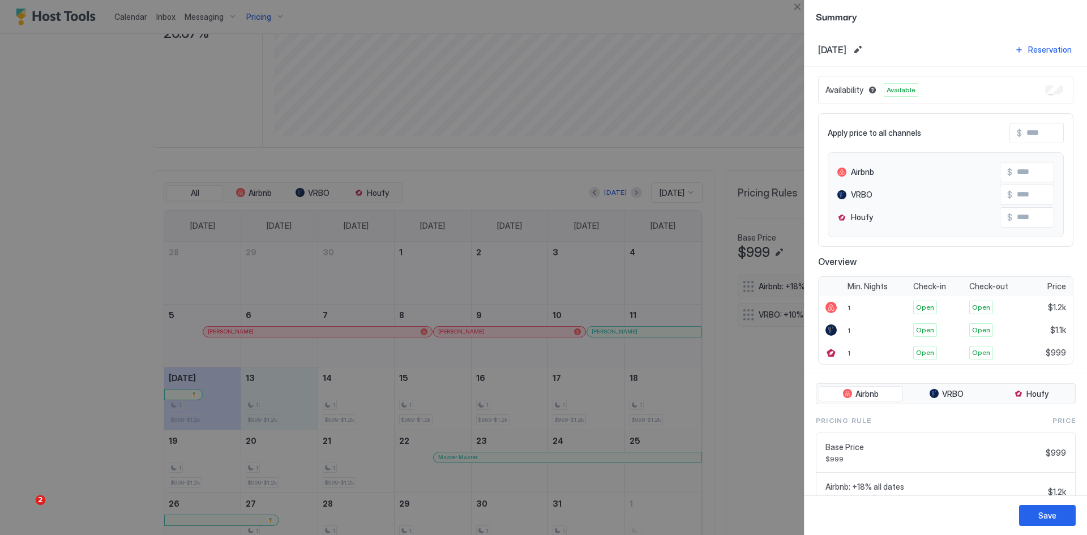
click at [1038, 134] on input "Input Field" at bounding box center [1067, 132] width 91 height 19
click at [951, 394] on span "VRBO" at bounding box center [953, 394] width 22 height 10
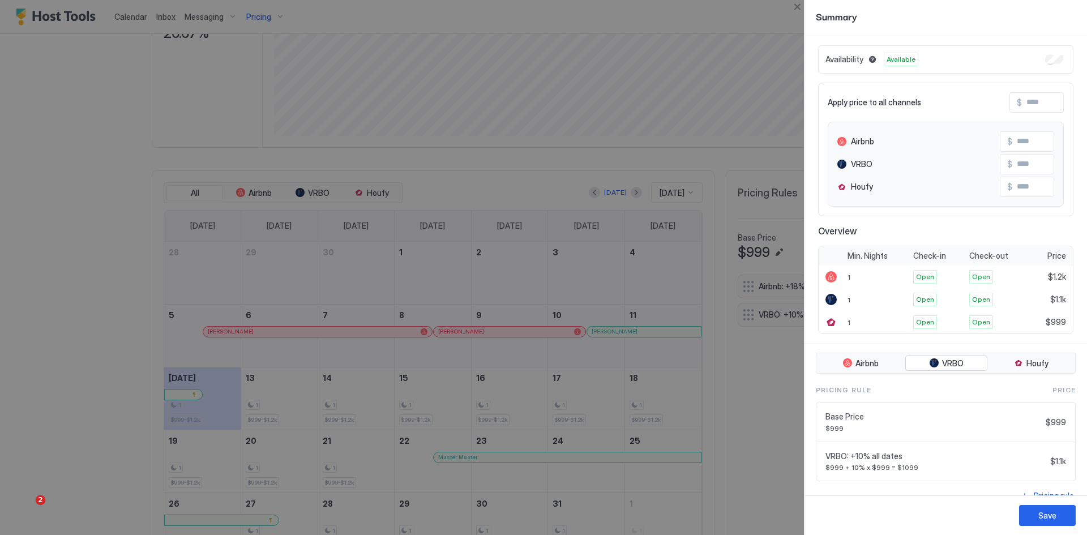
scroll to position [48, 0]
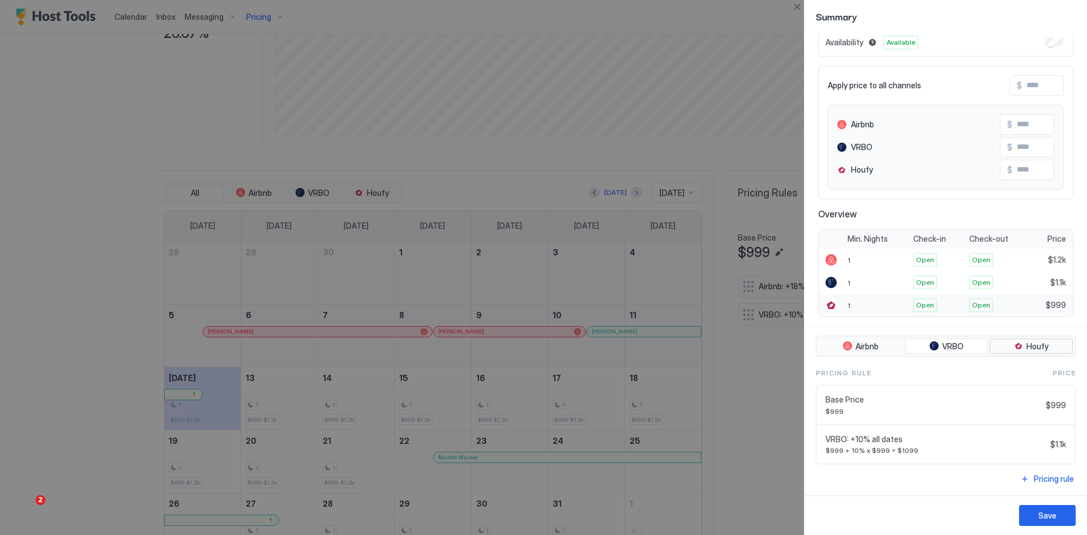
click at [1035, 349] on span "Houfy" at bounding box center [1037, 346] width 22 height 10
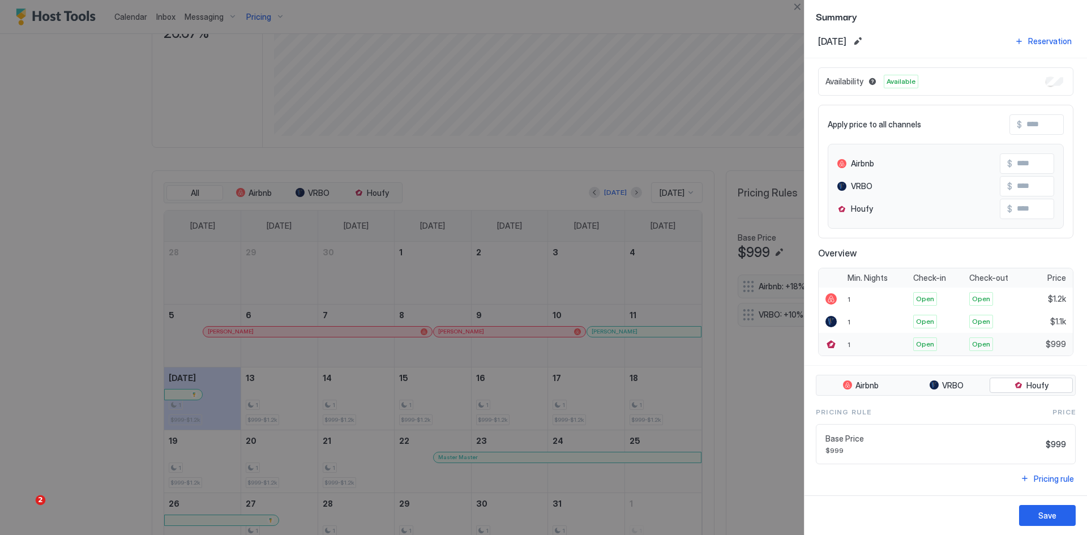
scroll to position [8, 0]
click at [955, 392] on button "VRBO" at bounding box center [946, 386] width 83 height 16
click at [867, 388] on span "Airbnb" at bounding box center [866, 385] width 23 height 10
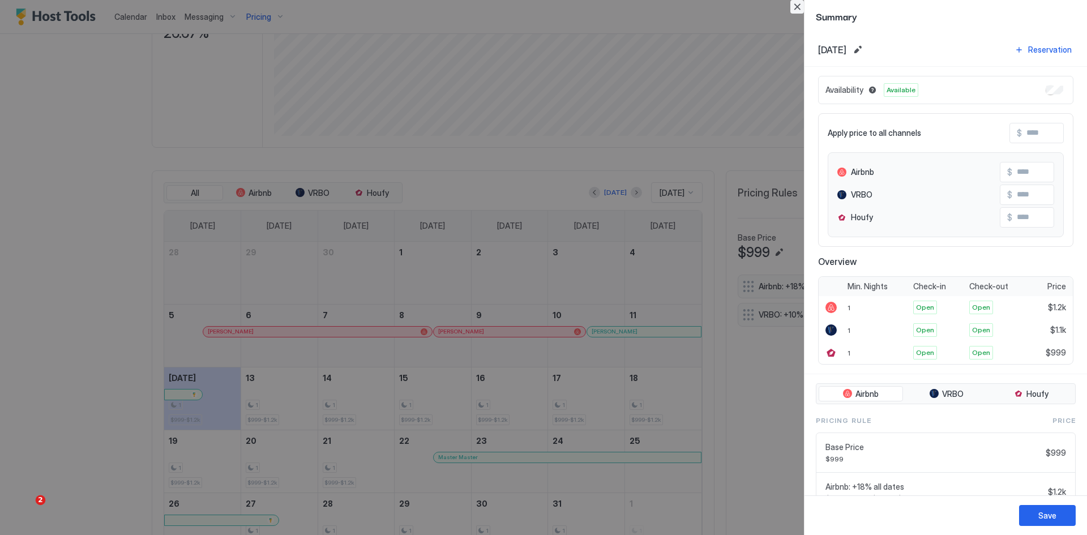
click at [795, 6] on button "Close" at bounding box center [797, 7] width 14 height 14
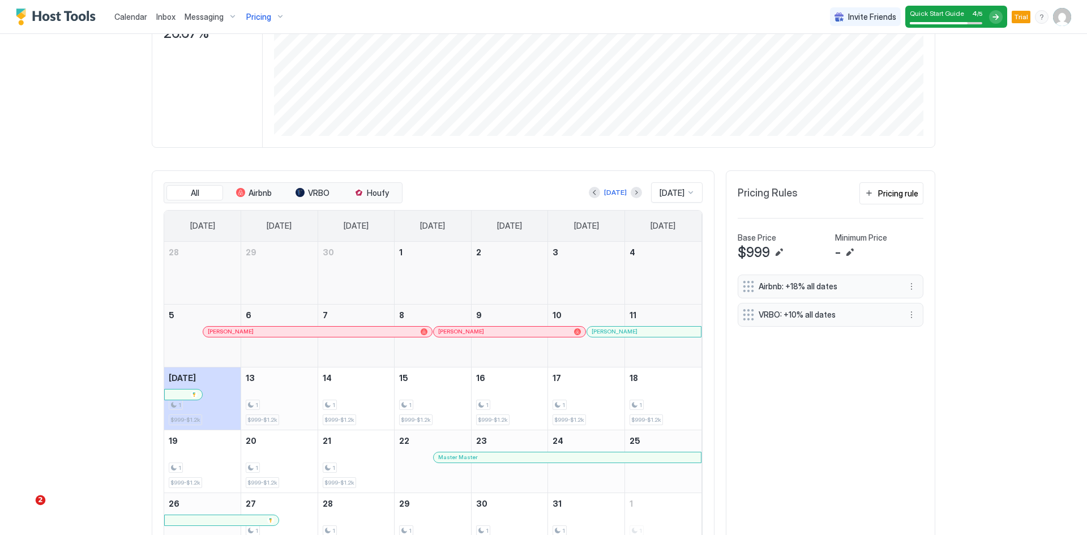
click at [282, 417] on div "1 $999-$1.2k" at bounding box center [279, 398] width 67 height 53
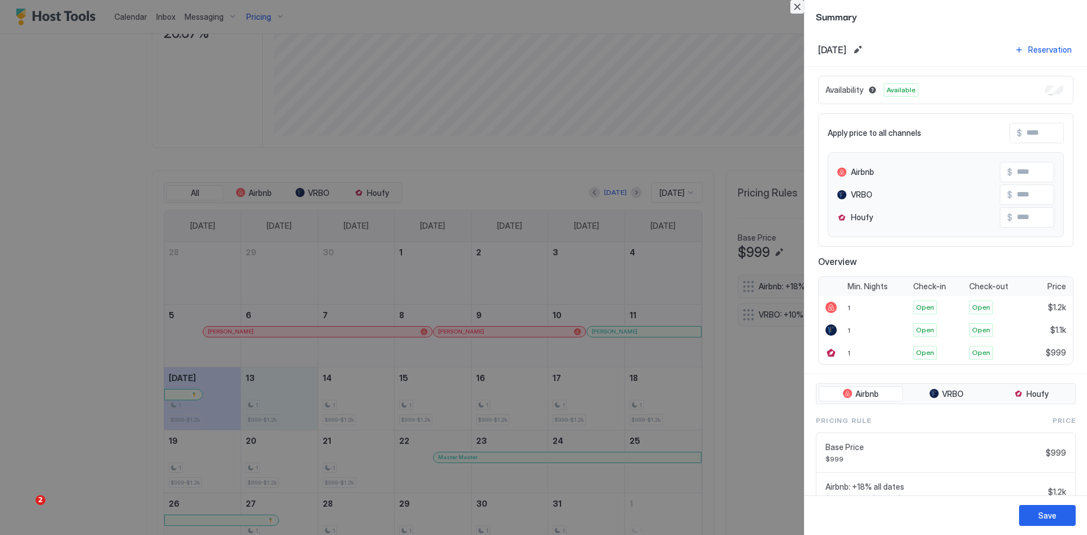
click at [796, 8] on button "Close" at bounding box center [797, 7] width 14 height 14
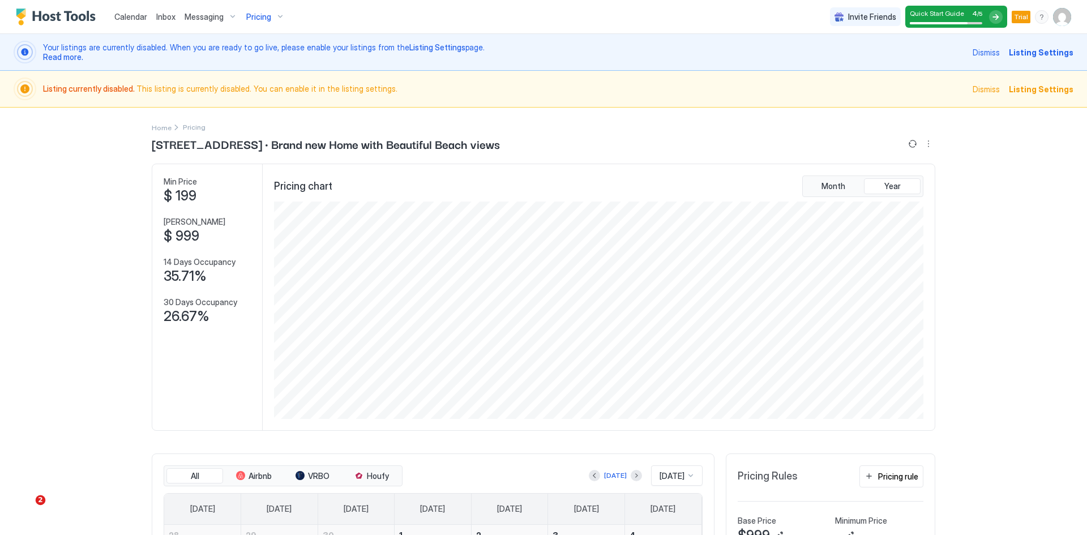
click at [1050, 54] on span "Listing Settings" at bounding box center [1041, 52] width 65 height 12
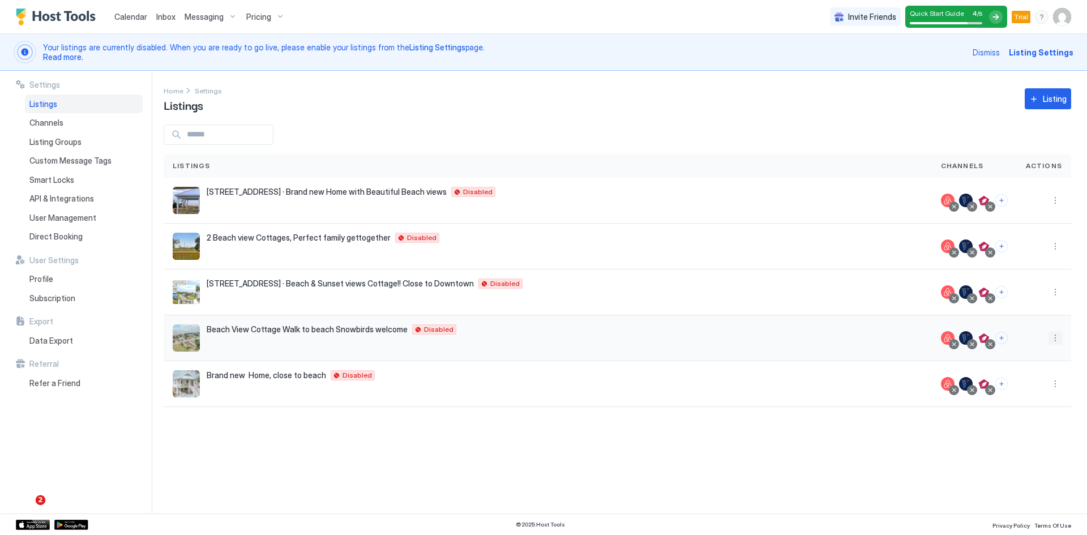
click at [1055, 341] on button "More options" at bounding box center [1055, 338] width 14 height 14
click at [1019, 395] on div "Listing Settings" at bounding box center [1026, 391] width 78 height 18
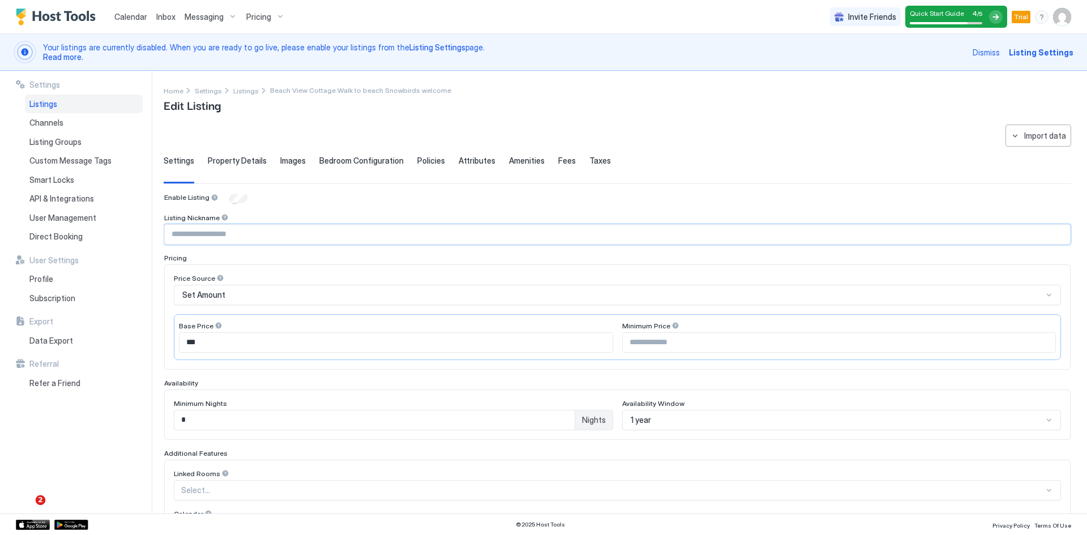
click at [217, 234] on input "Input Field" at bounding box center [617, 234] width 905 height 19
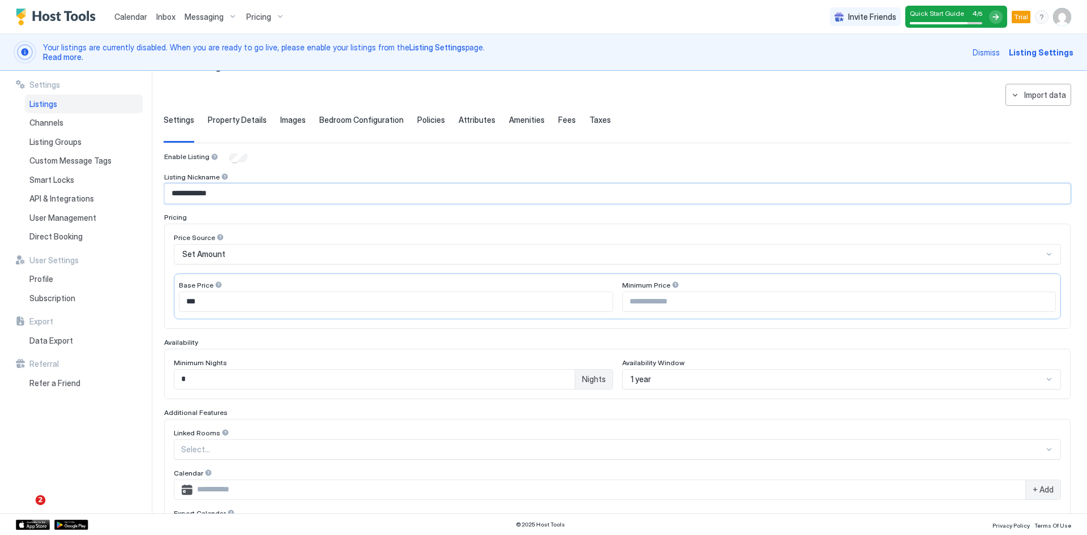
scroll to position [232, 0]
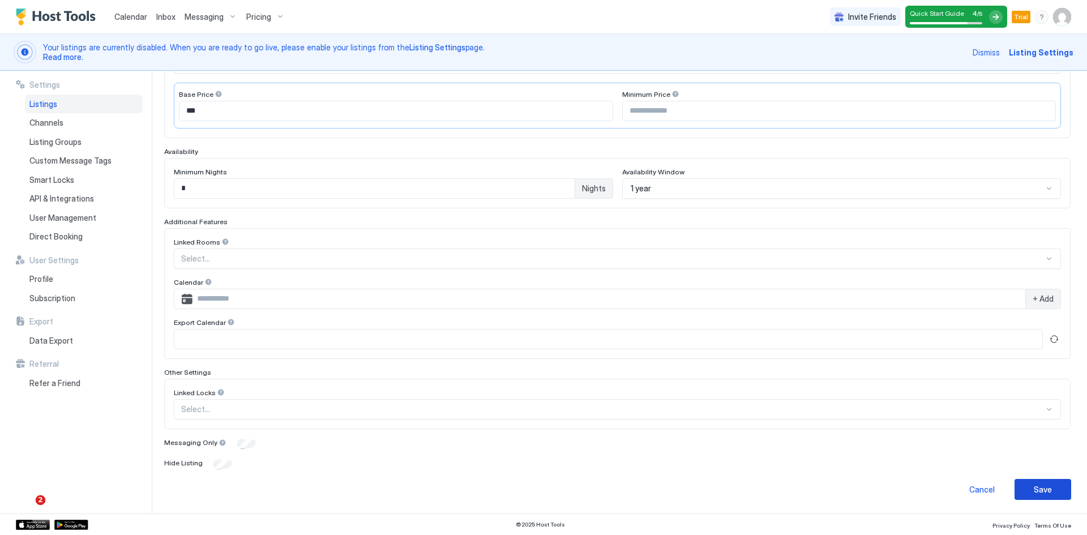
type input "**********"
click at [1036, 488] on div "Save" at bounding box center [1043, 489] width 18 height 12
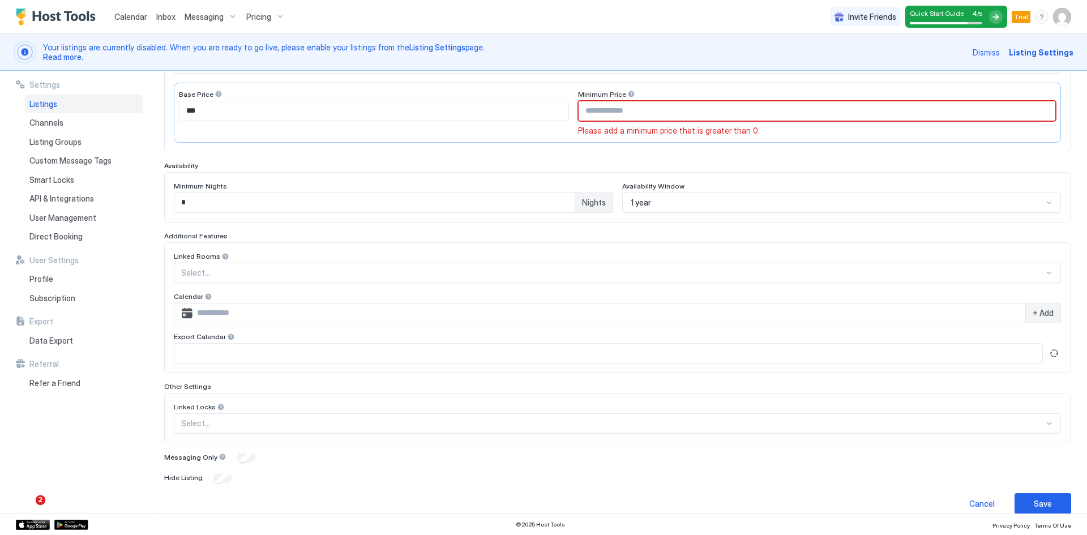
scroll to position [29, 0]
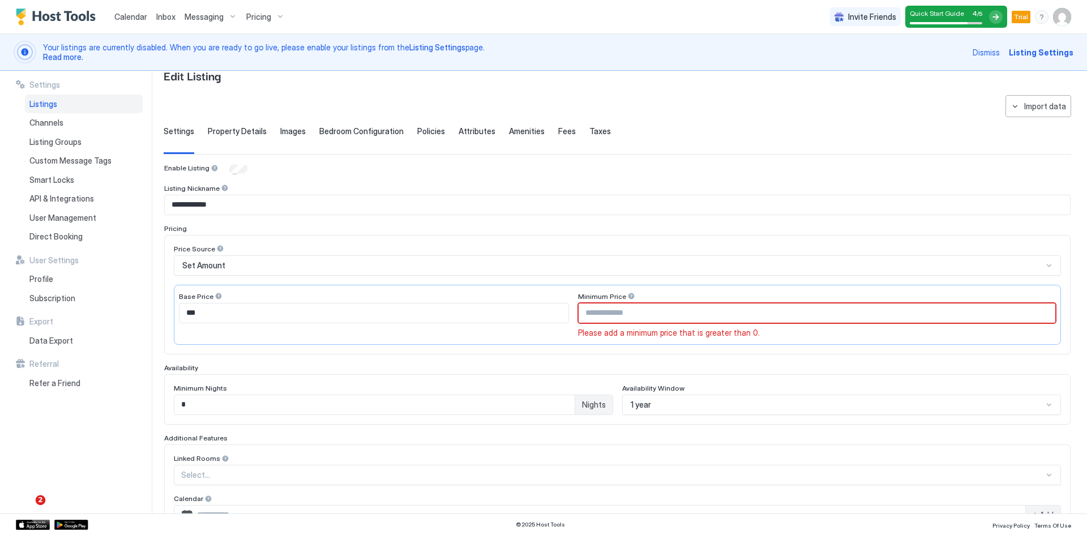
click at [622, 316] on input "Input Field" at bounding box center [817, 312] width 477 height 19
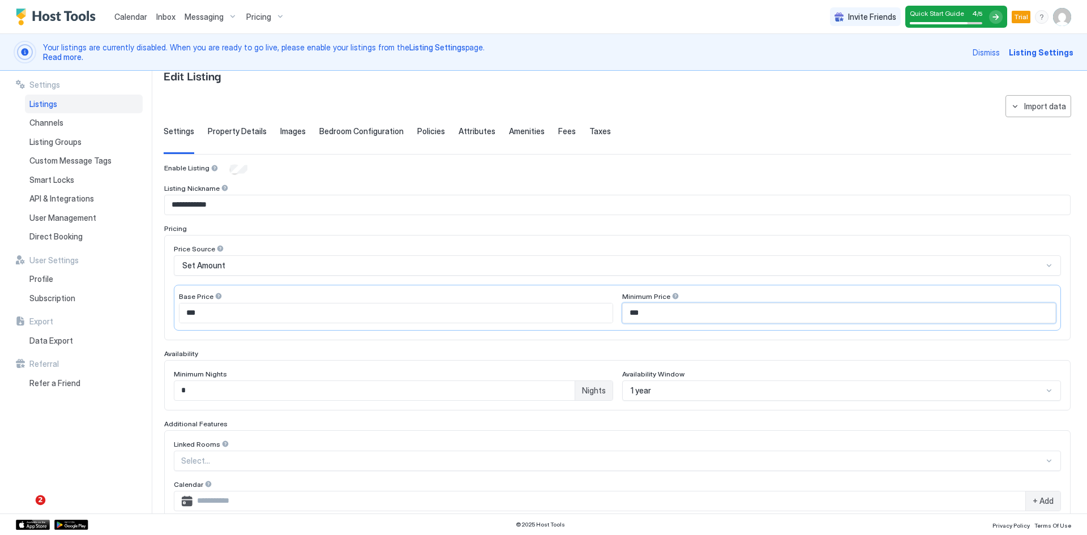
drag, startPoint x: 646, startPoint y: 312, endPoint x: 615, endPoint y: 319, distance: 32.3
click at [615, 319] on div "Base Price *** Minimum Price ***" at bounding box center [617, 308] width 887 height 46
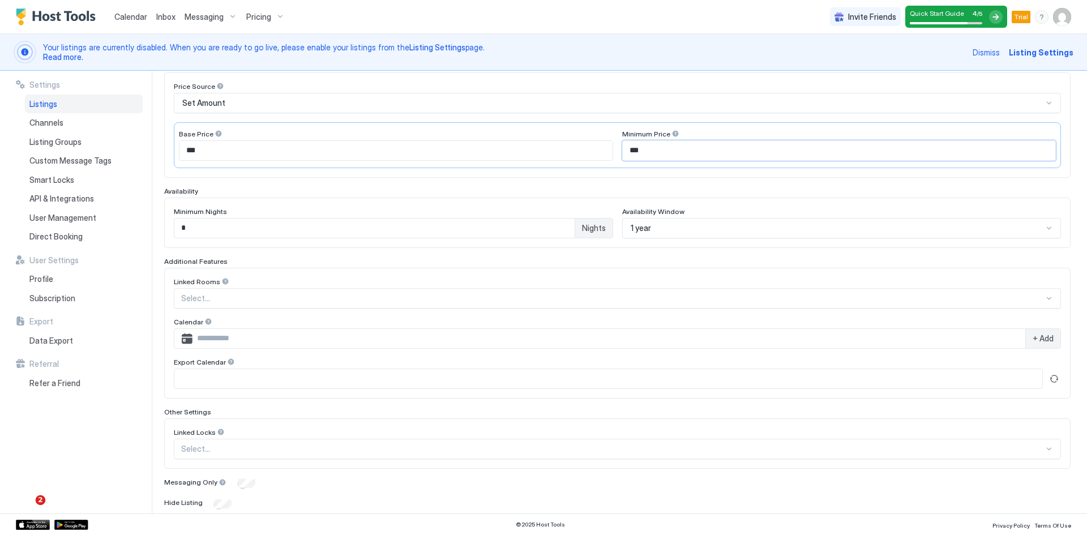
scroll to position [232, 0]
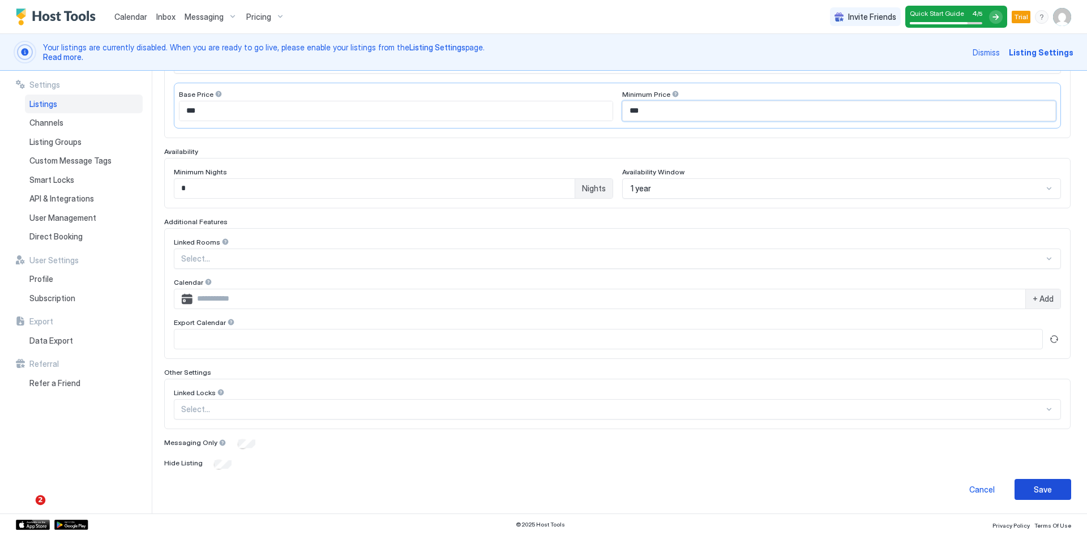
type input "***"
click at [1034, 496] on button "Save" at bounding box center [1042, 489] width 57 height 21
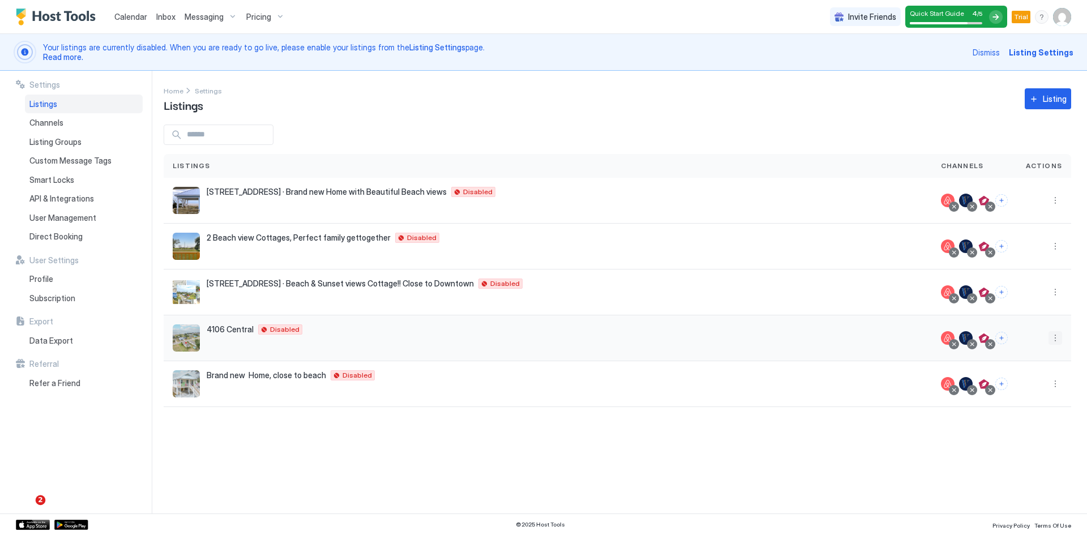
click at [1057, 336] on button "More options" at bounding box center [1055, 338] width 14 height 14
click at [1015, 391] on span "Listing Settings" at bounding box center [1029, 390] width 50 height 8
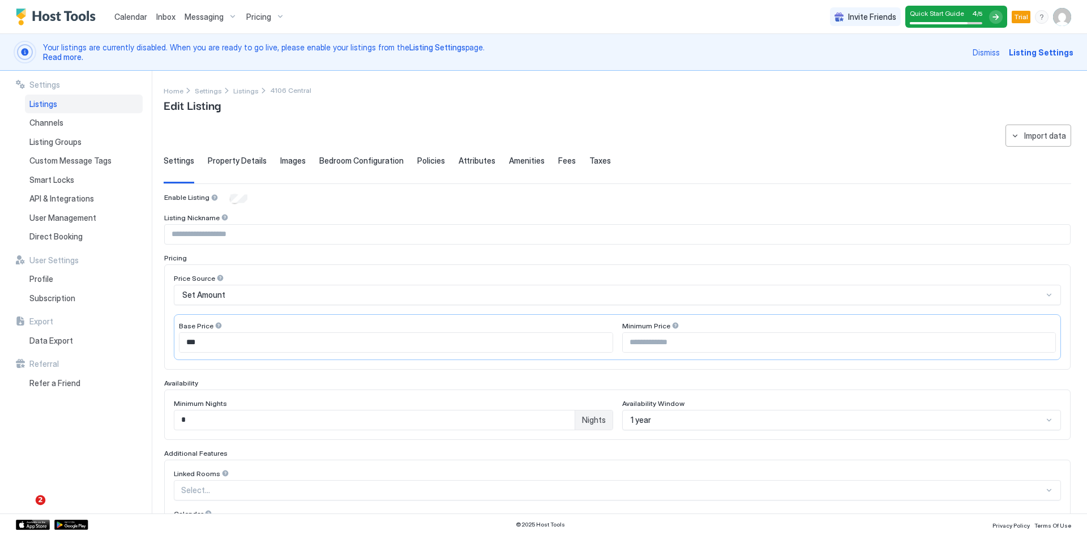
type input "**********"
type input "***"
click at [245, 161] on span "Property Details" at bounding box center [237, 161] width 59 height 10
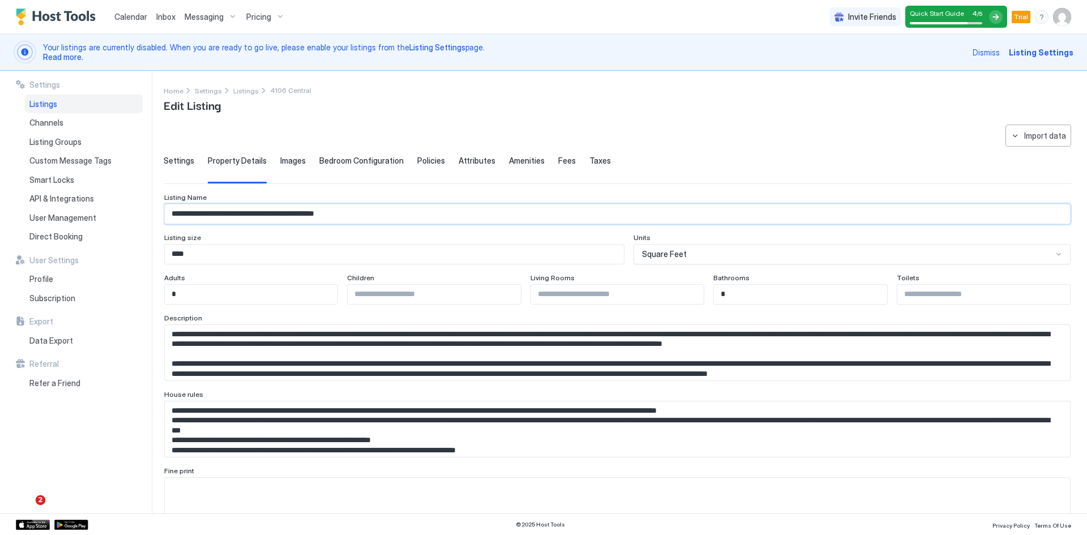
drag, startPoint x: 170, startPoint y: 213, endPoint x: 369, endPoint y: 229, distance: 199.3
click at [219, 159] on span "Property Details" at bounding box center [237, 161] width 59 height 10
click at [181, 163] on span "Settings" at bounding box center [179, 161] width 31 height 10
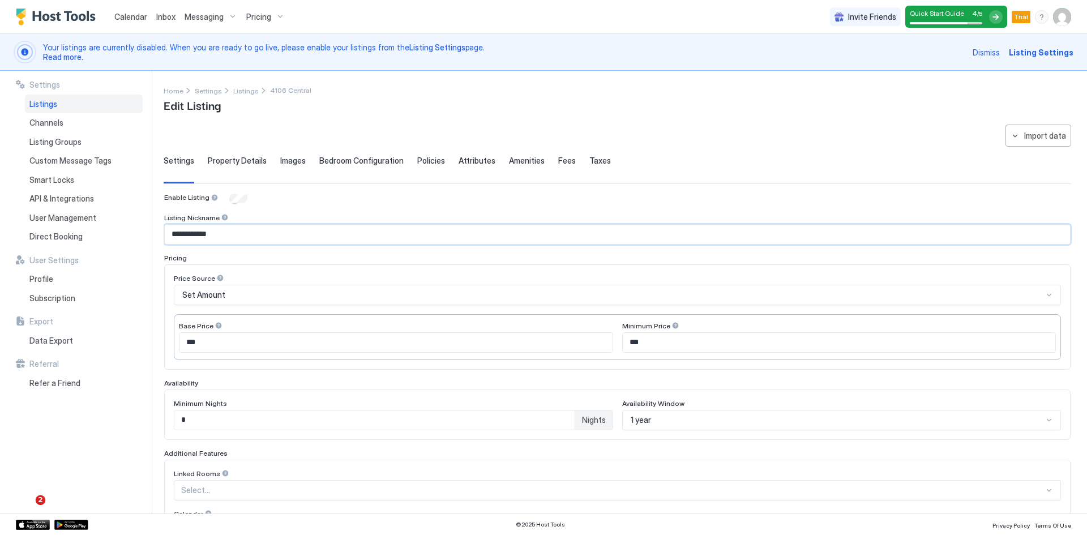
click at [225, 234] on input "**********" at bounding box center [617, 234] width 905 height 19
paste input "**********"
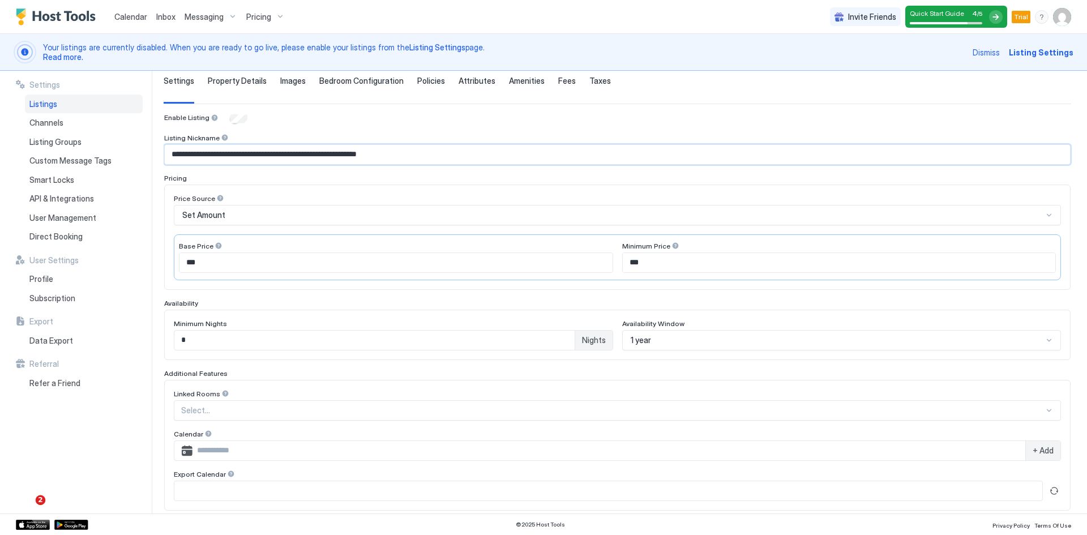
scroll to position [232, 0]
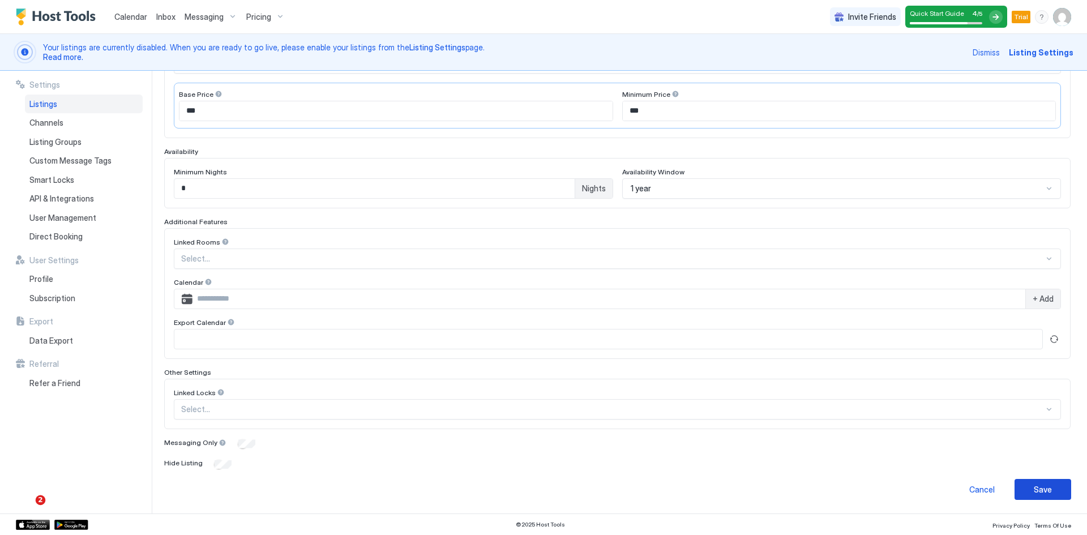
type input "**********"
click at [1041, 490] on div "Save" at bounding box center [1043, 489] width 18 height 12
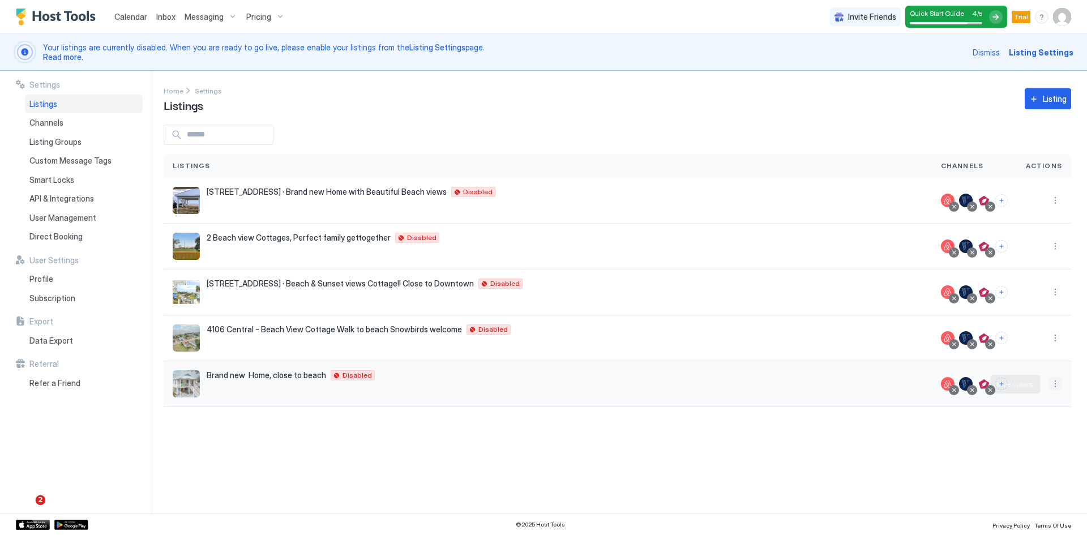
click at [1058, 389] on button "More options" at bounding box center [1055, 384] width 14 height 14
click at [1027, 441] on div "Listing Settings" at bounding box center [1026, 436] width 78 height 18
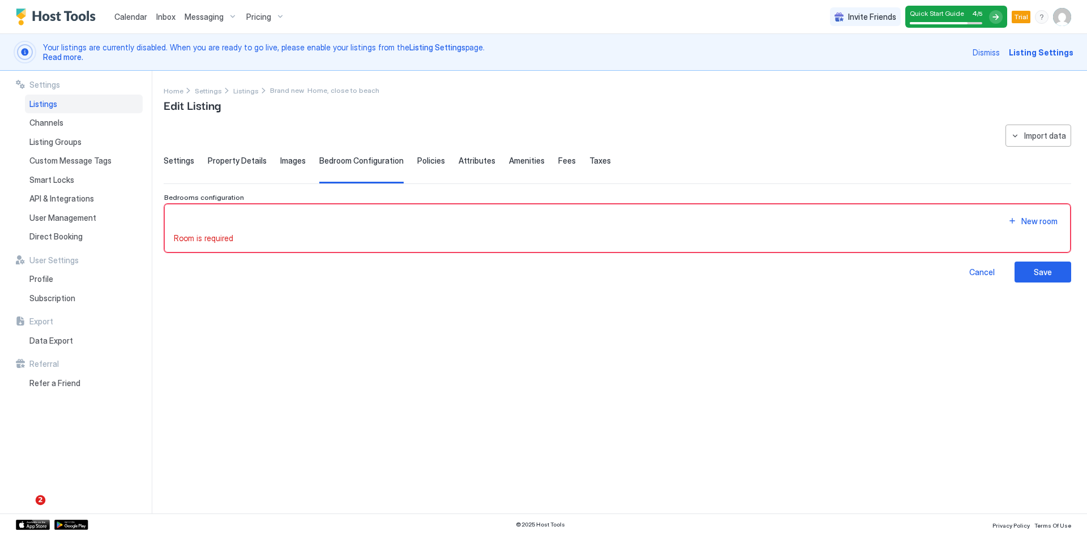
click at [263, 305] on div "**********" at bounding box center [617, 312] width 907 height 375
click at [989, 275] on div "Cancel" at bounding box center [981, 272] width 25 height 12
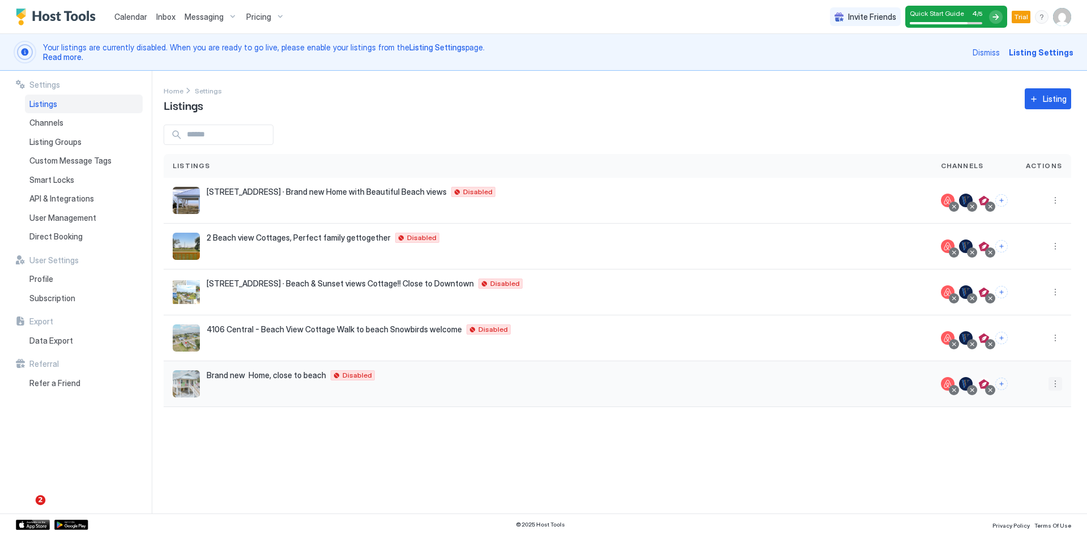
click at [1057, 386] on button "More options" at bounding box center [1055, 384] width 14 height 14
click at [1035, 436] on span "Listing Settings" at bounding box center [1029, 436] width 50 height 8
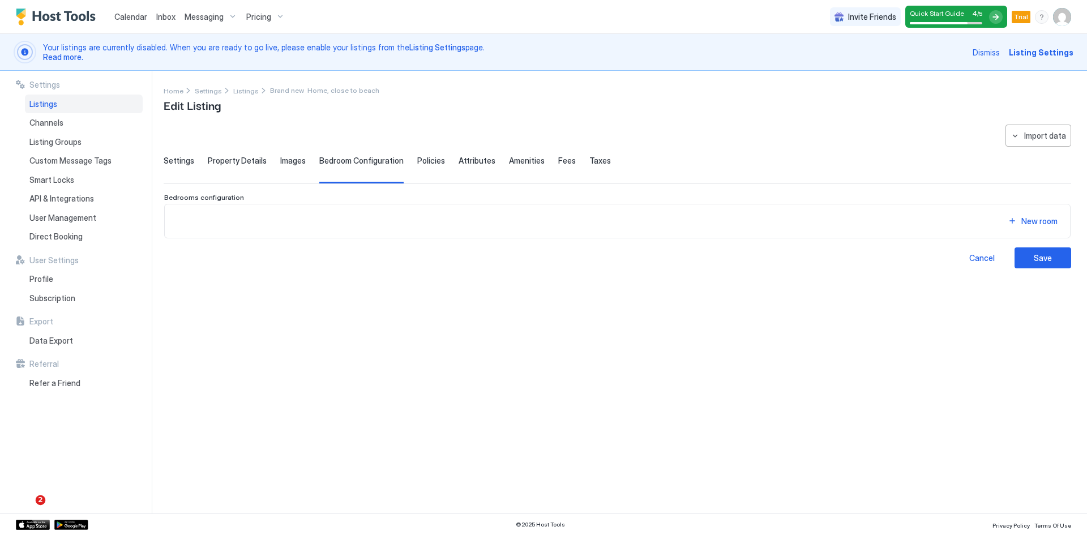
click at [222, 163] on span "Property Details" at bounding box center [237, 161] width 59 height 10
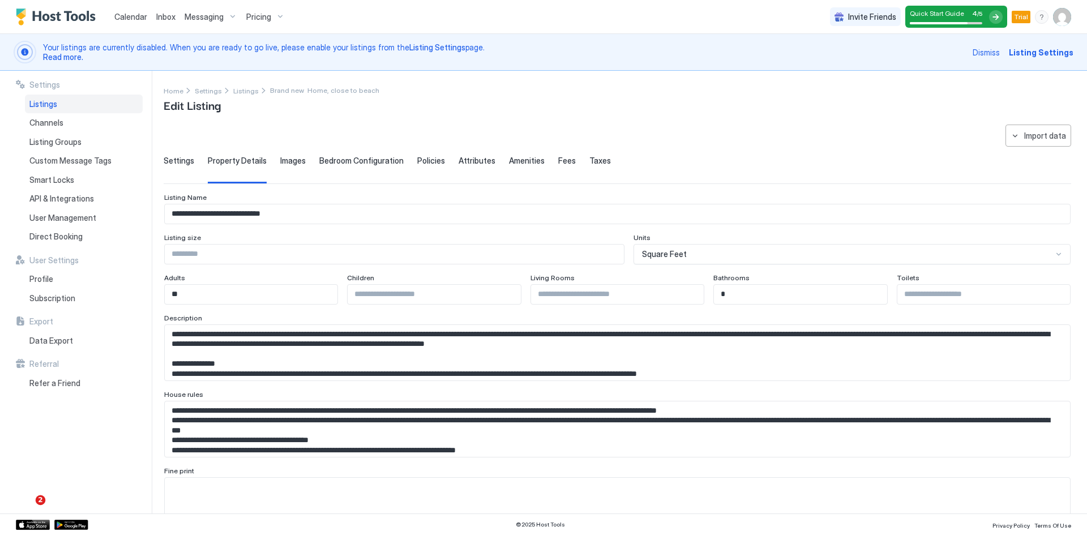
click at [173, 162] on span "Settings" at bounding box center [179, 161] width 31 height 10
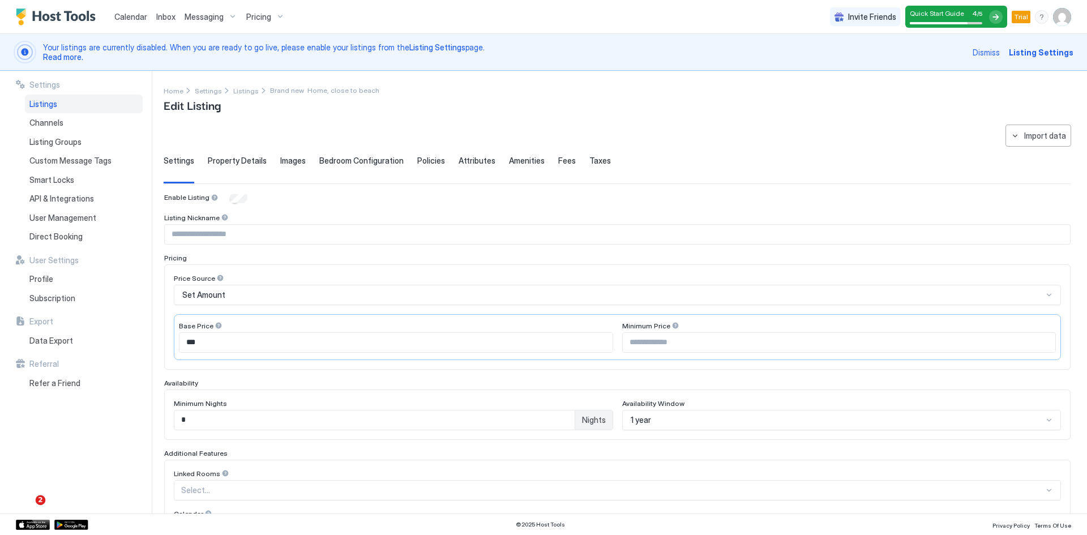
click at [220, 164] on span "Property Details" at bounding box center [237, 161] width 59 height 10
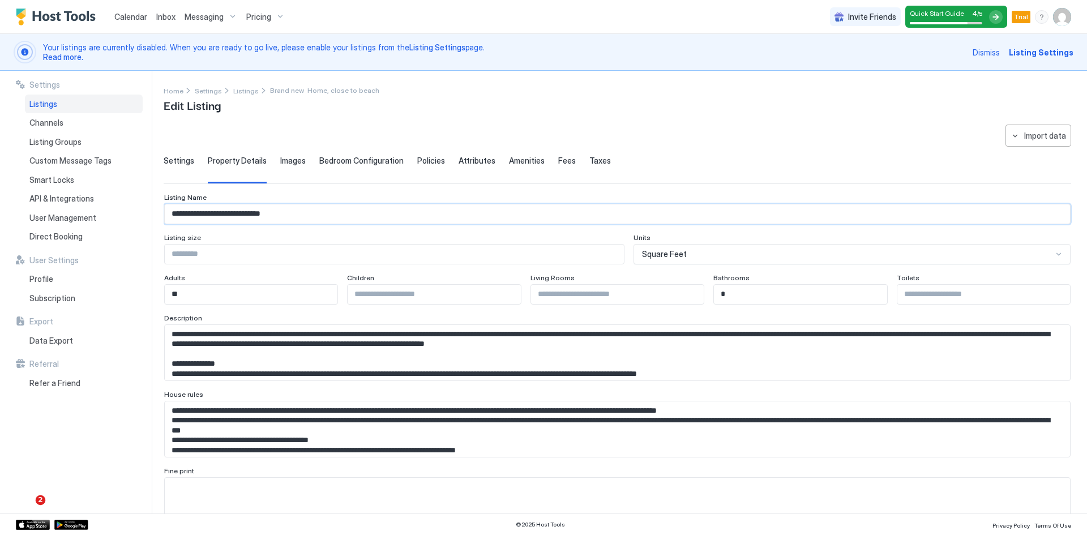
drag, startPoint x: 299, startPoint y: 215, endPoint x: 145, endPoint y: 214, distance: 154.5
click at [145, 214] on div "**********" at bounding box center [543, 292] width 1087 height 443
click at [175, 162] on span "Settings" at bounding box center [179, 161] width 31 height 10
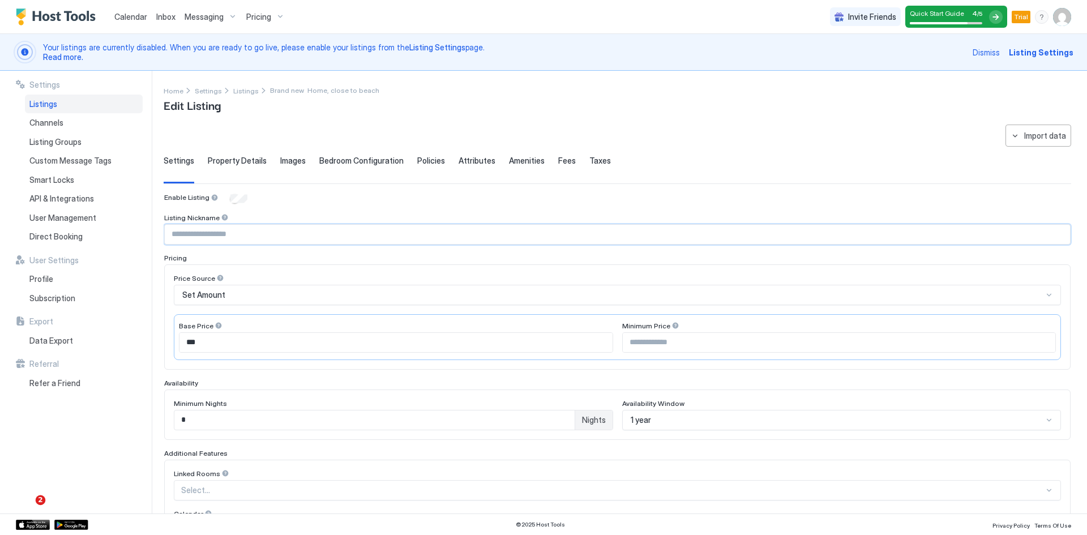
click at [194, 232] on input "Input Field" at bounding box center [617, 234] width 905 height 19
paste input "**********"
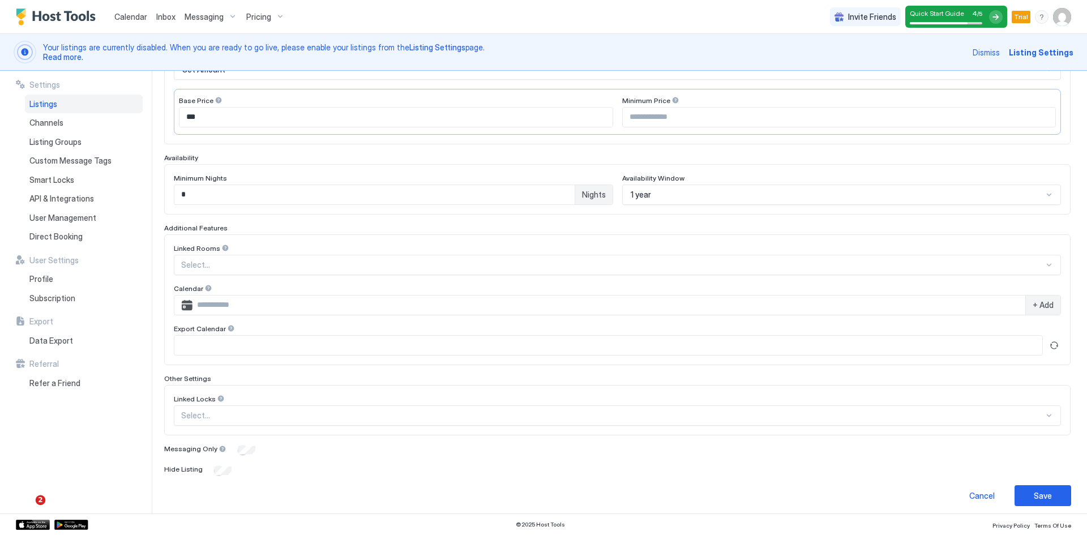
scroll to position [232, 0]
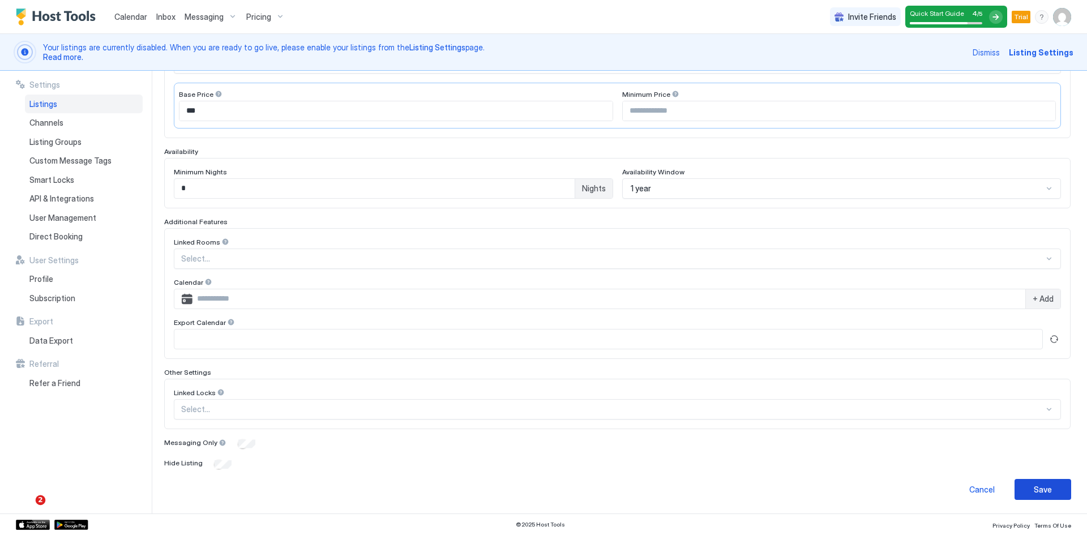
type input "**********"
click at [1035, 493] on div "Save" at bounding box center [1043, 489] width 18 height 12
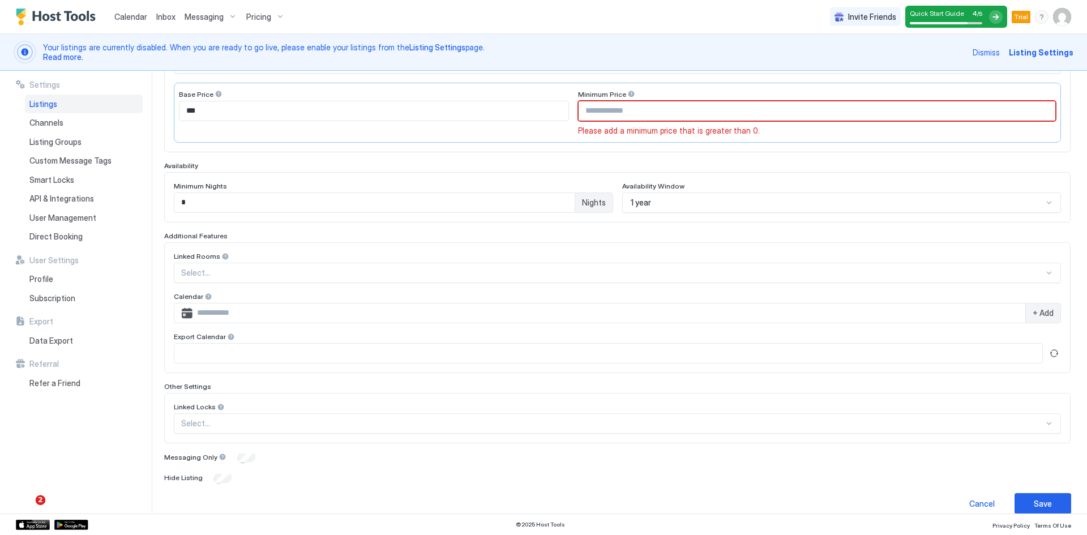
scroll to position [29, 0]
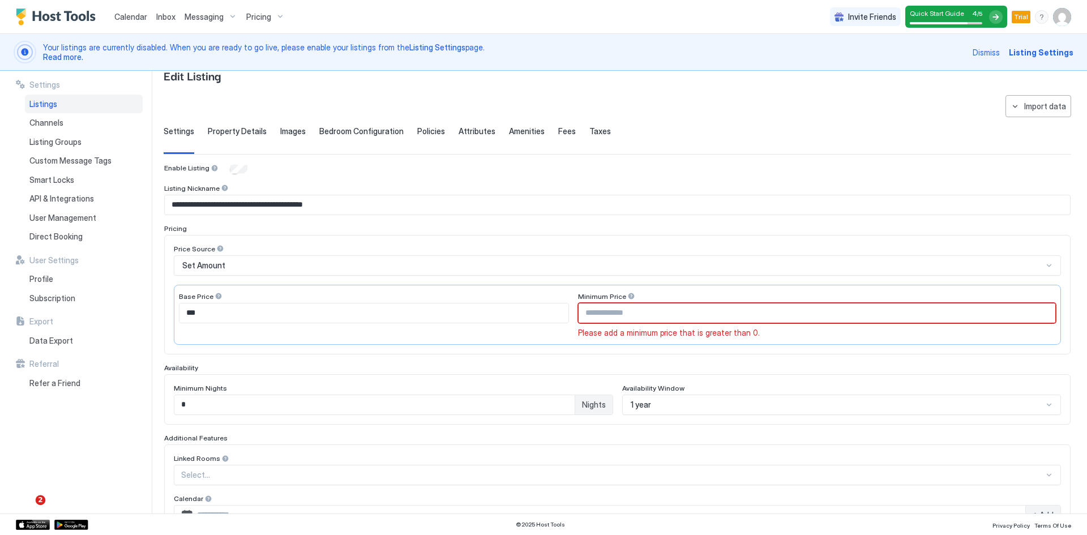
click at [616, 314] on input "Input Field" at bounding box center [817, 312] width 477 height 19
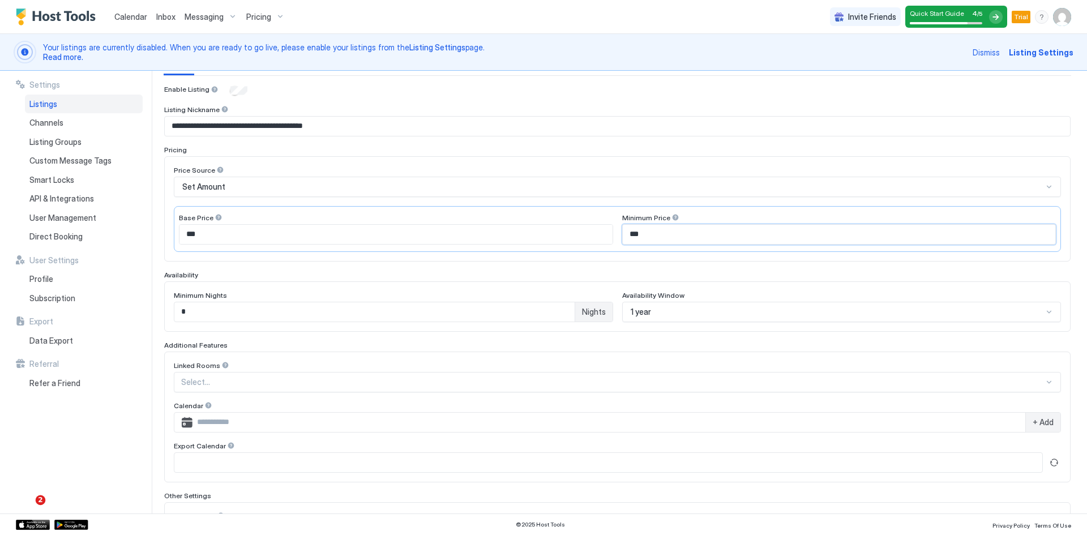
scroll to position [232, 0]
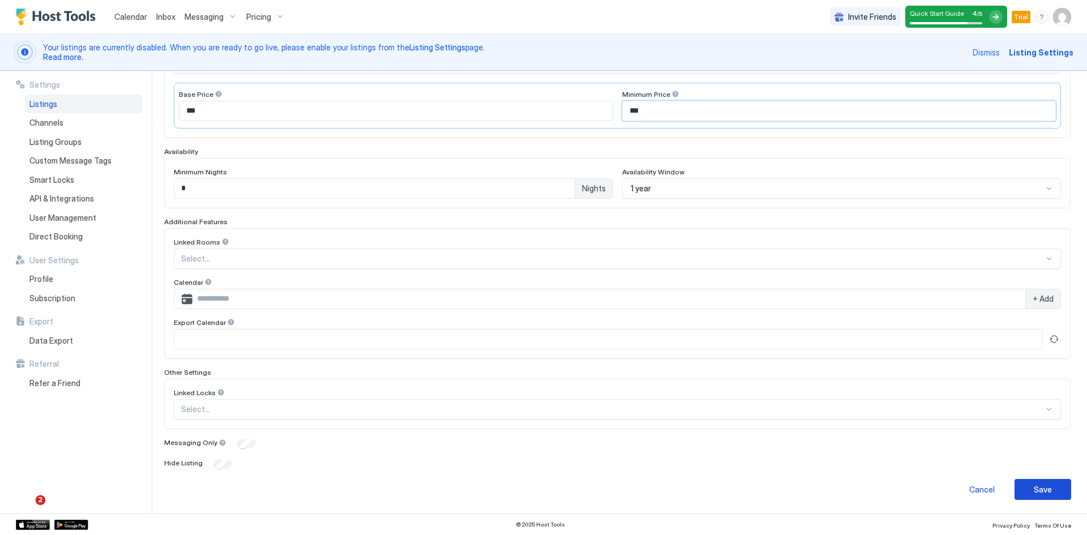
type input "***"
click at [1044, 490] on button "Save" at bounding box center [1042, 489] width 57 height 21
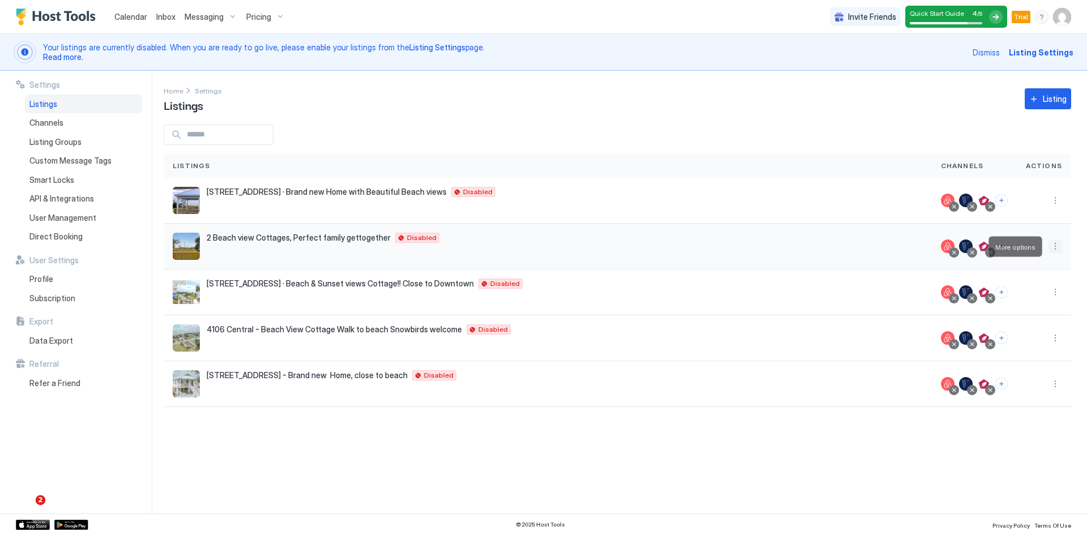
click at [1056, 243] on button "More options" at bounding box center [1055, 246] width 14 height 14
click at [1017, 301] on span "Listing Settings" at bounding box center [1029, 298] width 50 height 8
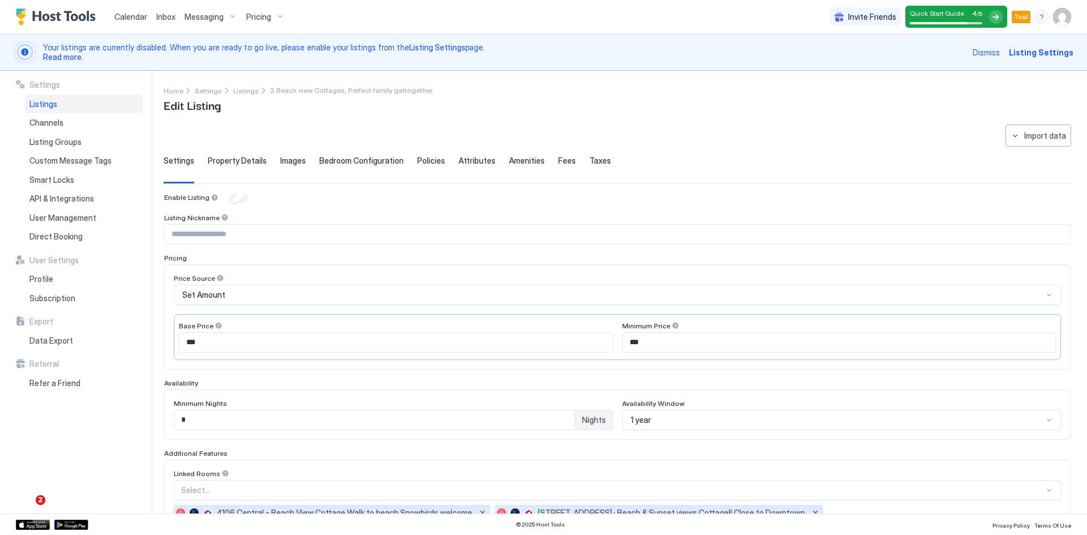
click at [241, 158] on span "Property Details" at bounding box center [237, 161] width 59 height 10
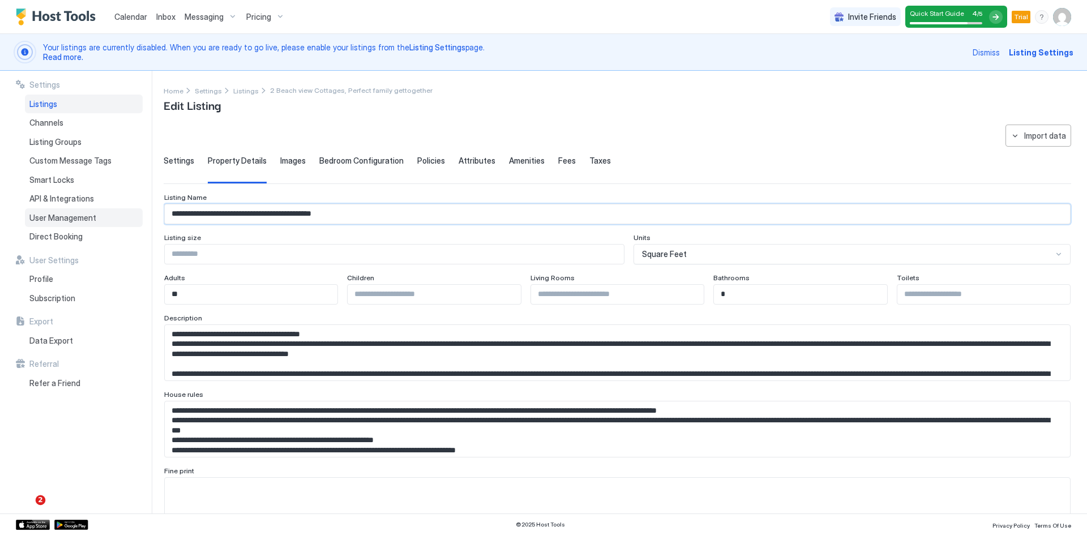
drag, startPoint x: 362, startPoint y: 213, endPoint x: 140, endPoint y: 225, distance: 221.7
click at [140, 225] on div "**********" at bounding box center [543, 292] width 1087 height 443
click at [181, 165] on span "Settings" at bounding box center [179, 161] width 31 height 10
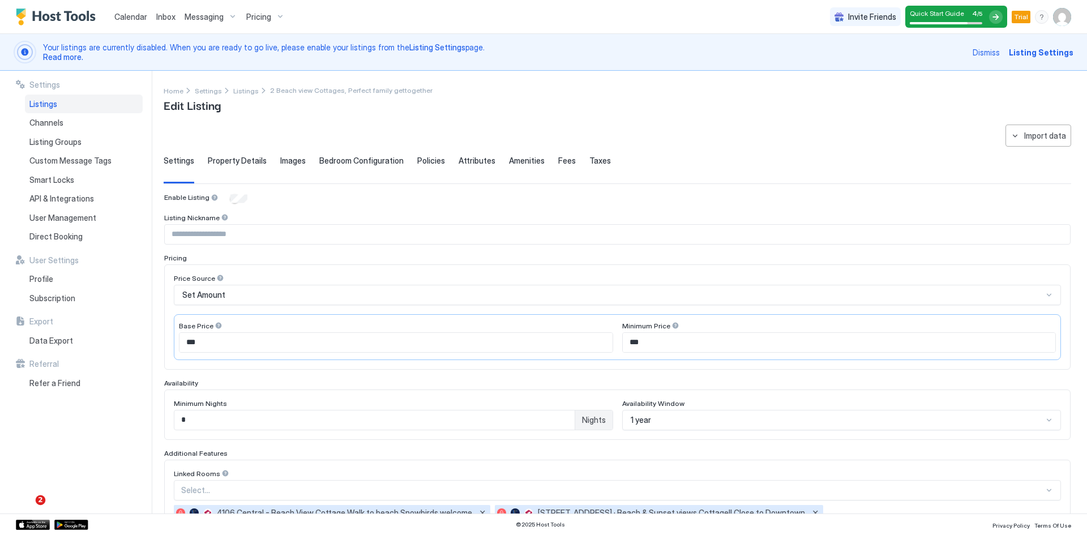
click at [181, 233] on input "Input Field" at bounding box center [617, 234] width 905 height 19
paste input "**********"
click at [172, 236] on input "**********" at bounding box center [617, 234] width 905 height 19
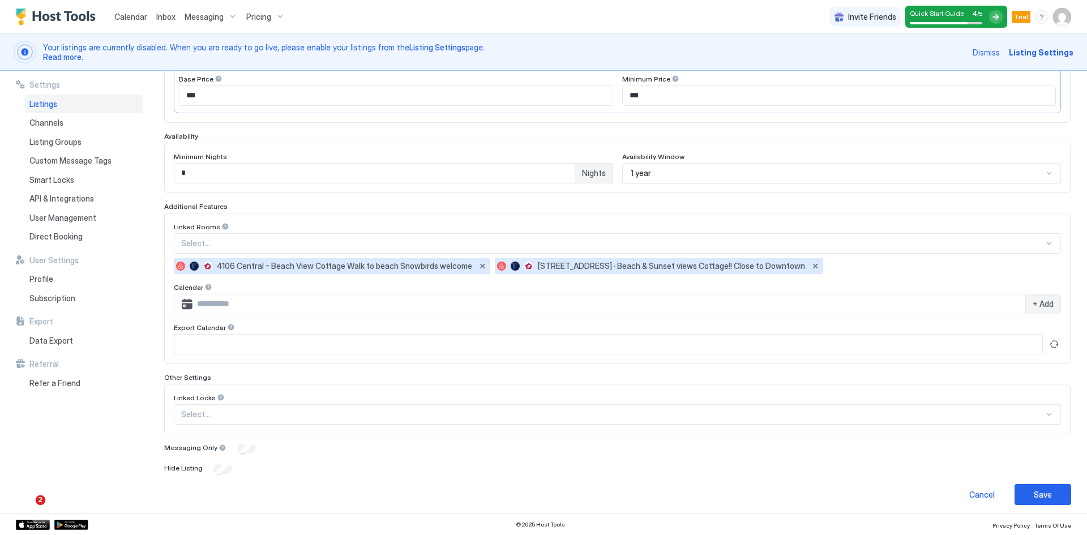
scroll to position [252, 0]
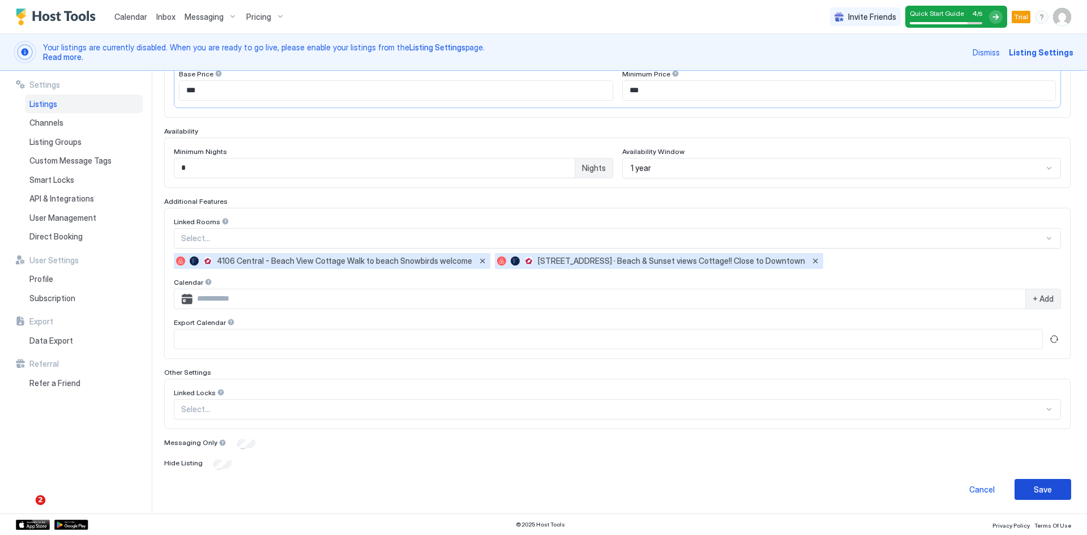
type input "**********"
click at [1034, 487] on div "Save" at bounding box center [1043, 489] width 18 height 12
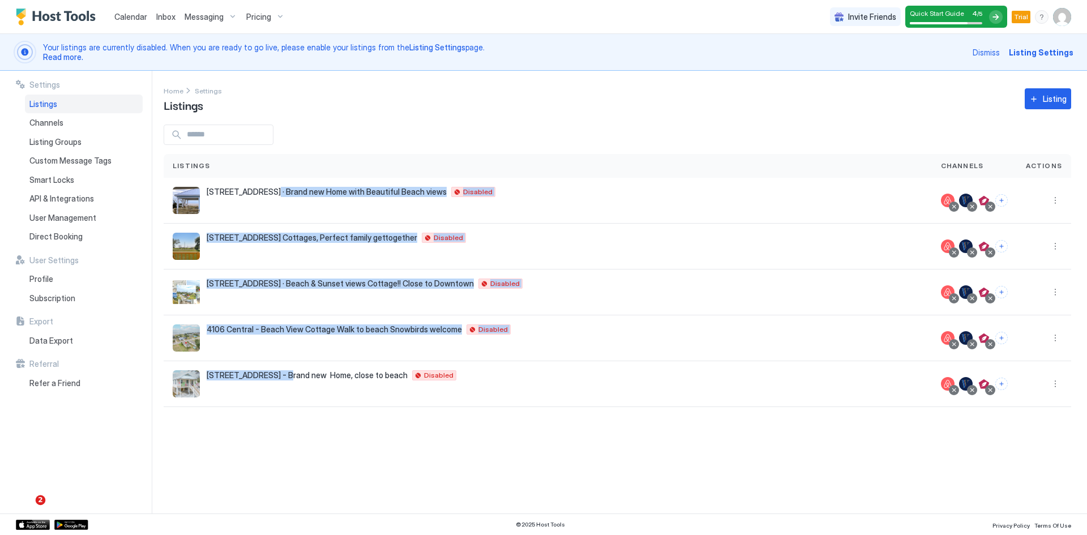
drag, startPoint x: 260, startPoint y: 191, endPoint x: 279, endPoint y: 426, distance: 236.2
click at [279, 426] on div "Settings Home Settings Listings Listing Listings Channels Actions [STREET_ADDRE…" at bounding box center [625, 292] width 923 height 443
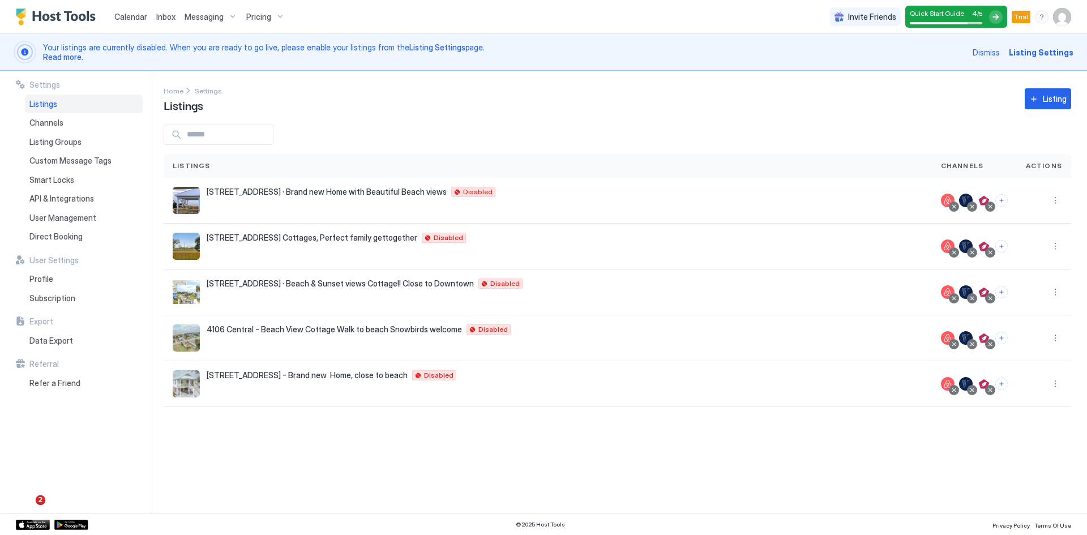
click at [325, 444] on div "Settings Home Settings Listings Listing Listings Channels Actions [STREET_ADDRE…" at bounding box center [625, 292] width 923 height 443
click at [1058, 200] on button "More options" at bounding box center [1055, 201] width 14 height 14
click at [538, 452] on div at bounding box center [543, 267] width 1087 height 535
click at [128, 21] on span "Calendar" at bounding box center [130, 17] width 33 height 10
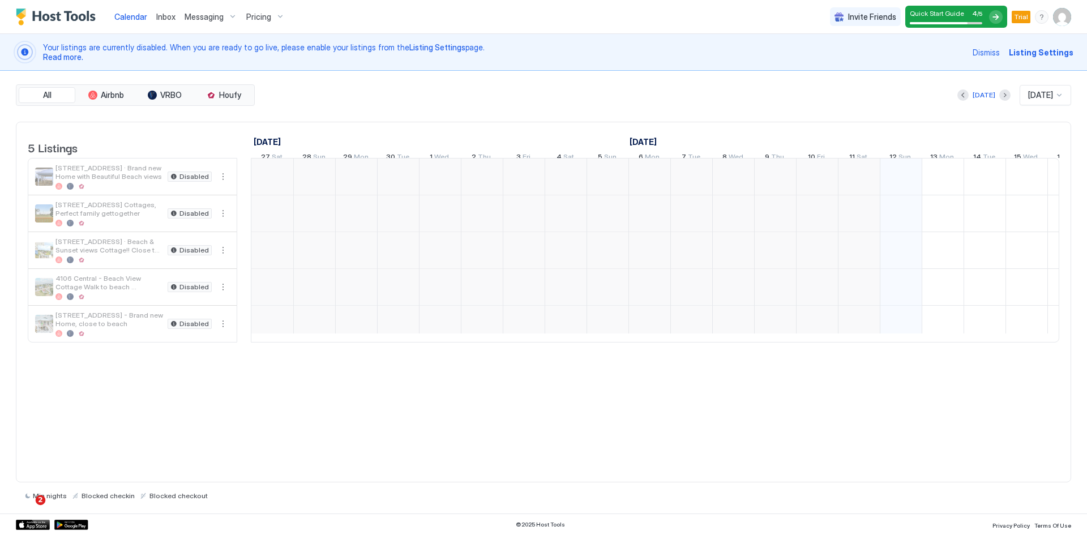
scroll to position [0, 629]
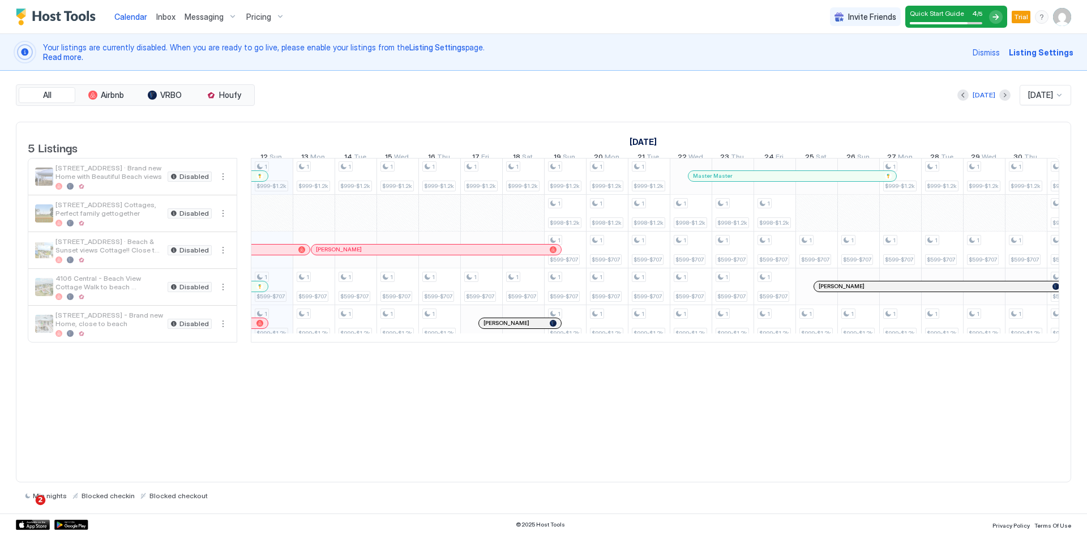
drag, startPoint x: 1030, startPoint y: 57, endPoint x: 1035, endPoint y: 61, distance: 6.0
click at [1035, 61] on div "Dismiss Listing Settings" at bounding box center [1023, 52] width 101 height 23
click at [1058, 47] on span "Listing Settings" at bounding box center [1041, 52] width 65 height 12
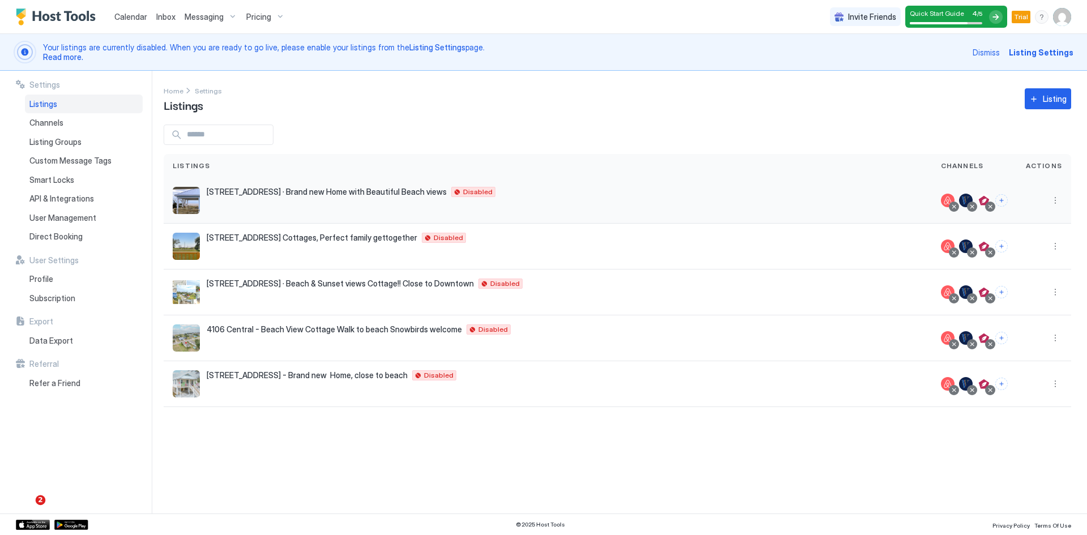
drag, startPoint x: 623, startPoint y: 204, endPoint x: 500, endPoint y: 207, distance: 122.9
click at [500, 207] on div "[STREET_ADDRESS] · Brand new Home with Beautiful Beach views Gulfport 39507 US …" at bounding box center [548, 200] width 750 height 27
click at [1057, 203] on button "More options" at bounding box center [1055, 201] width 14 height 14
drag, startPoint x: 609, startPoint y: 437, endPoint x: 591, endPoint y: 448, distance: 20.6
click at [608, 437] on div at bounding box center [543, 267] width 1087 height 535
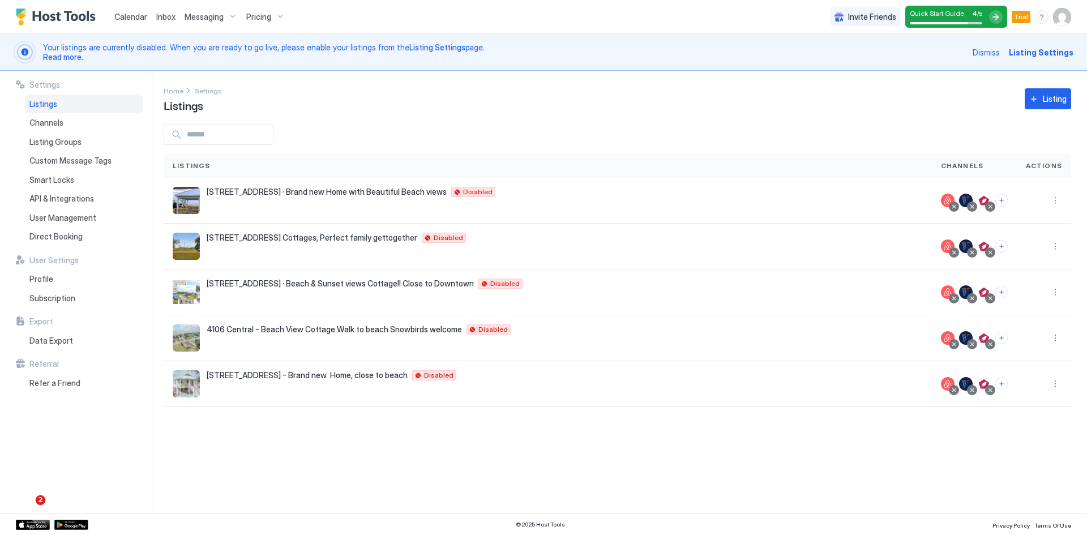
click at [249, 15] on span "Pricing" at bounding box center [258, 17] width 25 height 10
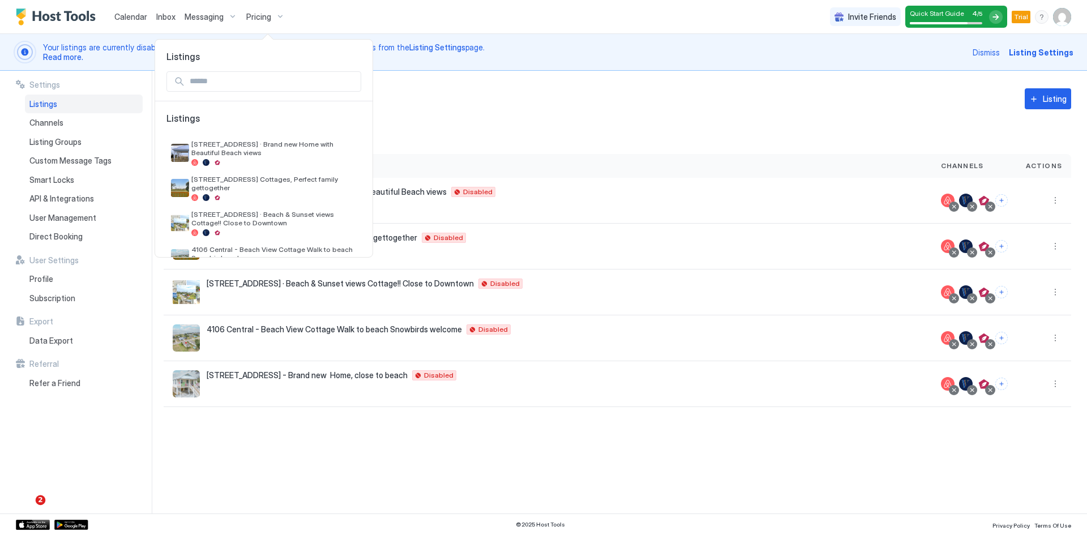
click at [426, 112] on div at bounding box center [543, 267] width 1087 height 535
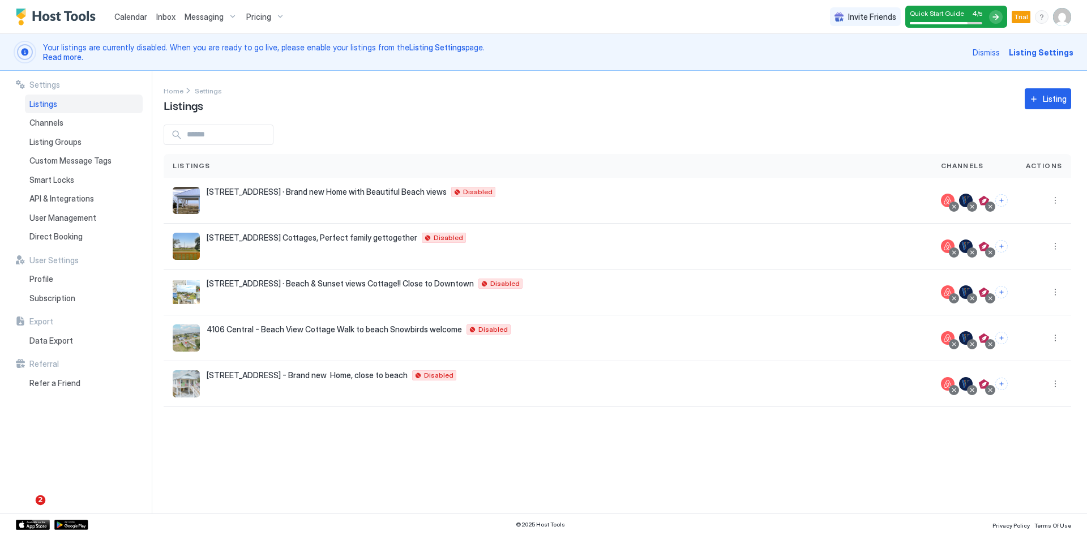
click at [130, 20] on span "Calendar" at bounding box center [130, 17] width 33 height 10
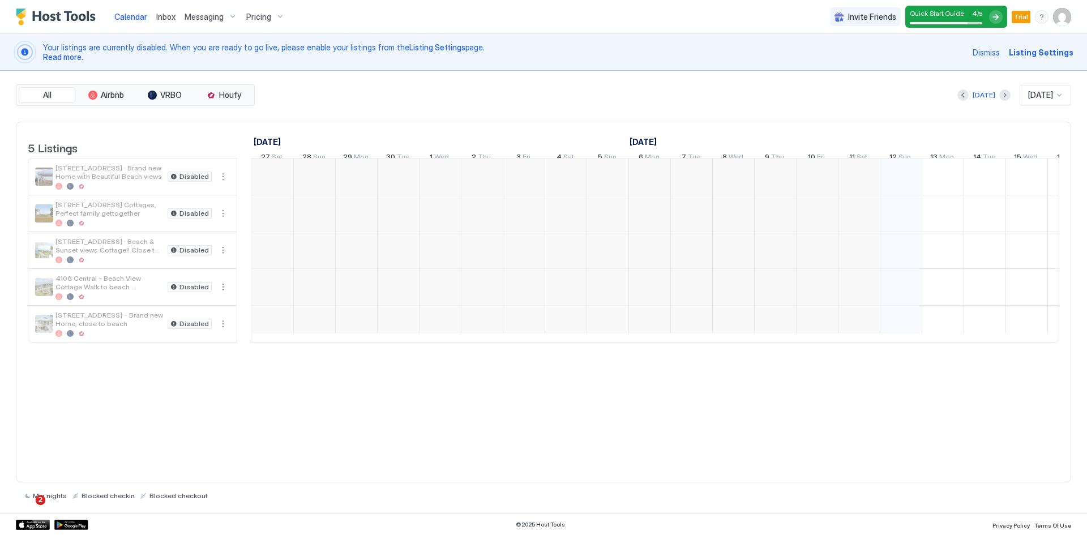
scroll to position [0, 629]
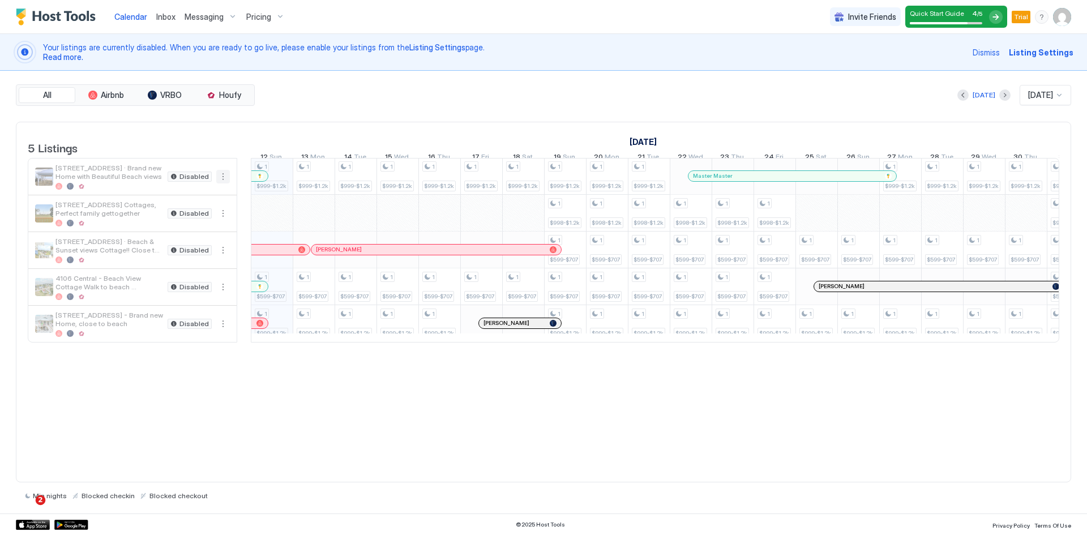
click at [224, 183] on button "More options" at bounding box center [223, 177] width 14 height 14
click at [210, 255] on span "Airbnb Settings" at bounding box center [202, 255] width 50 height 8
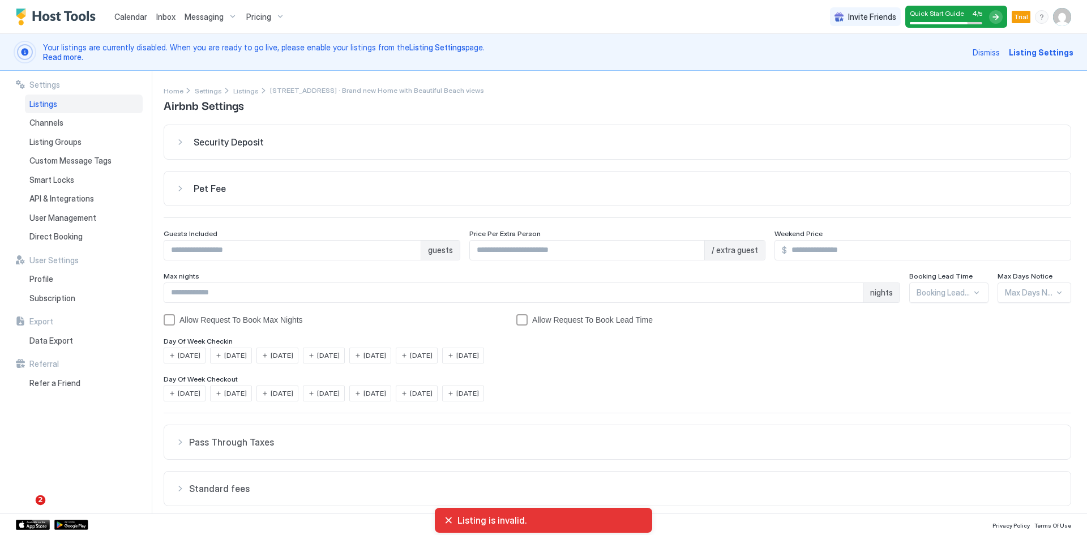
click at [181, 140] on div "Security Deposit" at bounding box center [617, 141] width 884 height 11
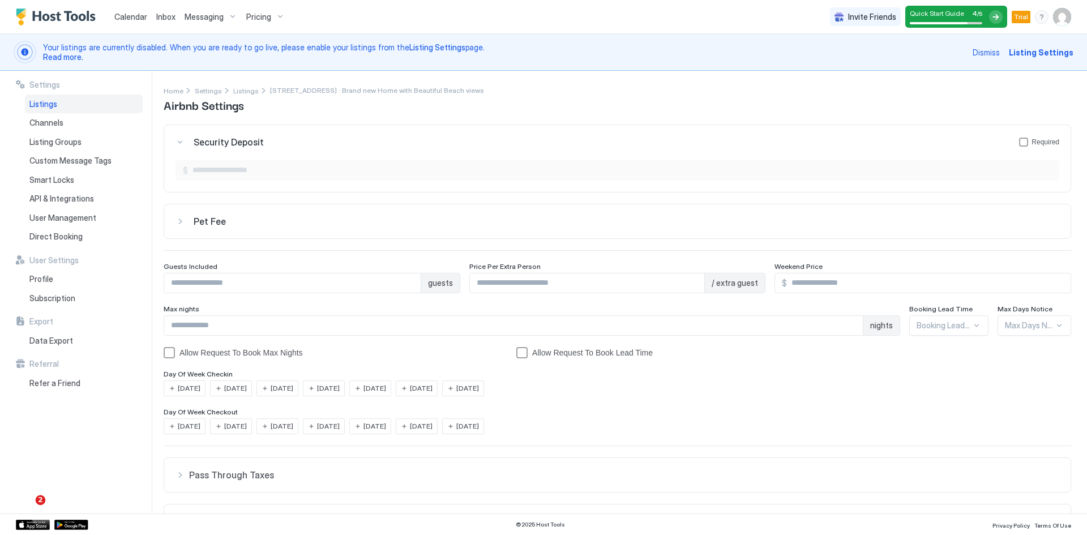
click at [181, 140] on div "Security Deposit Required" at bounding box center [617, 141] width 884 height 11
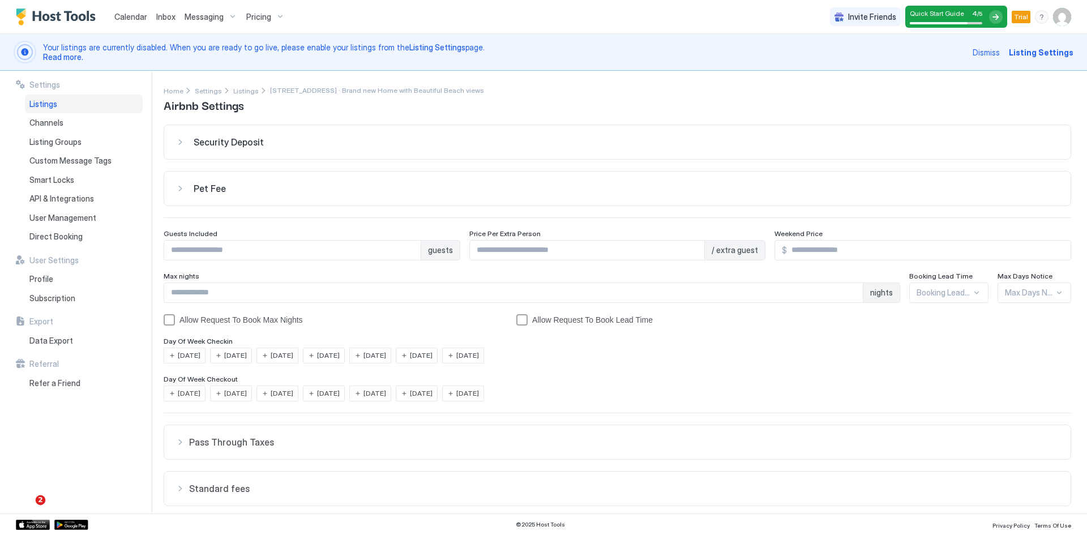
click at [181, 191] on div "Pet Fee" at bounding box center [617, 188] width 884 height 11
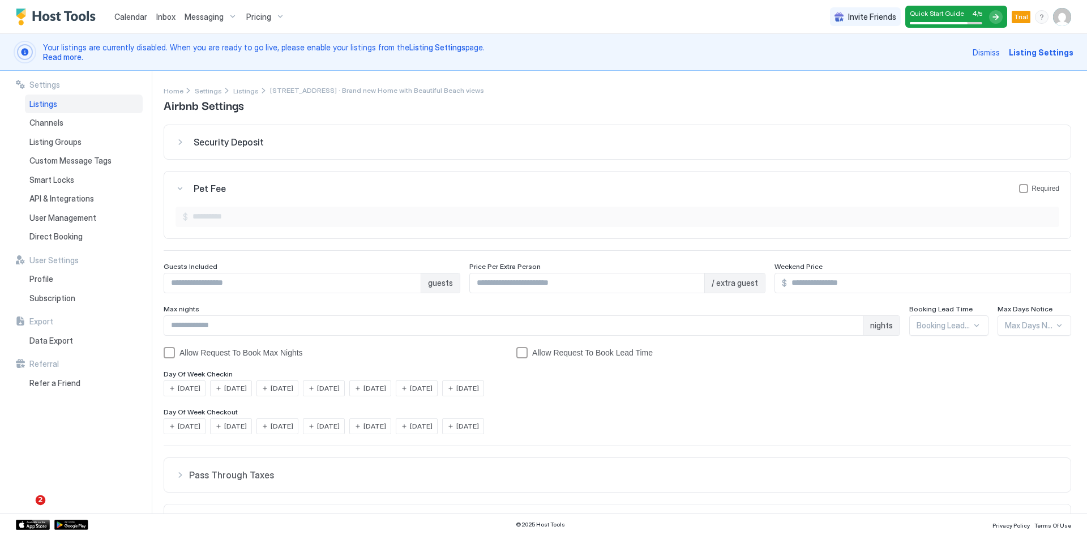
click at [181, 191] on div "Pet Fee Required" at bounding box center [617, 188] width 884 height 11
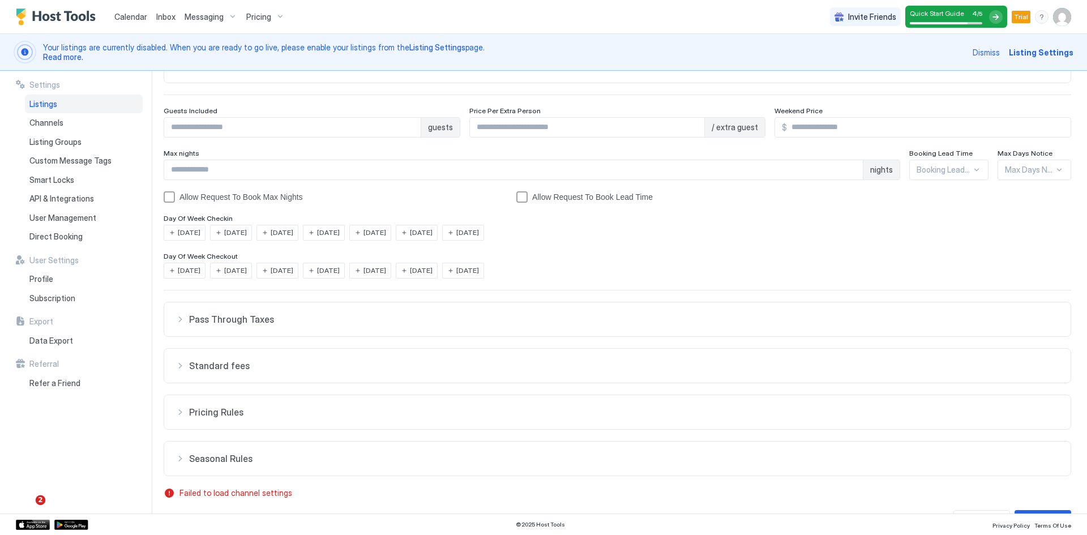
scroll to position [155, 0]
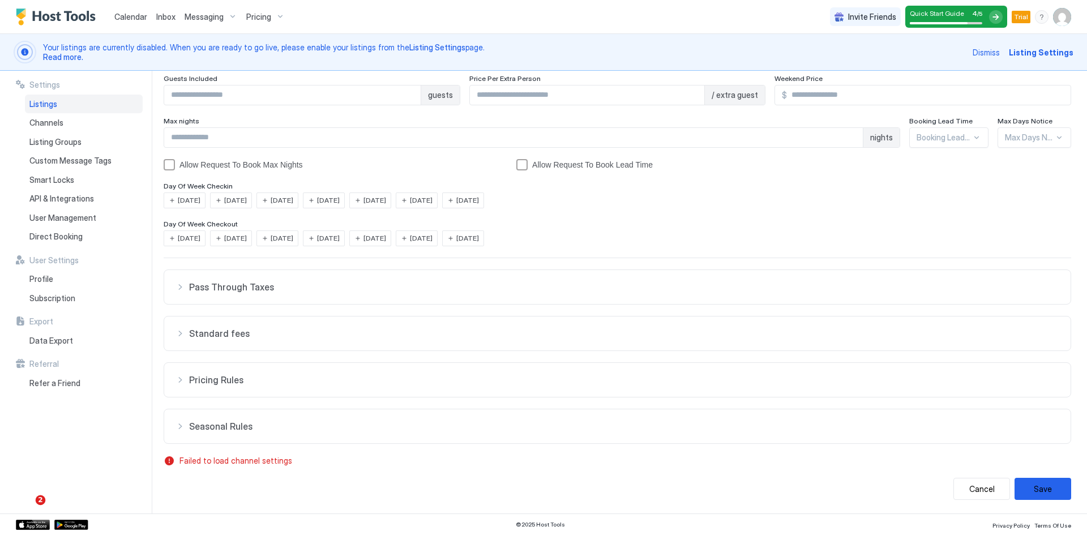
click at [179, 288] on div "Pass Through Taxes" at bounding box center [617, 286] width 884 height 11
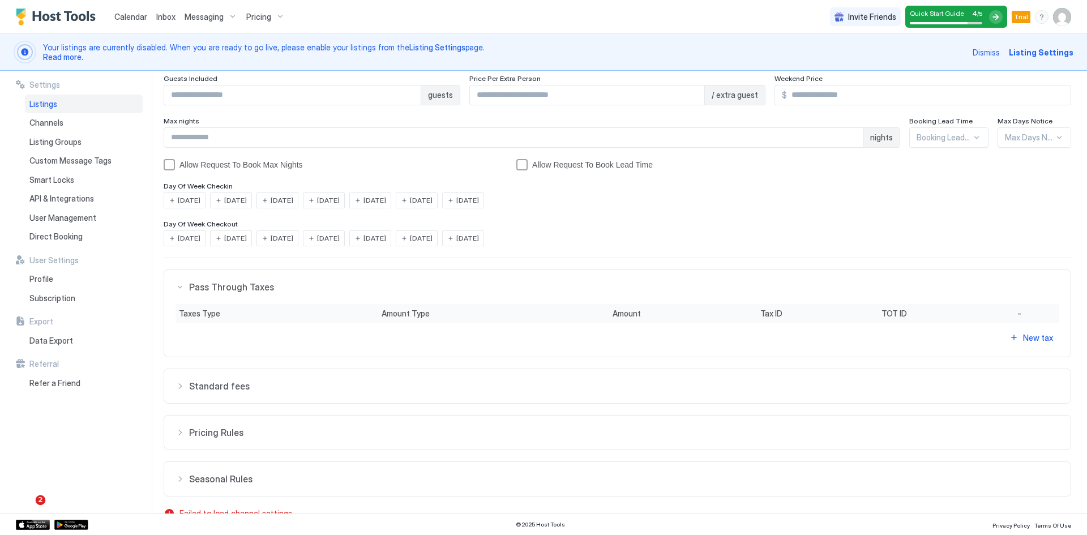
click at [180, 288] on div "Pass Through Taxes" at bounding box center [617, 286] width 884 height 11
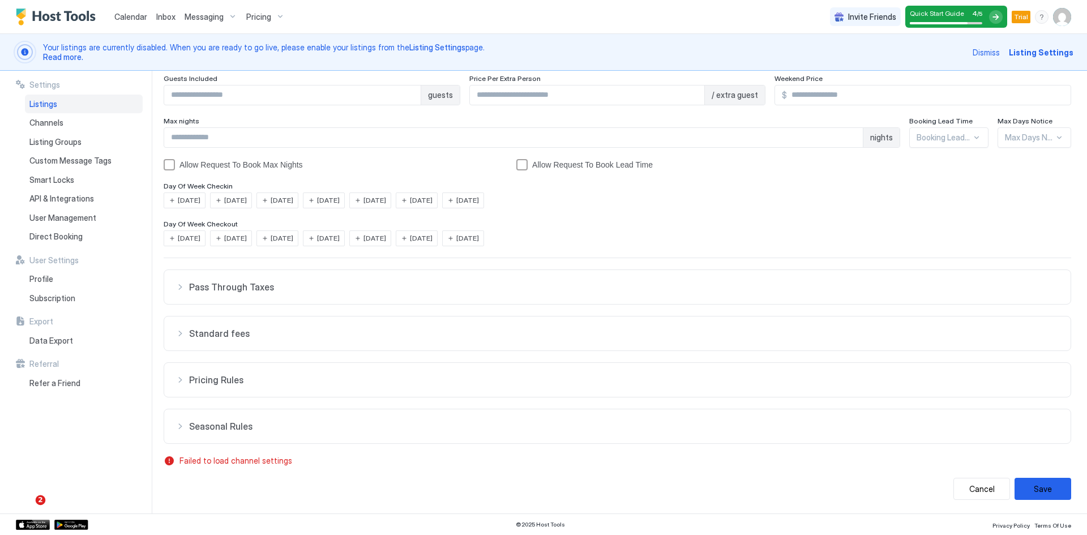
click at [179, 335] on div "Standard fees" at bounding box center [617, 333] width 884 height 11
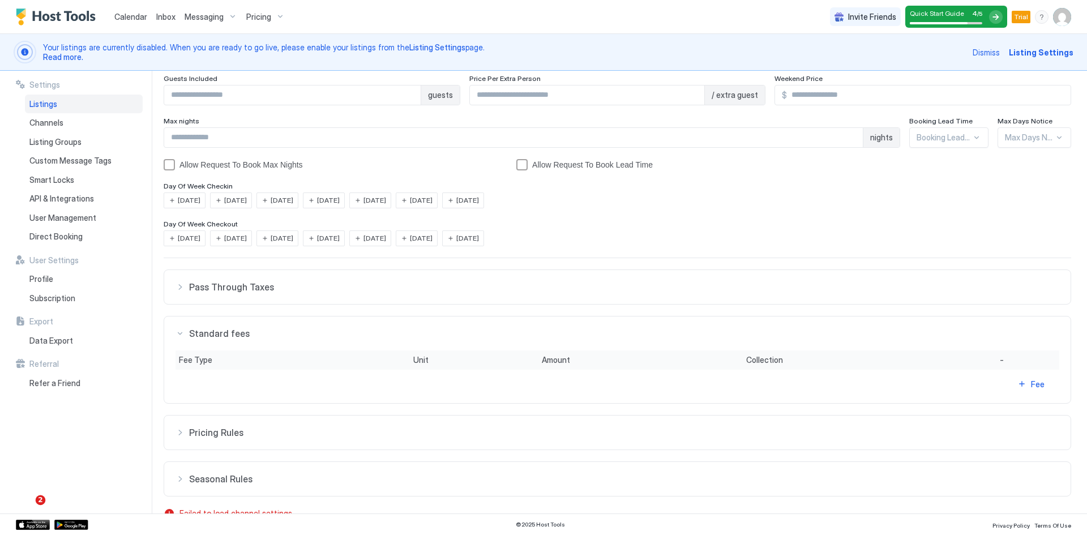
click at [179, 335] on div "Standard fees" at bounding box center [617, 333] width 884 height 11
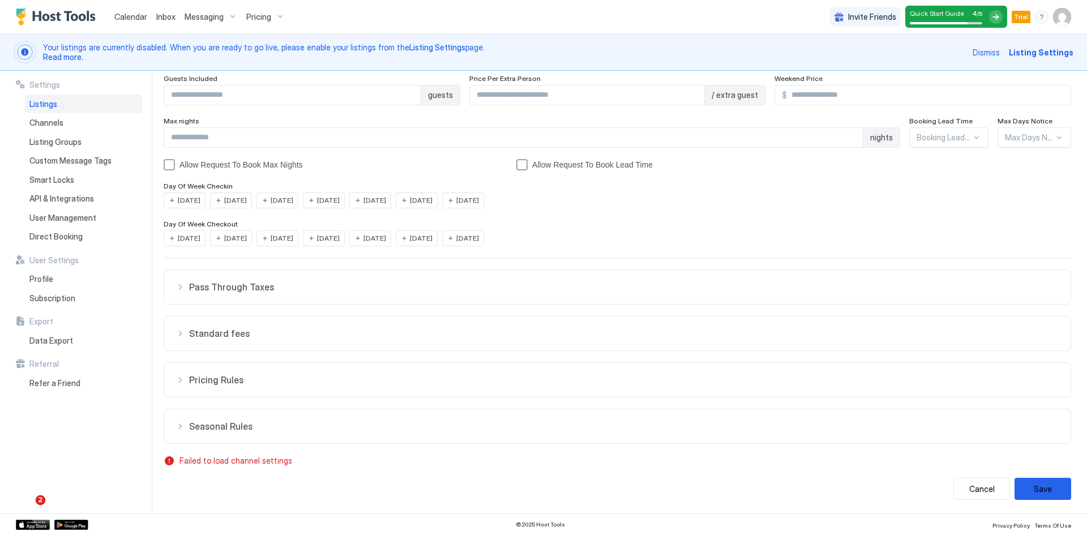
click at [178, 381] on div "Pricing Rules" at bounding box center [617, 379] width 884 height 11
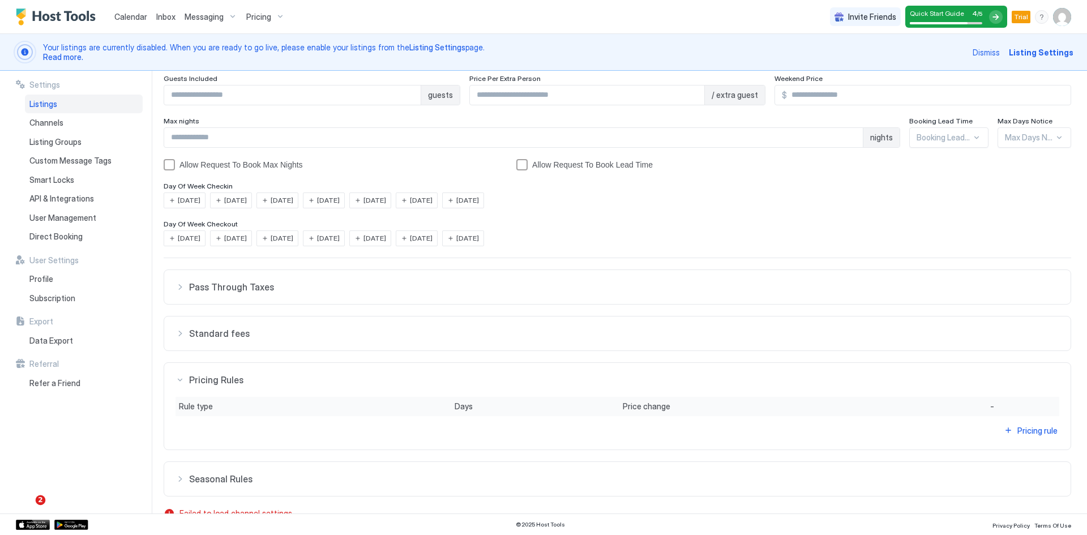
click at [178, 381] on div "Pricing Rules" at bounding box center [617, 379] width 884 height 11
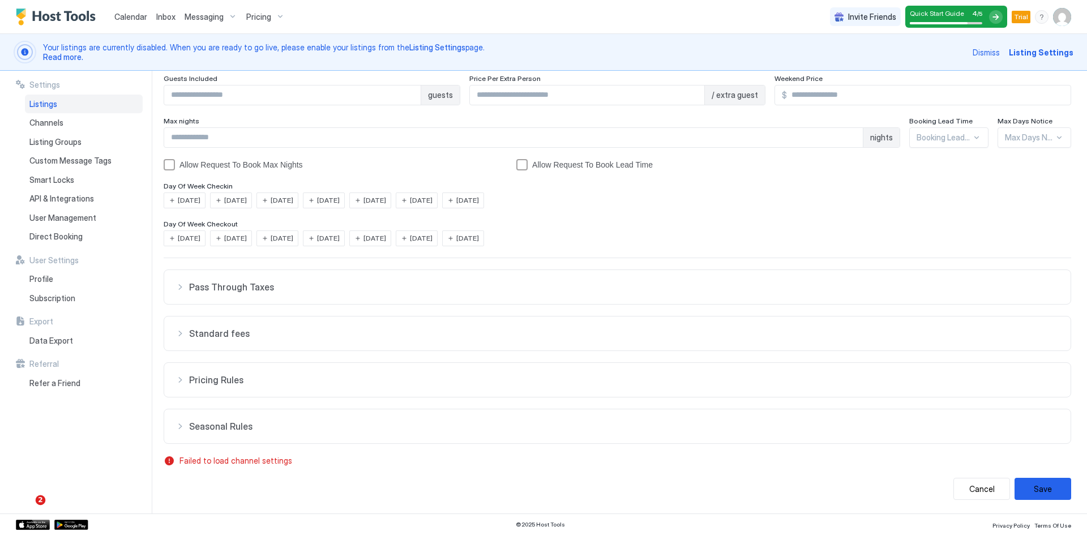
click at [182, 430] on div "Seasonal Rules" at bounding box center [617, 426] width 884 height 11
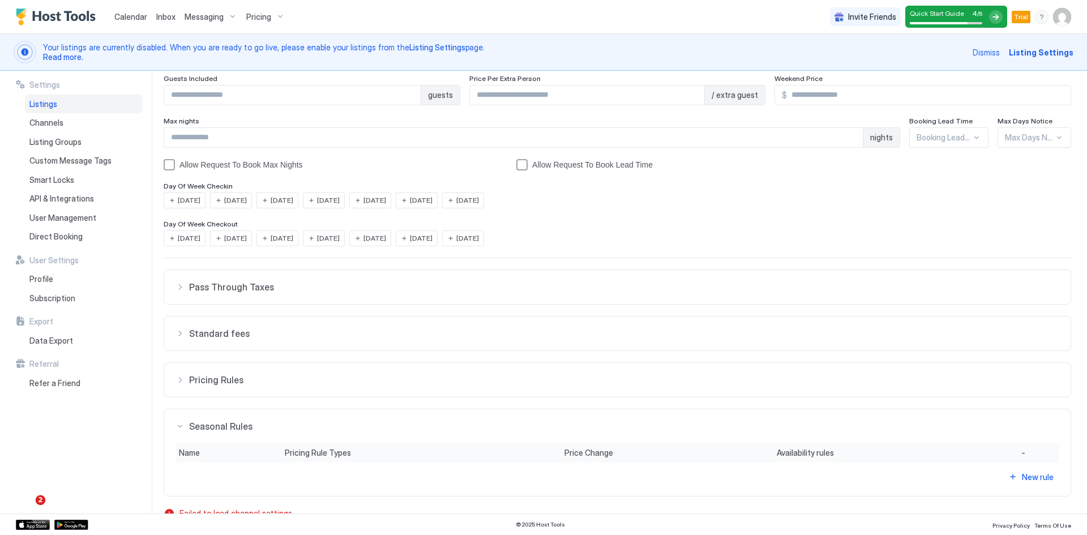
click at [182, 429] on div "Seasonal Rules" at bounding box center [617, 426] width 884 height 11
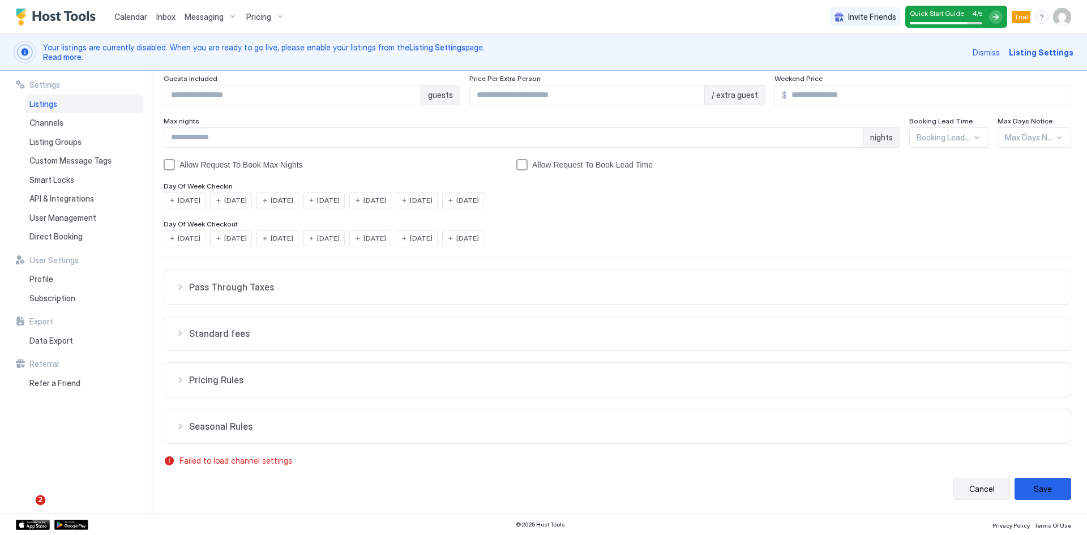
click at [964, 489] on button "Cancel" at bounding box center [981, 489] width 57 height 22
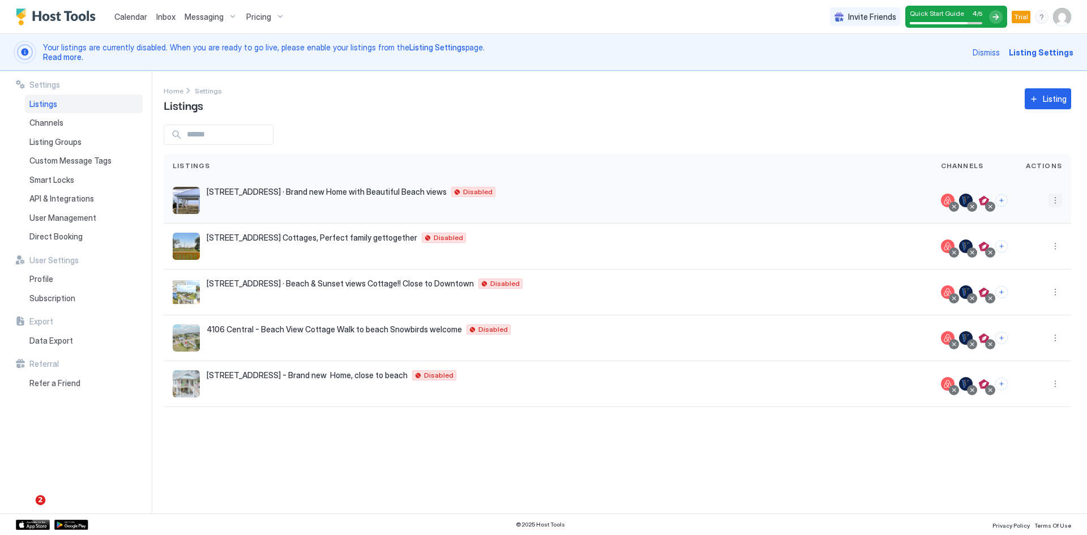
click at [1057, 203] on button "More options" at bounding box center [1055, 201] width 14 height 14
click at [661, 473] on div at bounding box center [543, 267] width 1087 height 535
click at [37, 499] on span "2" at bounding box center [41, 500] width 10 height 10
